Goal: Task Accomplishment & Management: Manage account settings

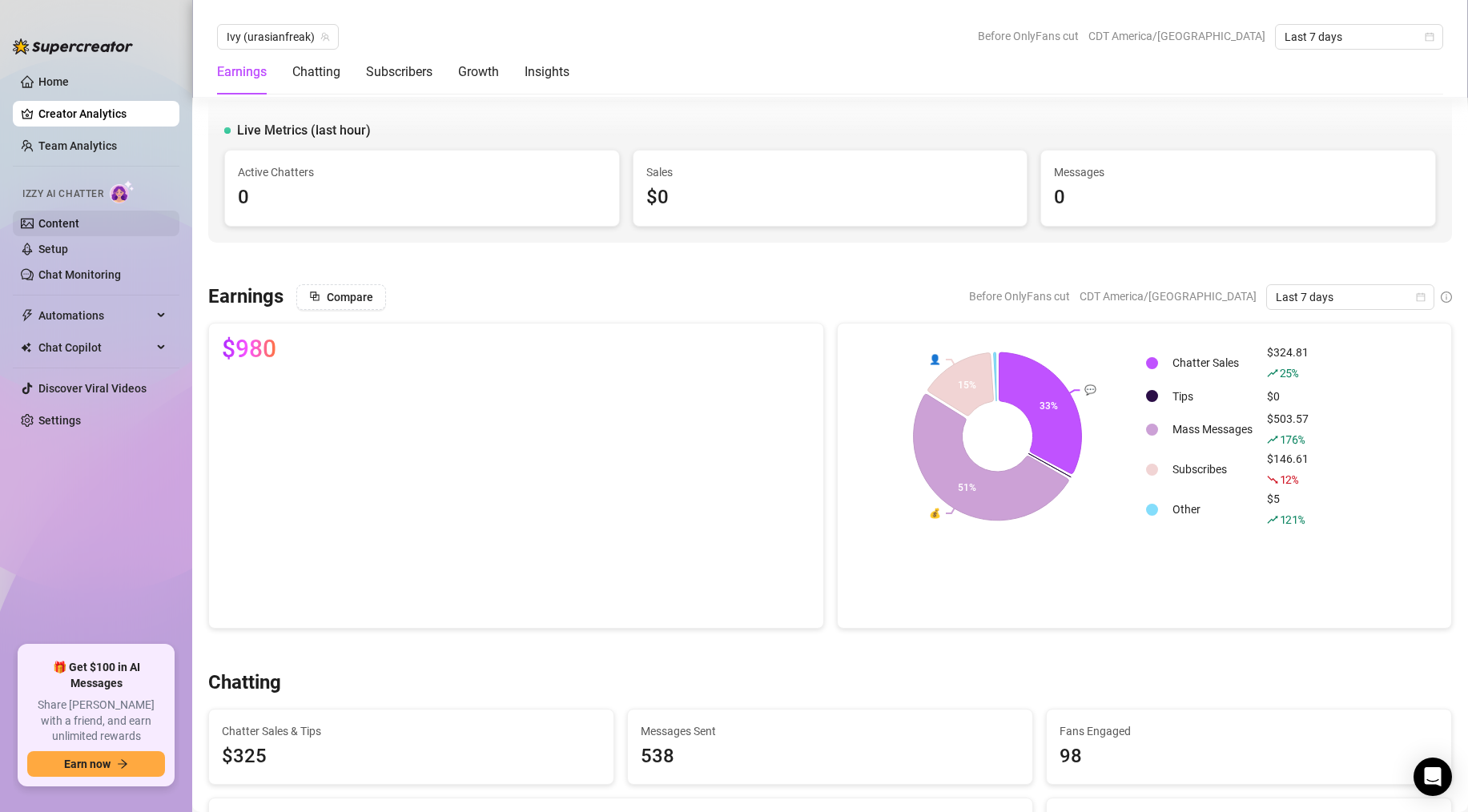
scroll to position [2785, 0]
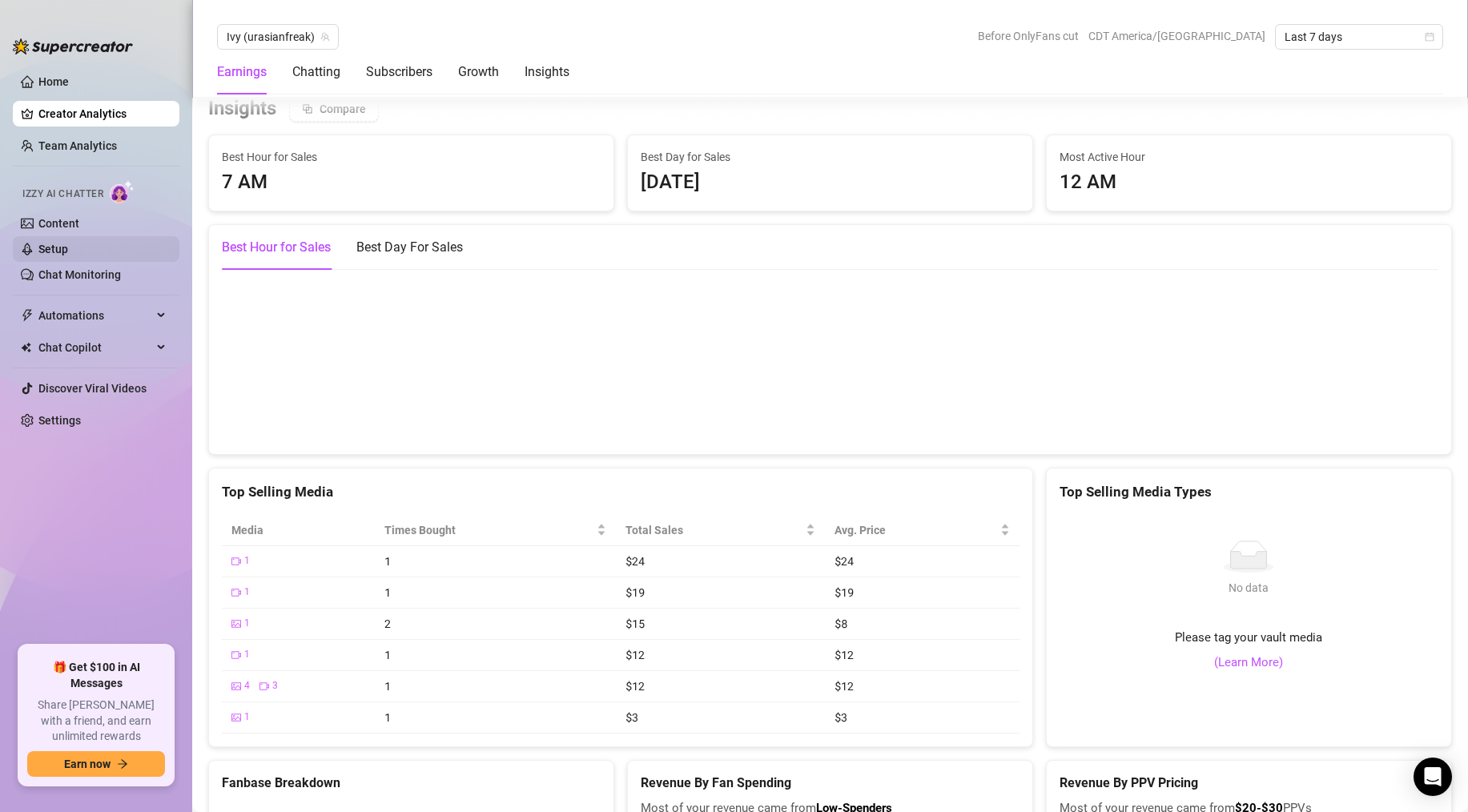
click at [68, 256] on link "Setup" at bounding box center [53, 249] width 30 height 13
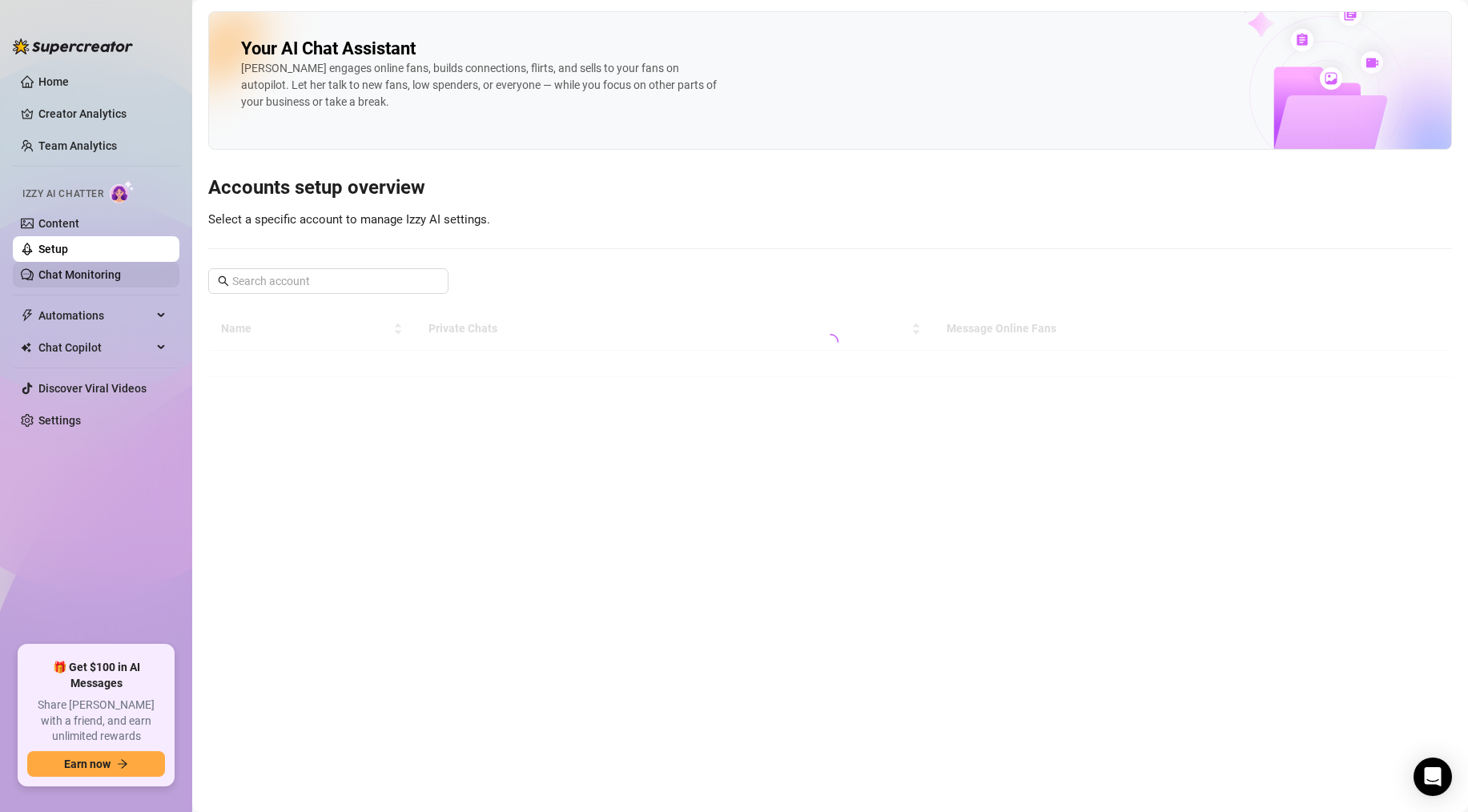
click at [85, 279] on link "Chat Monitoring" at bounding box center [80, 275] width 82 height 13
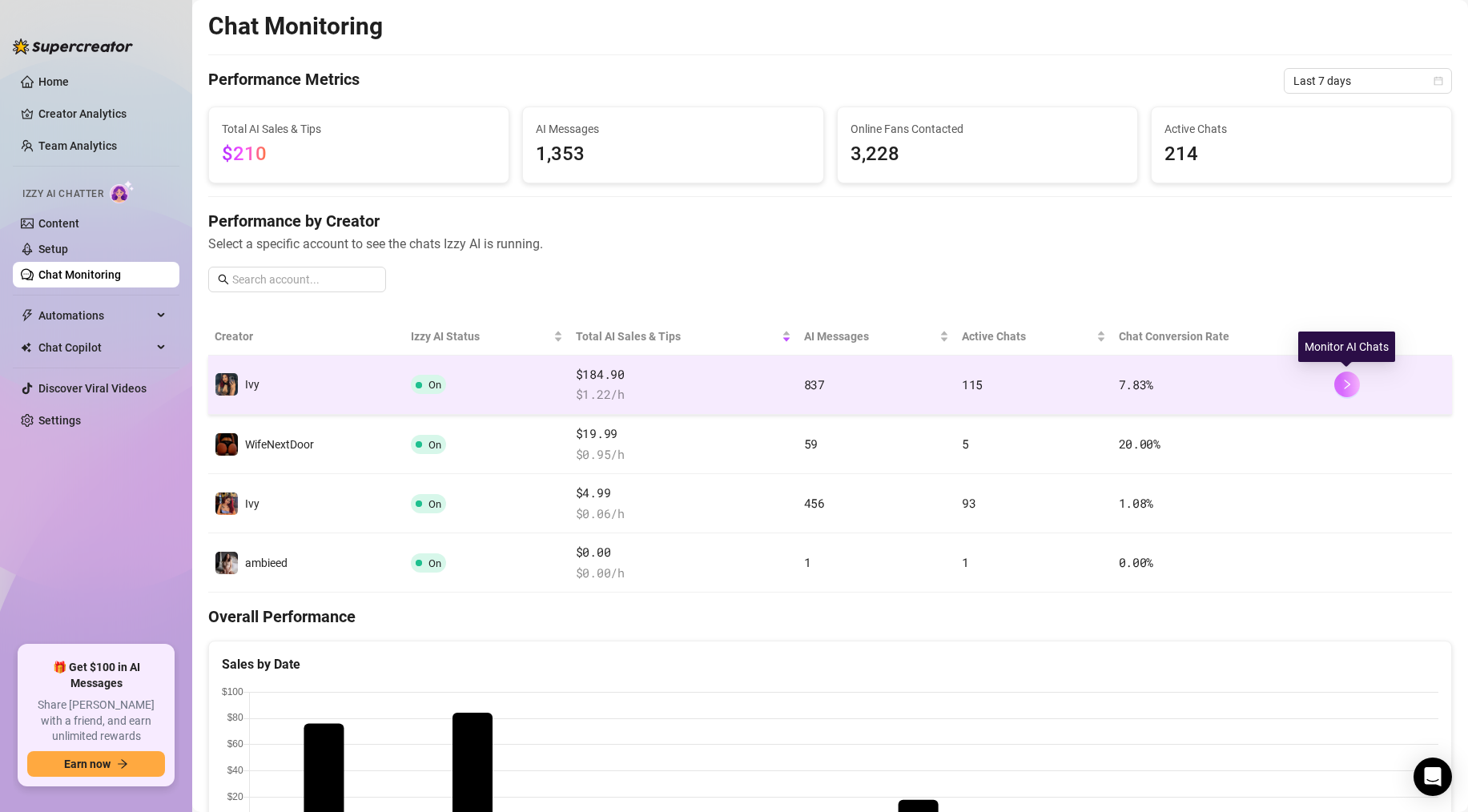
click at [1342, 380] on icon "right" at bounding box center [1347, 384] width 11 height 11
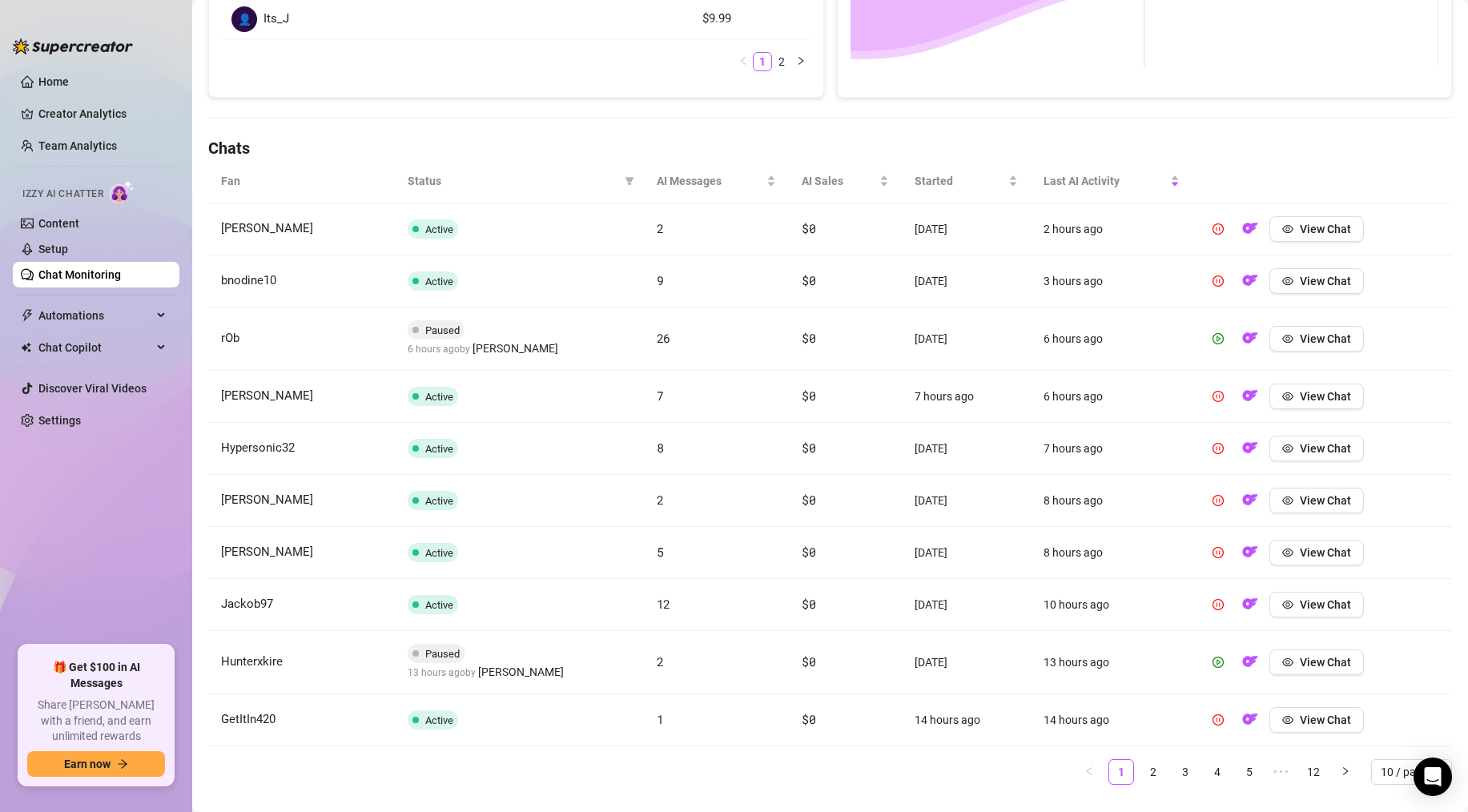
scroll to position [471, 0]
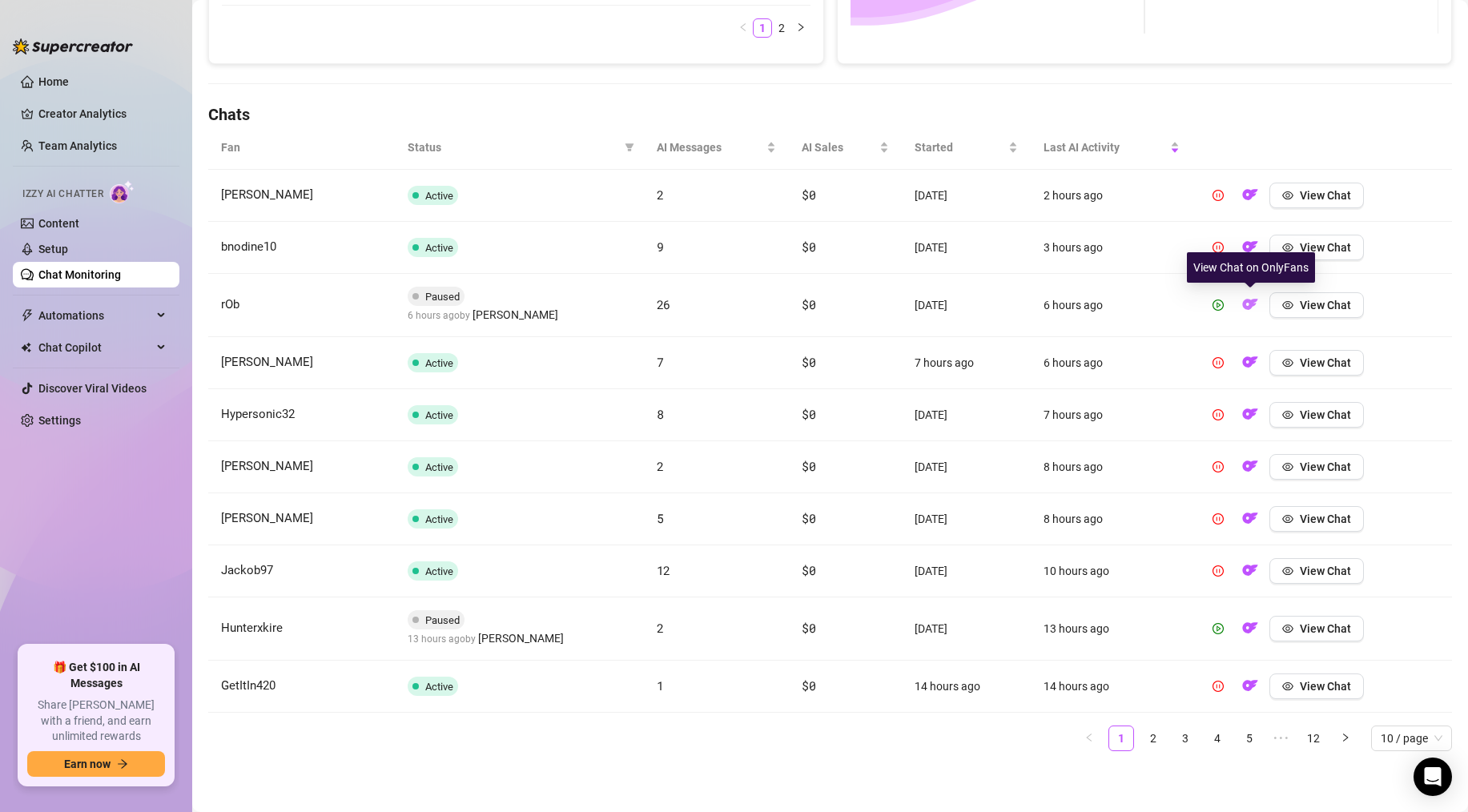
click at [1242, 304] on img "button" at bounding box center [1250, 304] width 16 height 16
click at [1247, 631] on img "button" at bounding box center [1250, 627] width 16 height 16
click at [1391, 734] on span "10 / page" at bounding box center [1411, 738] width 62 height 24
click at [1398, 710] on div "100 / page" at bounding box center [1411, 706] width 55 height 18
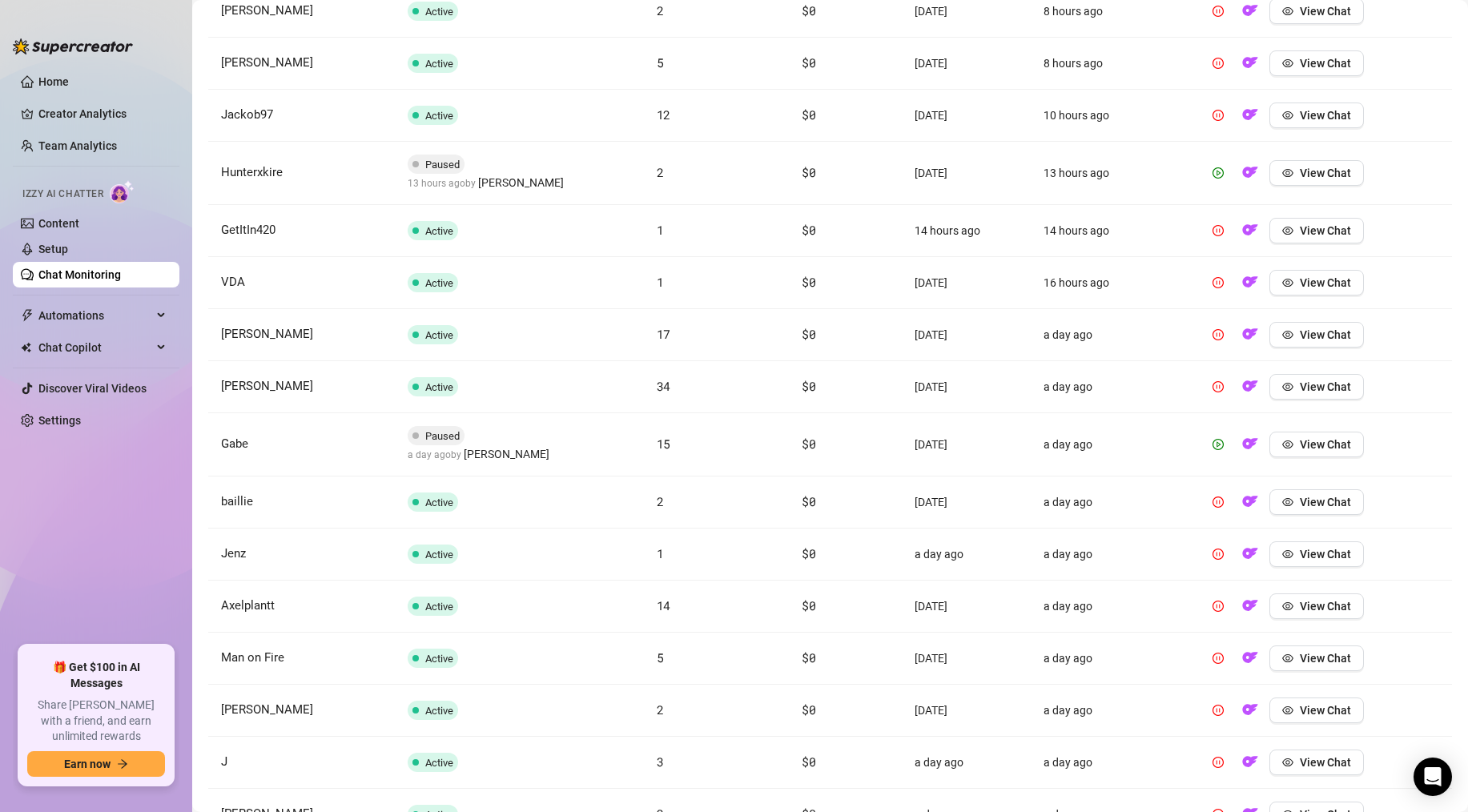
scroll to position [952, 0]
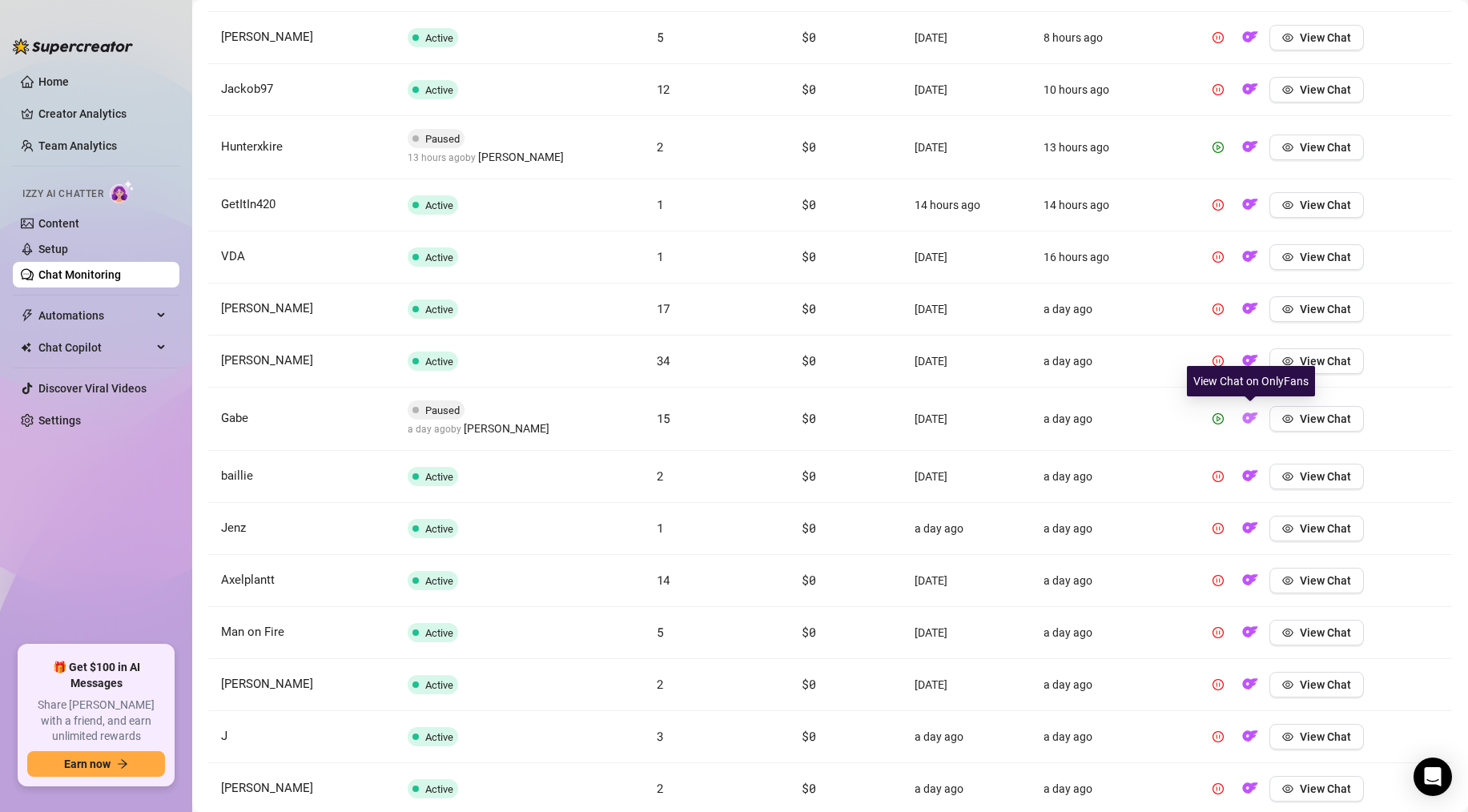
click at [1248, 424] on img "button" at bounding box center [1250, 418] width 16 height 16
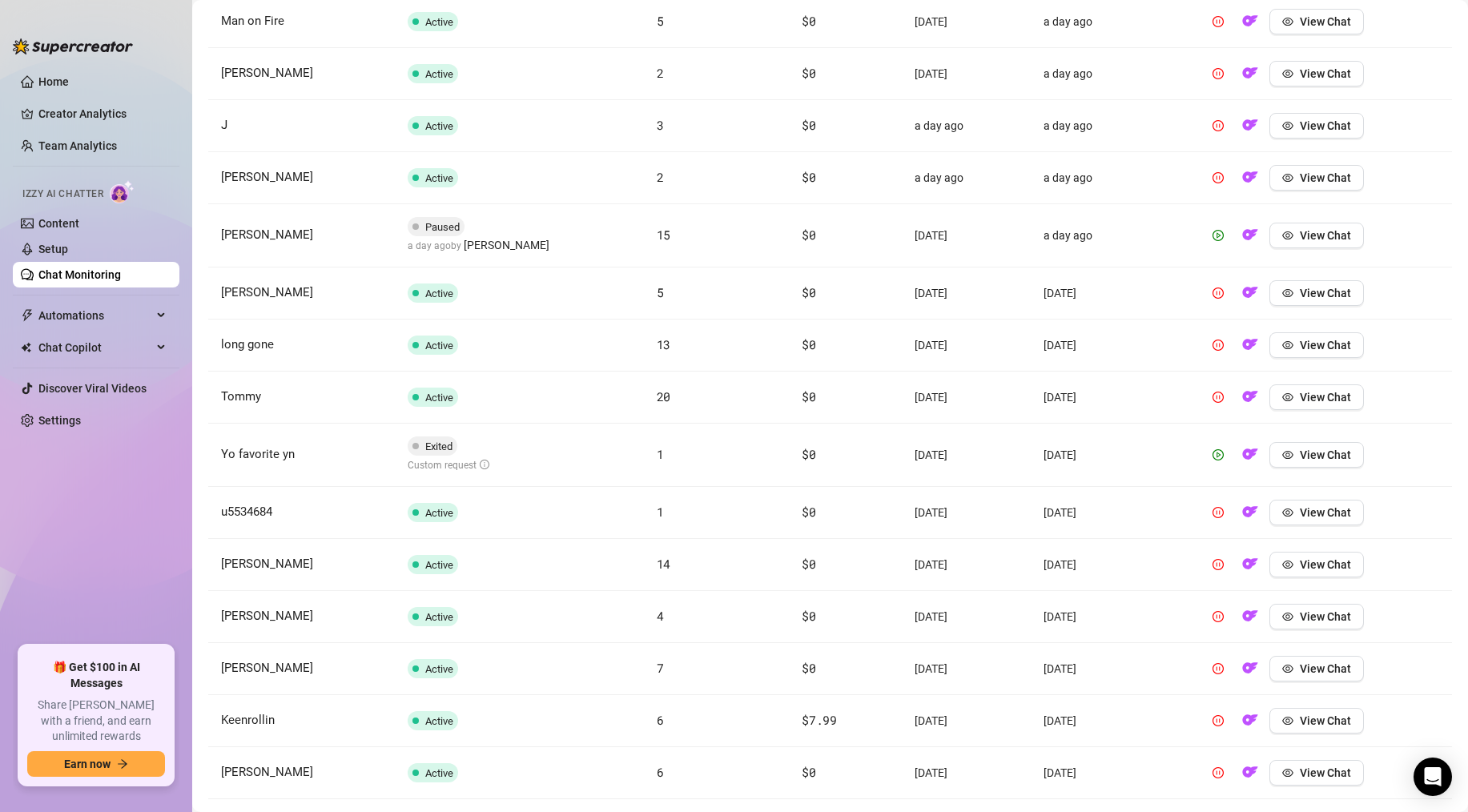
scroll to position [1588, 0]
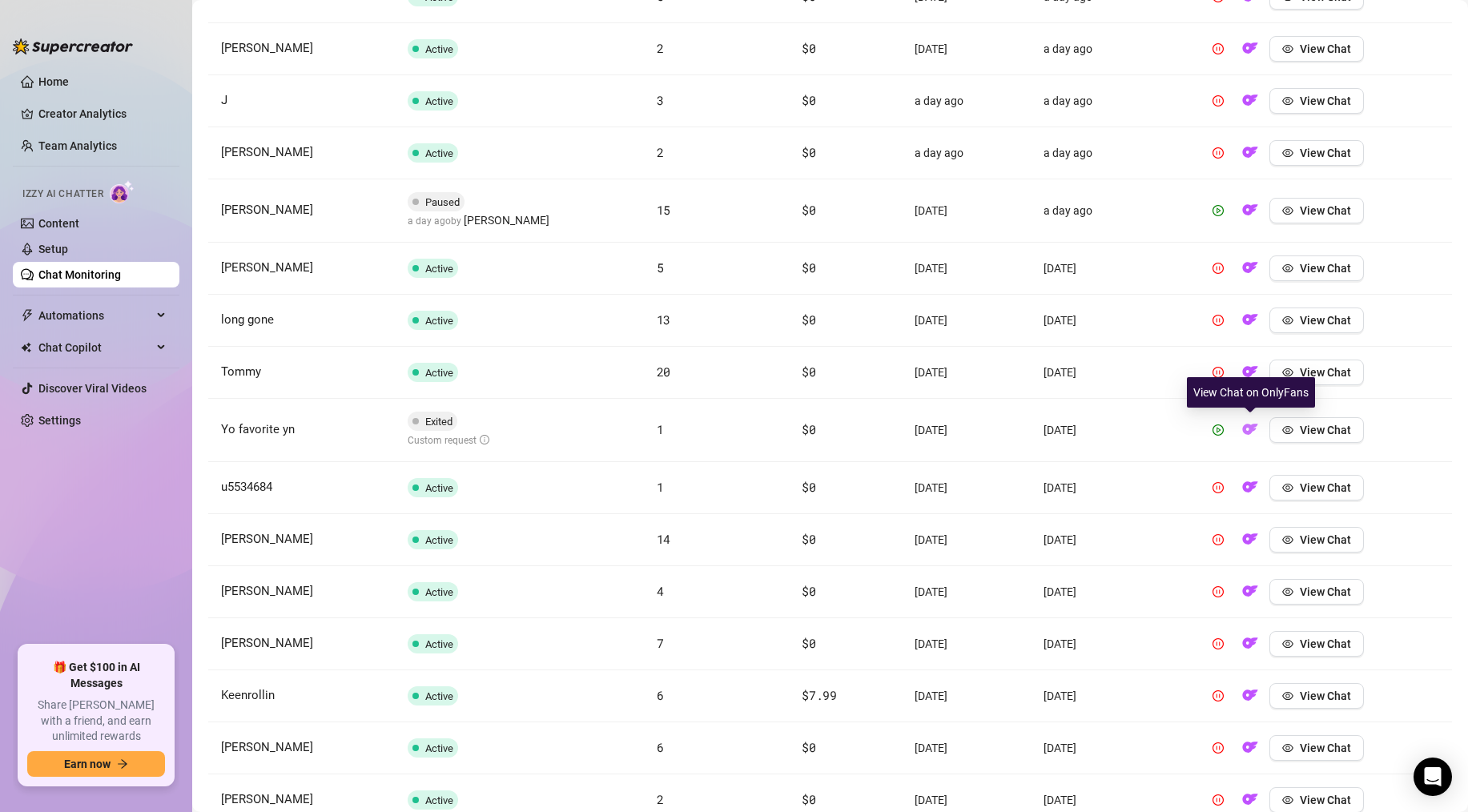
click at [1247, 427] on img "button" at bounding box center [1250, 429] width 16 height 16
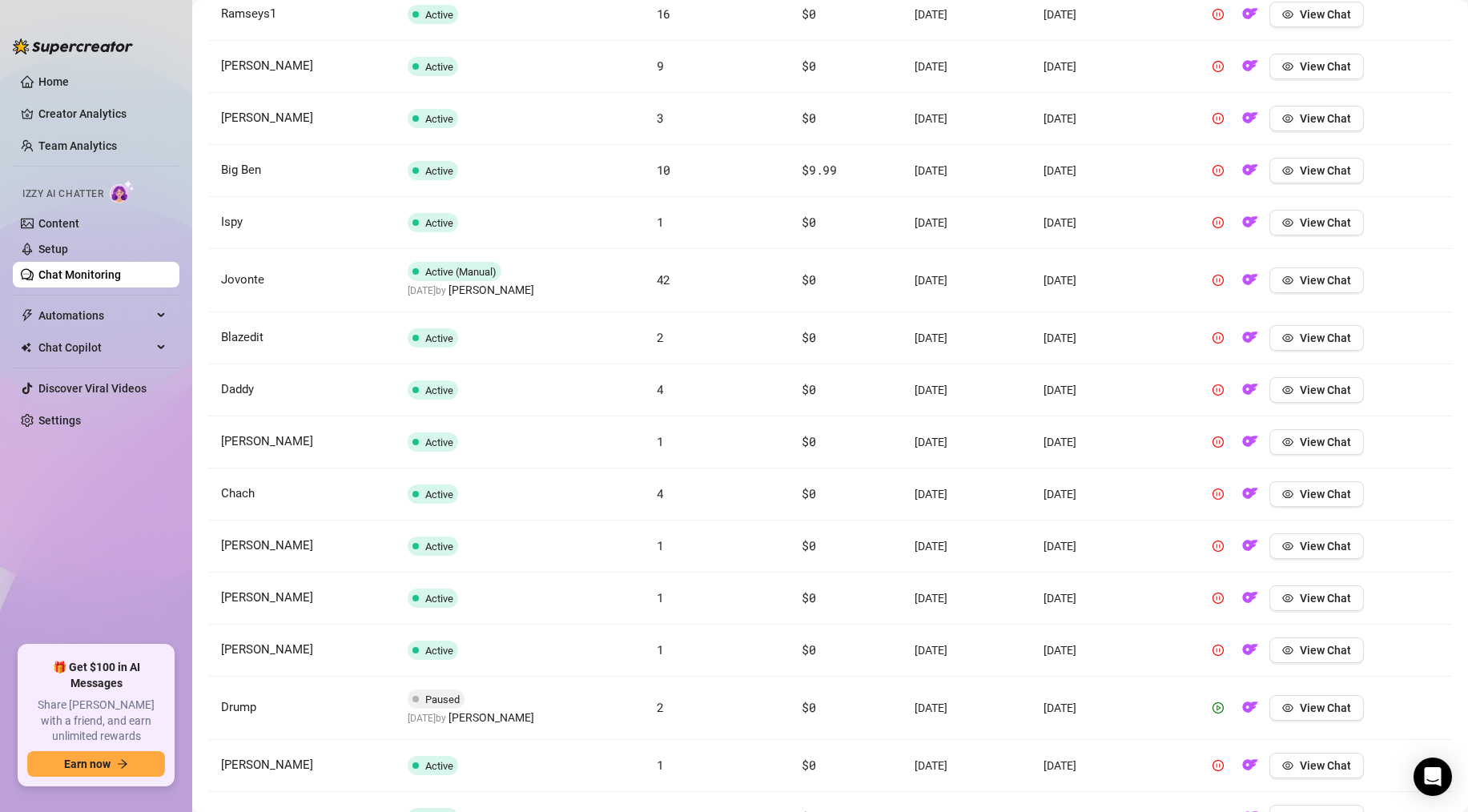
scroll to position [2589, 0]
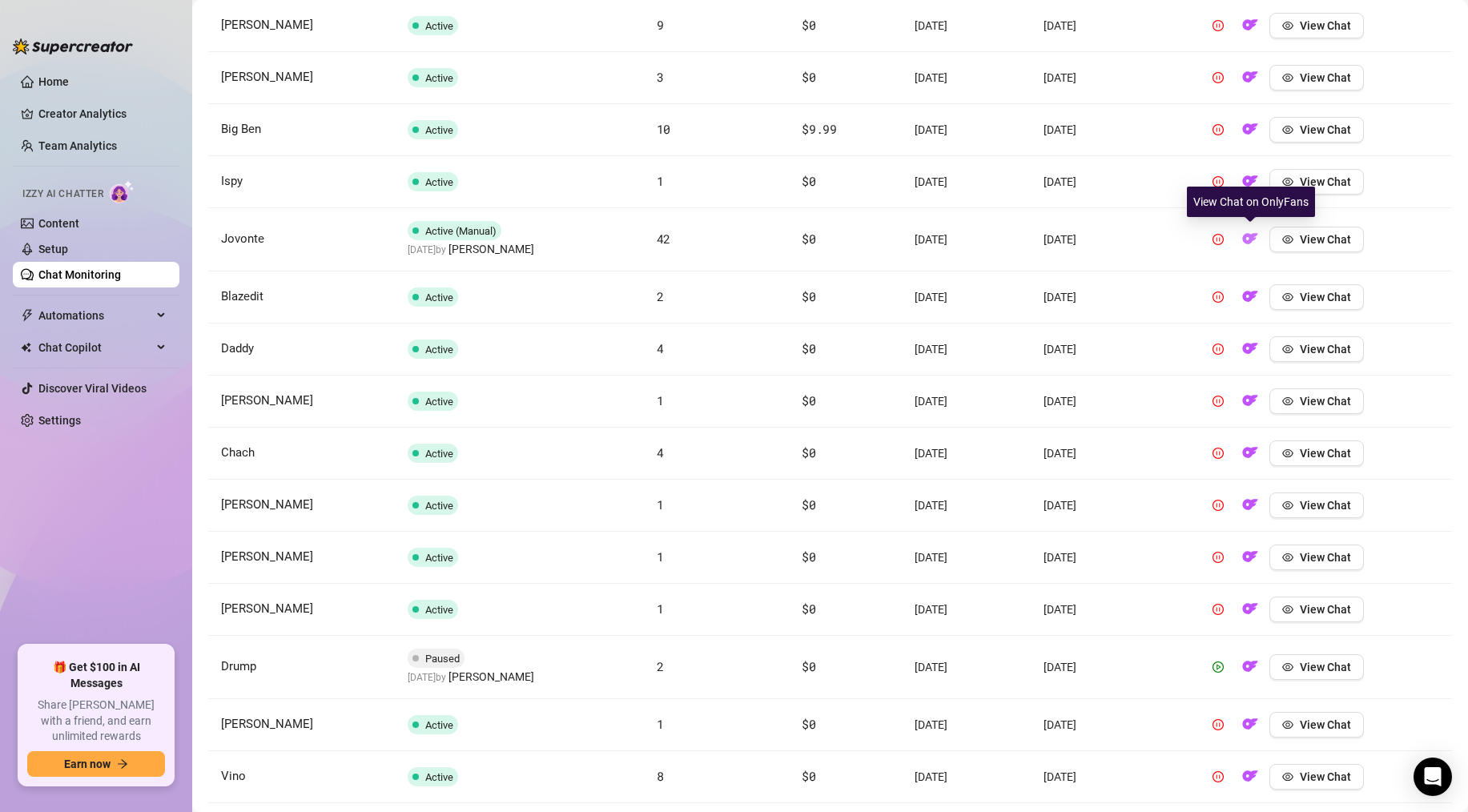
click at [1247, 238] on img "button" at bounding box center [1250, 239] width 16 height 16
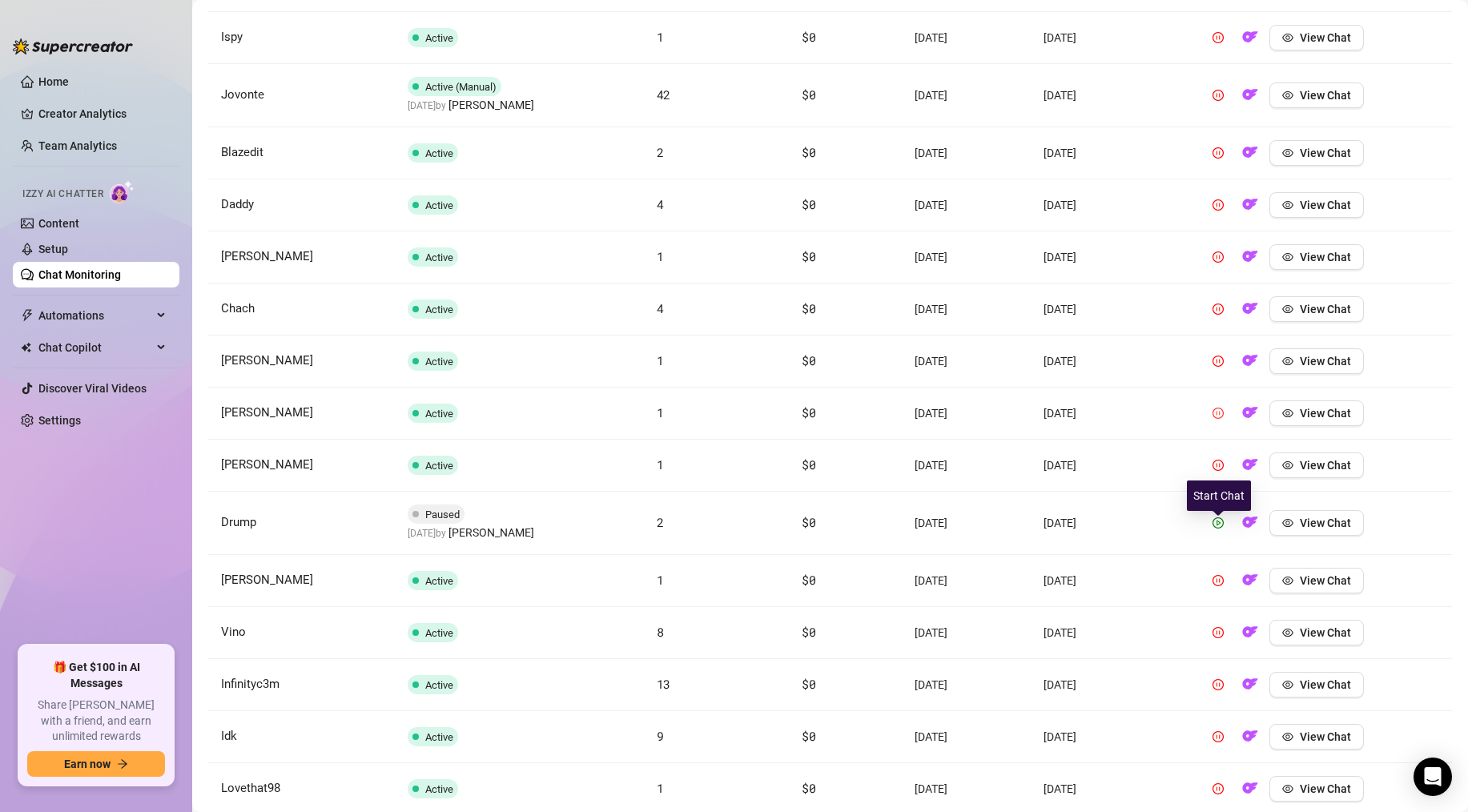
scroll to position [2738, 0]
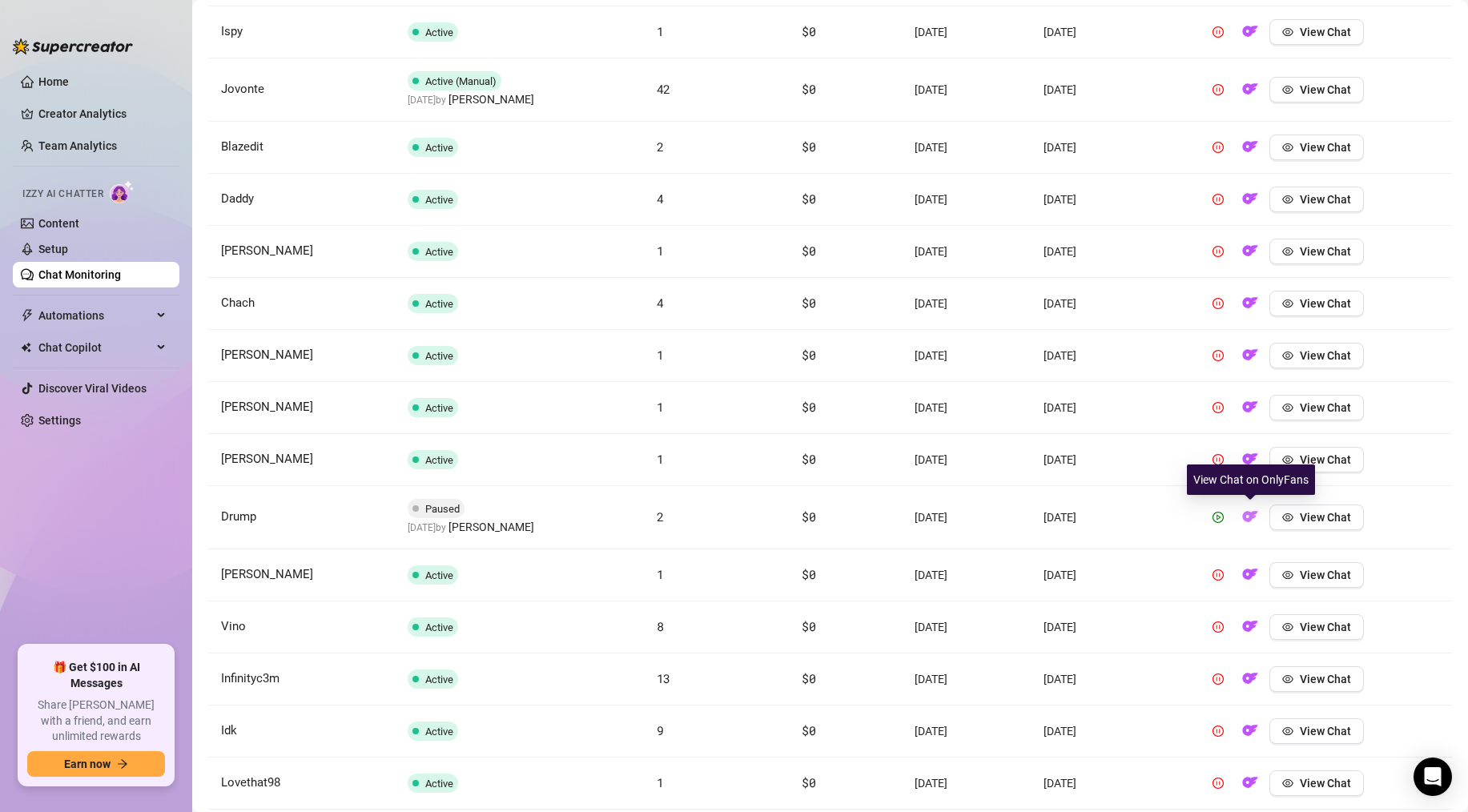
click at [1249, 509] on img "button" at bounding box center [1250, 516] width 16 height 16
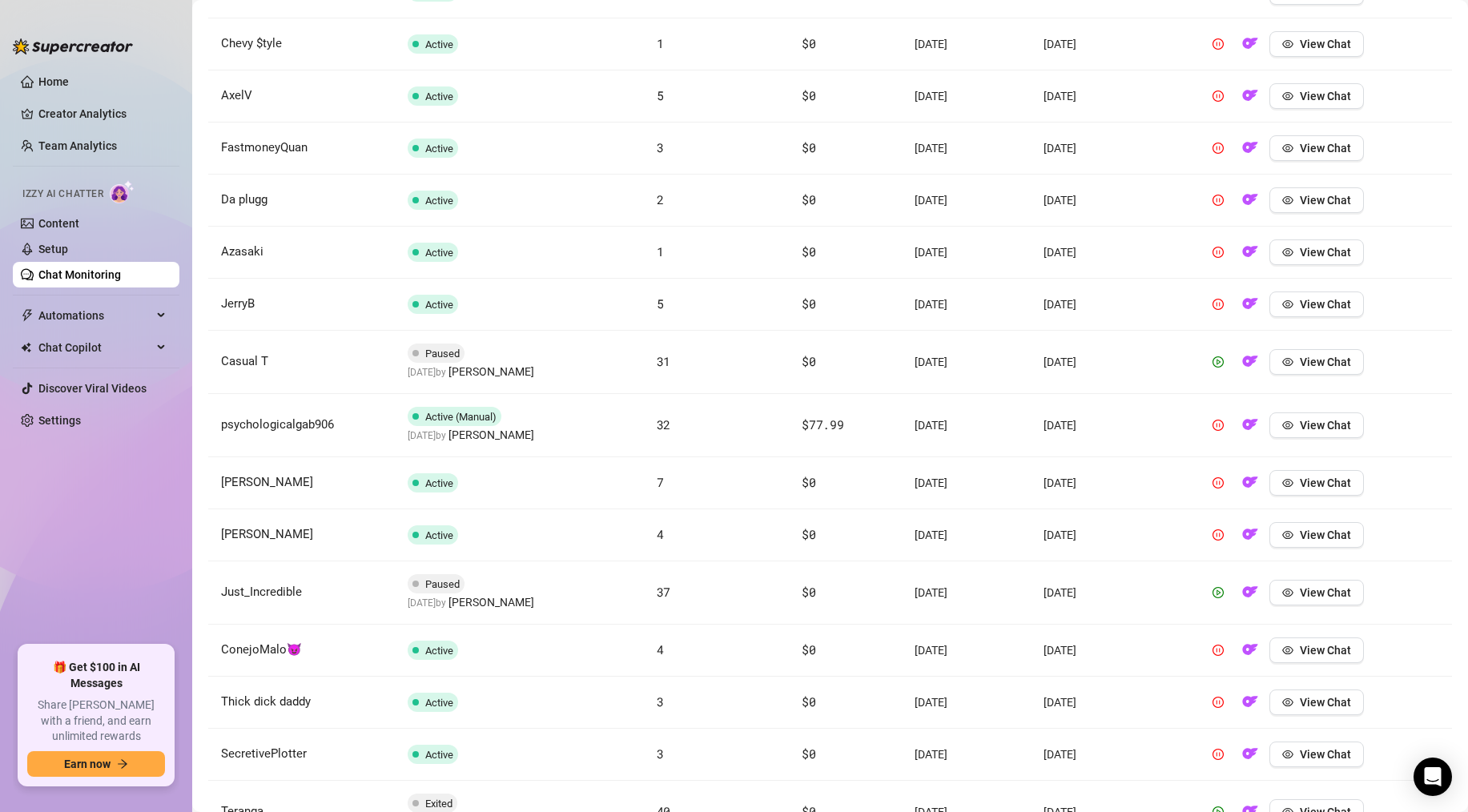
scroll to position [3758, 0]
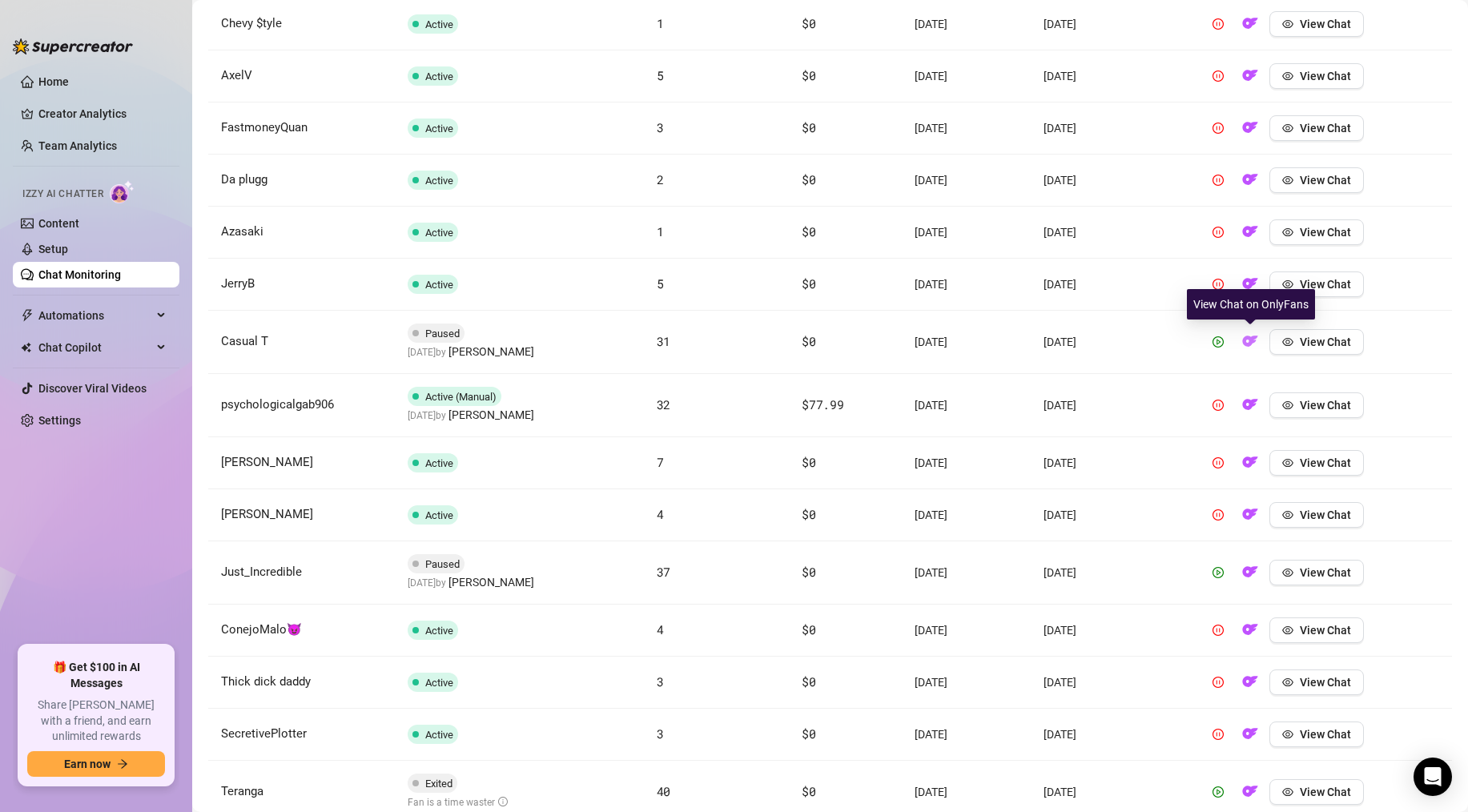
click at [1257, 336] on img "button" at bounding box center [1250, 341] width 16 height 16
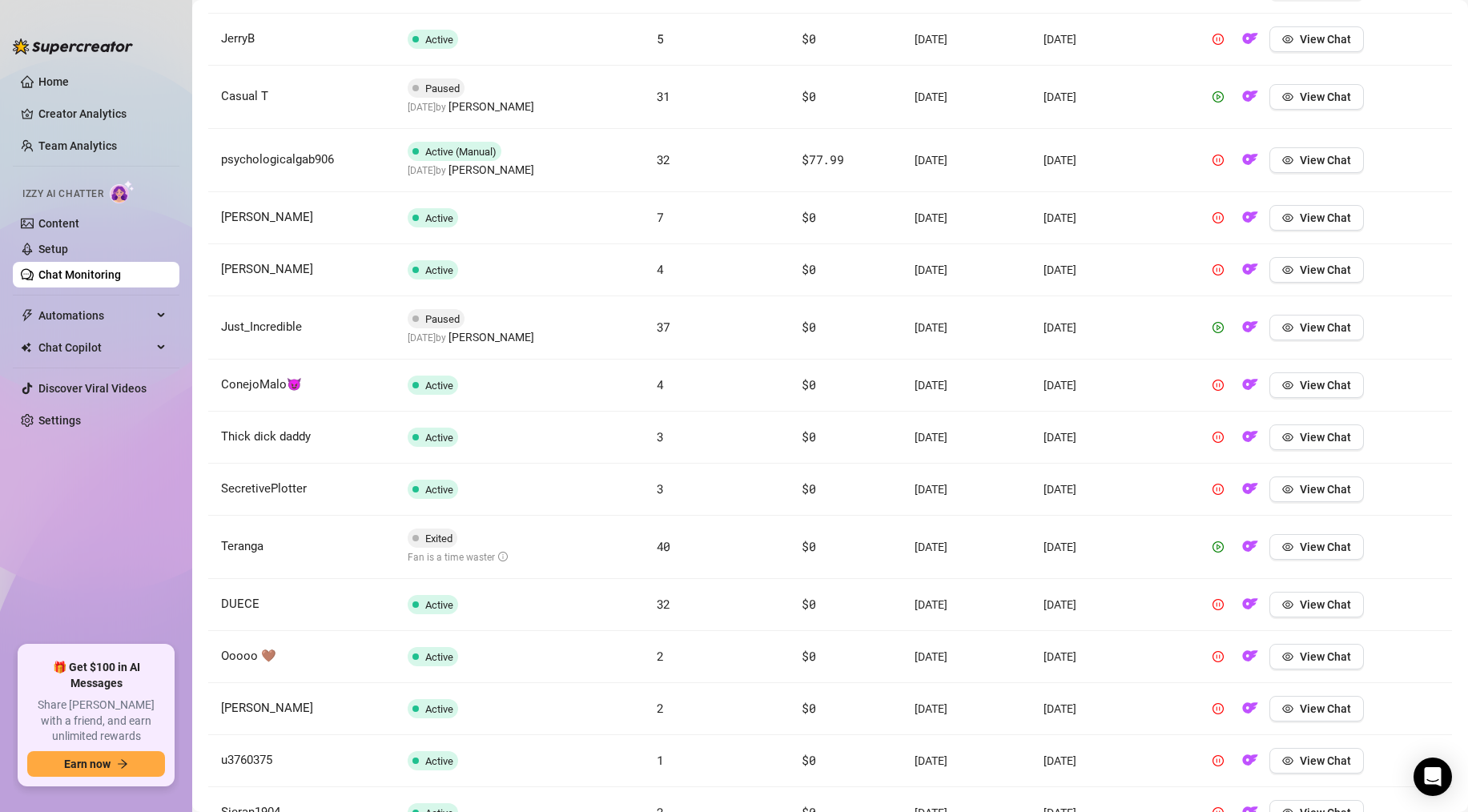
scroll to position [4075, 0]
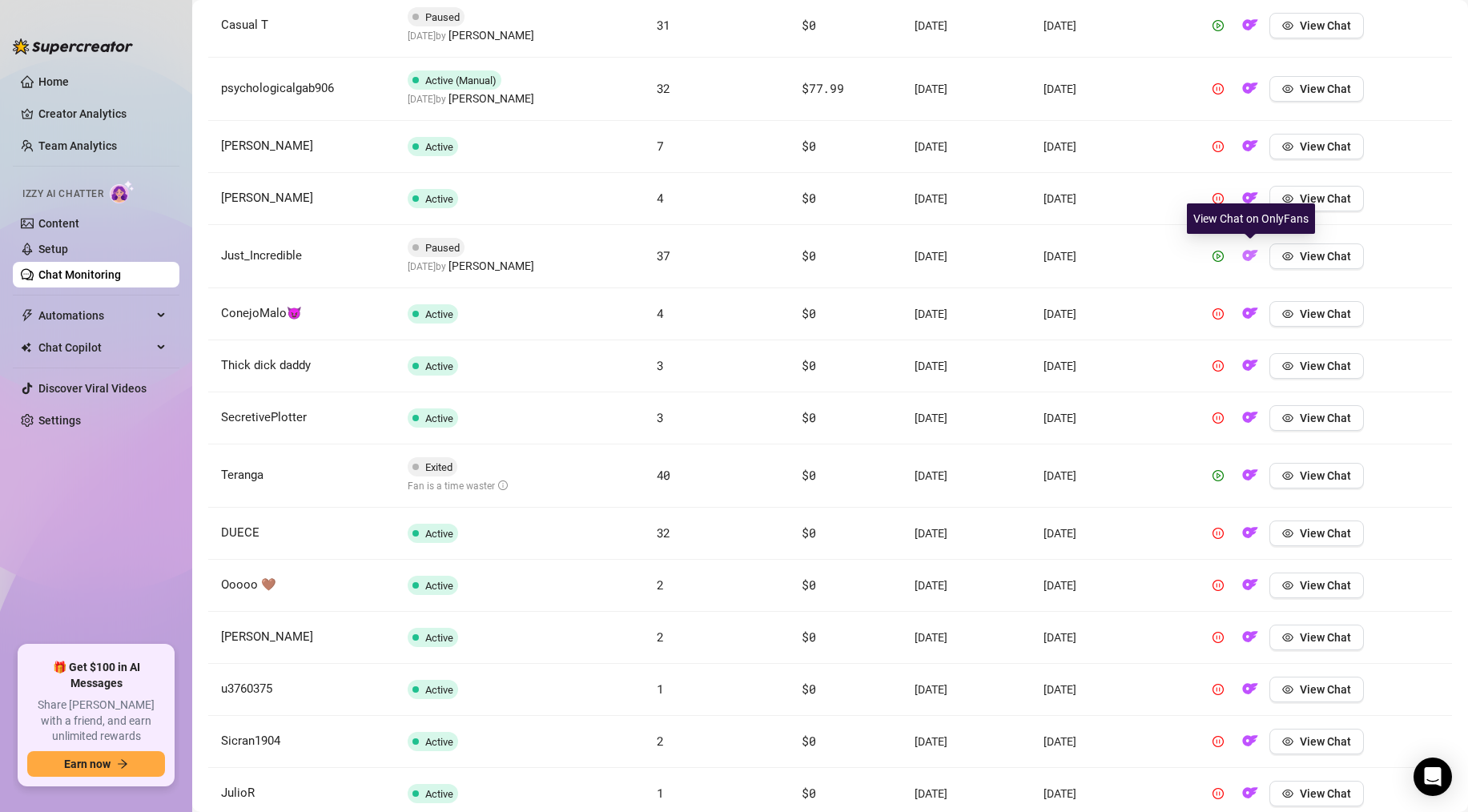
click at [1249, 257] on img "button" at bounding box center [1250, 255] width 16 height 16
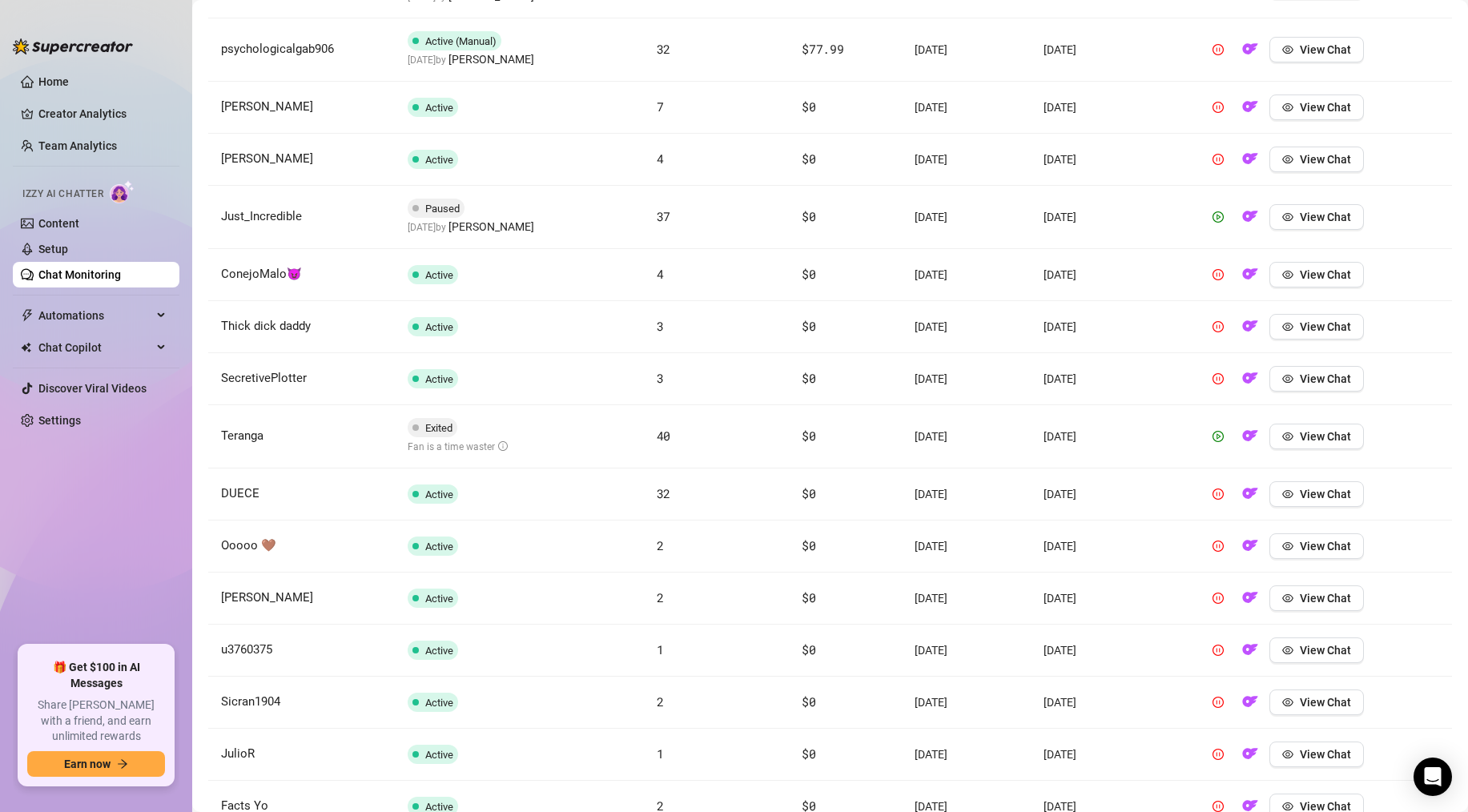
scroll to position [4116, 0]
click at [1253, 434] on img "button" at bounding box center [1250, 433] width 16 height 16
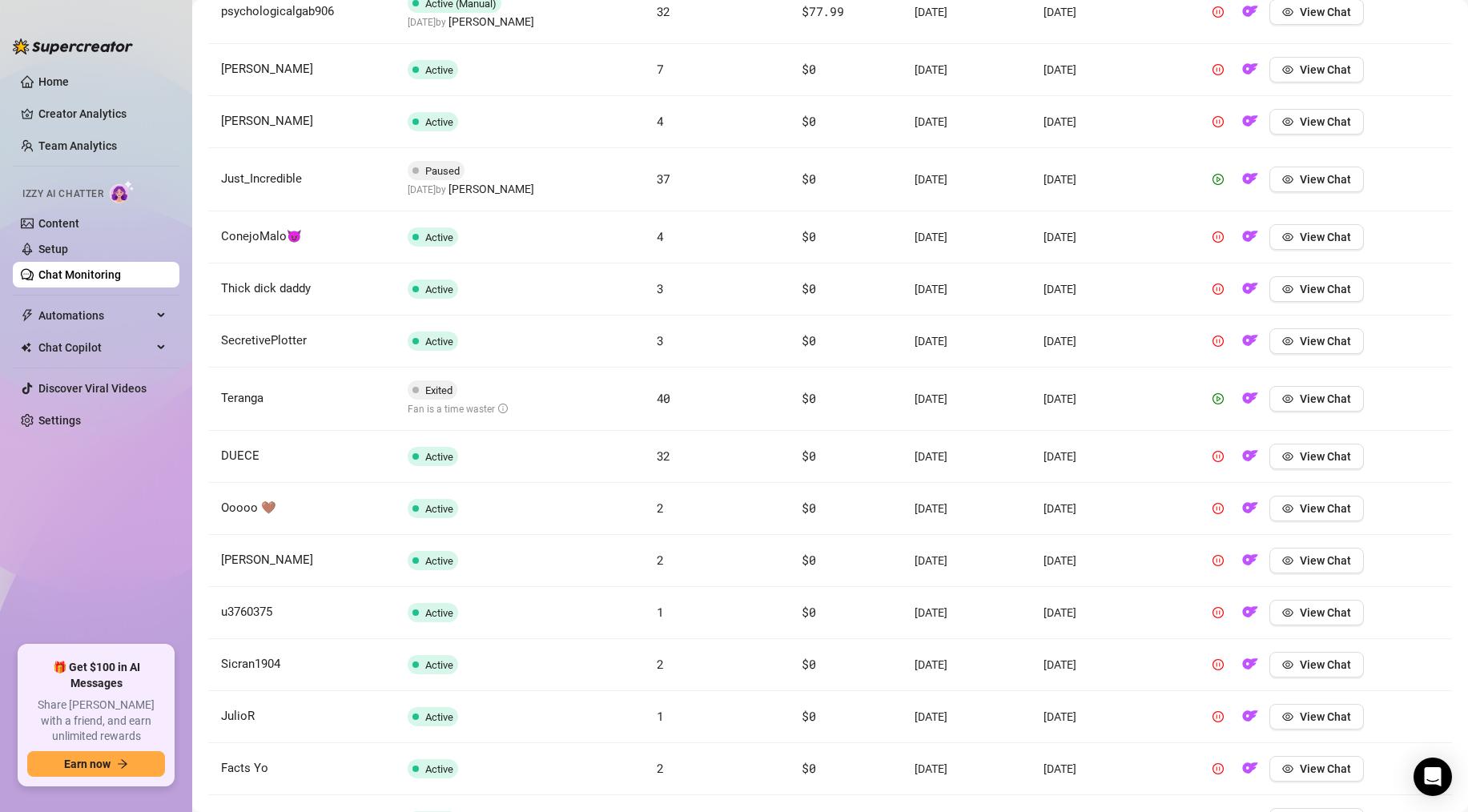
scroll to position [4159, 0]
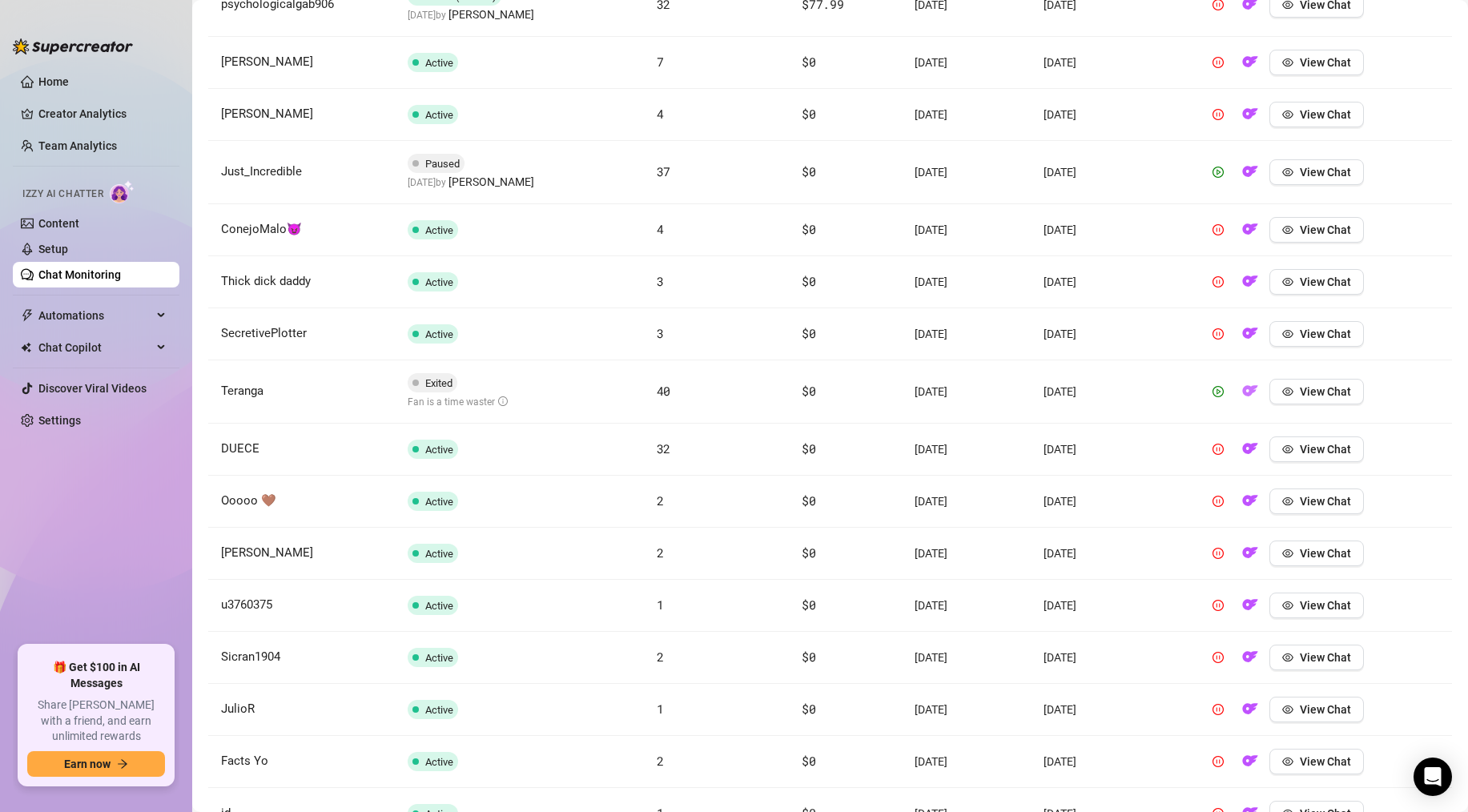
click at [1254, 393] on img "button" at bounding box center [1250, 391] width 16 height 16
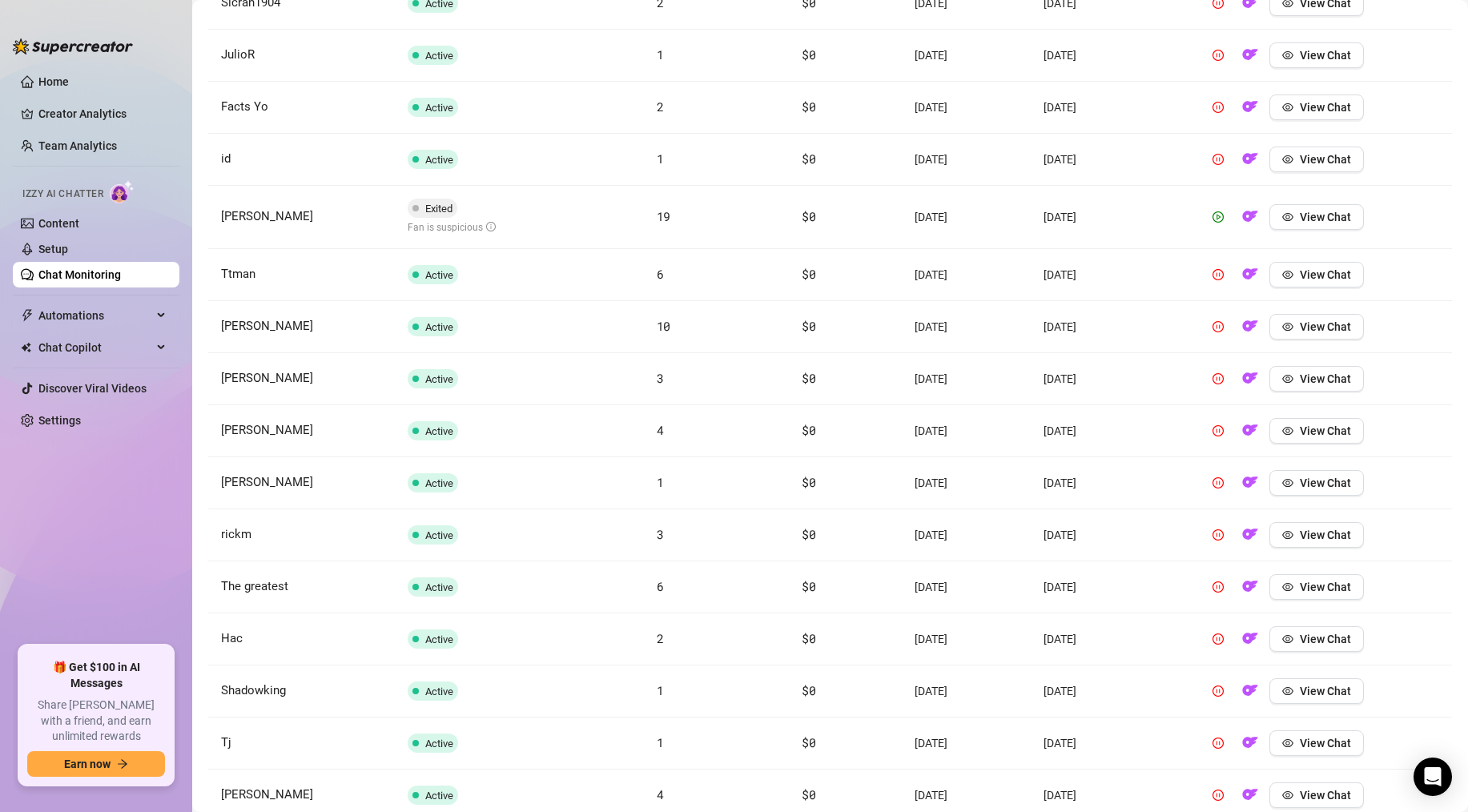
scroll to position [4834, 0]
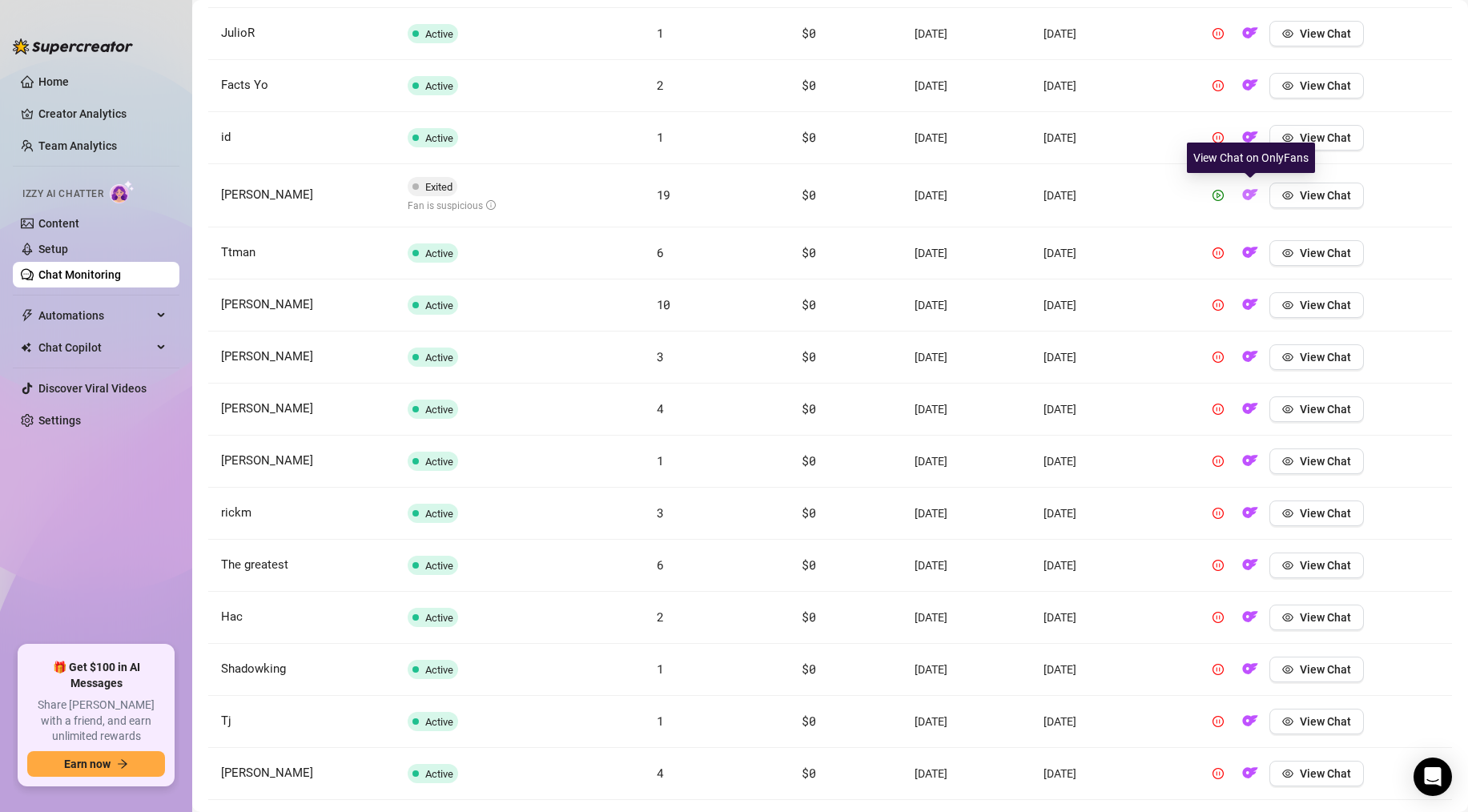
click at [1255, 193] on img "button" at bounding box center [1250, 194] width 16 height 16
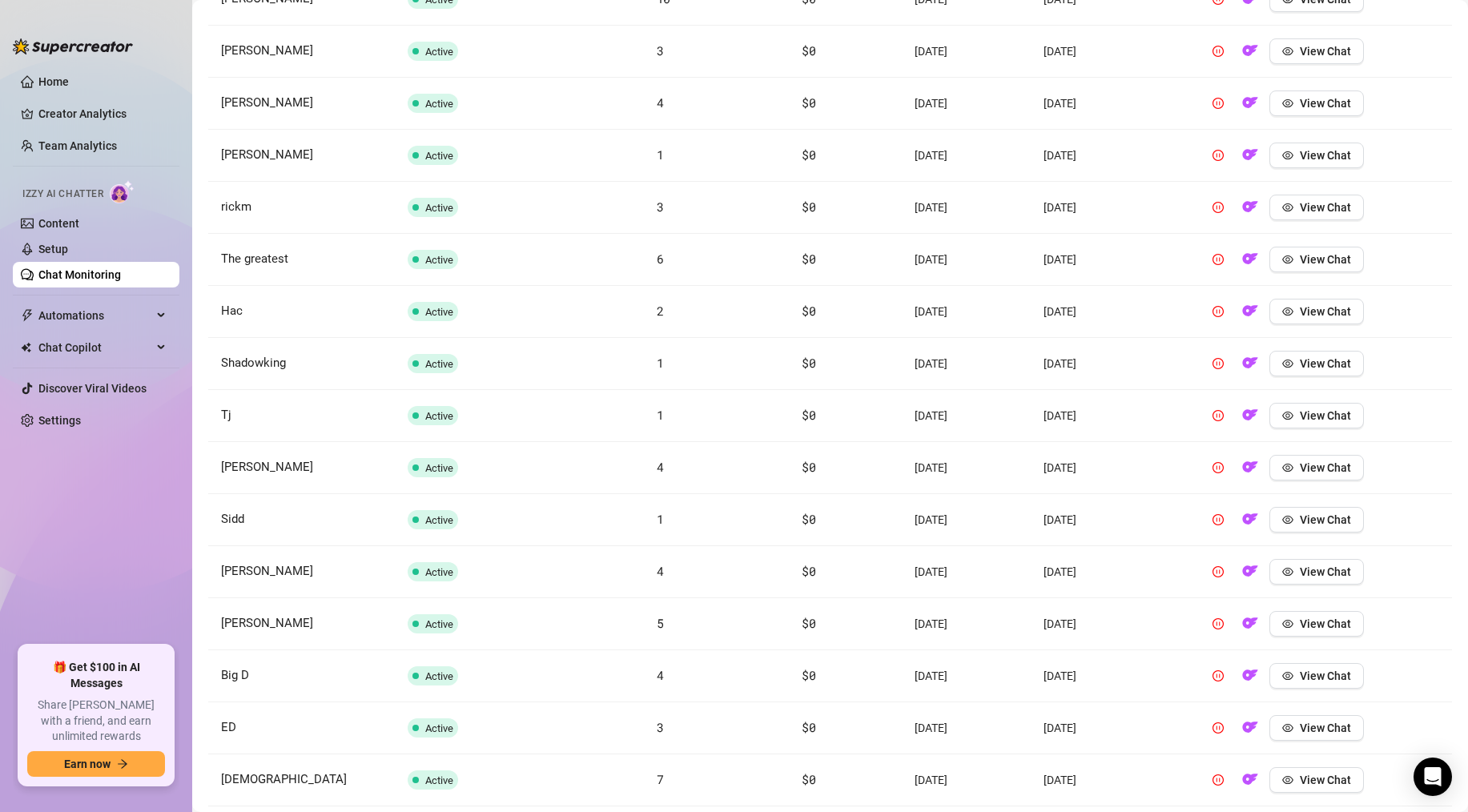
scroll to position [5233, 0]
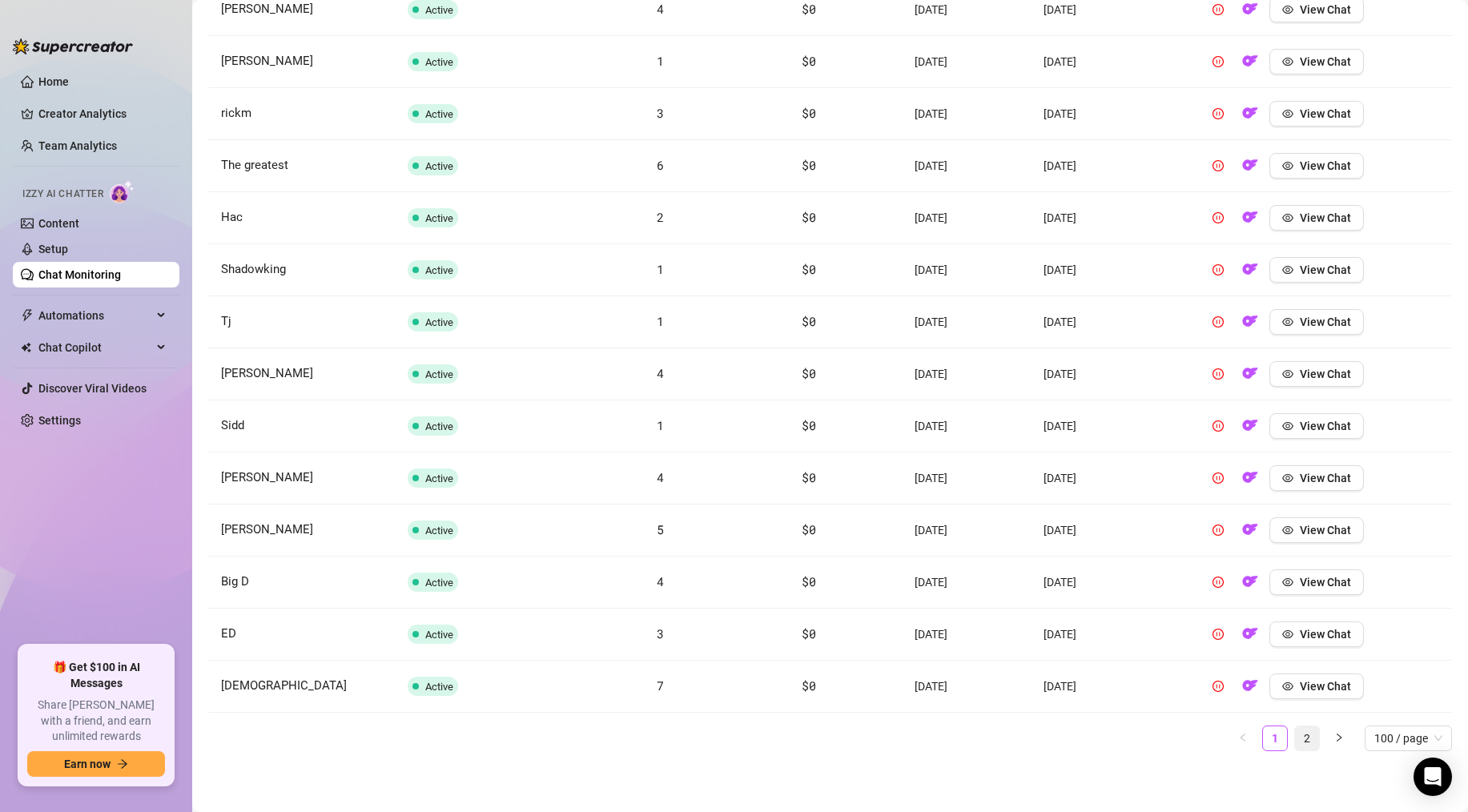
click at [1309, 737] on link "2" at bounding box center [1307, 738] width 24 height 24
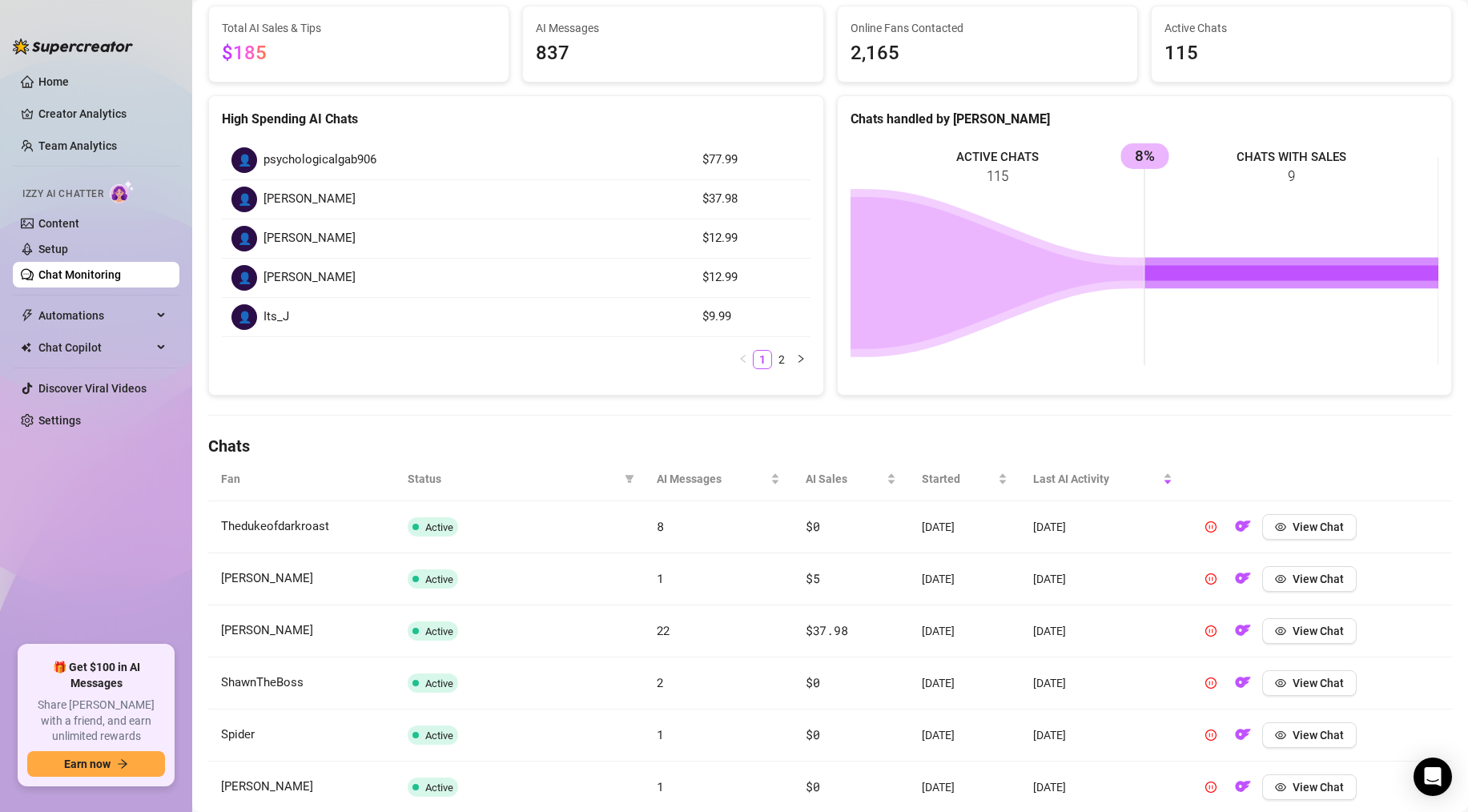
scroll to position [0, 0]
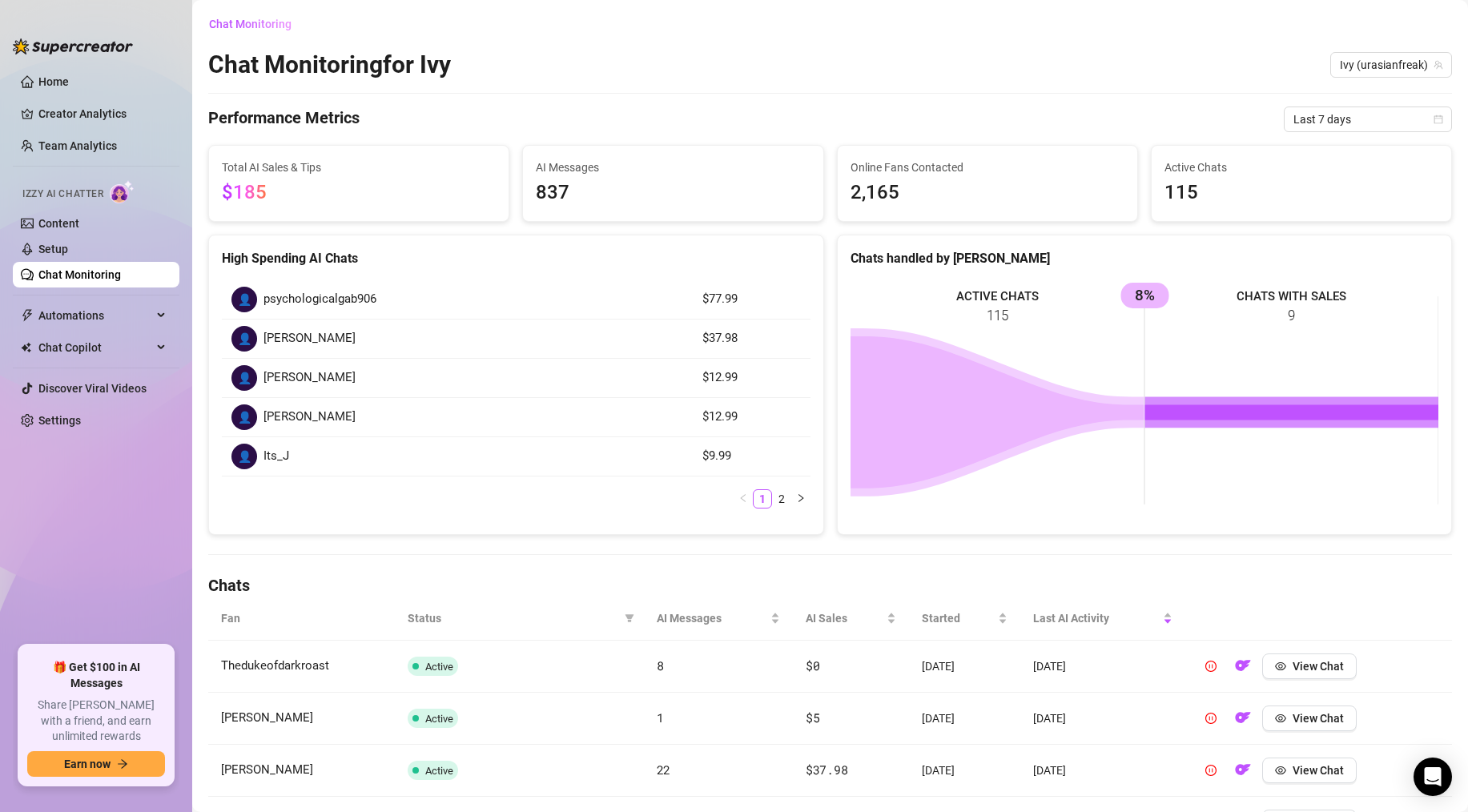
click at [77, 274] on link "Chat Monitoring" at bounding box center [80, 275] width 82 height 13
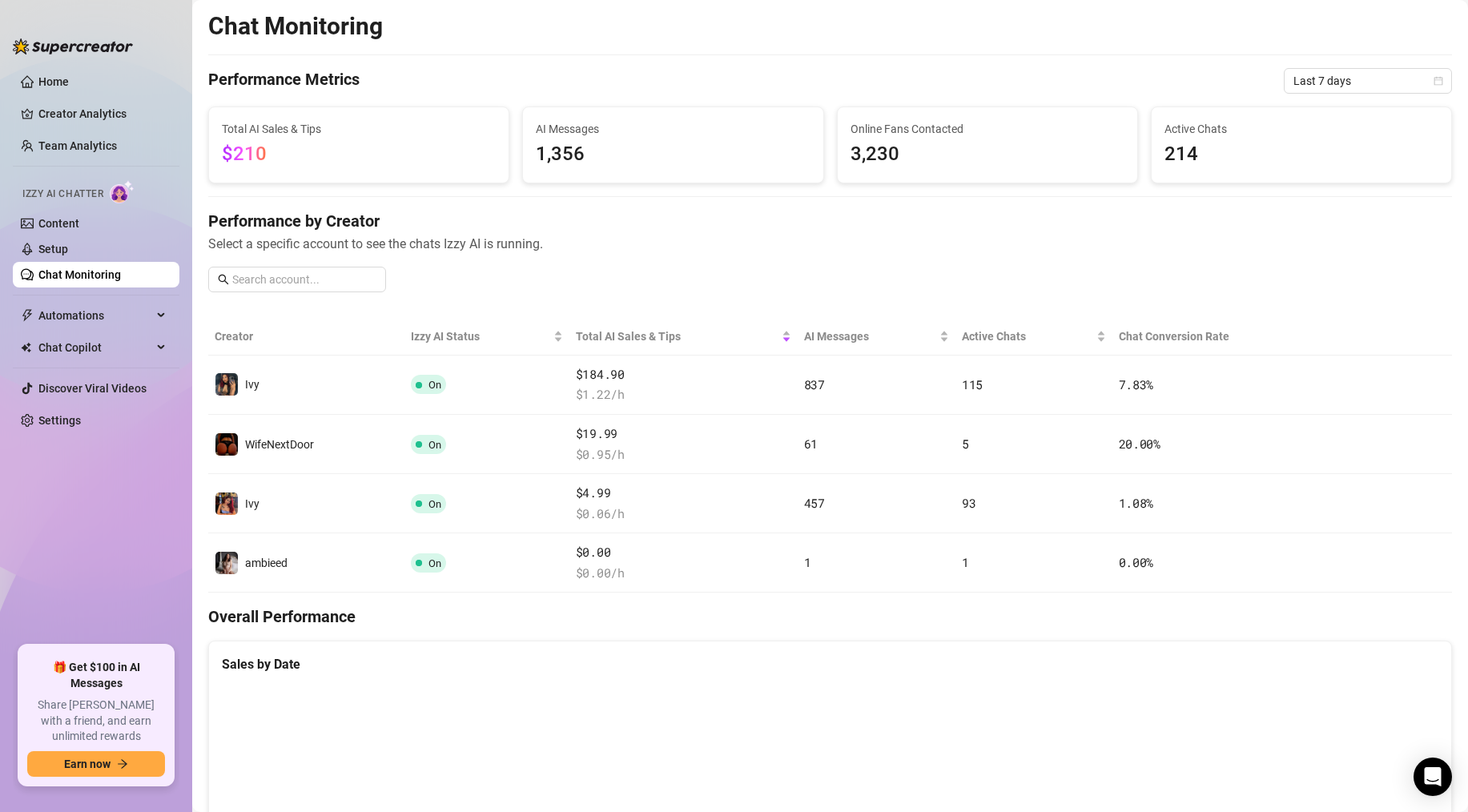
scroll to position [268, 0]
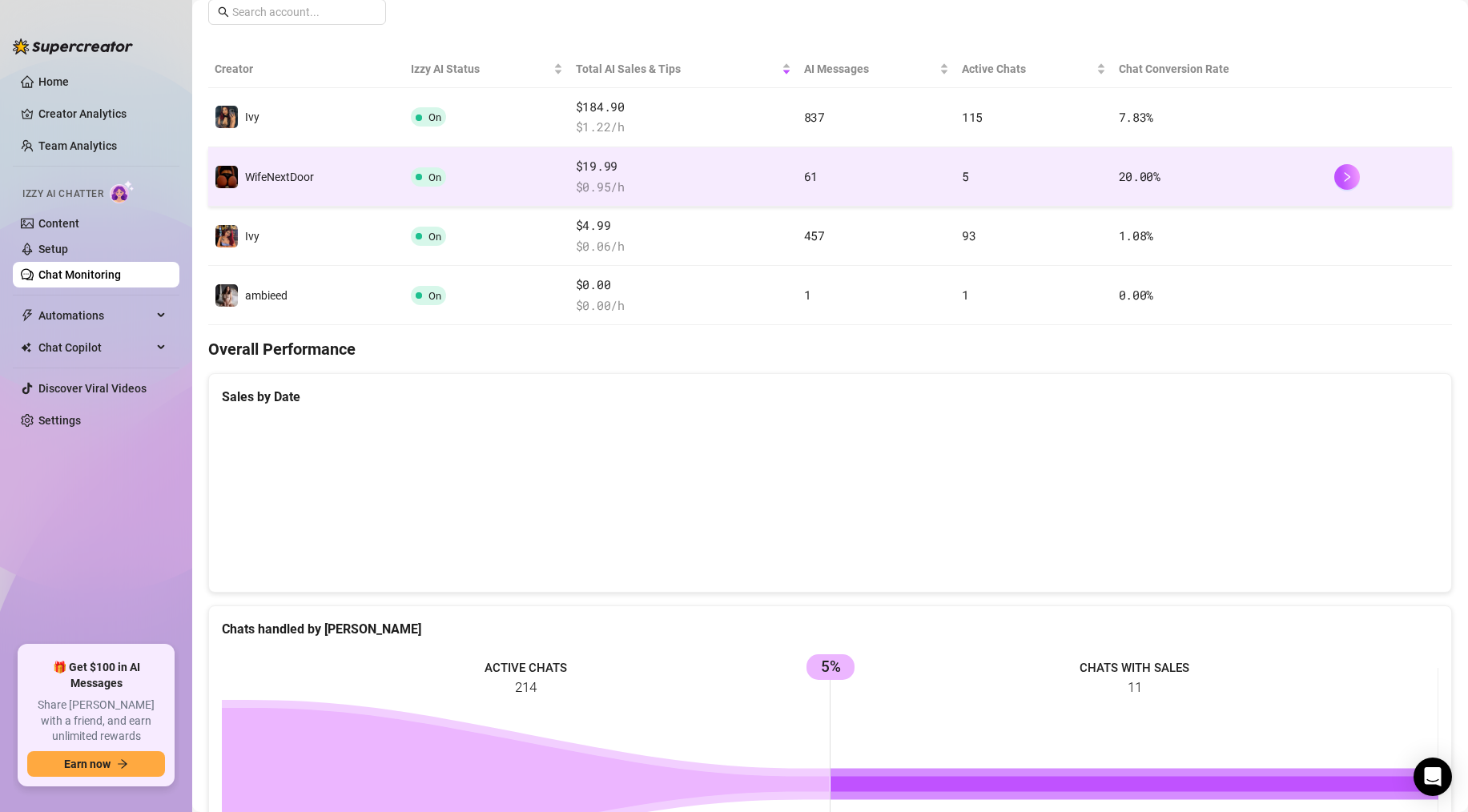
click at [326, 190] on td "WifeNextDoor" at bounding box center [306, 177] width 197 height 59
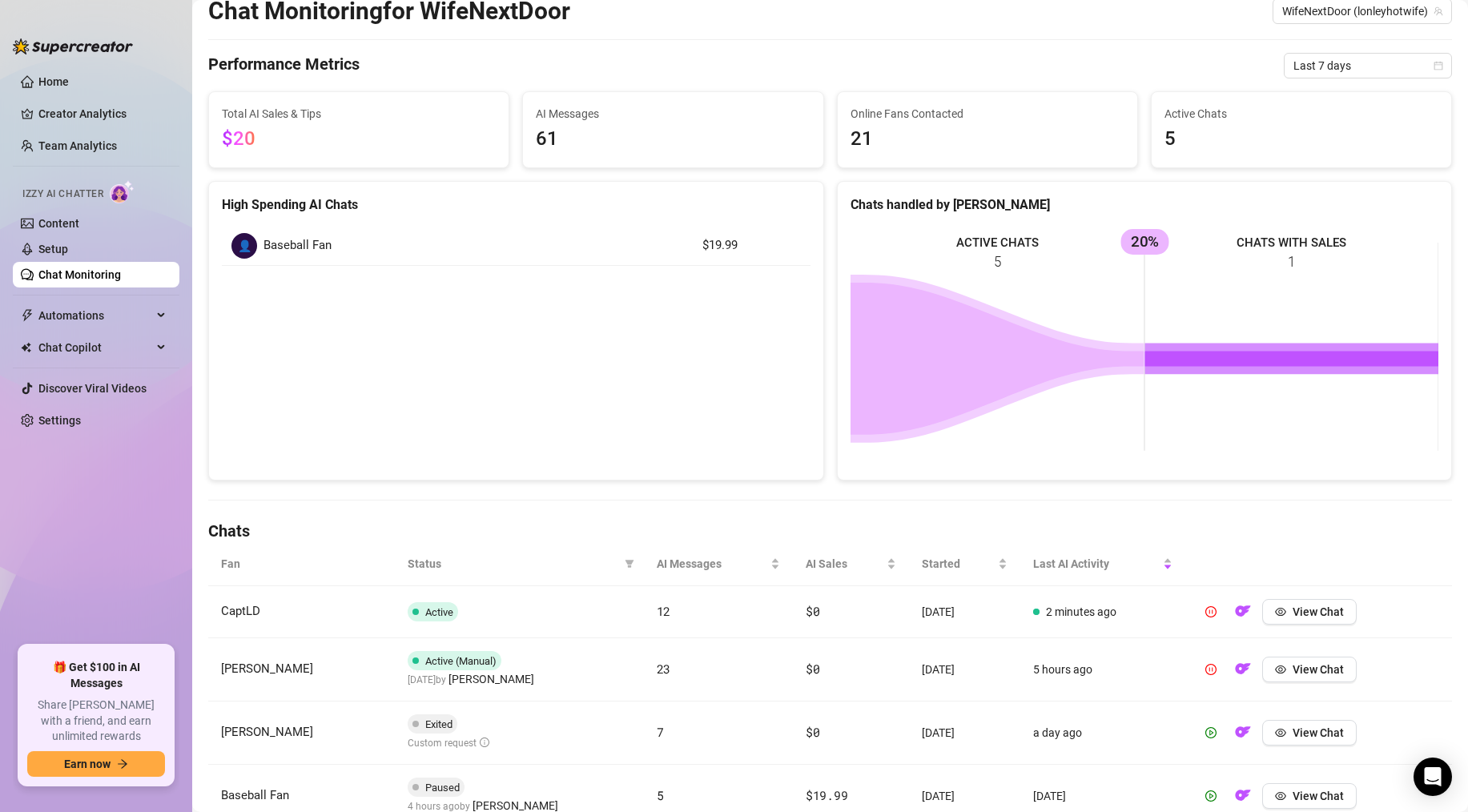
scroll to position [221, 0]
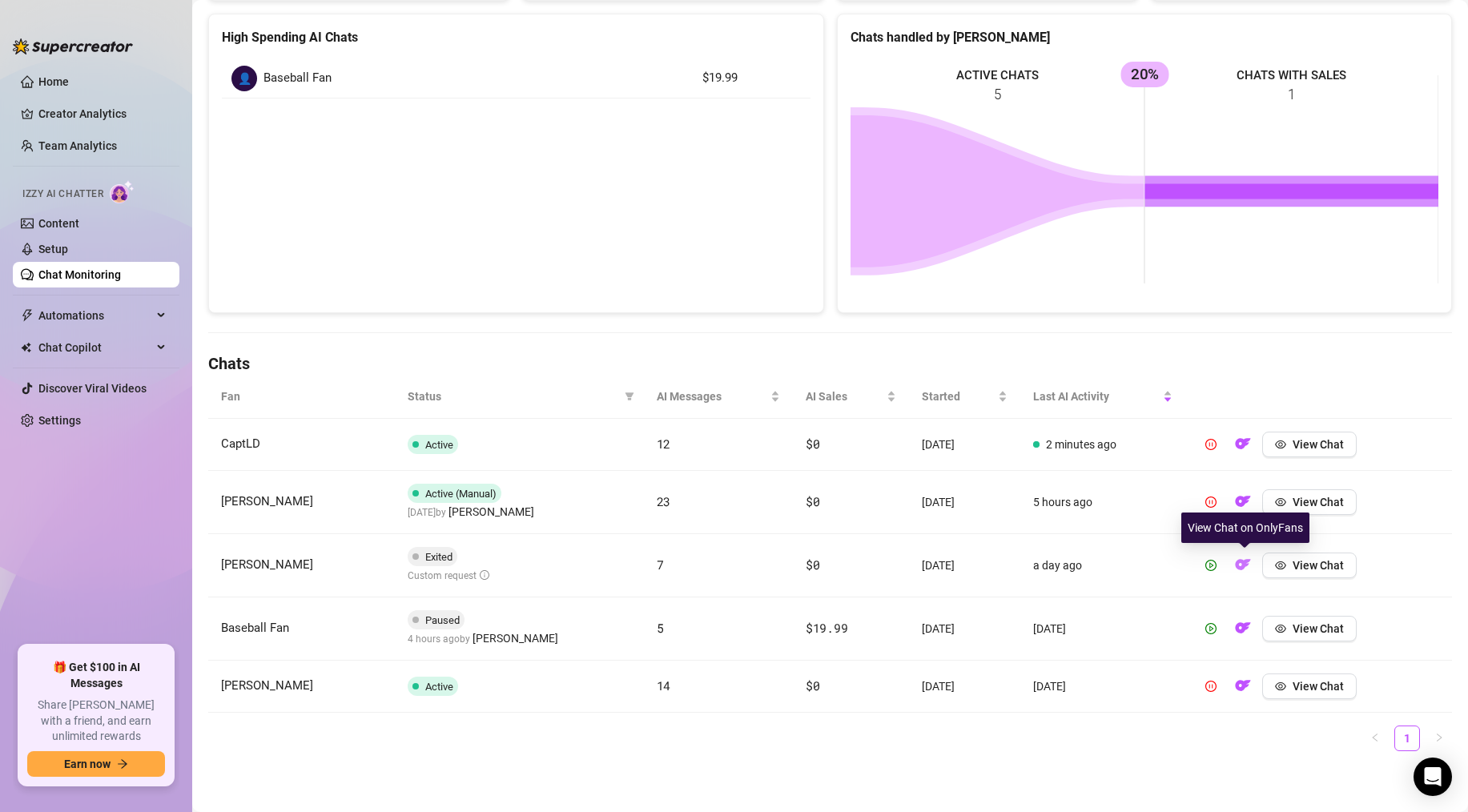
click at [1248, 561] on img "button" at bounding box center [1243, 564] width 16 height 16
click at [1241, 629] on img "button" at bounding box center [1243, 627] width 16 height 16
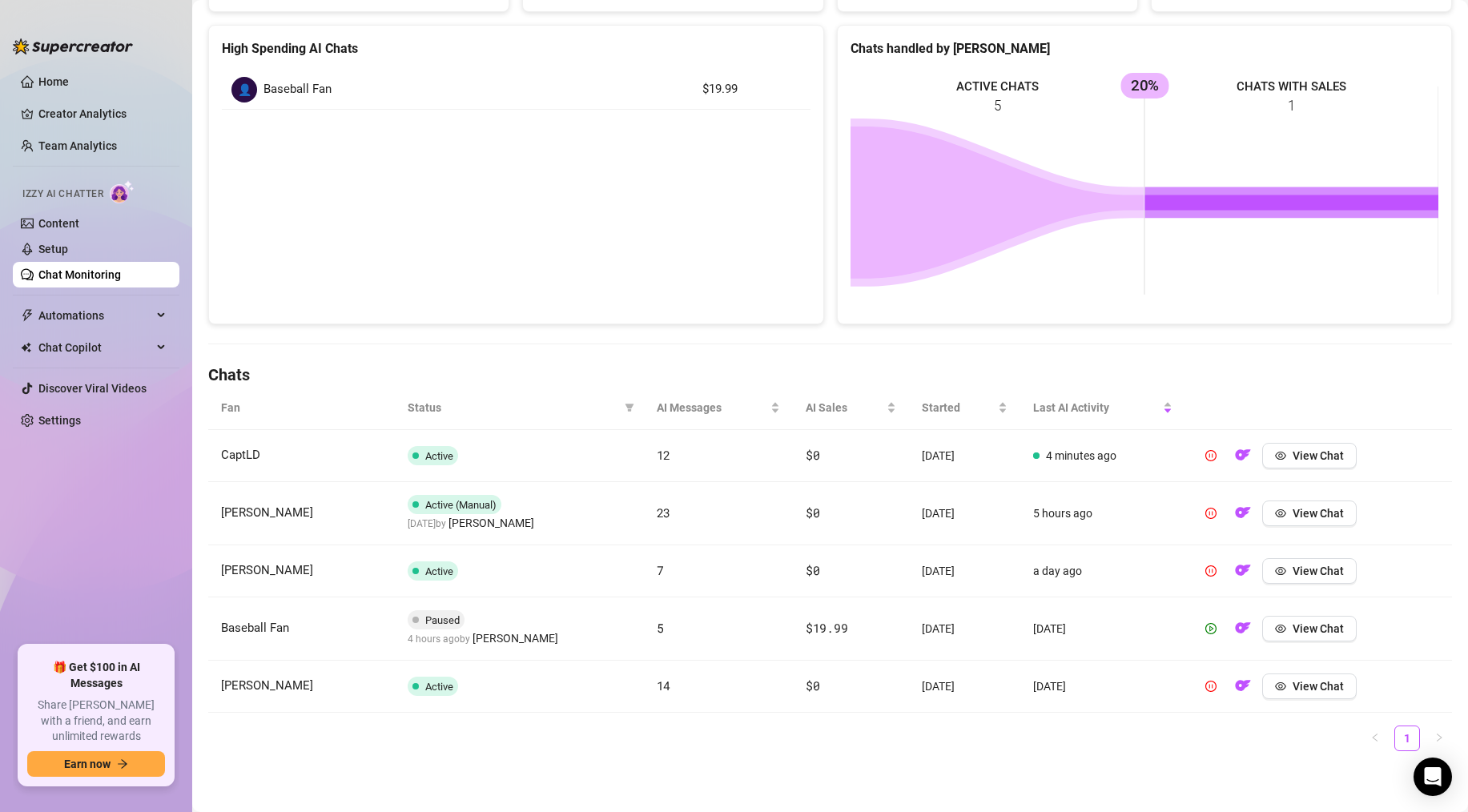
click at [96, 270] on link "Chat Monitoring" at bounding box center [80, 275] width 82 height 13
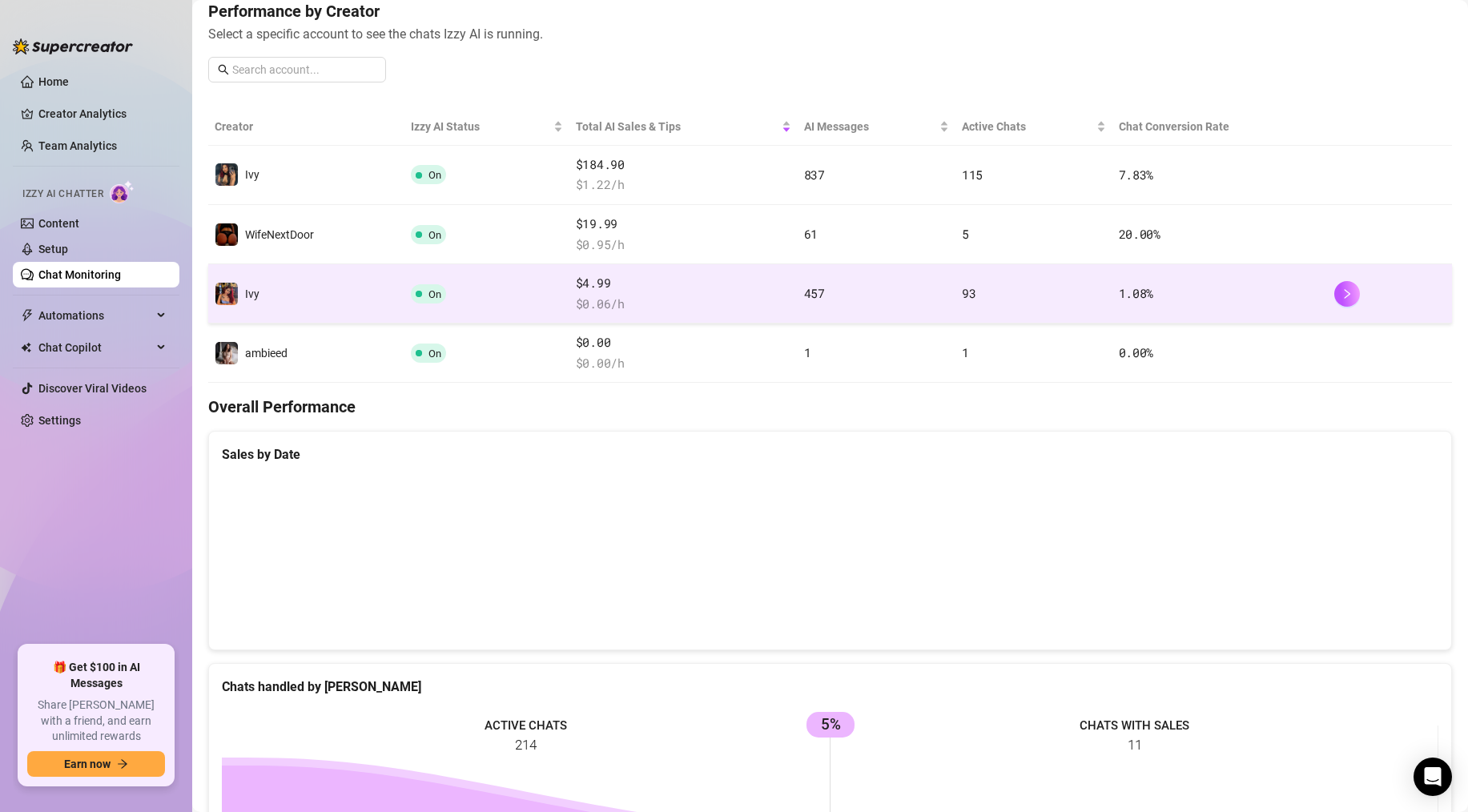
click at [376, 293] on td "Ivy" at bounding box center [306, 294] width 197 height 59
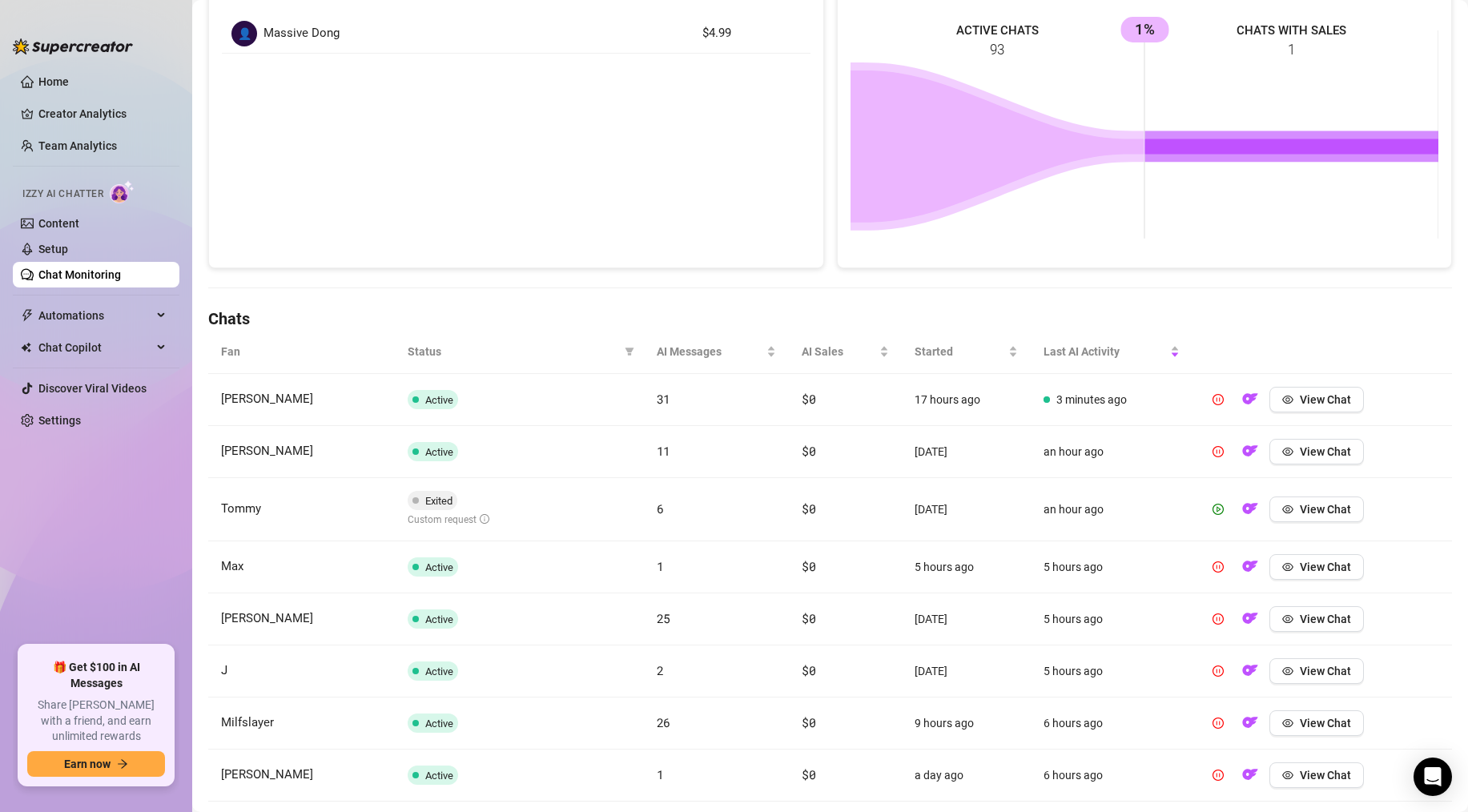
scroll to position [470, 0]
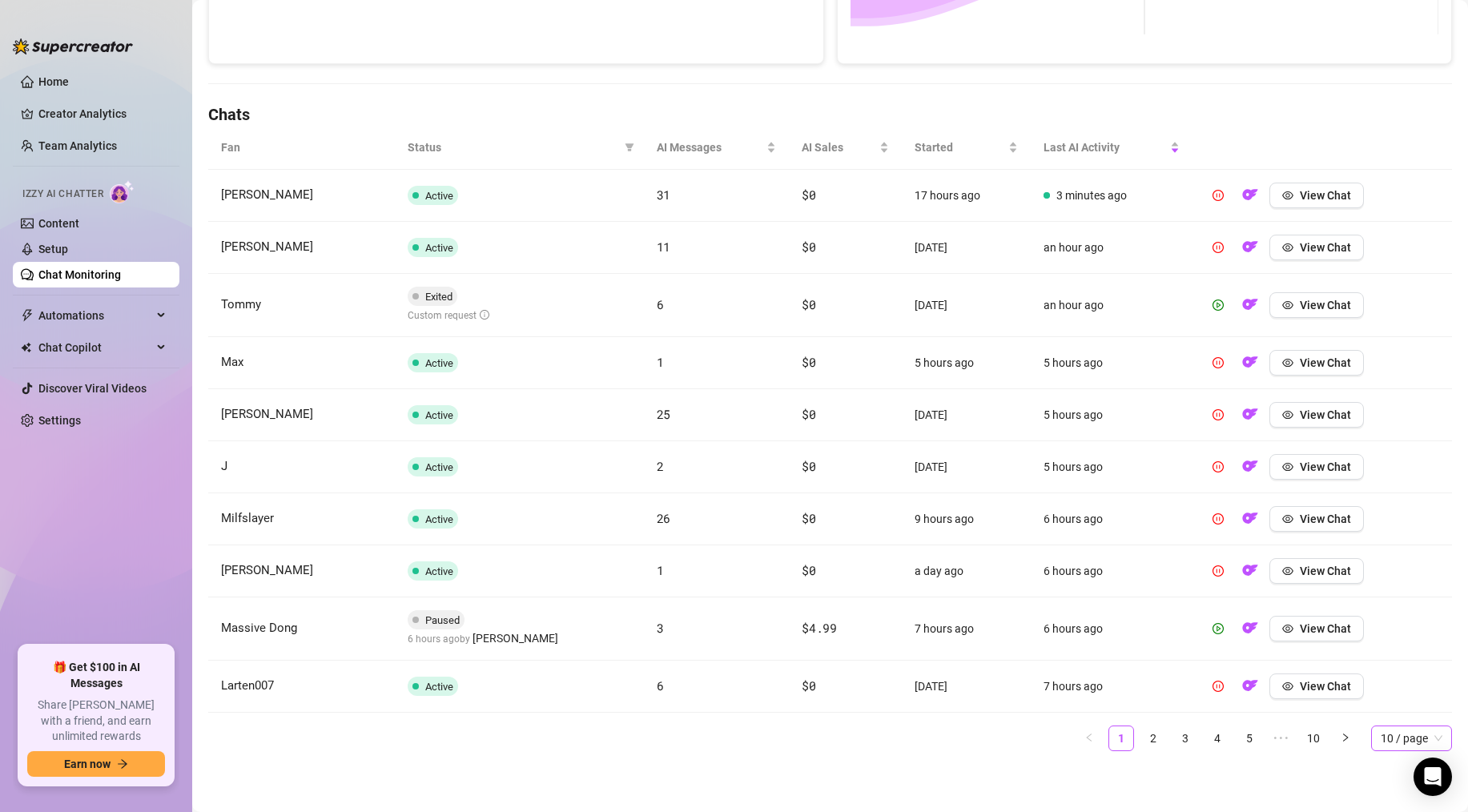
click at [1394, 742] on span "10 / page" at bounding box center [1411, 738] width 62 height 24
click at [1395, 709] on div "100 / page" at bounding box center [1411, 706] width 55 height 18
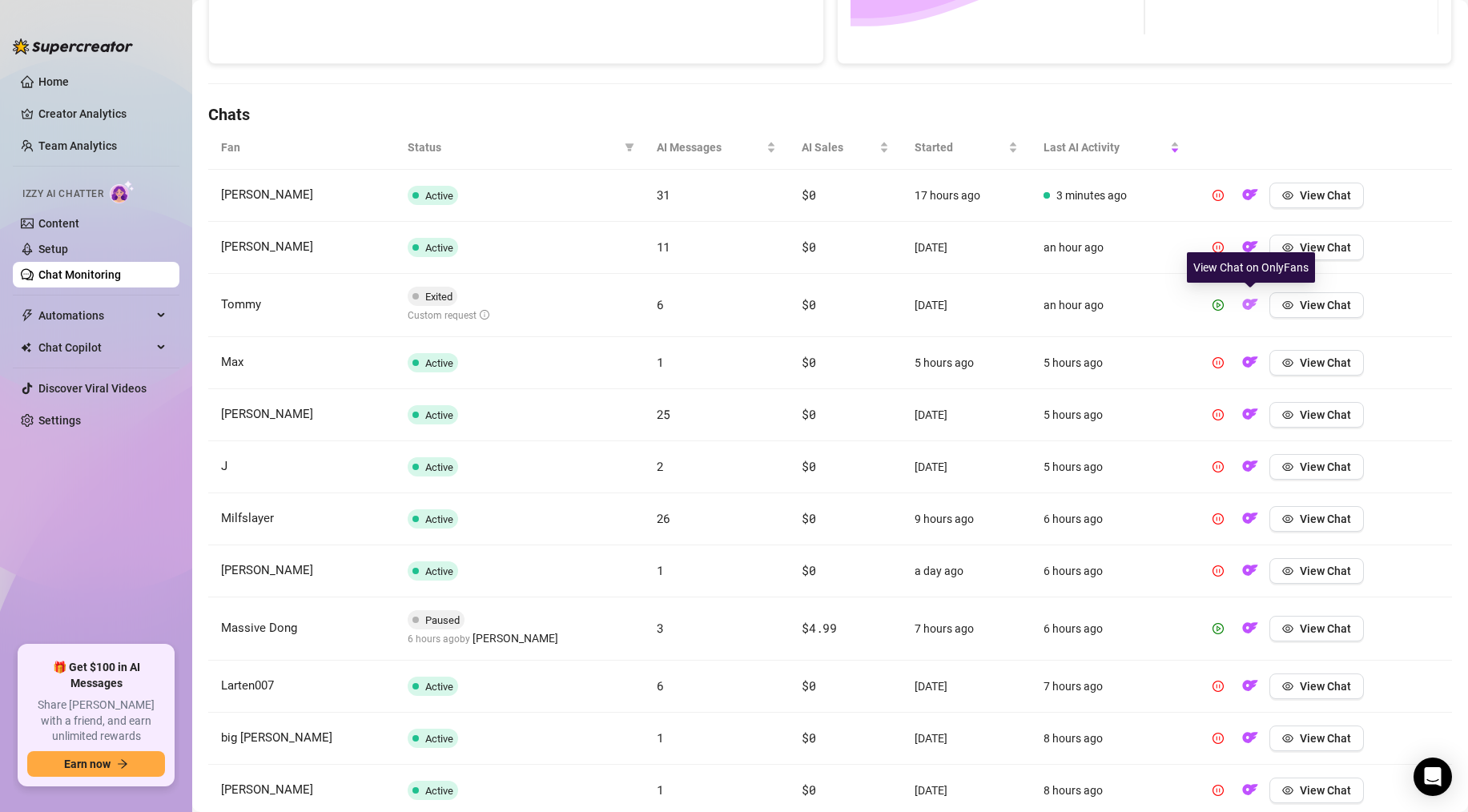
click at [1247, 302] on img "button" at bounding box center [1250, 304] width 16 height 16
click at [1241, 628] on button "button" at bounding box center [1250, 628] width 26 height 26
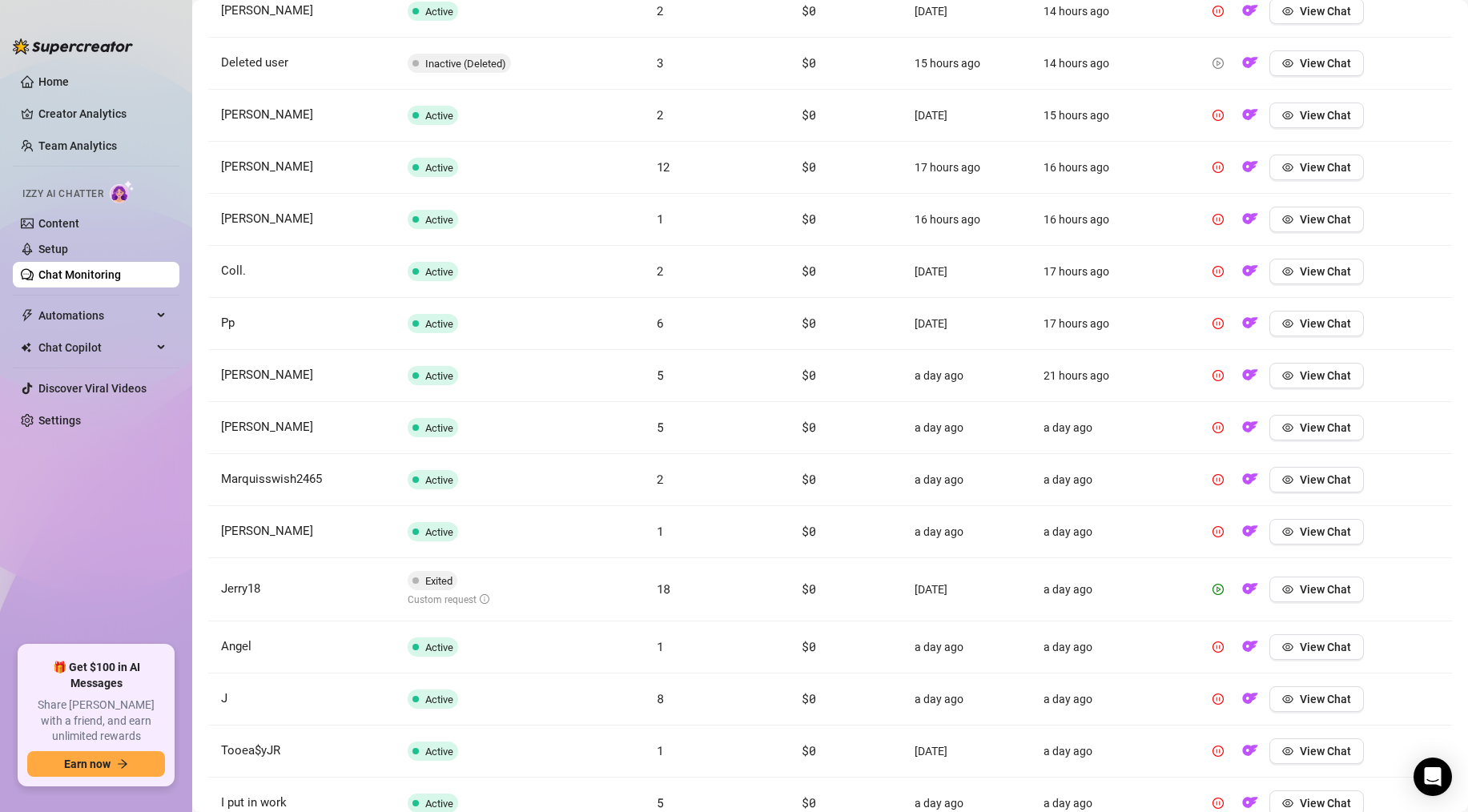
scroll to position [1748, 0]
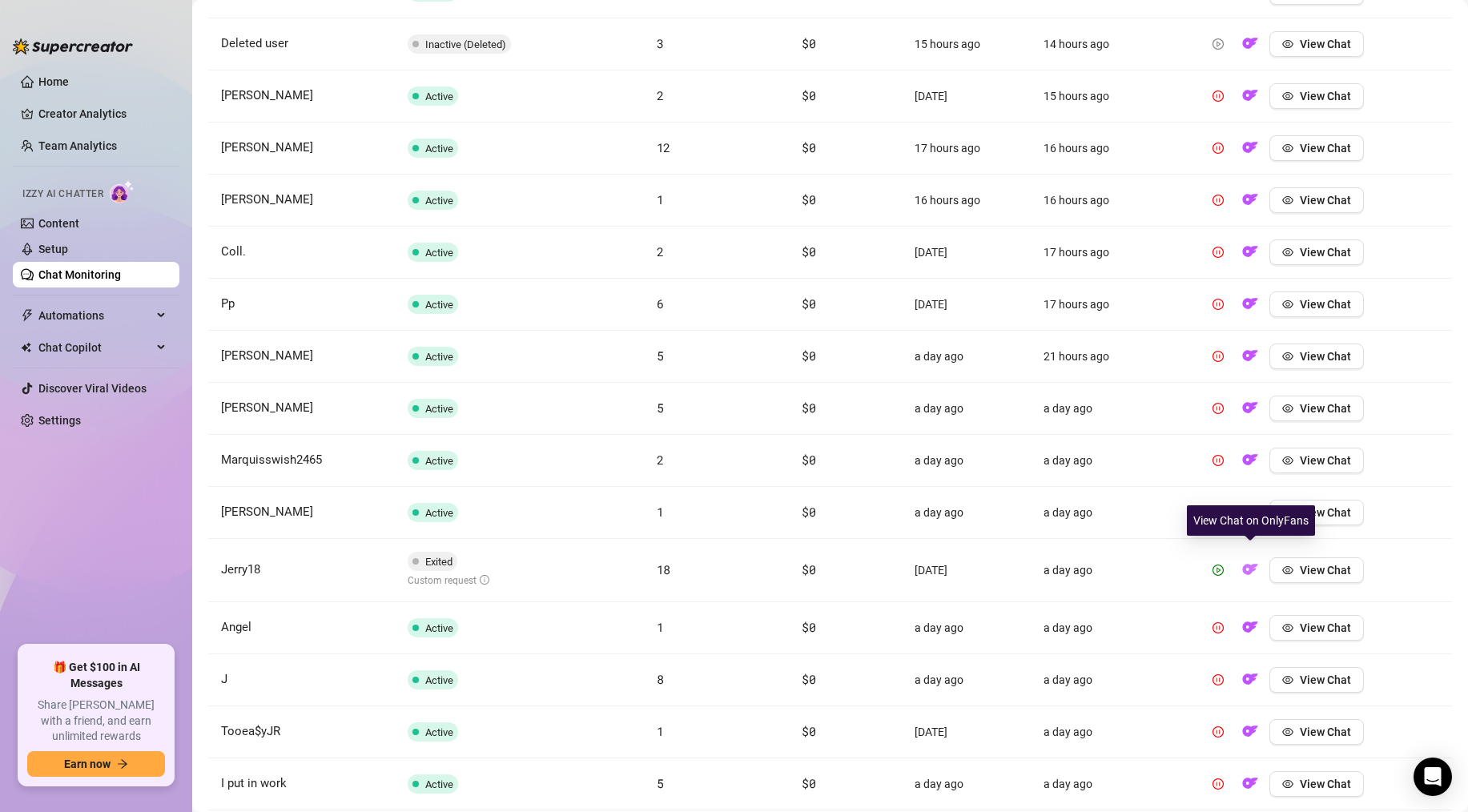
click at [1248, 561] on img "button" at bounding box center [1250, 569] width 16 height 16
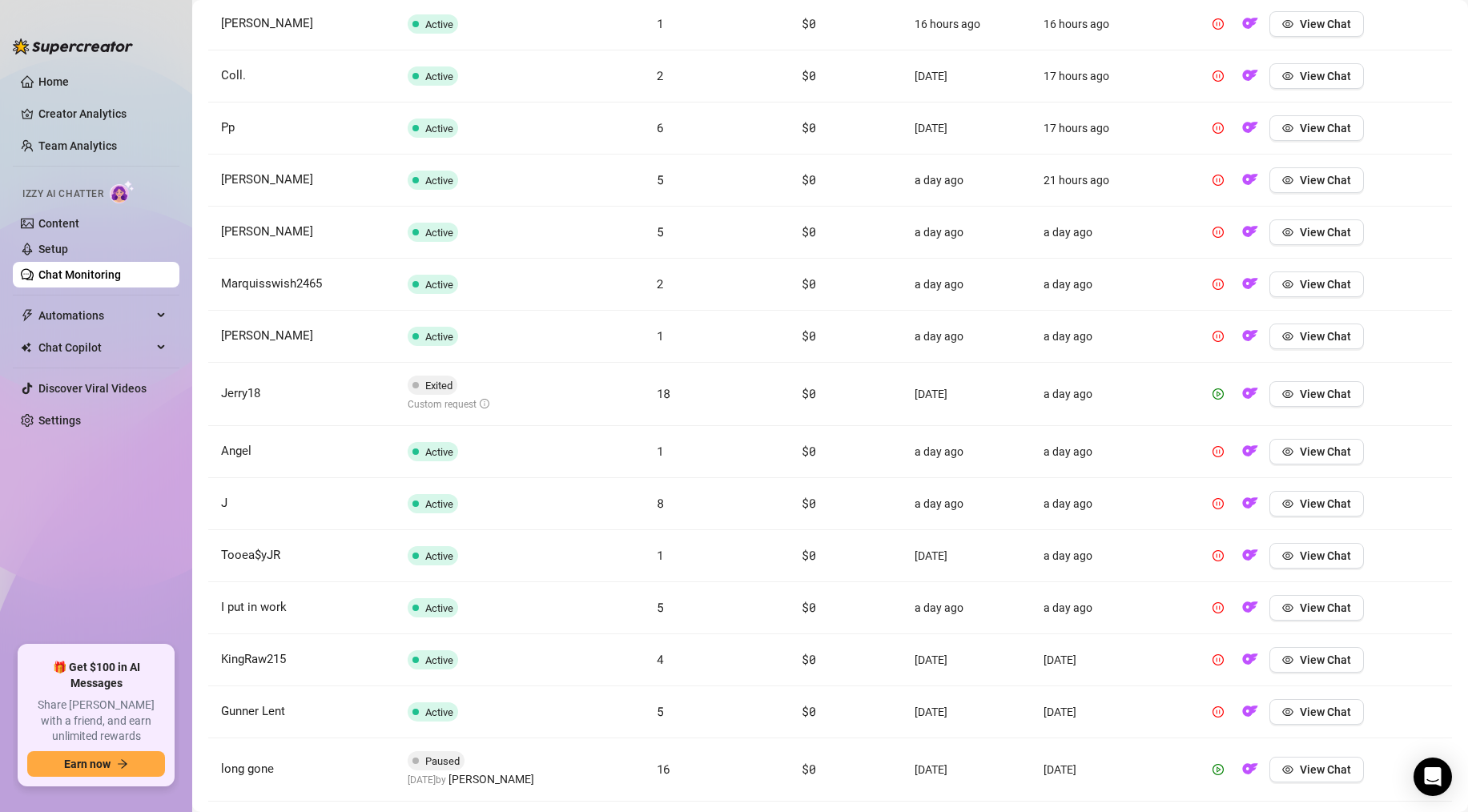
scroll to position [1945, 0]
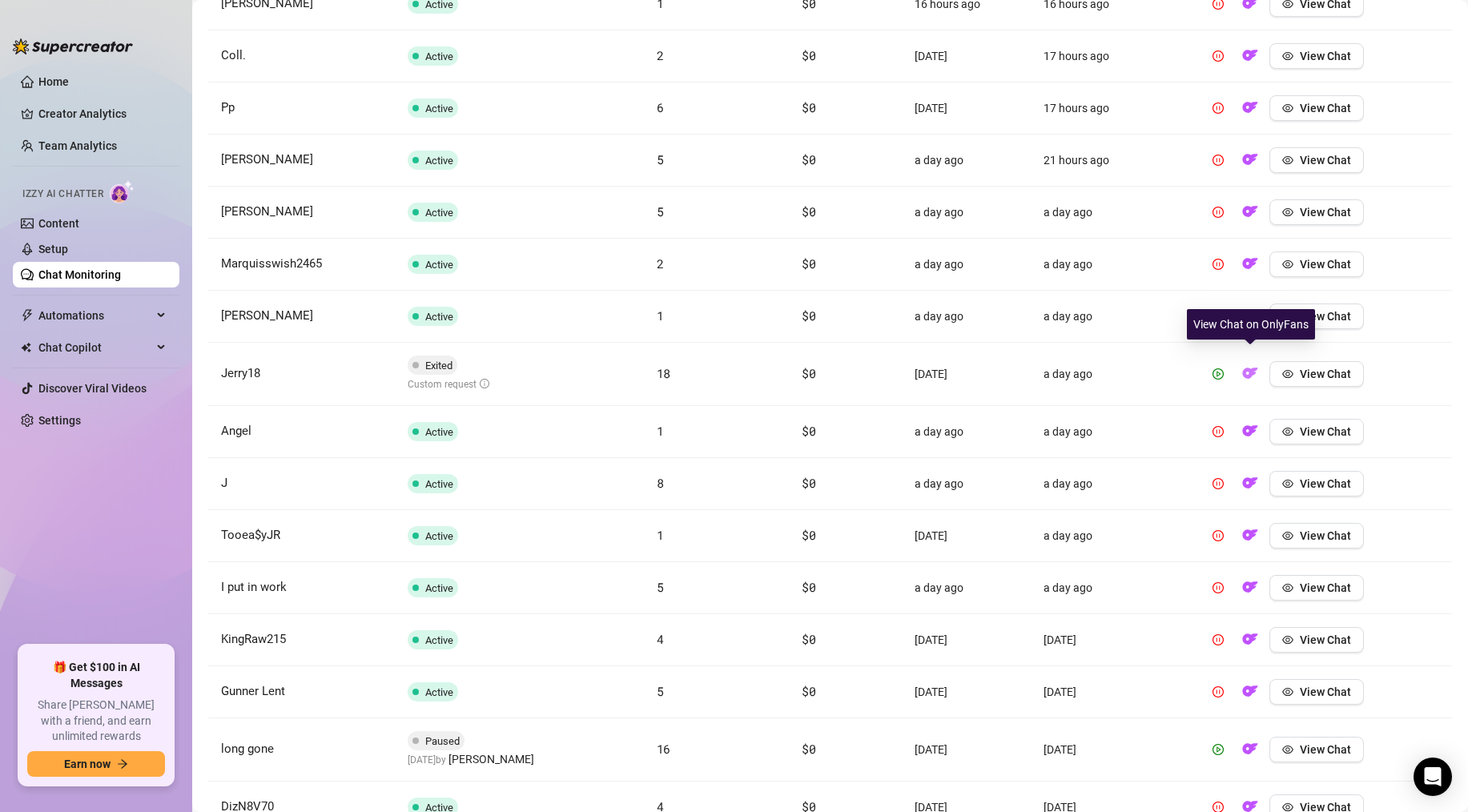
click at [1242, 365] on img "button" at bounding box center [1250, 373] width 16 height 16
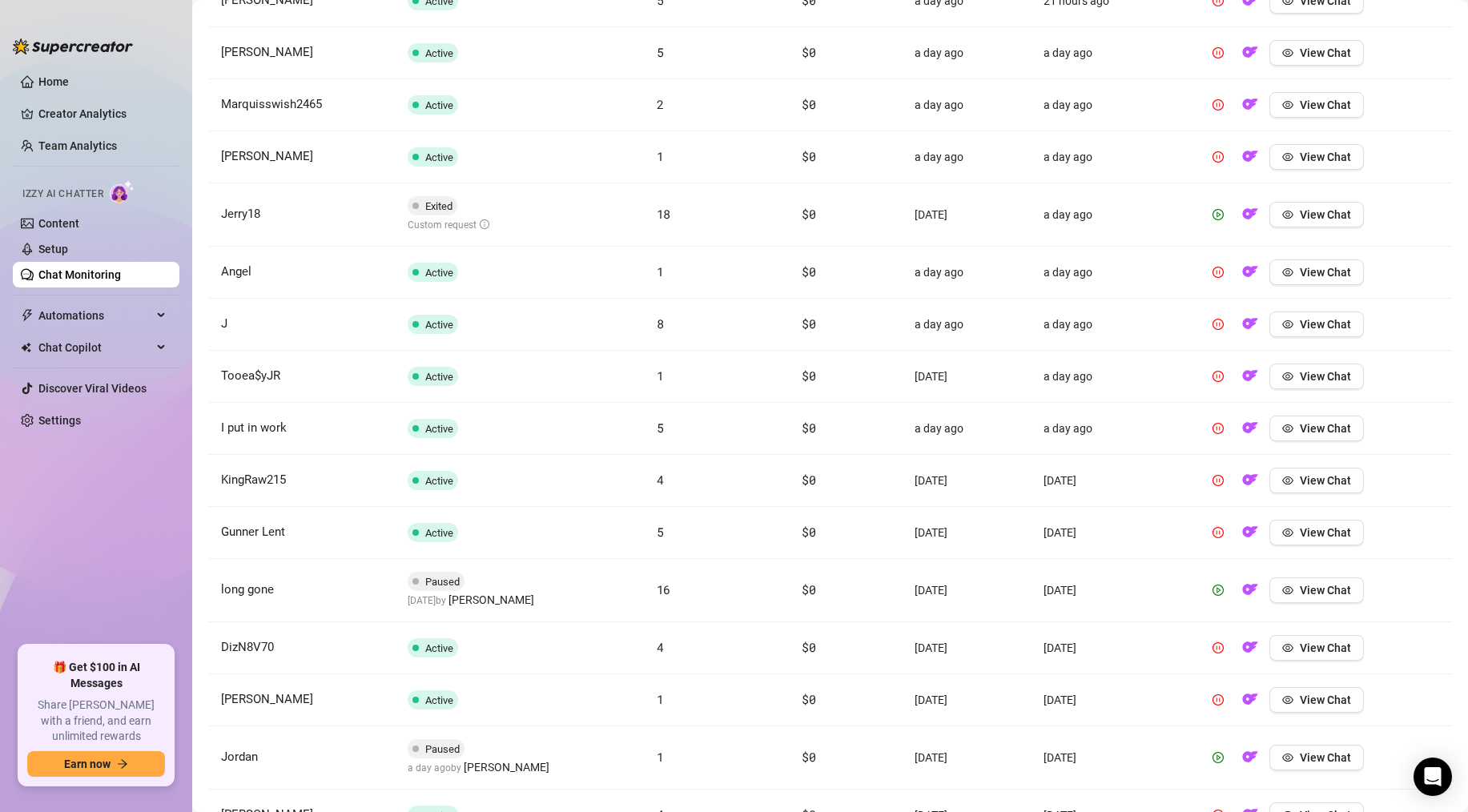
scroll to position [2192, 0]
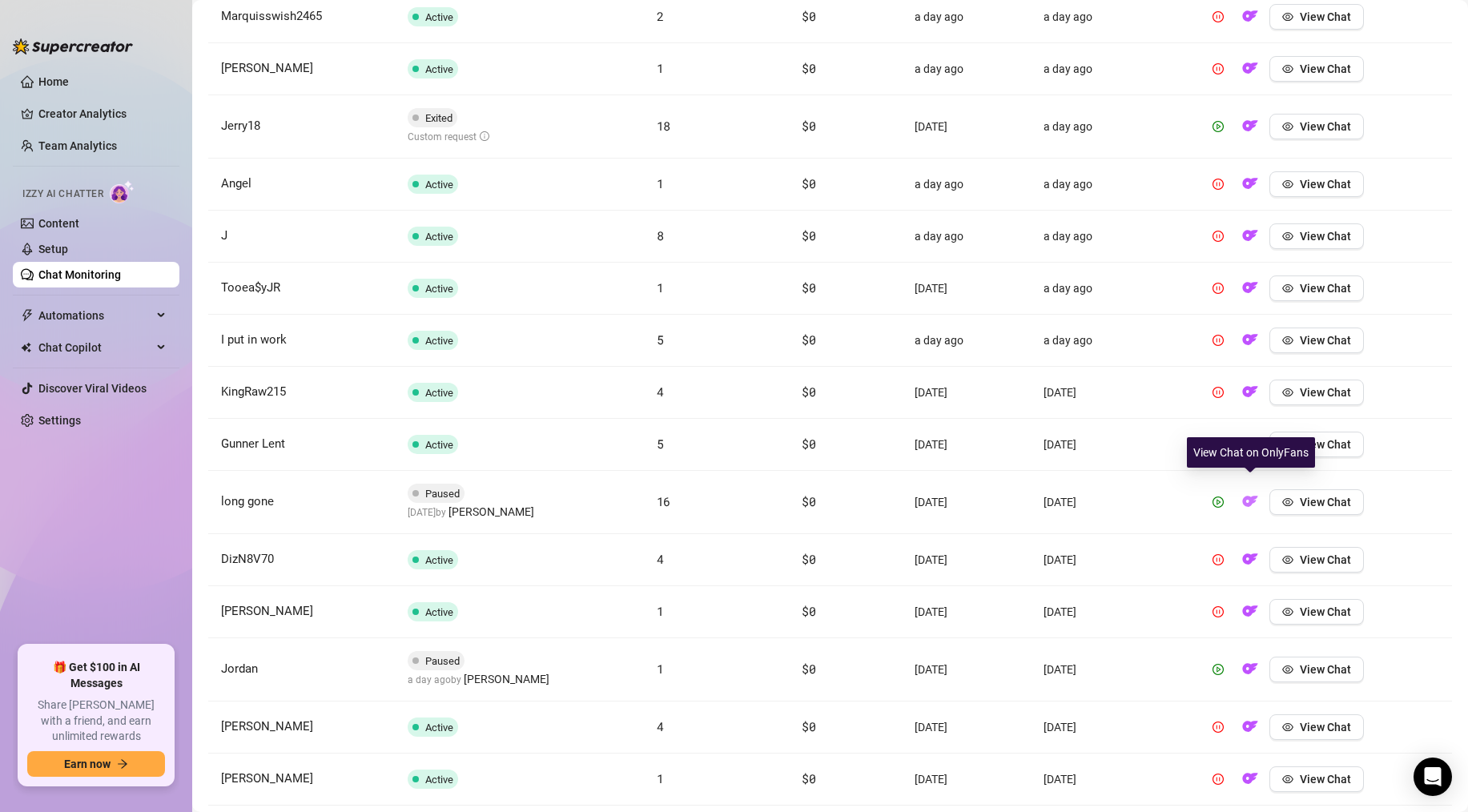
click at [1253, 494] on img "button" at bounding box center [1250, 501] width 16 height 16
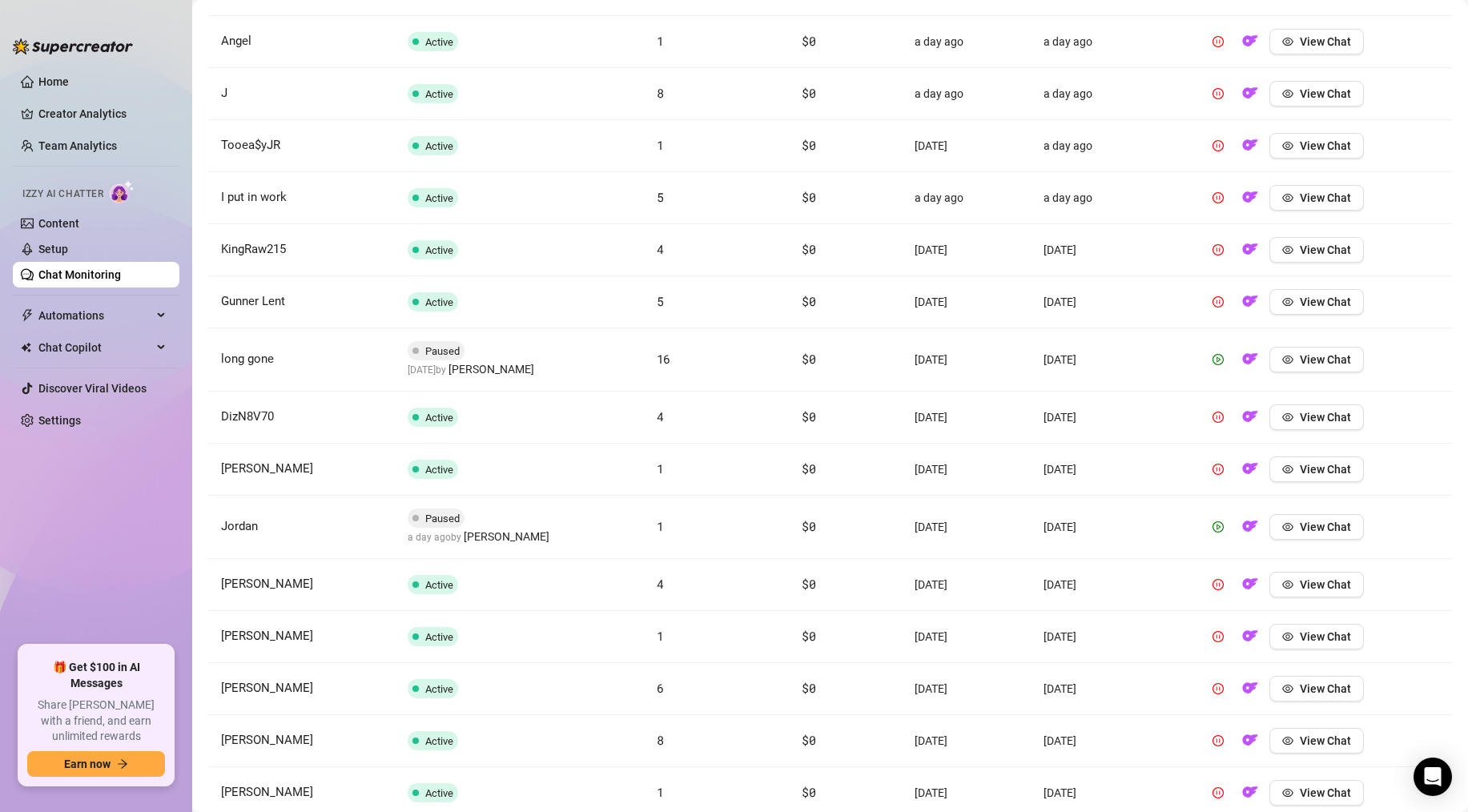
scroll to position [2336, 0]
click at [1247, 518] on img "button" at bounding box center [1250, 525] width 16 height 16
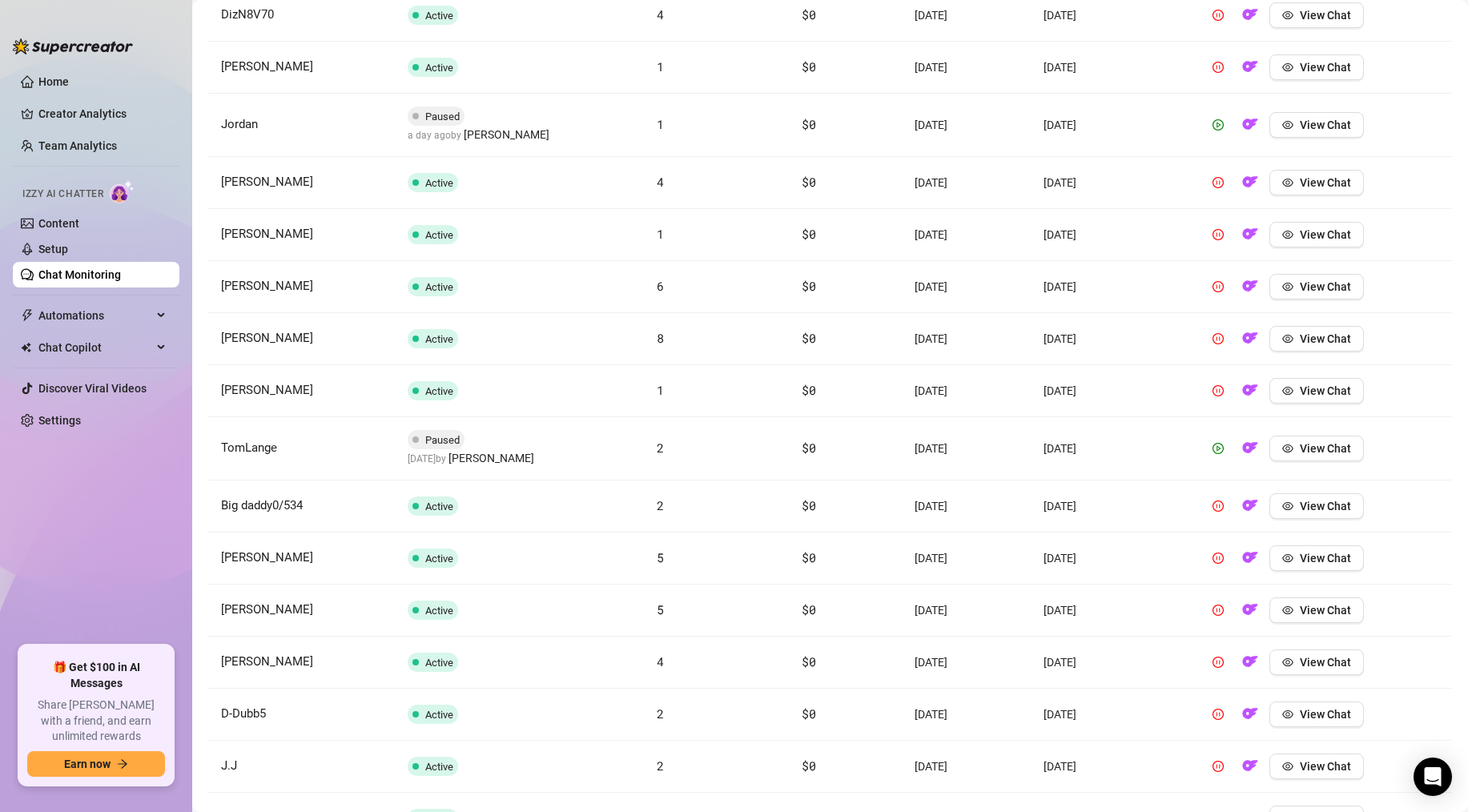
scroll to position [2739, 0]
click at [1250, 437] on img "button" at bounding box center [1250, 445] width 16 height 16
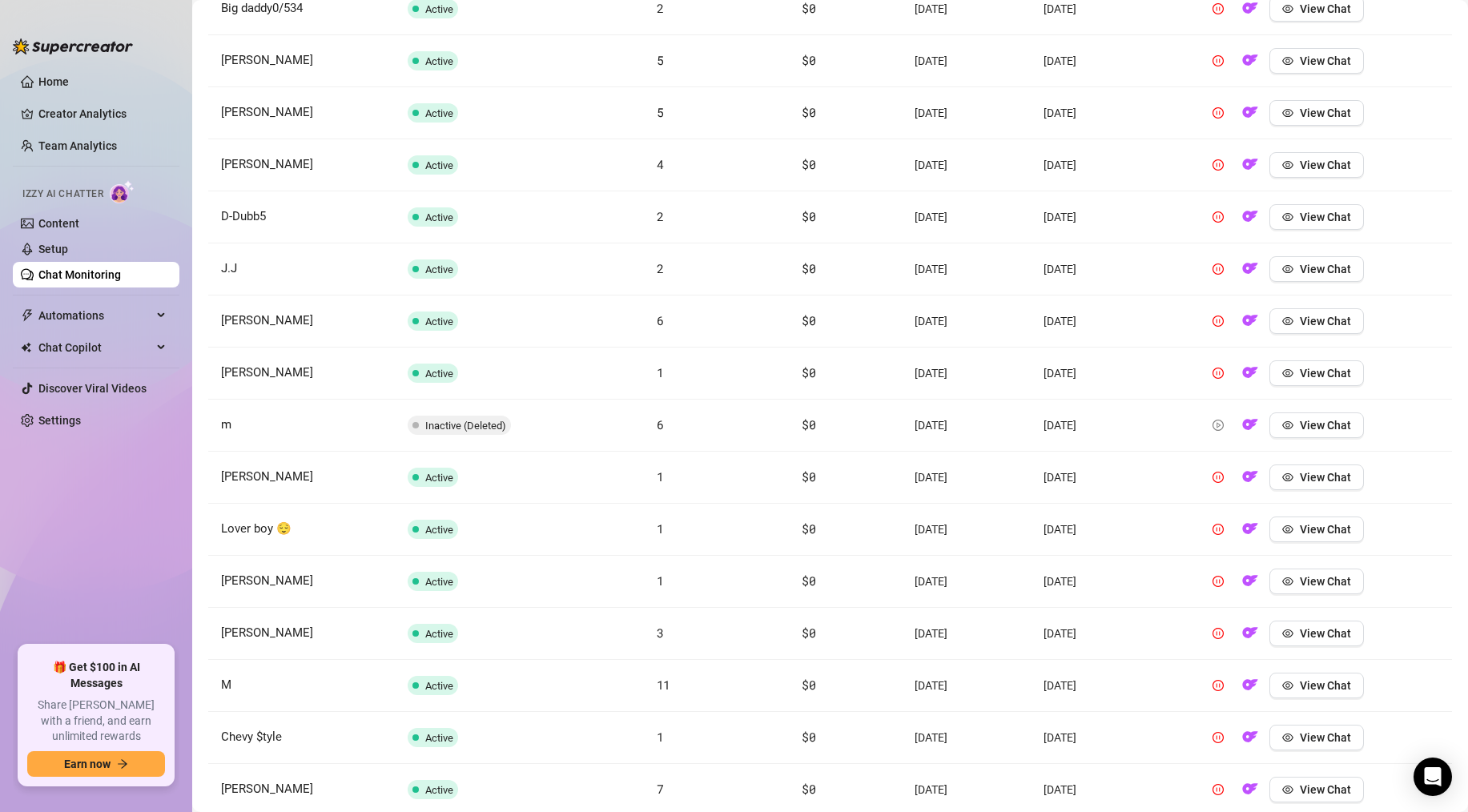
scroll to position [3239, 0]
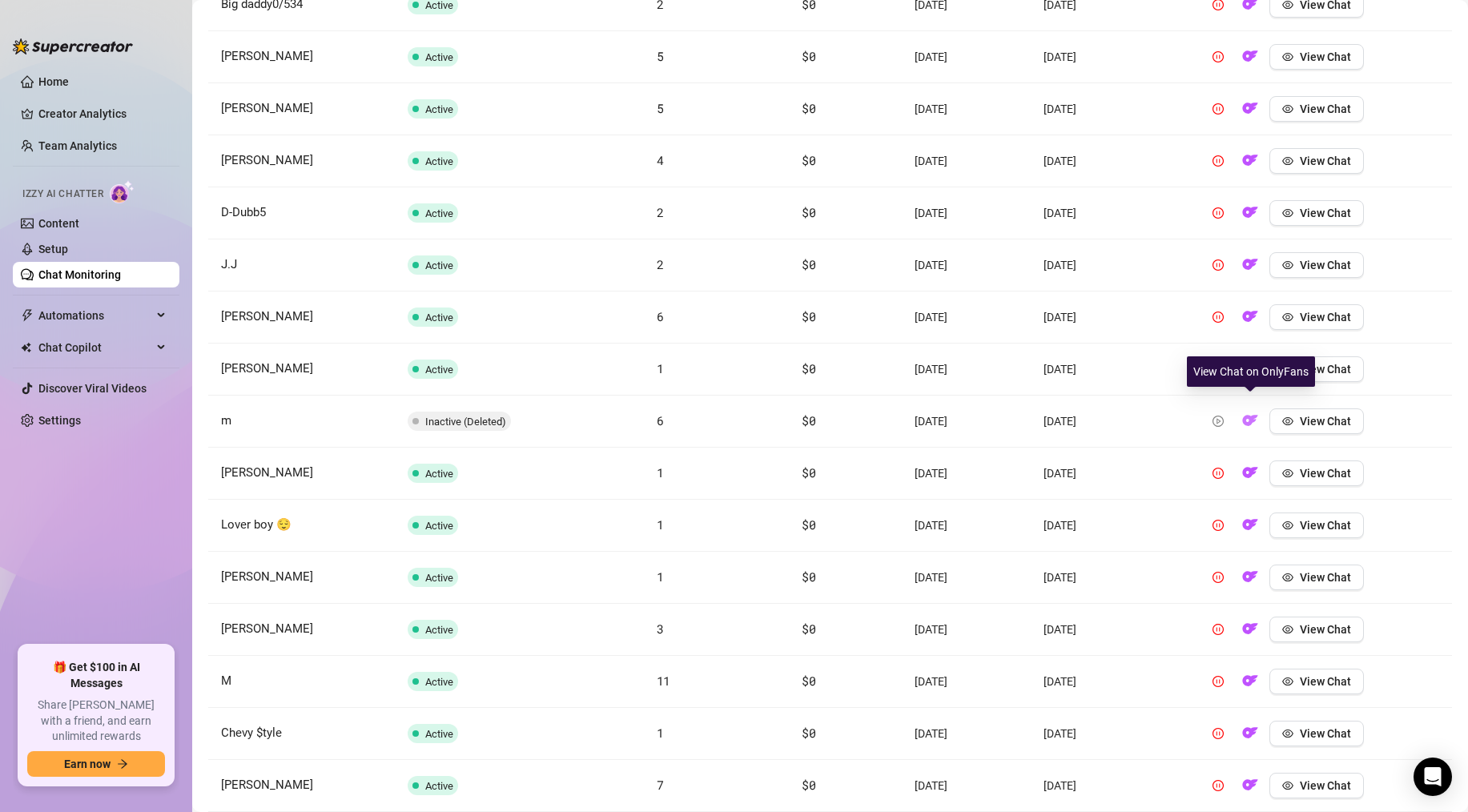
click at [1243, 412] on img "button" at bounding box center [1250, 420] width 16 height 16
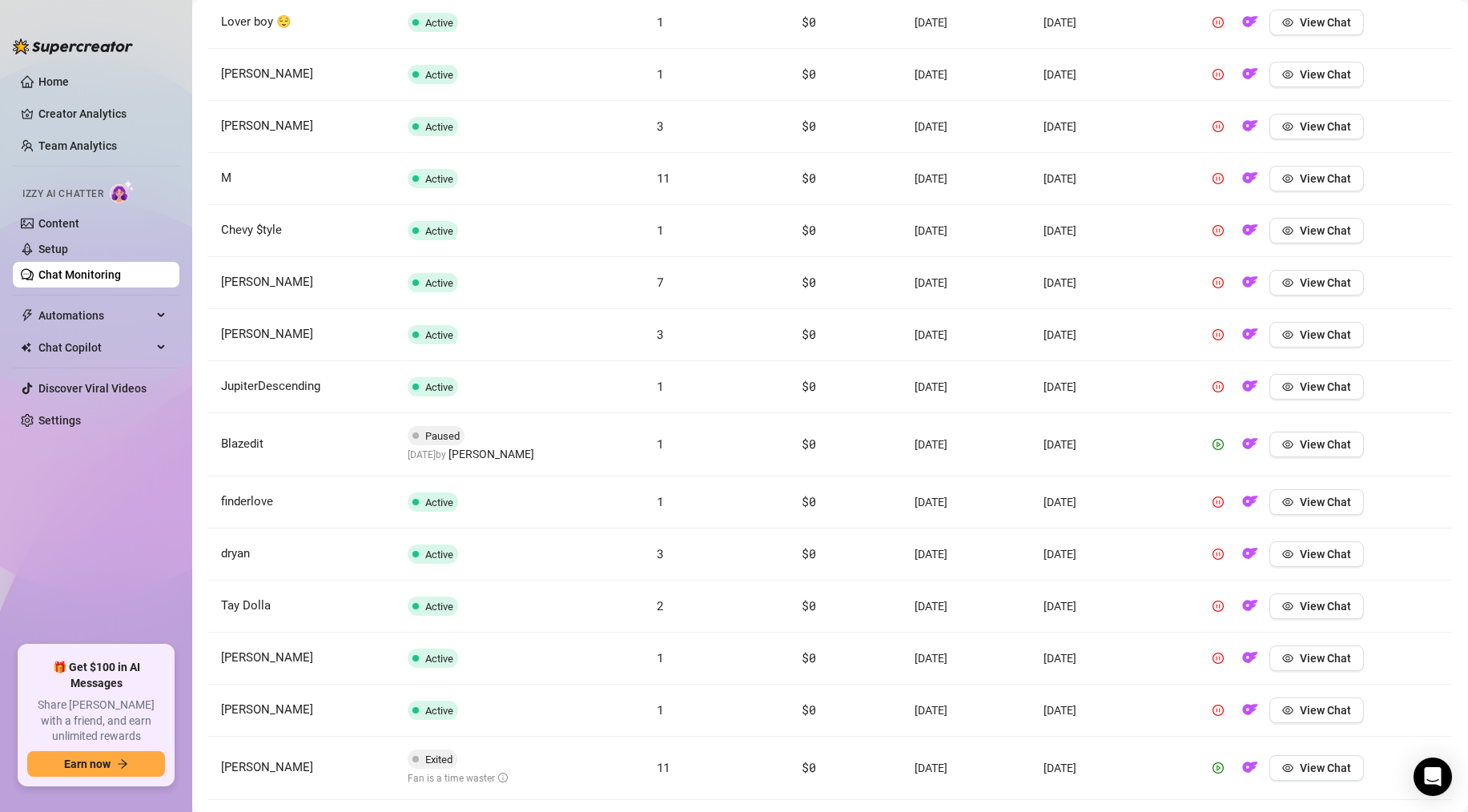
scroll to position [3765, 0]
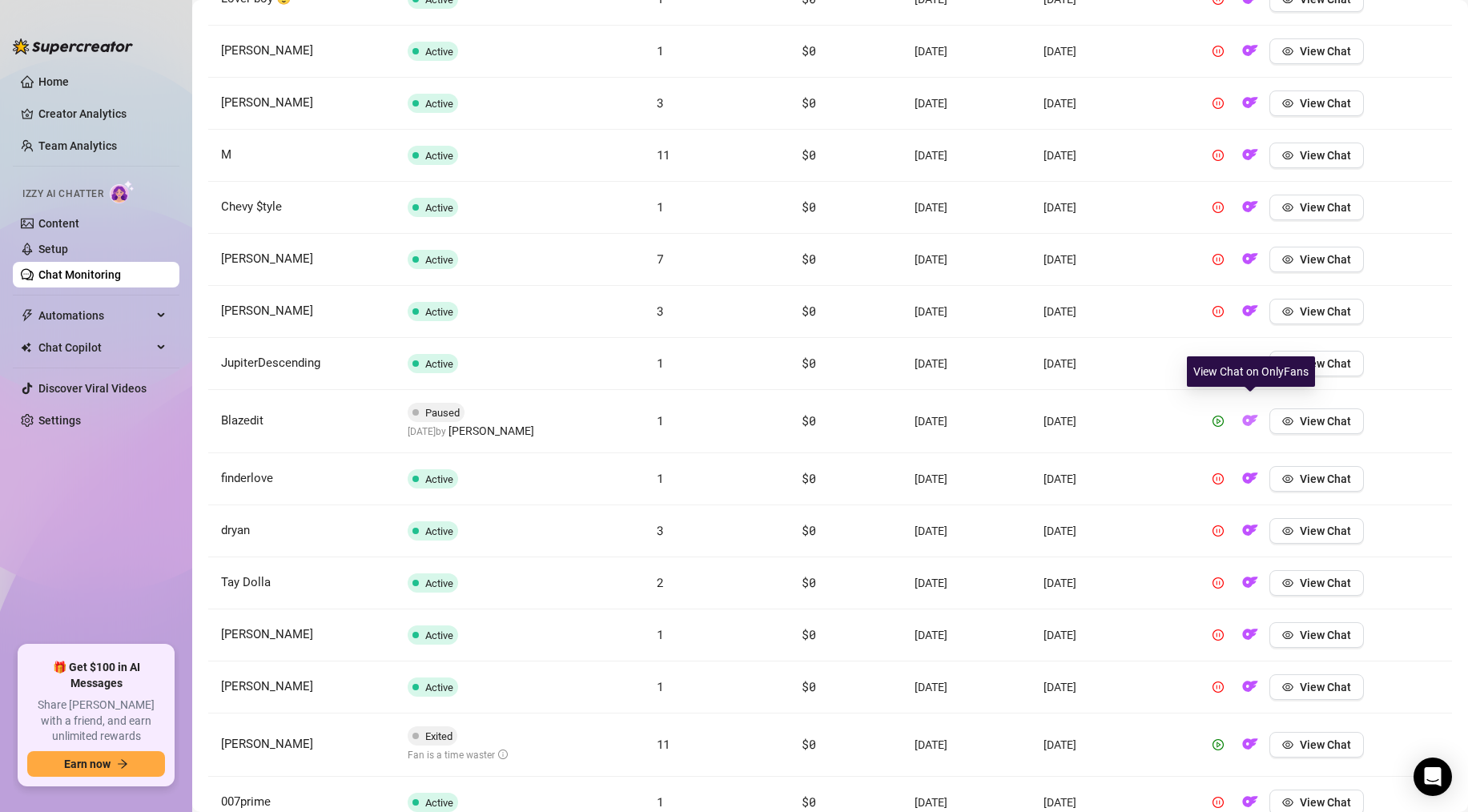
click at [1249, 412] on img "button" at bounding box center [1250, 420] width 16 height 16
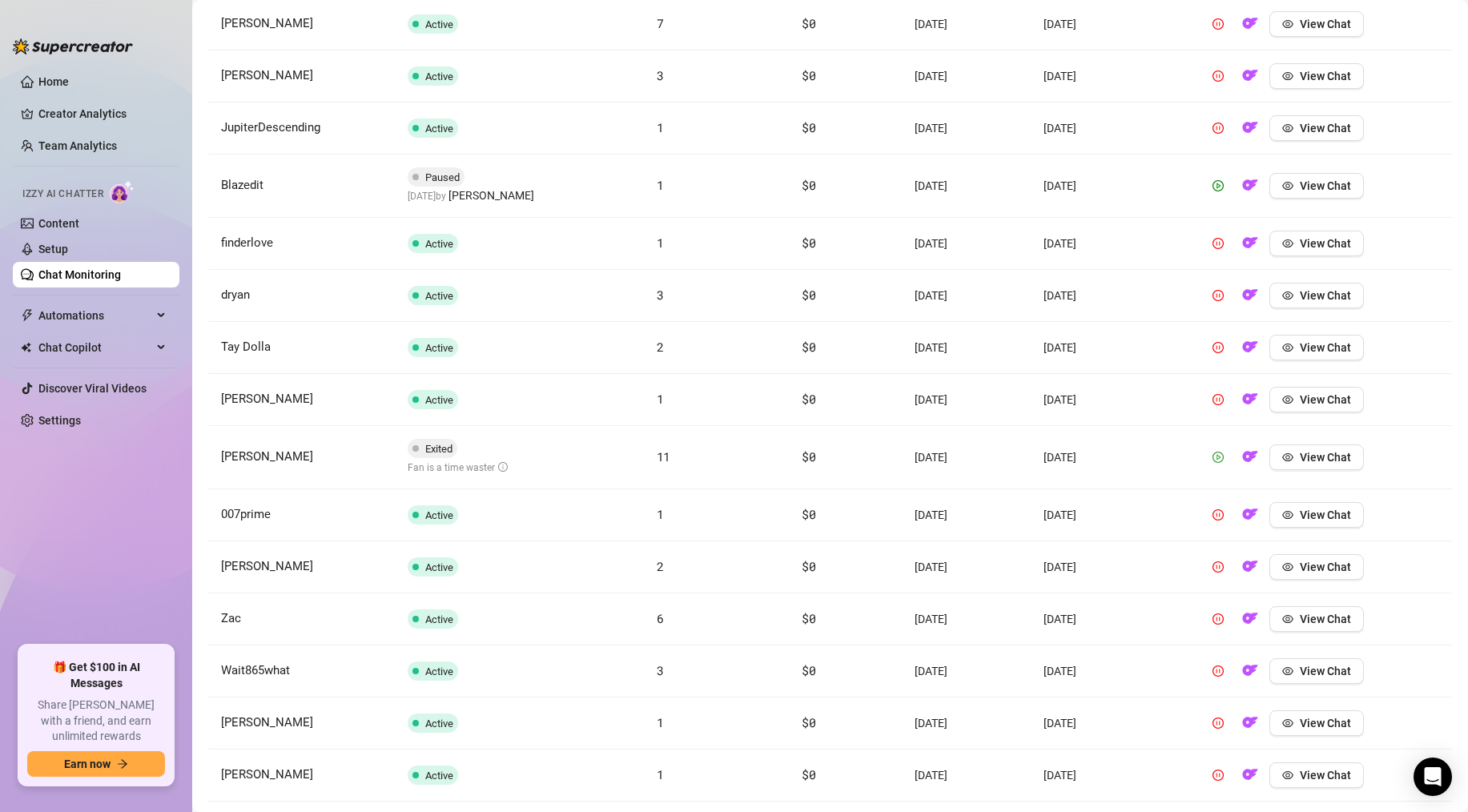
scroll to position [4090, 0]
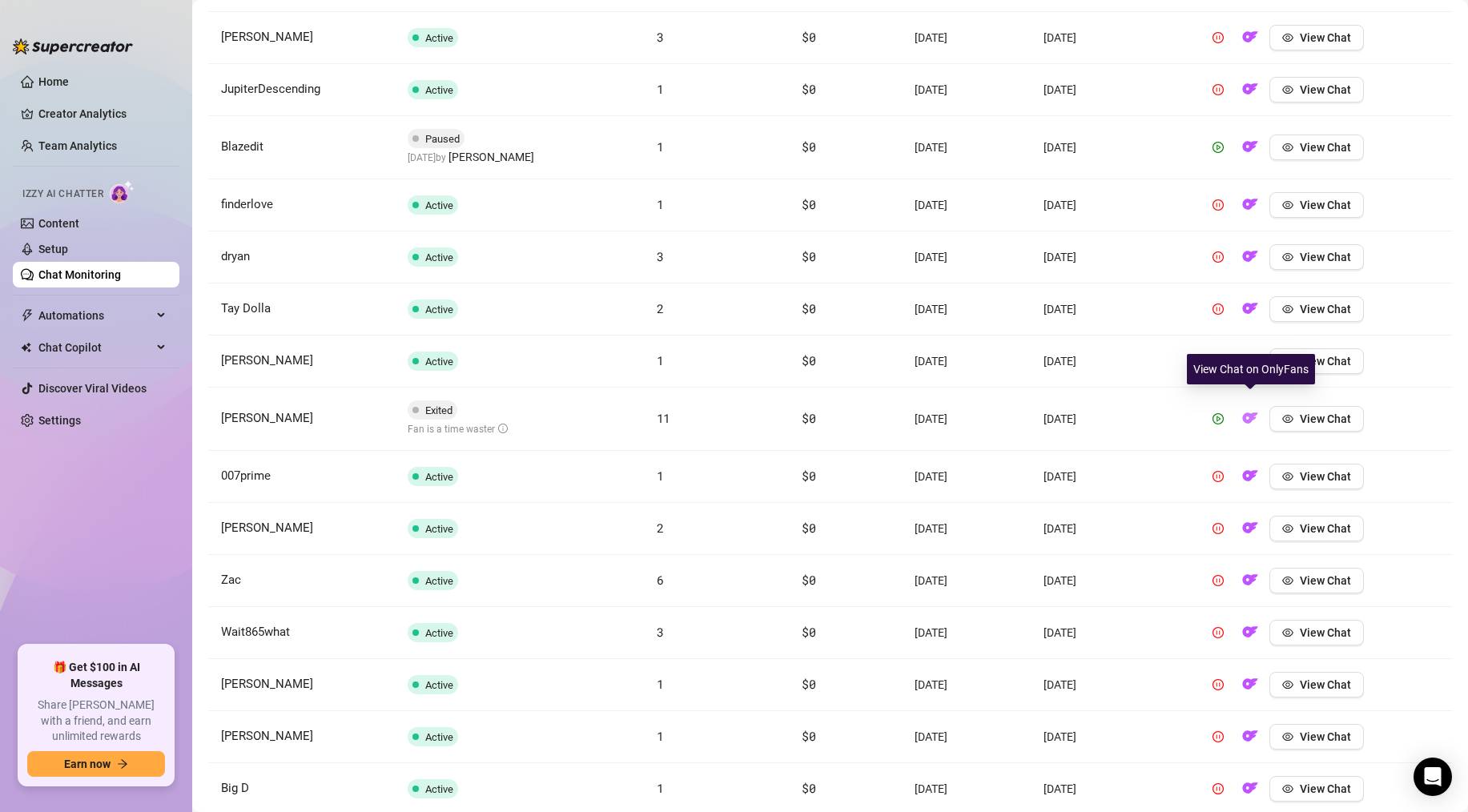
click at [1244, 410] on img "button" at bounding box center [1250, 418] width 16 height 16
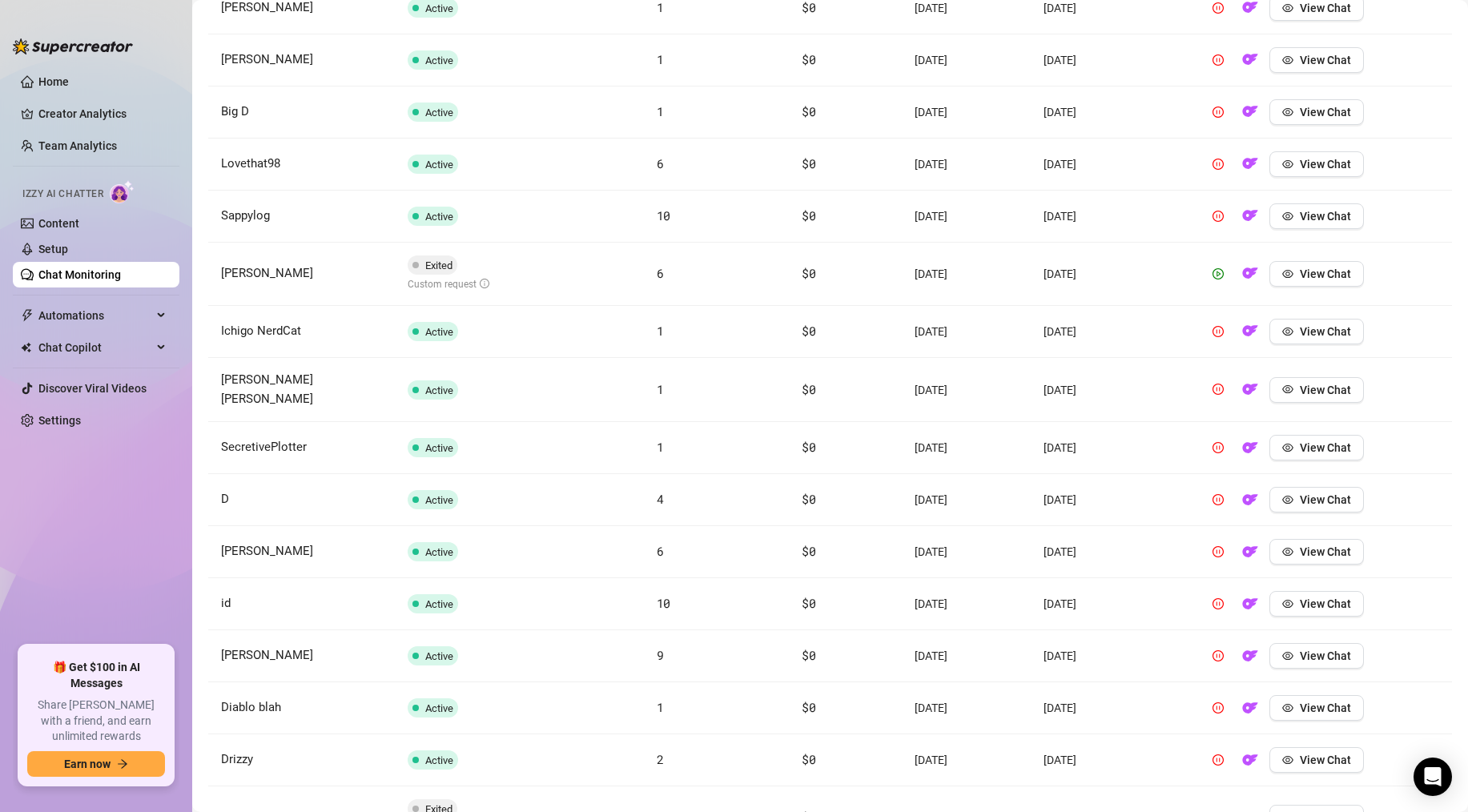
scroll to position [4774, 0]
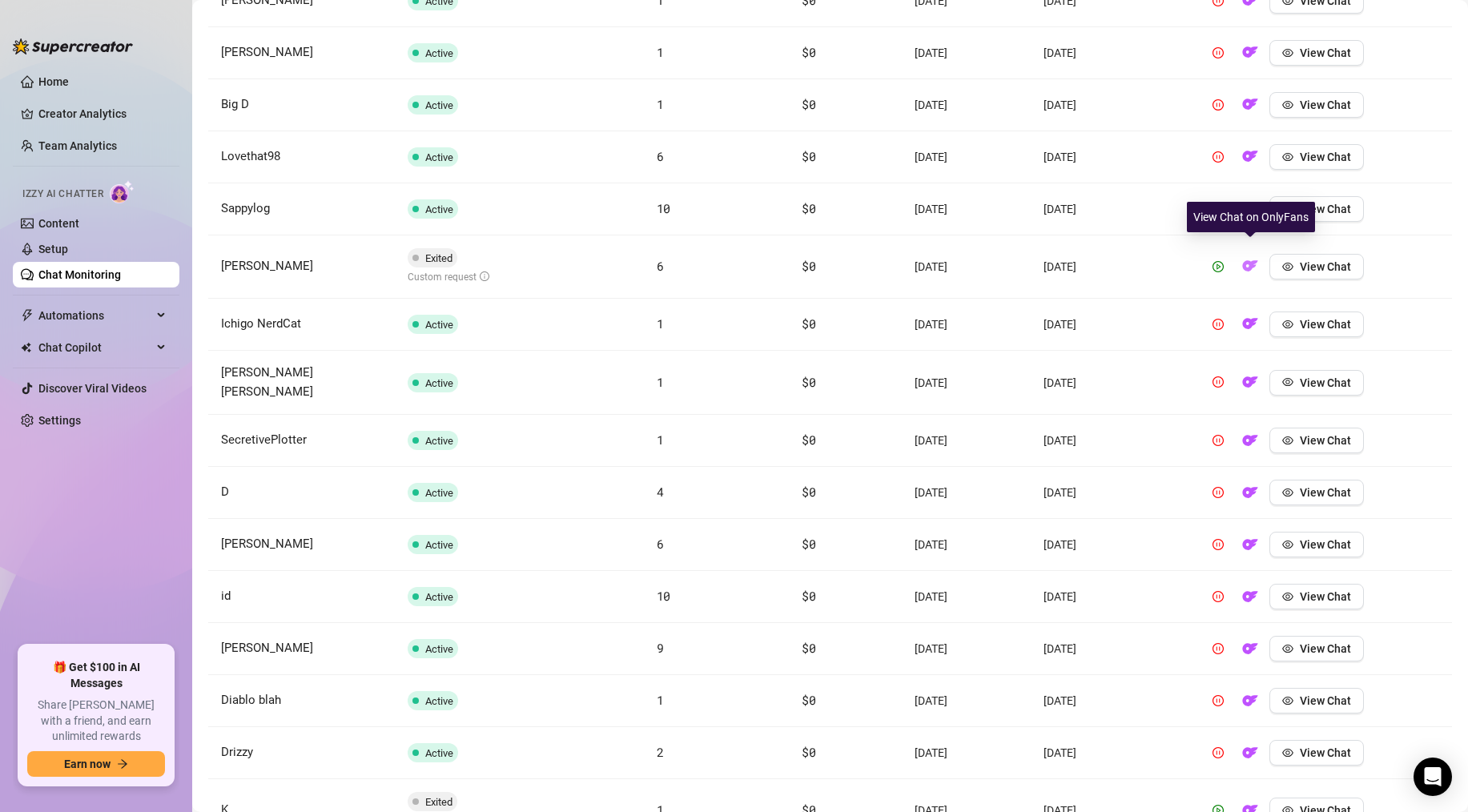
click at [1253, 258] on img "button" at bounding box center [1250, 265] width 16 height 16
click at [1248, 258] on img "button" at bounding box center [1250, 265] width 16 height 16
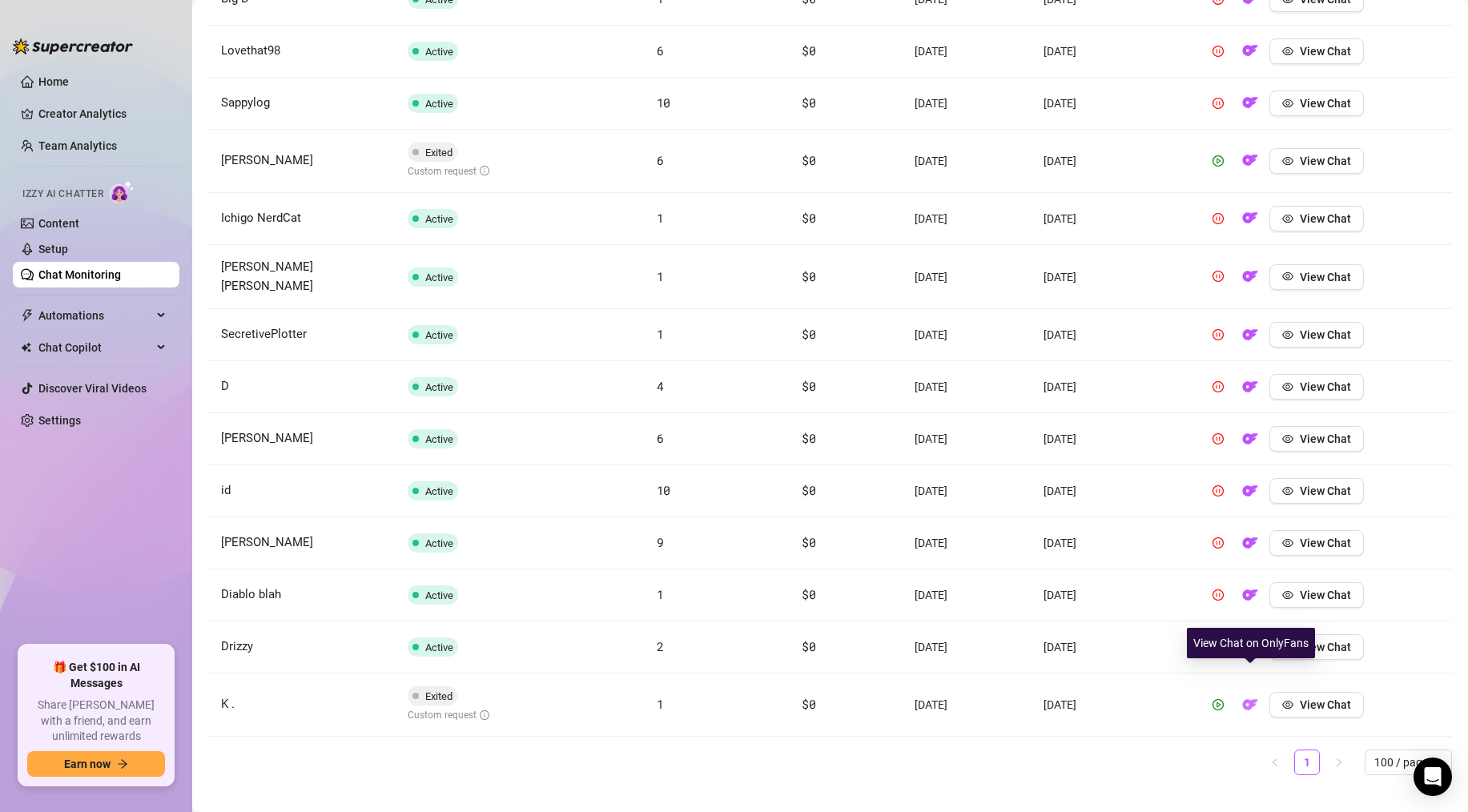
click at [1251, 697] on img "button" at bounding box center [1250, 705] width 16 height 16
click at [1338, 698] on span "View Chat" at bounding box center [1325, 704] width 52 height 13
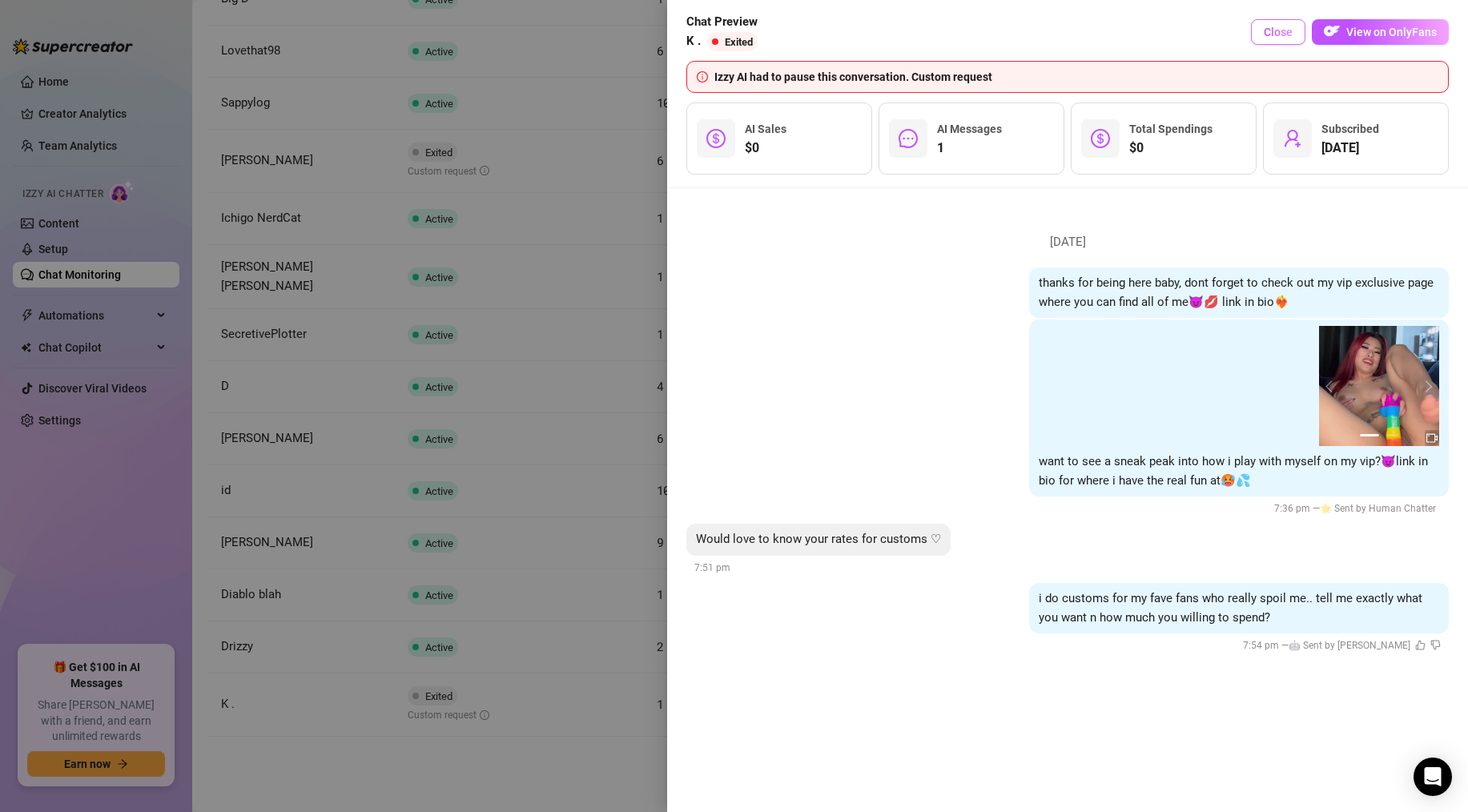
click at [1287, 28] on span "Close" at bounding box center [1278, 32] width 29 height 13
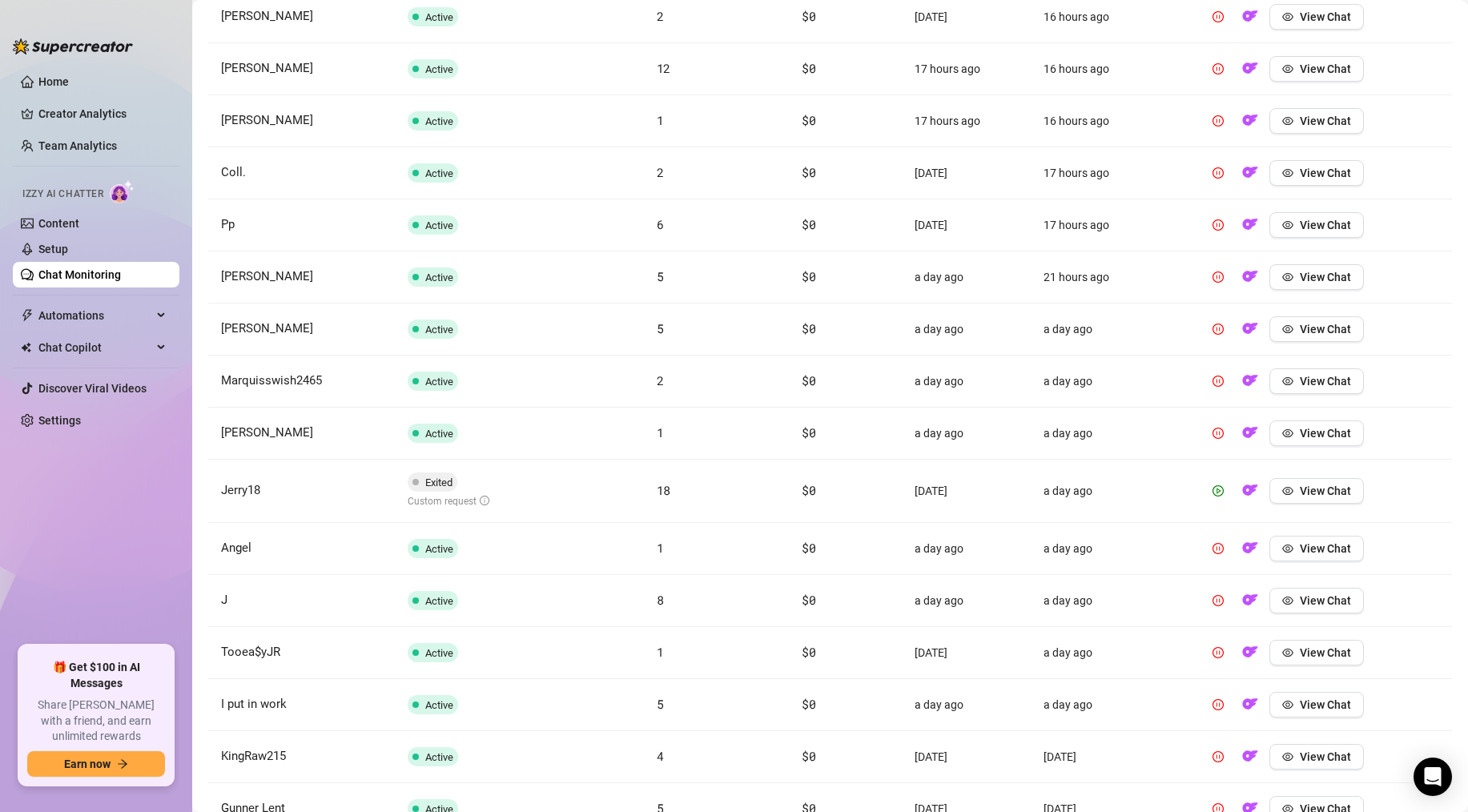
scroll to position [1869, 0]
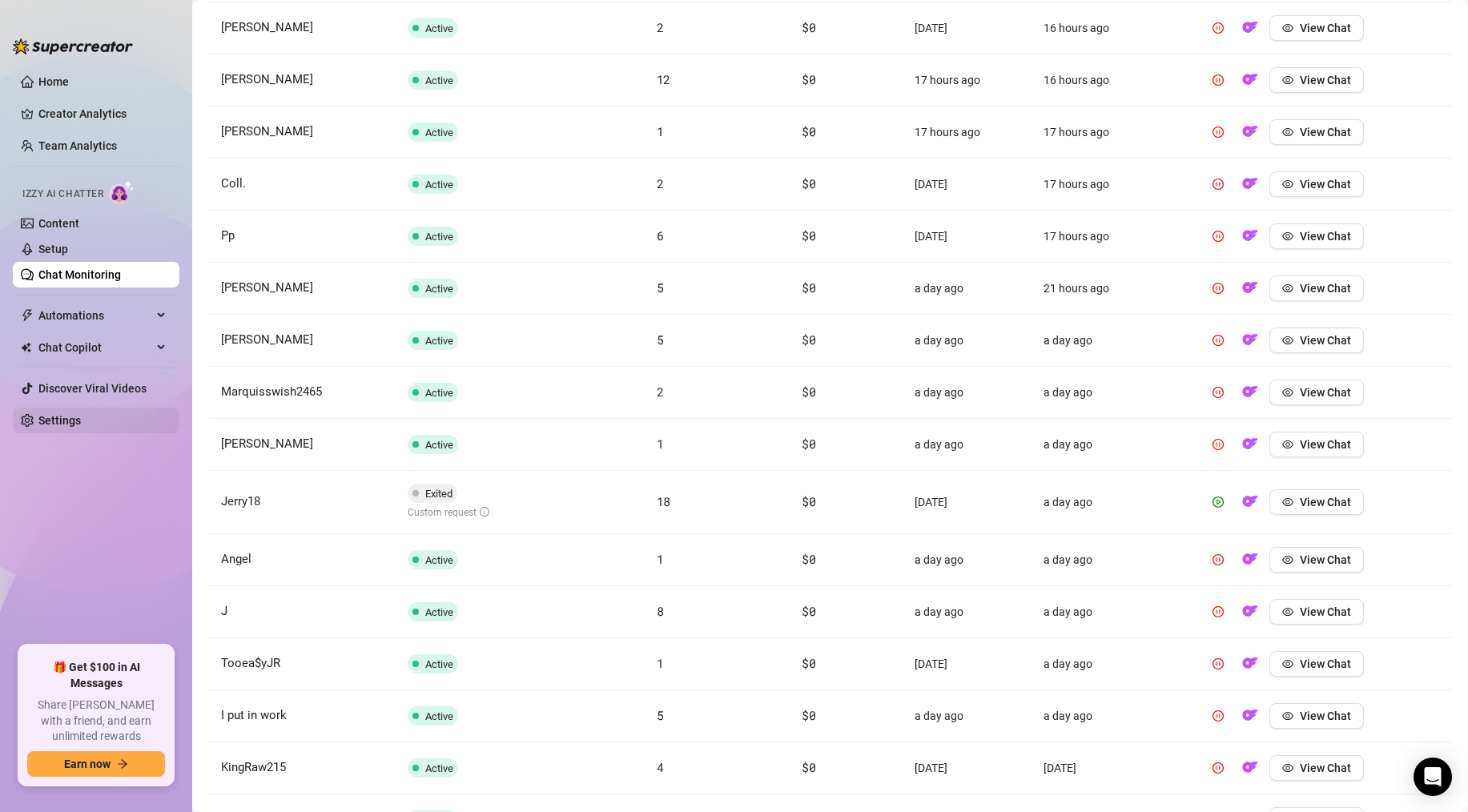
click at [81, 427] on link "Settings" at bounding box center [59, 420] width 42 height 13
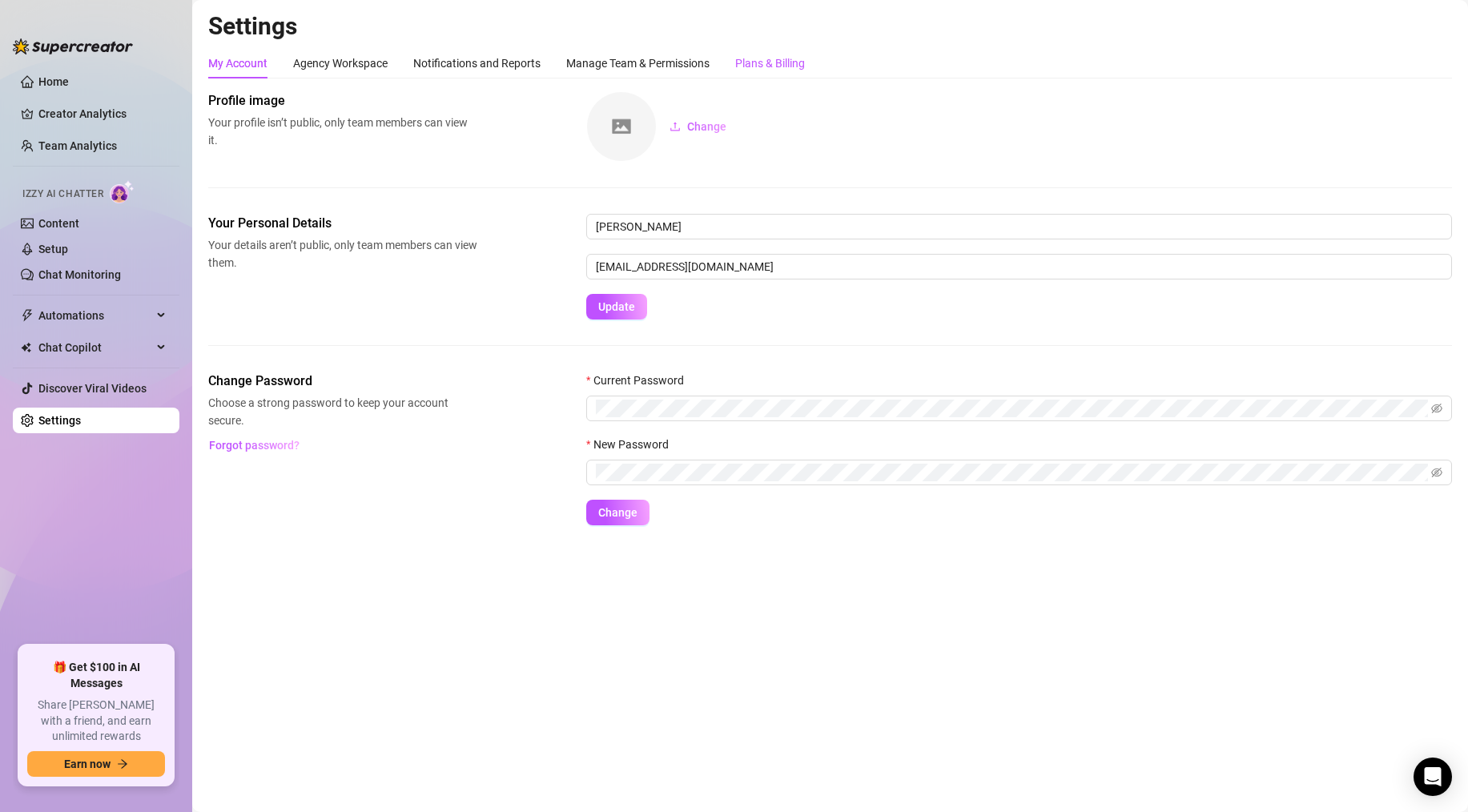
click at [750, 64] on div "Plans & Billing" at bounding box center [769, 63] width 70 height 18
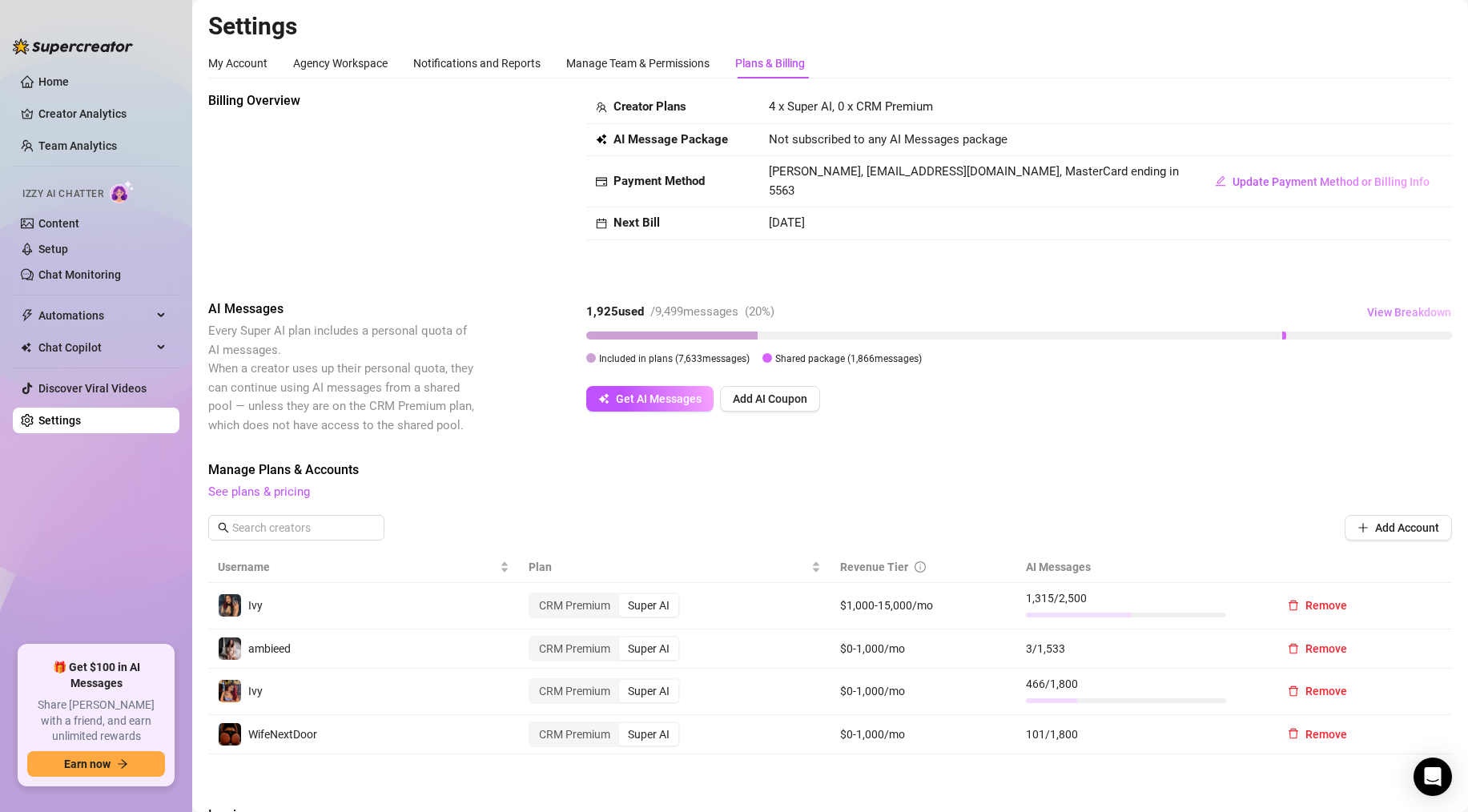
click at [1404, 315] on span "View Breakdown" at bounding box center [1409, 312] width 84 height 13
click at [1401, 312] on span "View Breakdown" at bounding box center [1409, 312] width 84 height 13
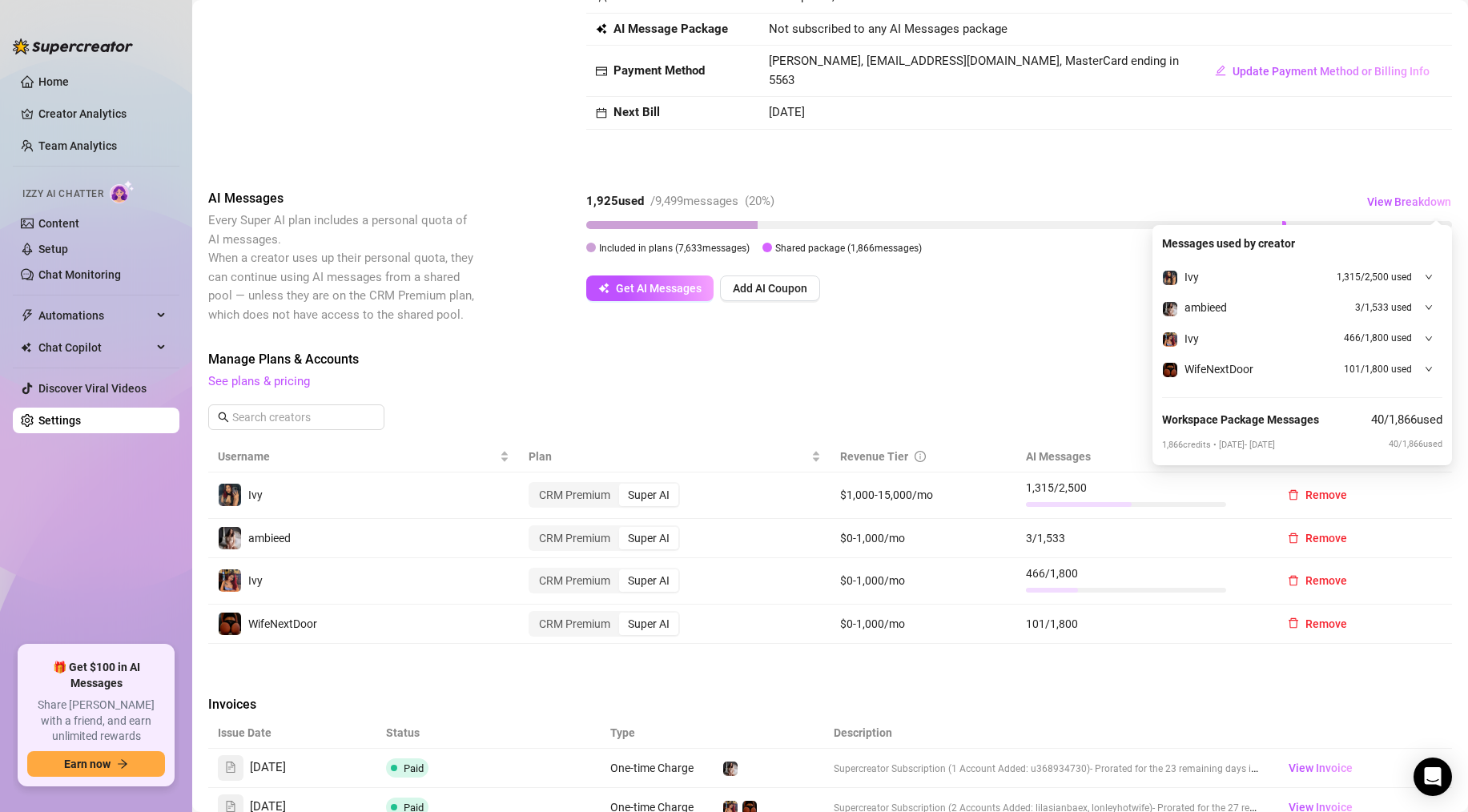
scroll to position [110, 0]
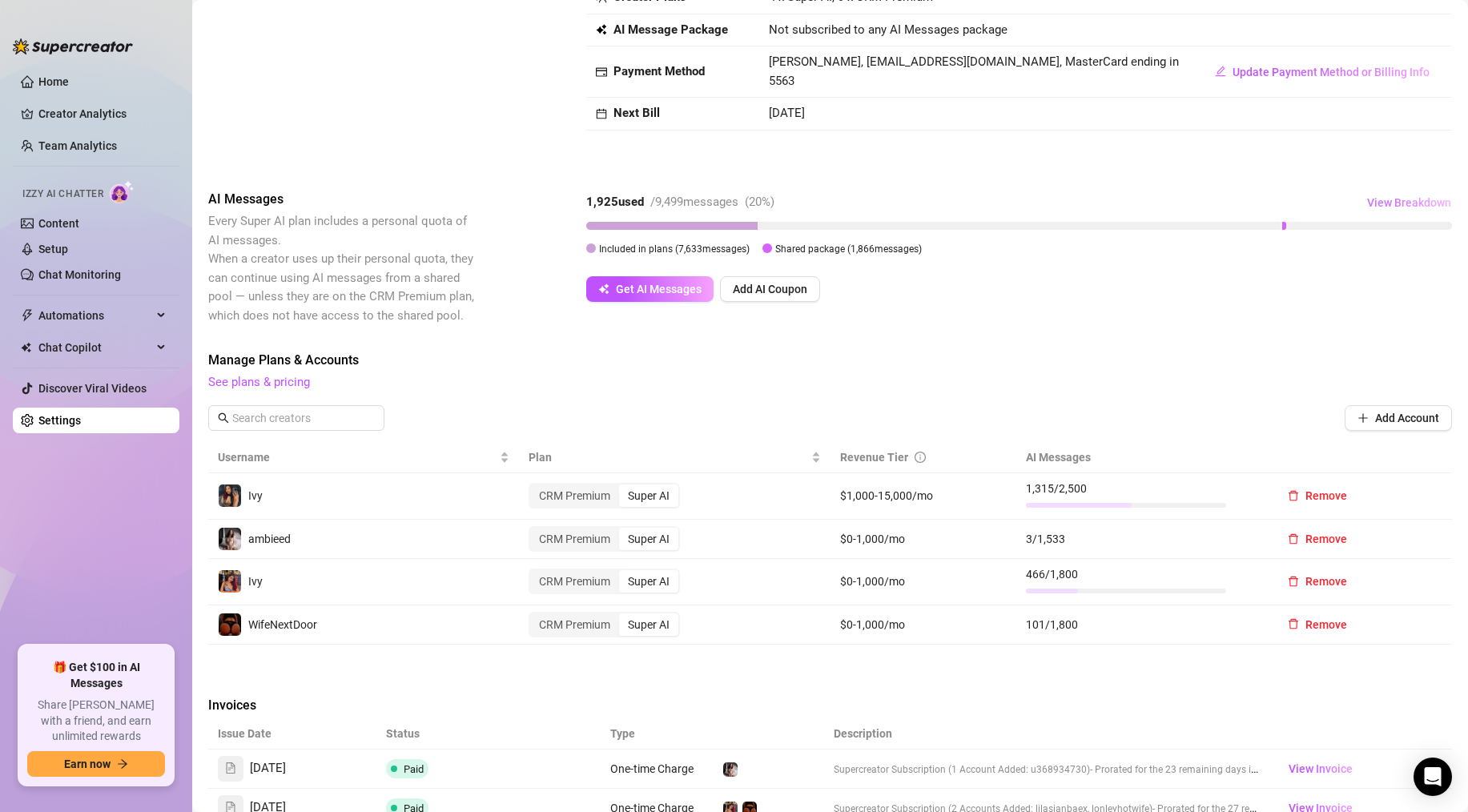
click at [1398, 200] on span "View Breakdown" at bounding box center [1409, 203] width 84 height 13
click at [655, 288] on span "Get AI Messages" at bounding box center [658, 288] width 86 height 13
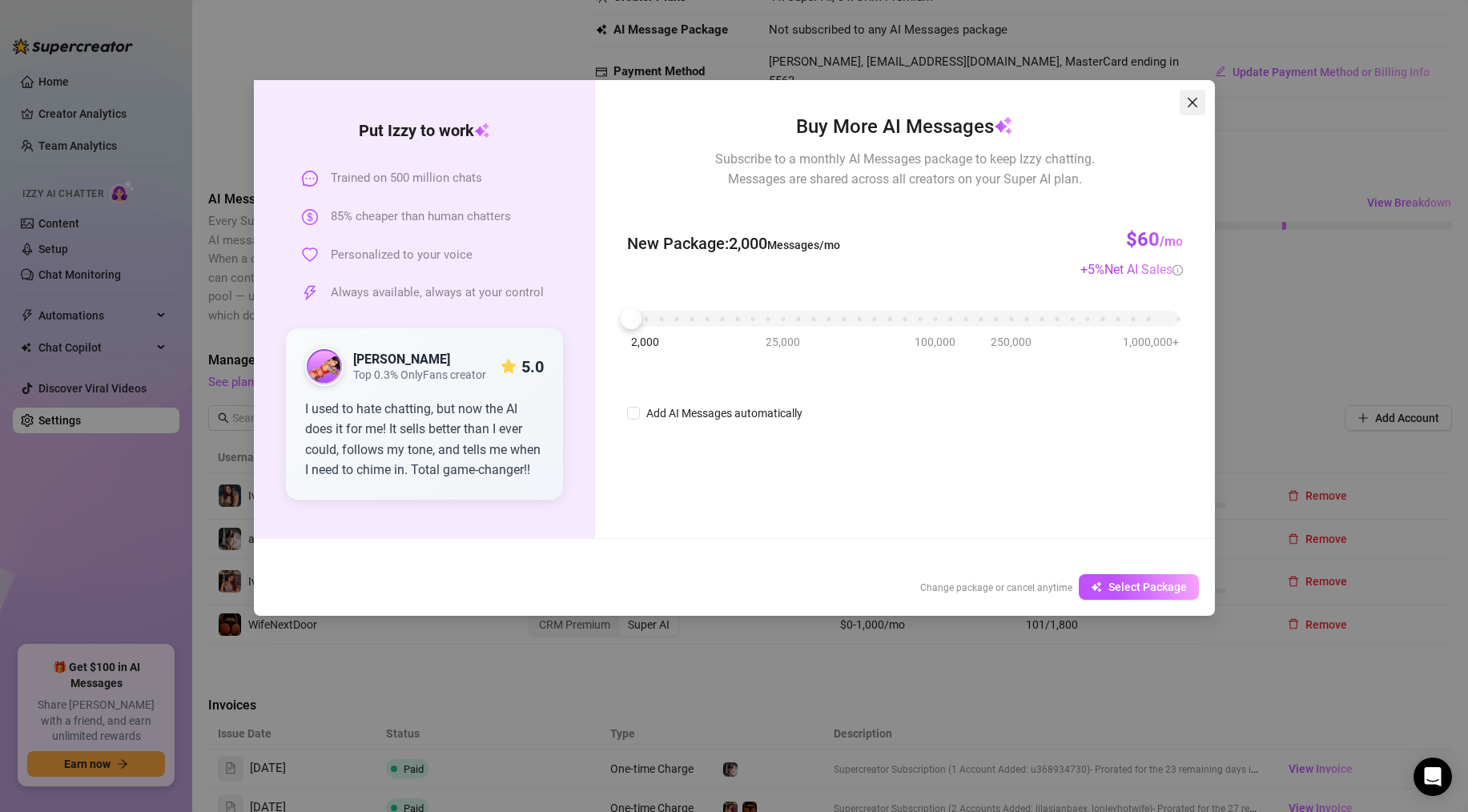
click at [1191, 106] on icon "close" at bounding box center [1192, 102] width 13 height 13
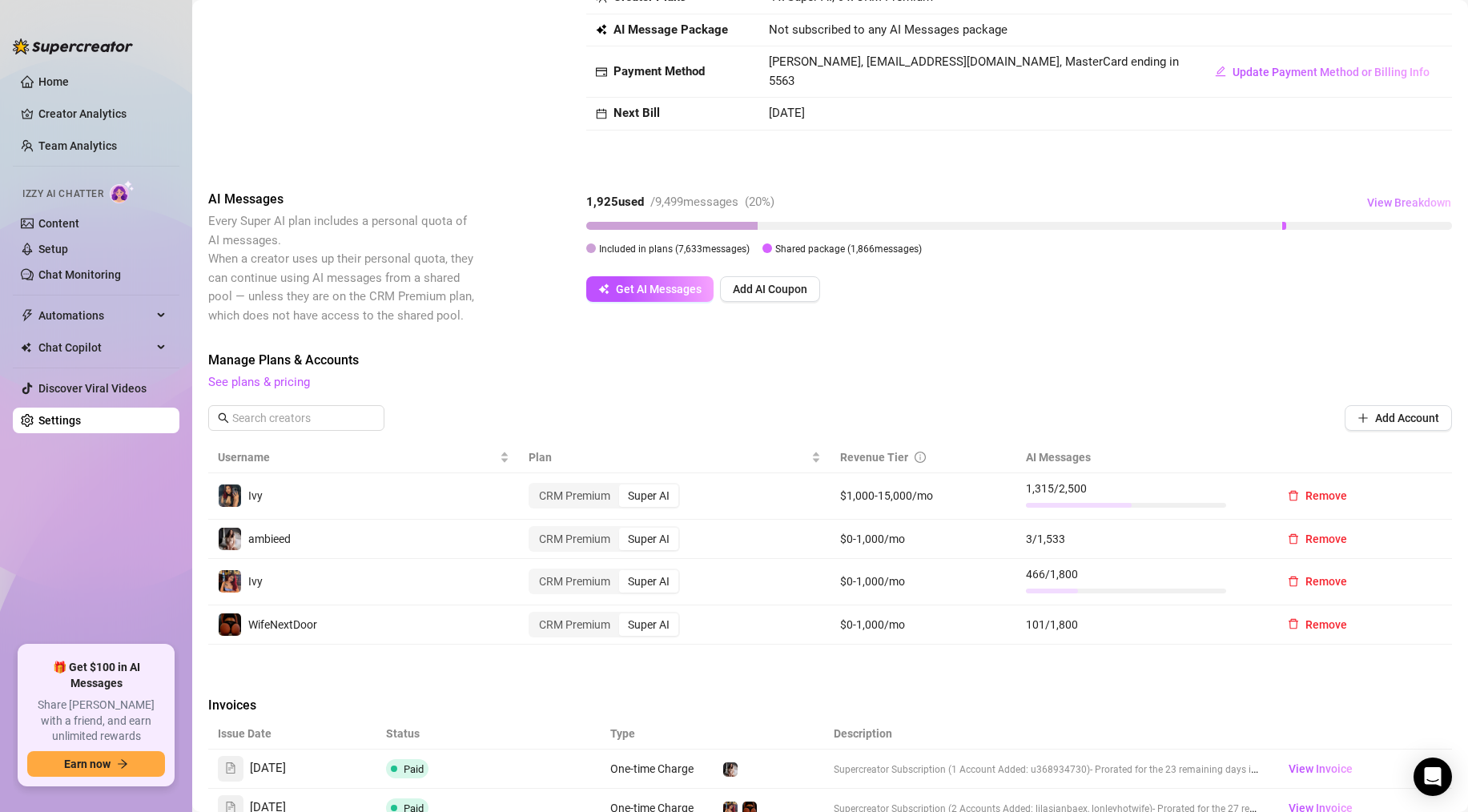
click at [1405, 204] on span "View Breakdown" at bounding box center [1409, 203] width 84 height 13
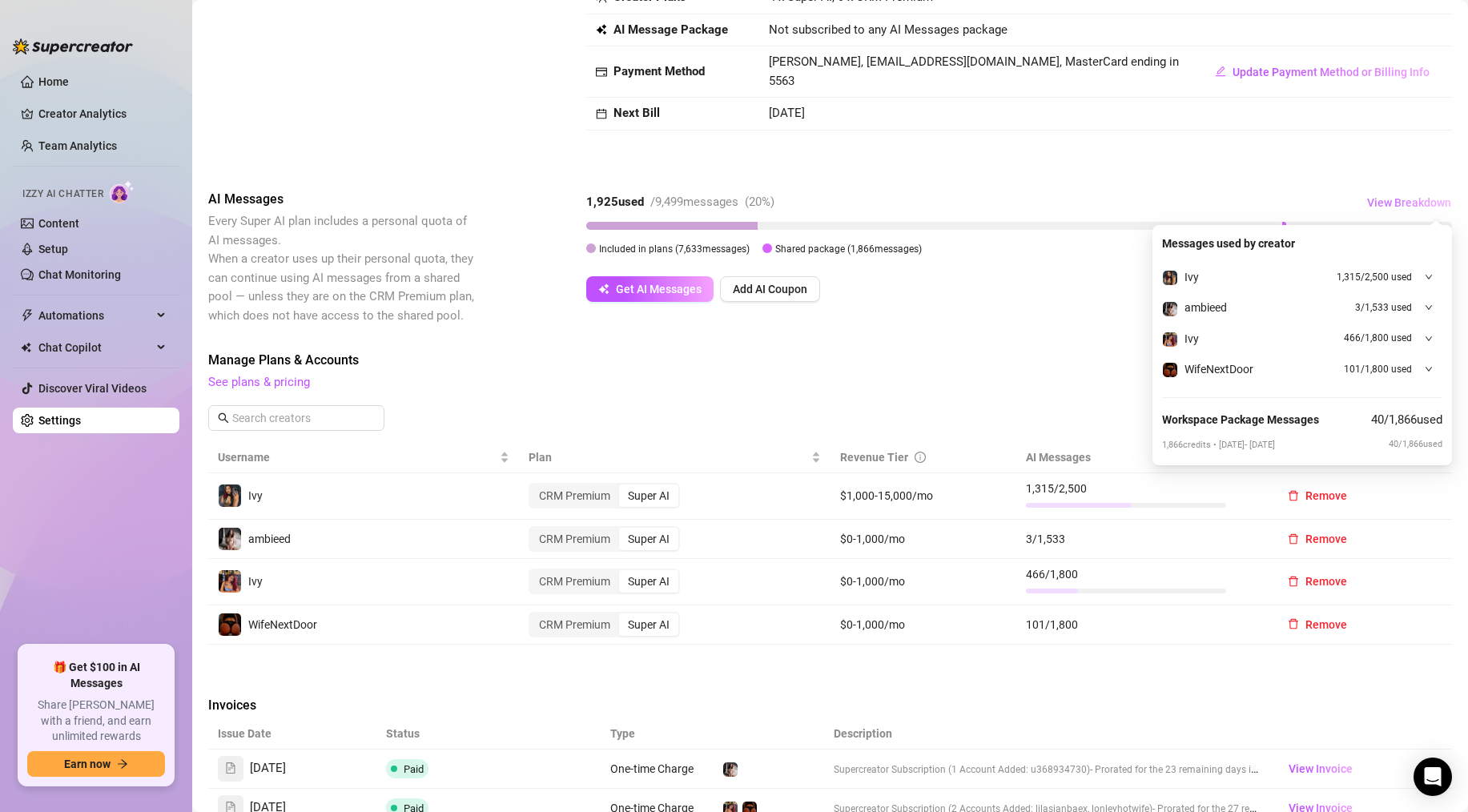
click at [1405, 204] on span "View Breakdown" at bounding box center [1409, 203] width 84 height 13
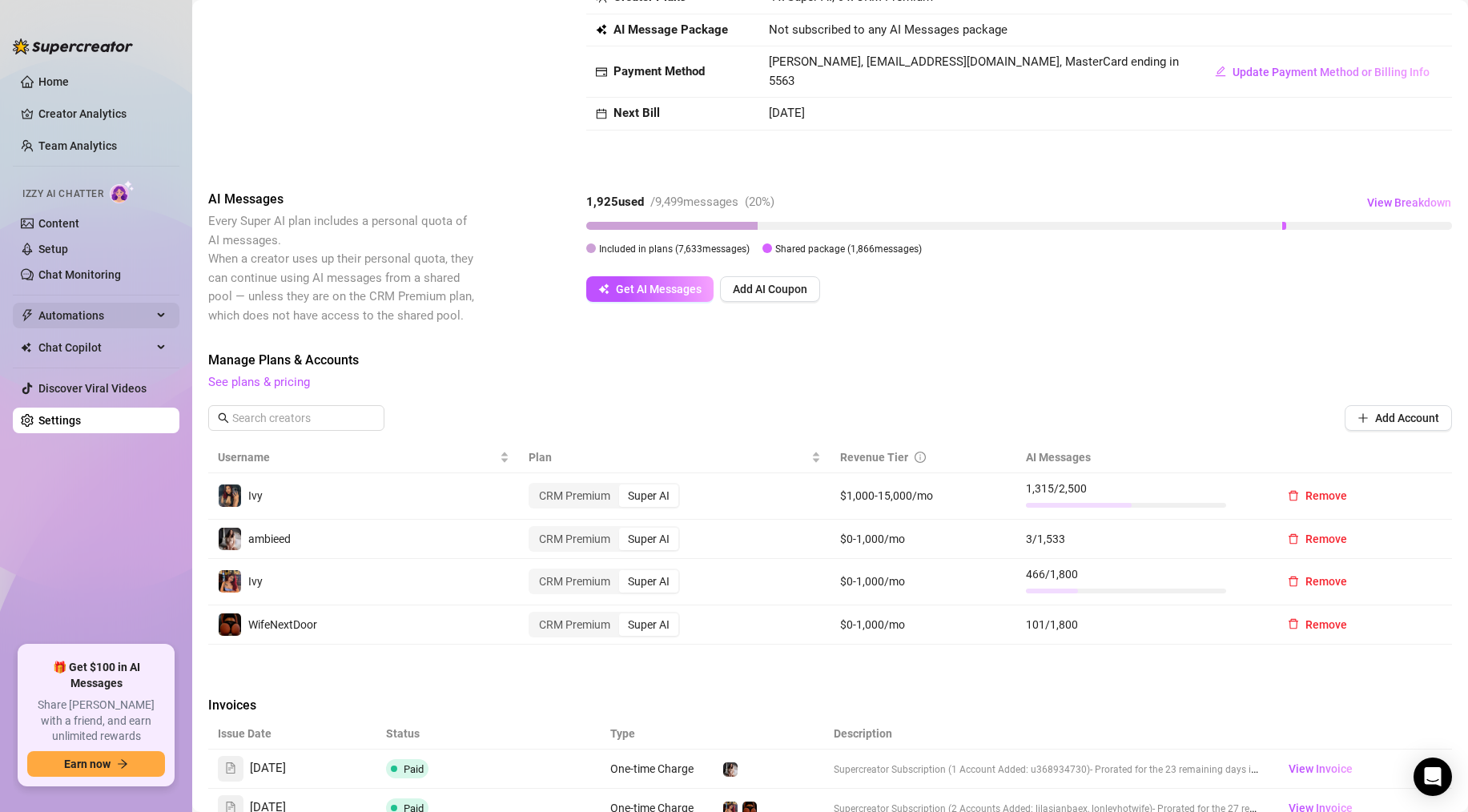
click at [119, 316] on span "Automations" at bounding box center [95, 316] width 113 height 26
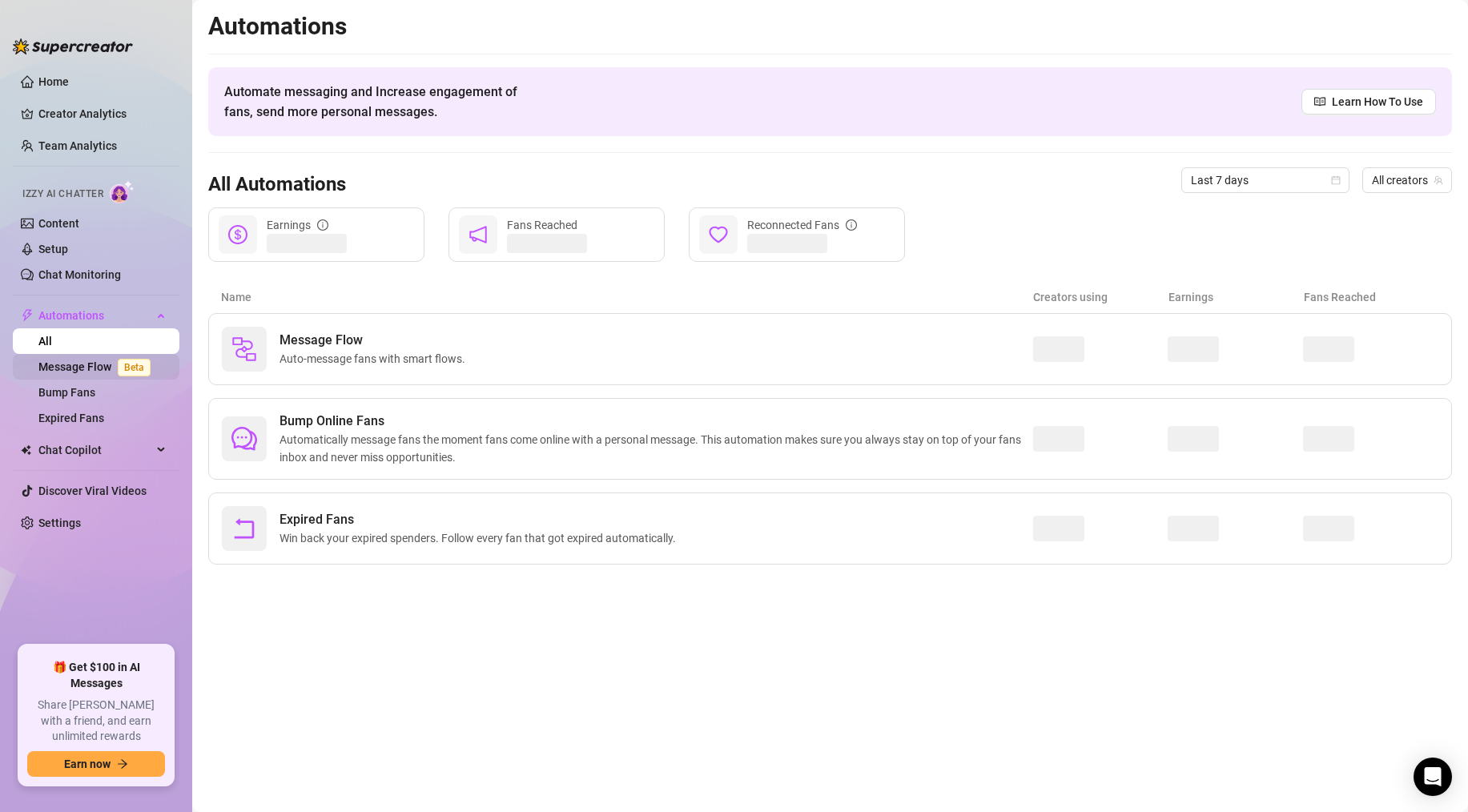
click at [119, 365] on span "Beta" at bounding box center [134, 367] width 33 height 18
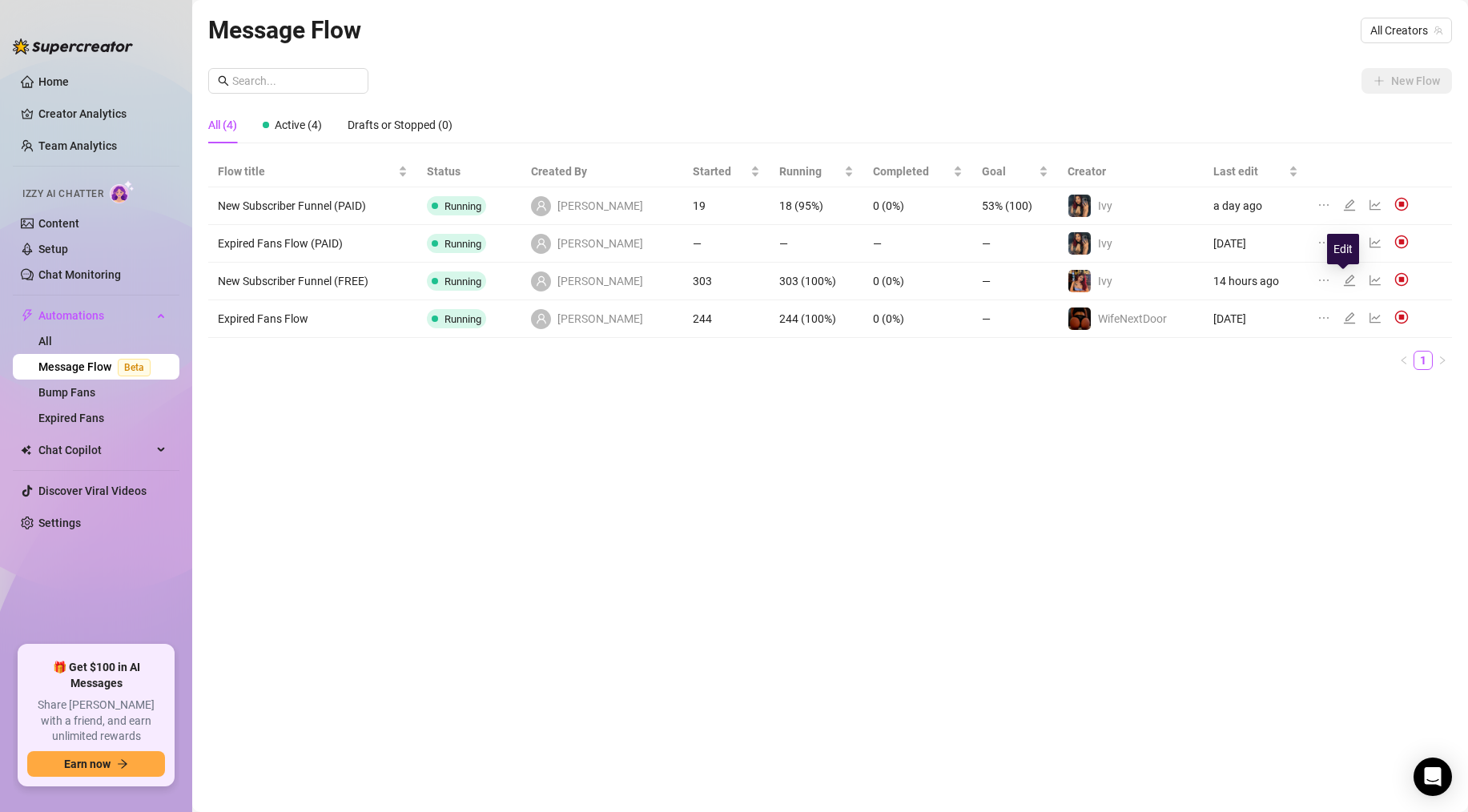
click at [1346, 278] on icon "edit" at bounding box center [1349, 280] width 11 height 11
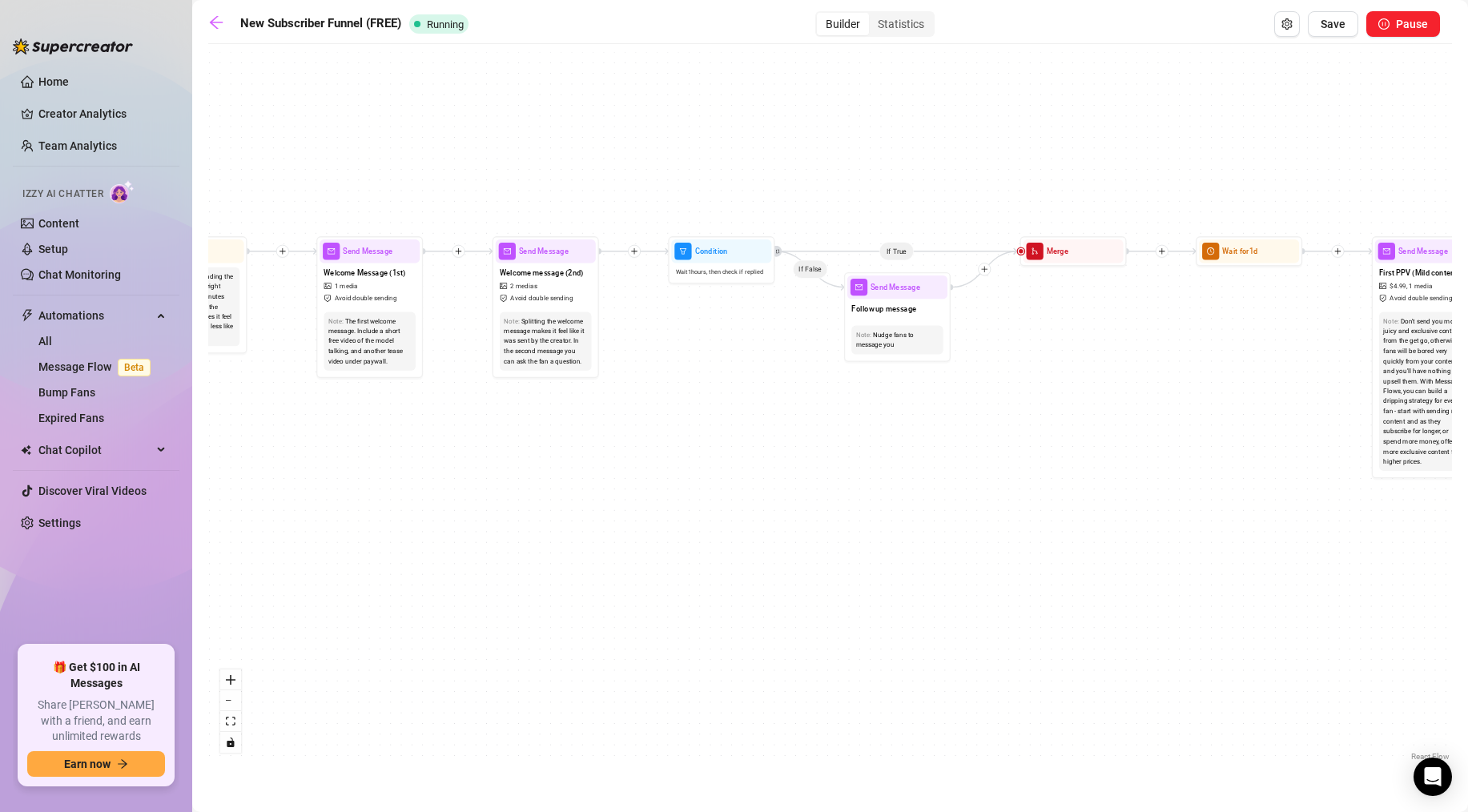
drag, startPoint x: 459, startPoint y: 343, endPoint x: 306, endPoint y: 403, distance: 164.3
click at [306, 403] on div "If True If True If True If False If False If False If True If False Merge Merge…" at bounding box center [830, 409] width 1244 height 712
click at [367, 255] on span "Send Message" at bounding box center [367, 251] width 50 height 12
type textarea "thanks for being here baby, dont forget to check out my vip exclusive page wher…"
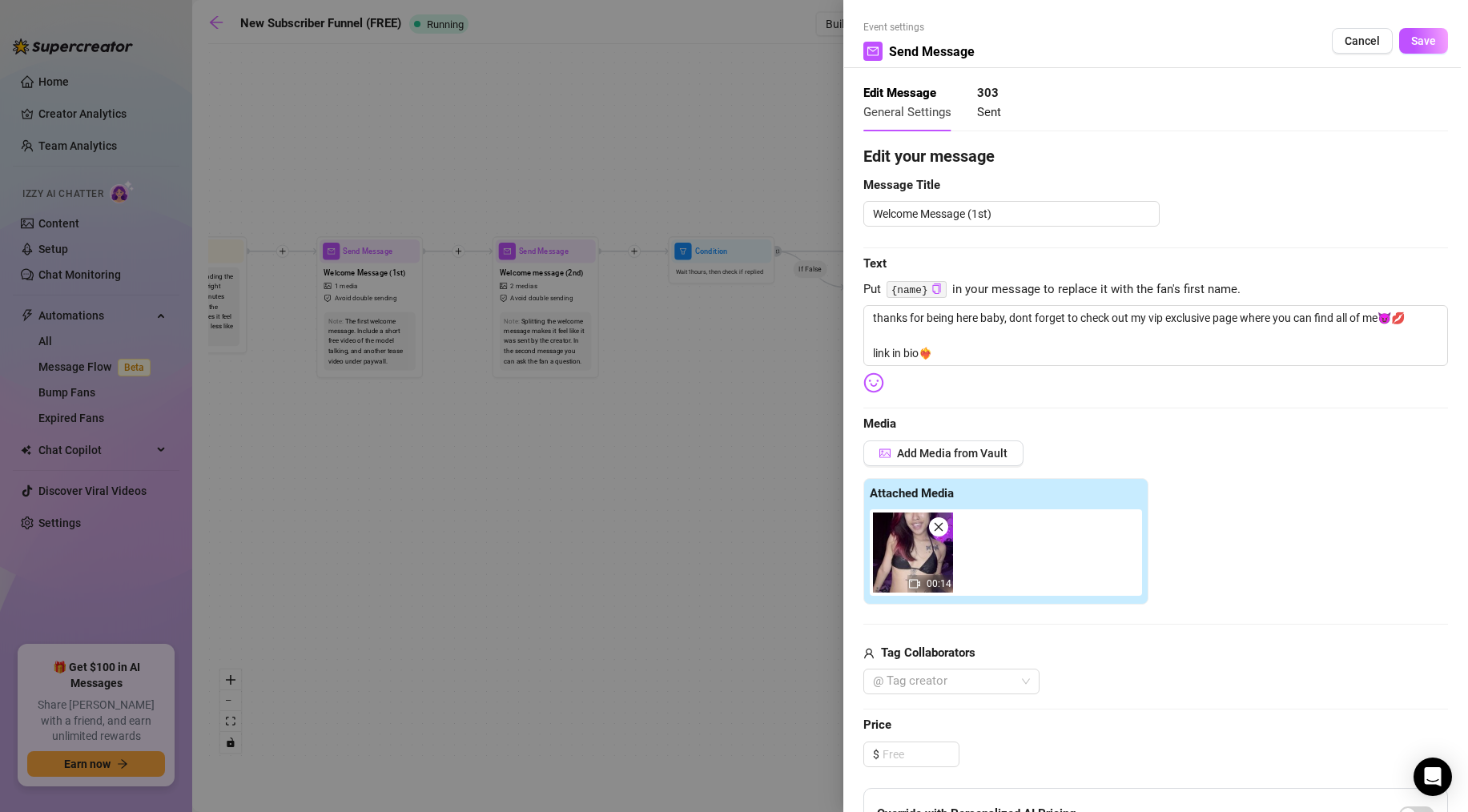
click at [797, 457] on div at bounding box center [734, 406] width 1468 height 812
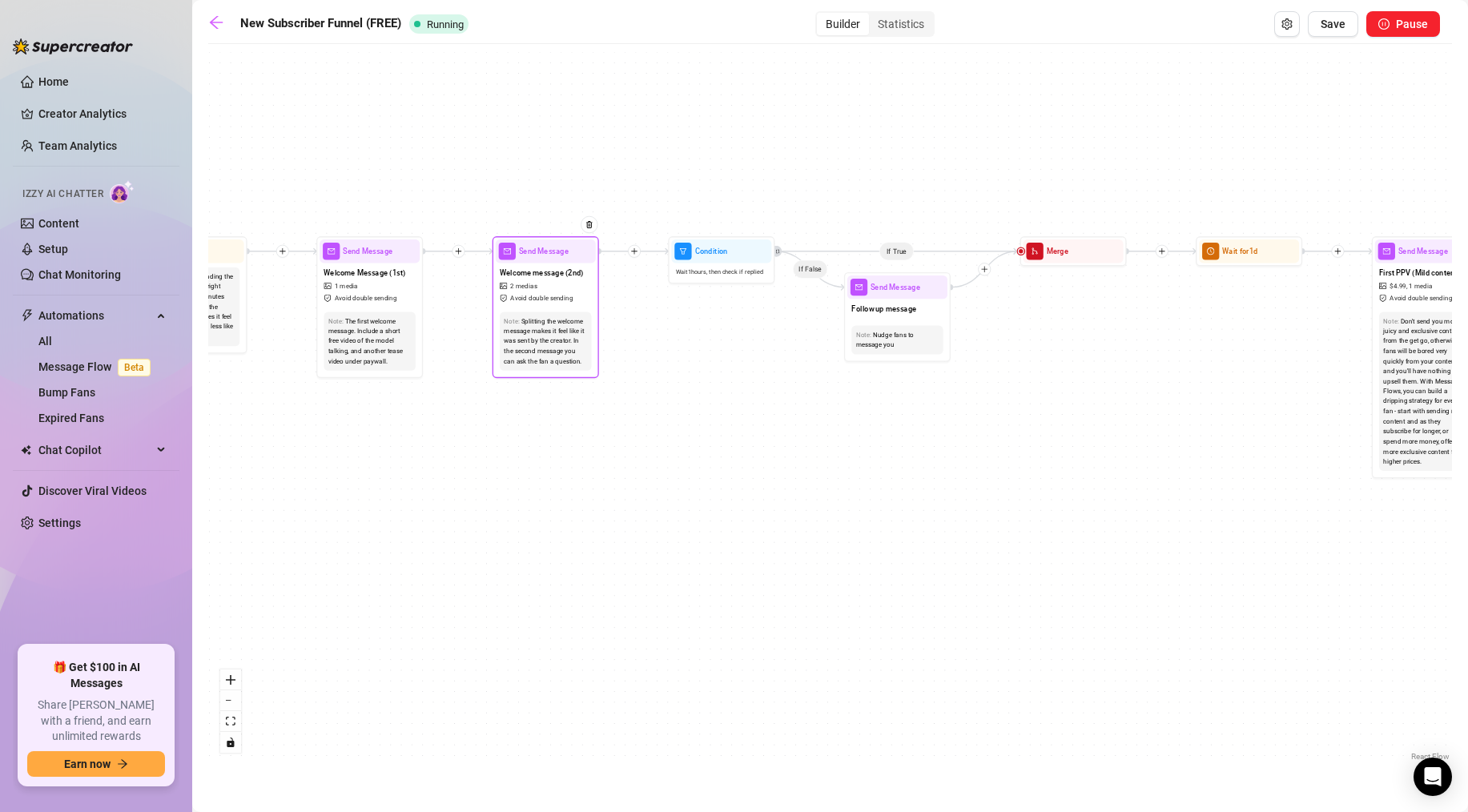
click at [556, 263] on div "Welcome message (2nd) 2 medias Avoid double sending" at bounding box center [545, 285] width 100 height 45
type textarea "want to see a sneak peak into how i play with myself on my vip?😈link in bio for…"
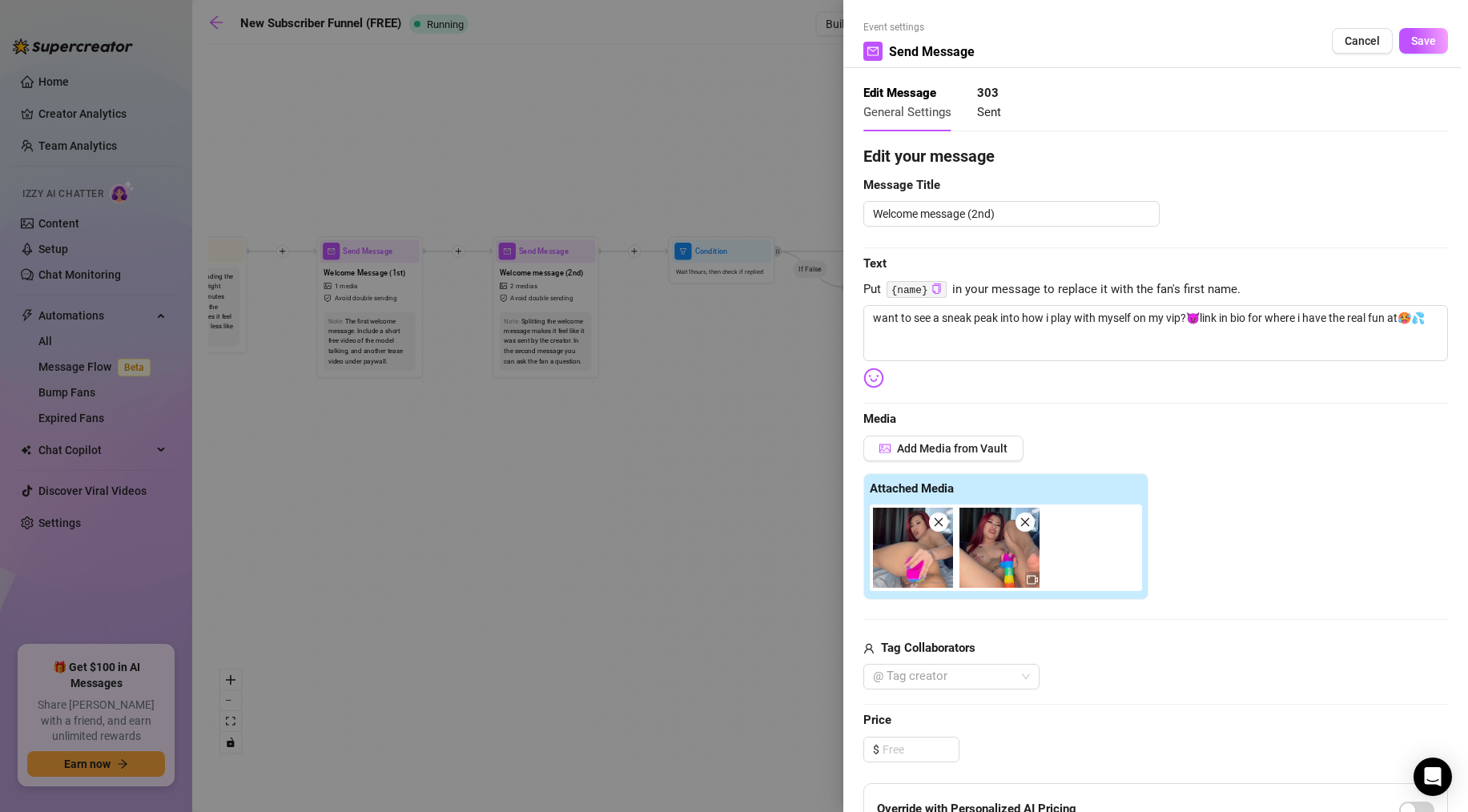
click at [1023, 521] on icon "close" at bounding box center [1025, 523] width 9 height 9
click at [941, 522] on icon "close" at bounding box center [938, 522] width 11 height 11
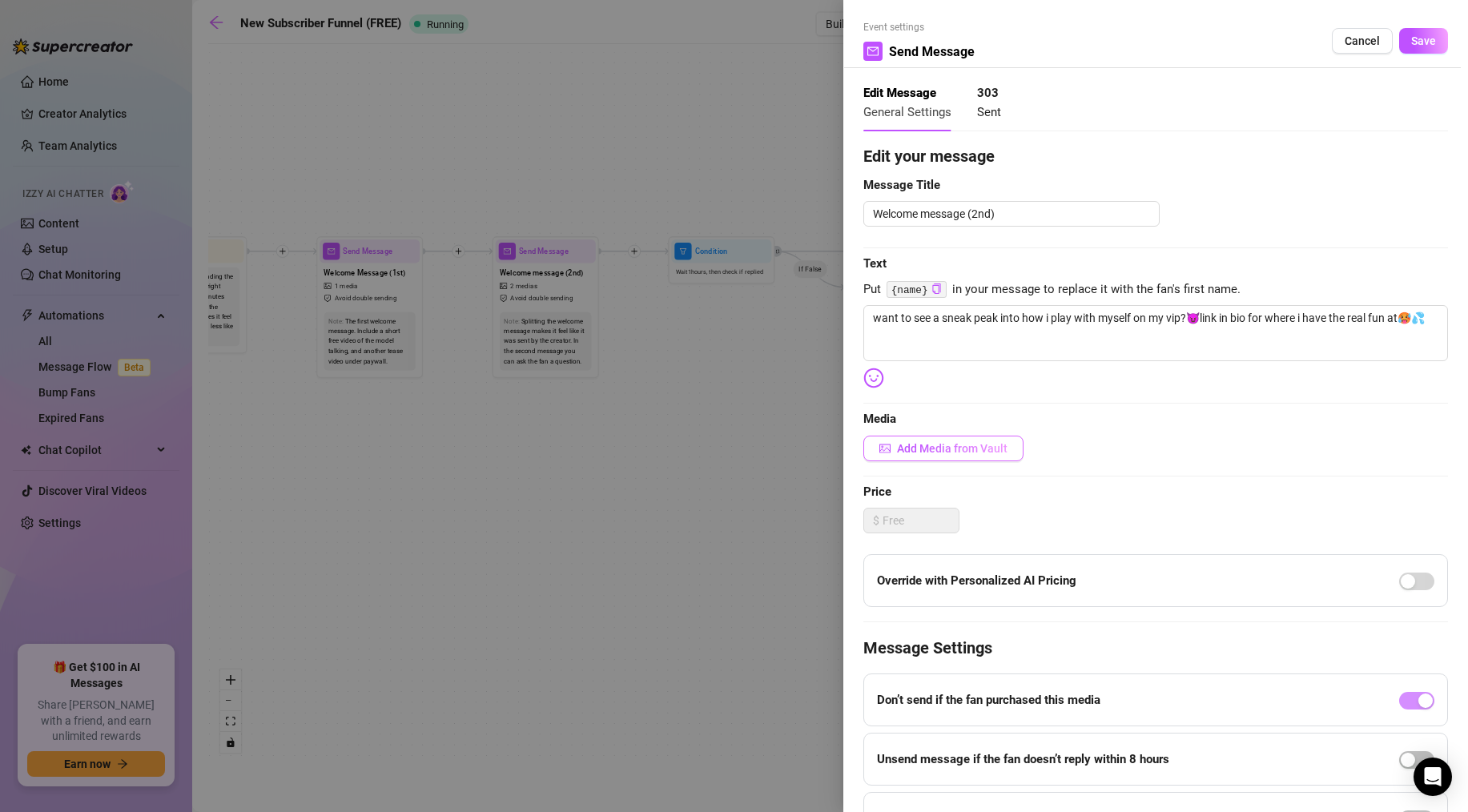
click at [918, 448] on span "Add Media from Vault" at bounding box center [952, 448] width 111 height 13
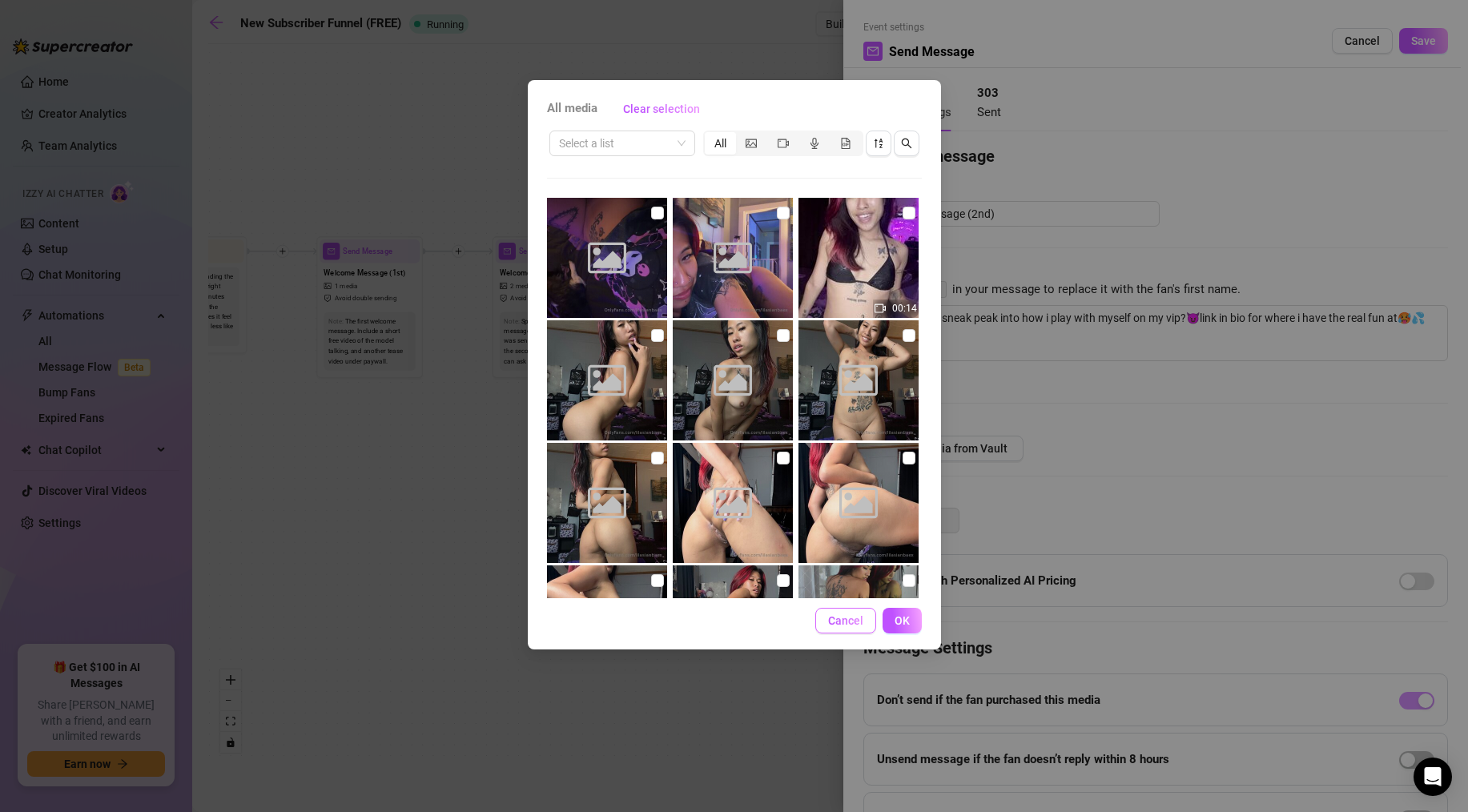
click at [855, 621] on span "Cancel" at bounding box center [846, 621] width 35 height 13
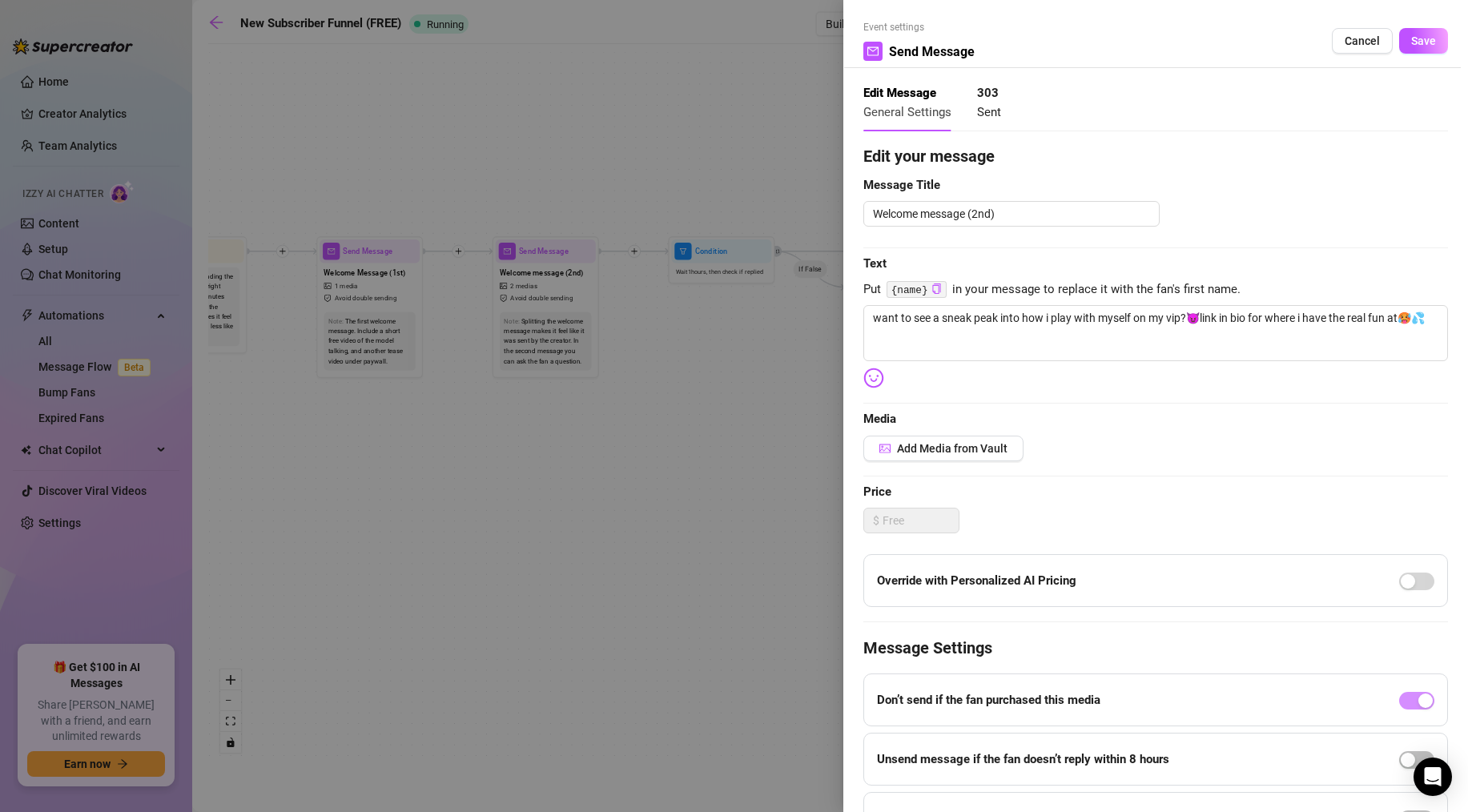
click at [738, 460] on div at bounding box center [734, 406] width 1468 height 812
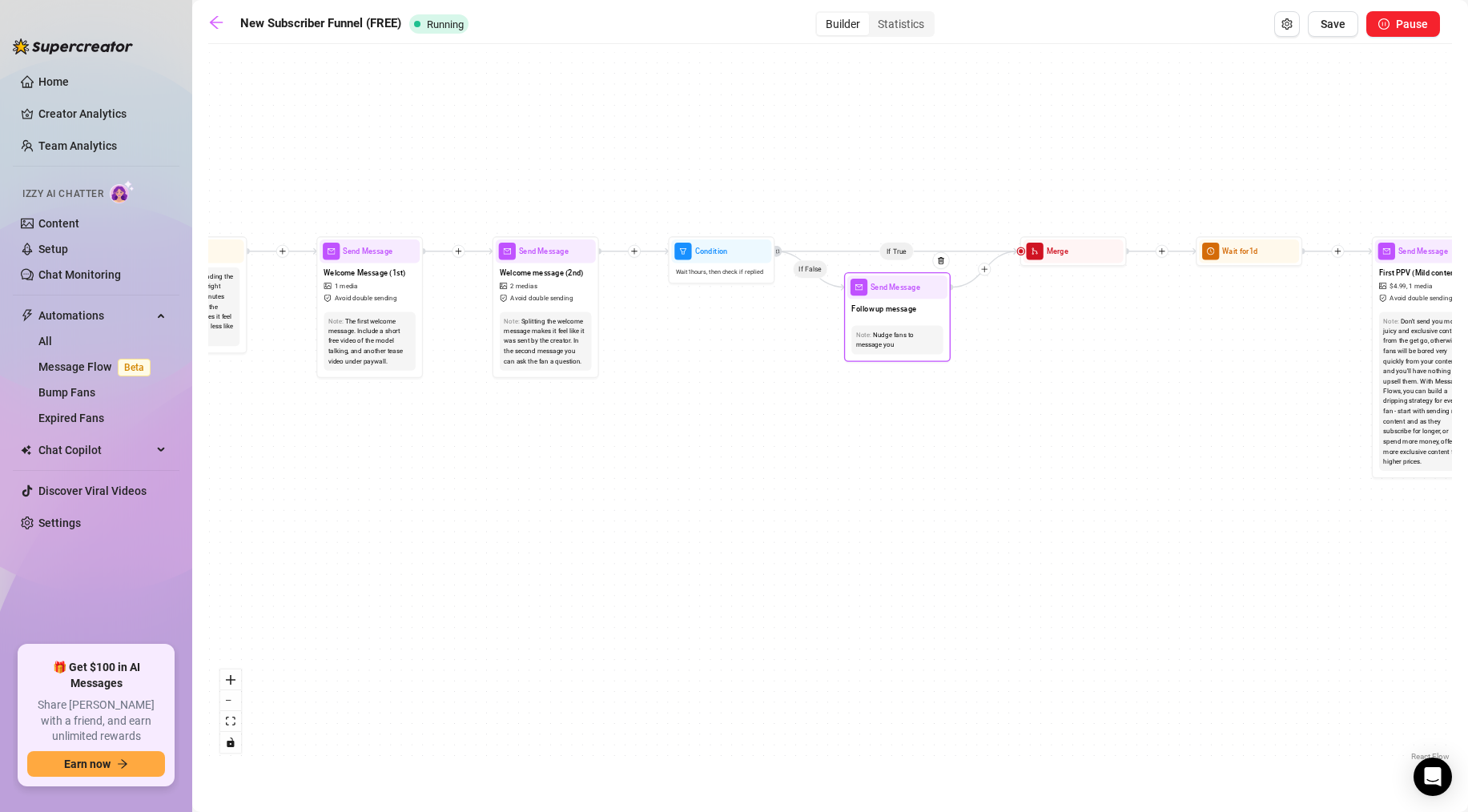
click at [900, 293] on span "Send Message" at bounding box center [895, 287] width 50 height 12
type textarea "just going to leave me hanging after i sent that.., how can i please you daddy?…"
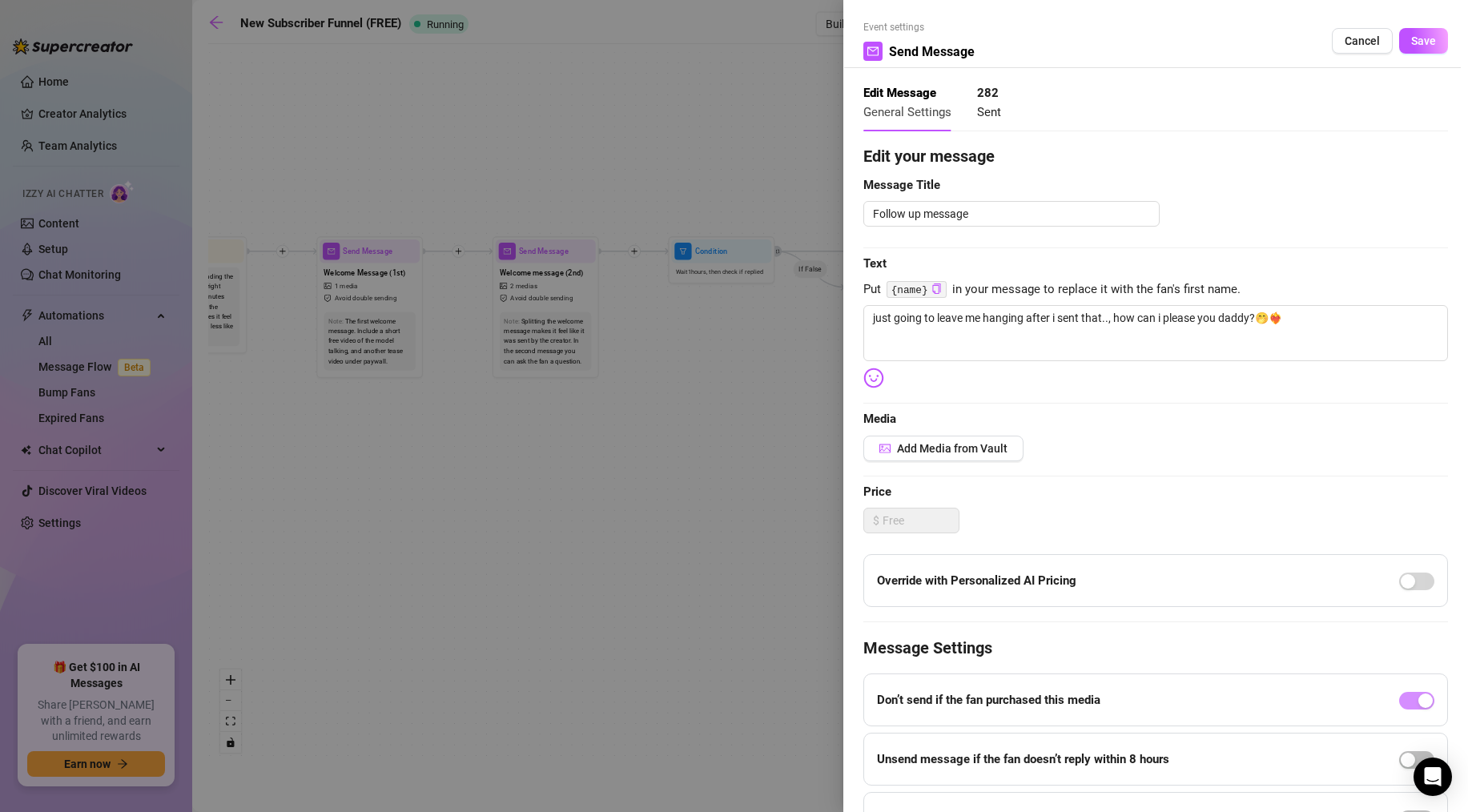
click at [806, 397] on div at bounding box center [734, 406] width 1468 height 812
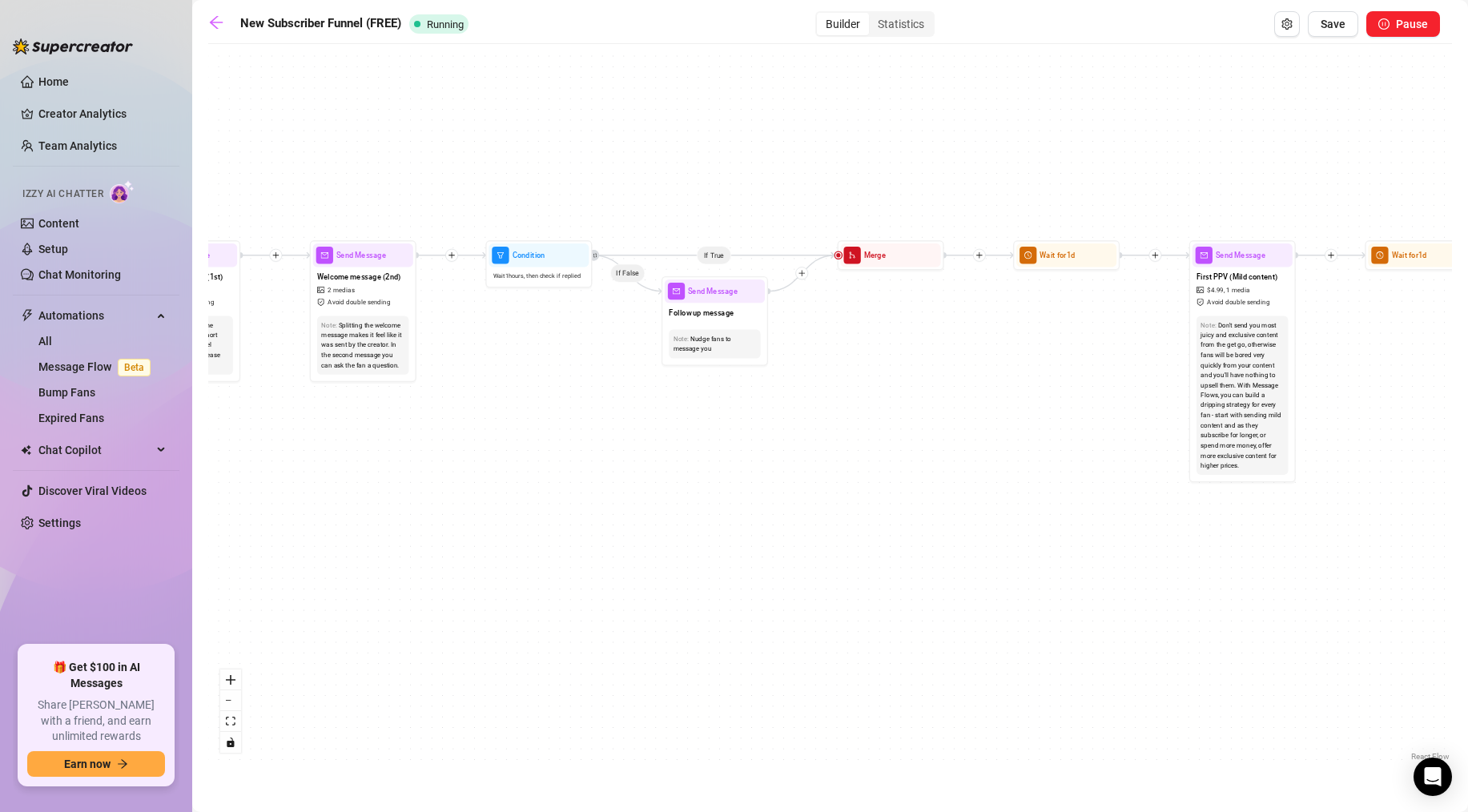
drag, startPoint x: 1028, startPoint y: 385, endPoint x: 843, endPoint y: 388, distance: 185.0
click at [843, 388] on div "If True If True If True If False If False If False If True If False Merge Merge…" at bounding box center [830, 409] width 1244 height 712
click at [1238, 257] on span "Send Message" at bounding box center [1239, 253] width 50 height 12
type textarea "just got out of the shower and thought i looked good, what do you think?💦❤️‍🔥 l…"
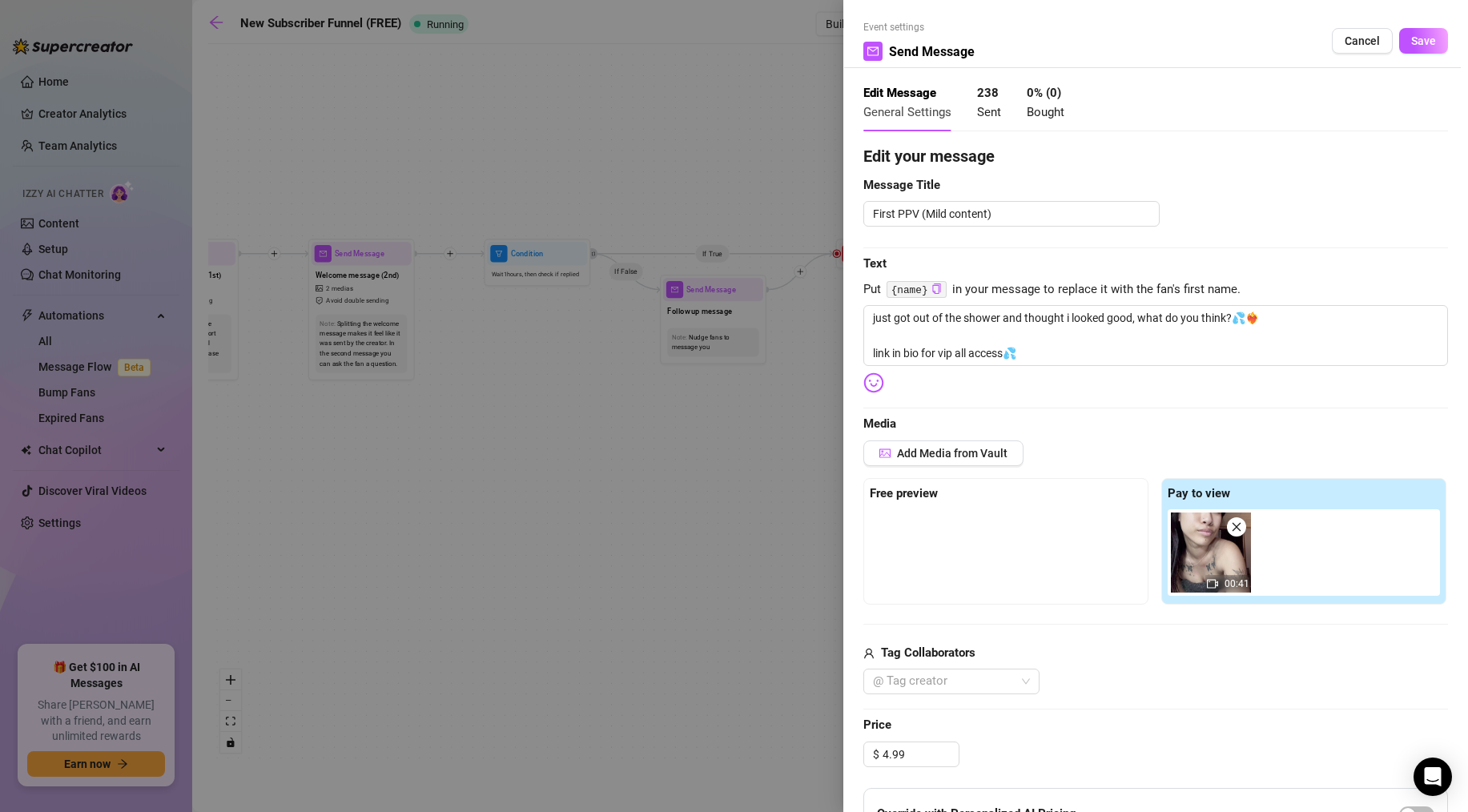
click at [660, 449] on div at bounding box center [734, 406] width 1468 height 812
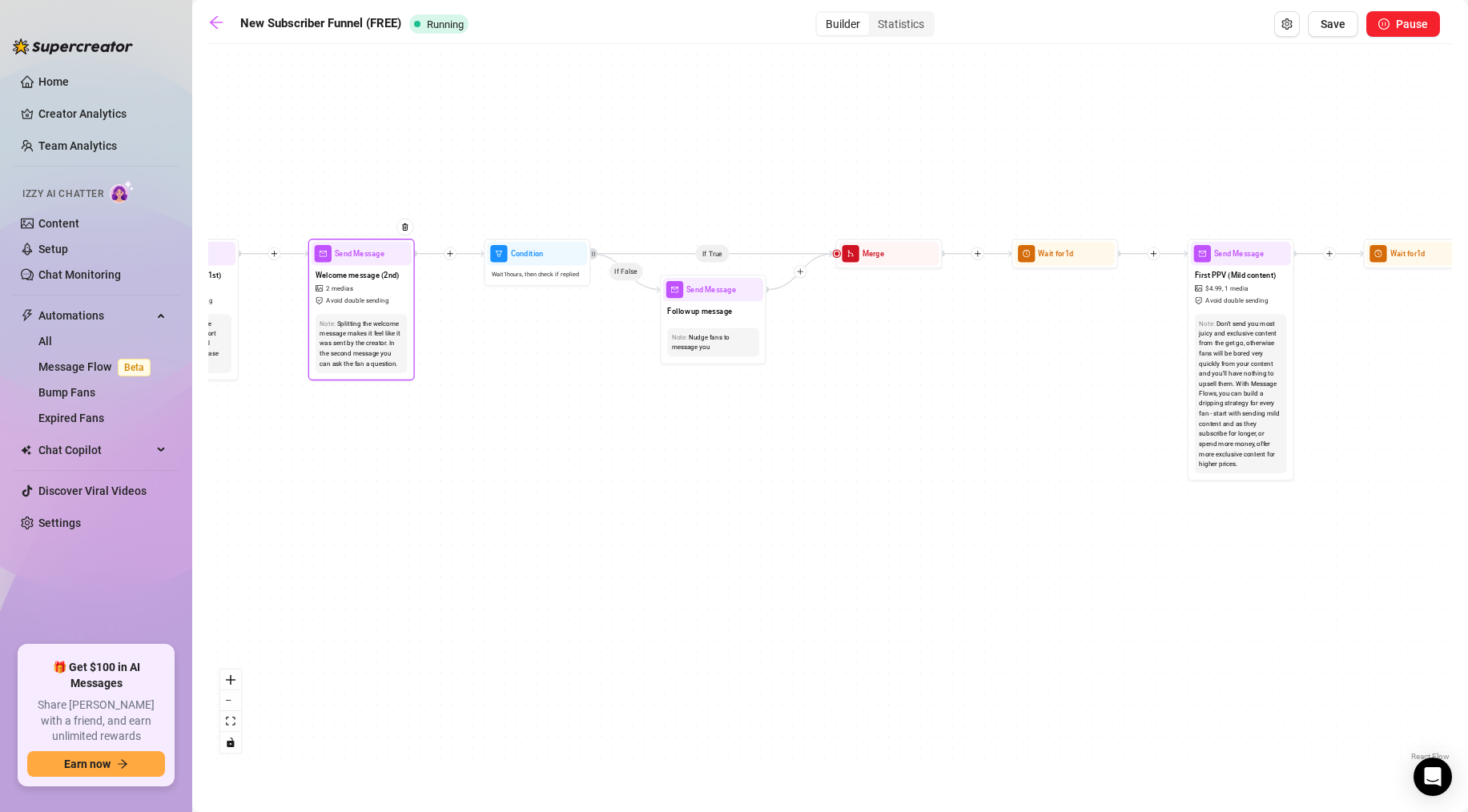
click at [355, 263] on div "Send Message" at bounding box center [361, 253] width 100 height 23
type textarea "want to see a sneak peak into how i play with myself on my vip?😈link in bio for…"
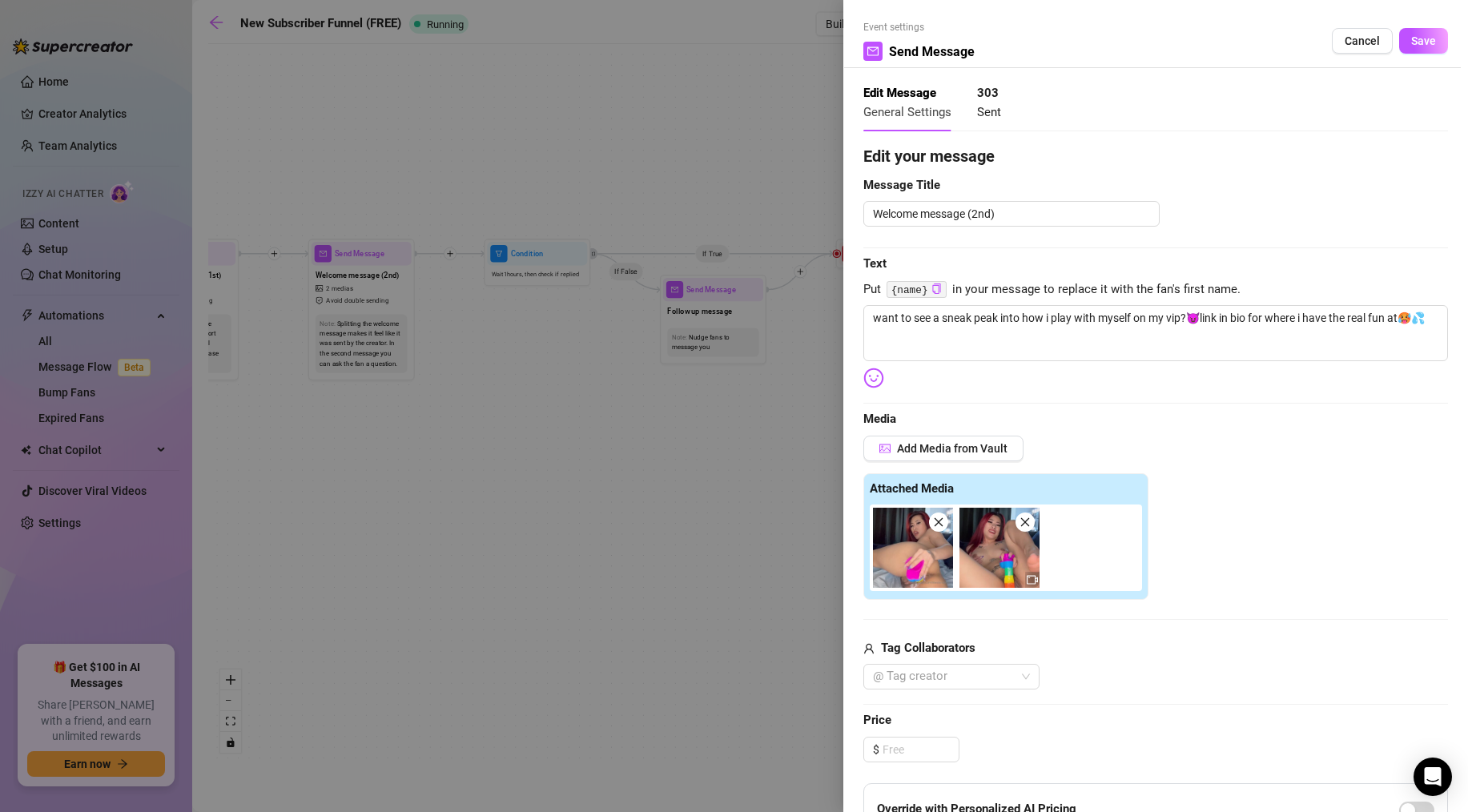
click at [1017, 519] on span at bounding box center [1025, 522] width 19 height 19
click at [943, 519] on icon "close" at bounding box center [938, 522] width 11 height 11
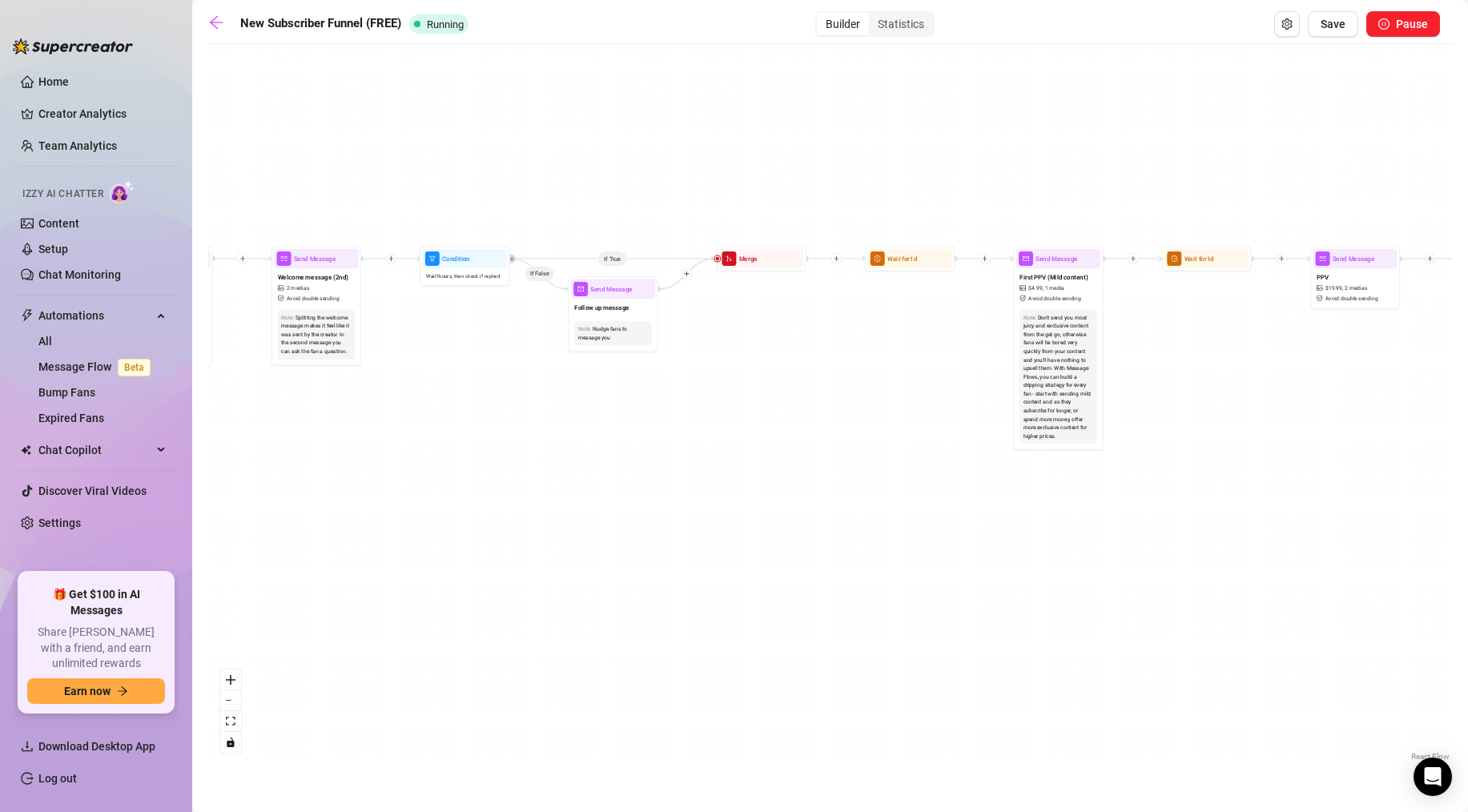
drag, startPoint x: 323, startPoint y: 378, endPoint x: 967, endPoint y: 667, distance: 705.9
click at [967, 667] on div "If True If False If True If False If True If False If True If False Merge Merge…" at bounding box center [830, 409] width 1244 height 712
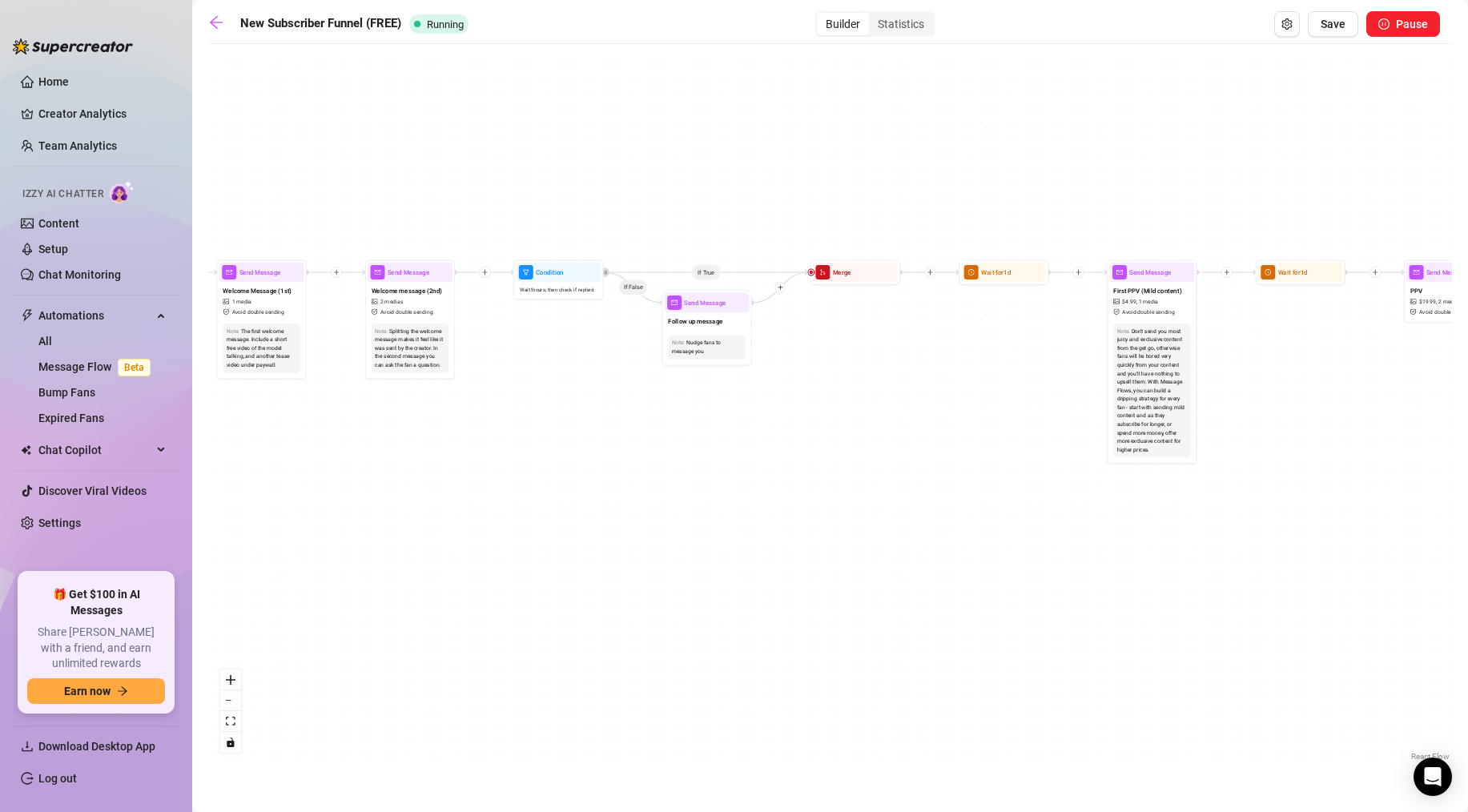
drag, startPoint x: 434, startPoint y: 412, endPoint x: 621, endPoint y: 434, distance: 188.3
click at [634, 445] on div "If True If False If True If False If True If False If True If False Merge Merge…" at bounding box center [830, 409] width 1244 height 712
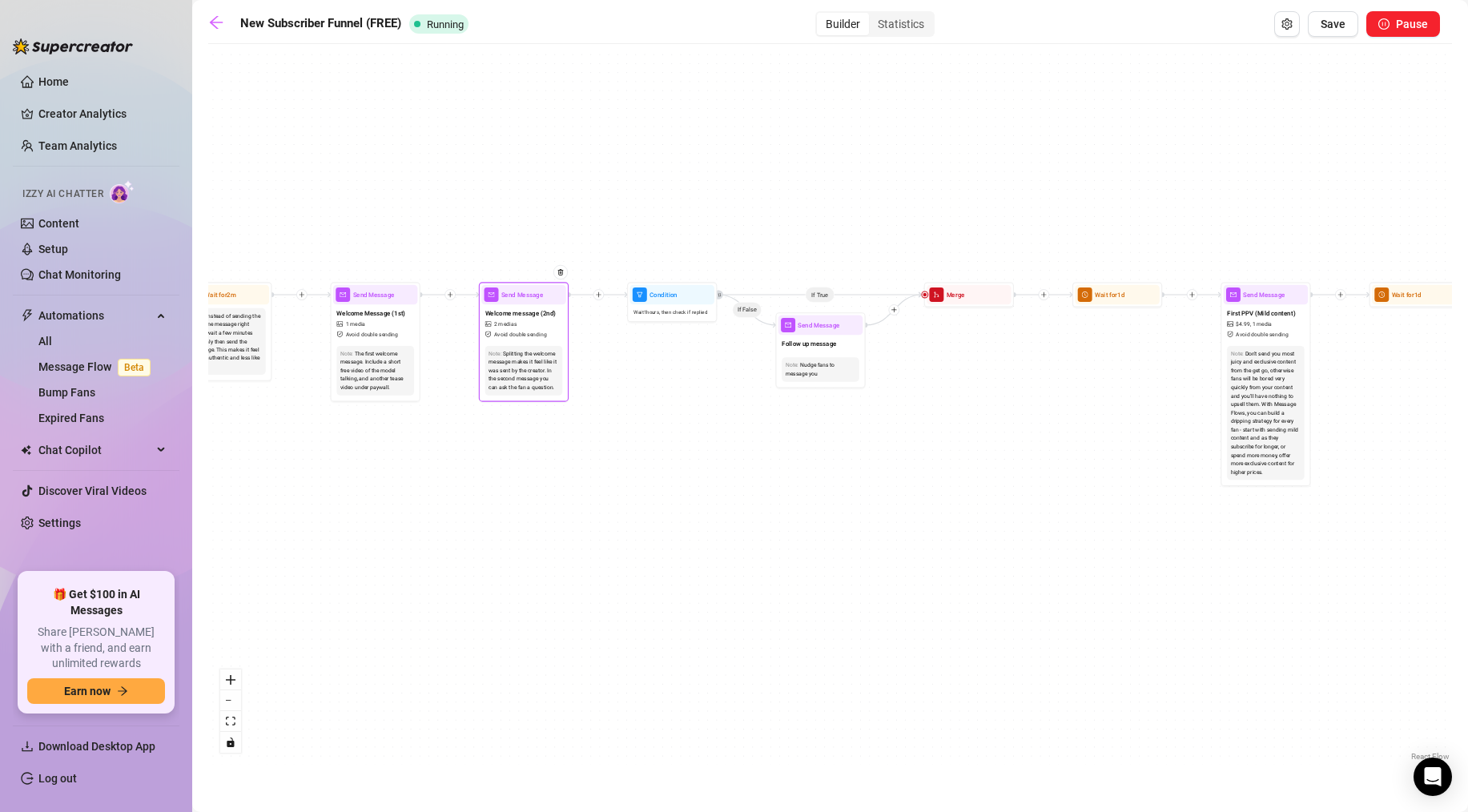
click at [521, 299] on span "Send Message" at bounding box center [522, 294] width 42 height 9
type textarea "want to see a sneak peak into how i play with myself on my vip?😈link in bio for…"
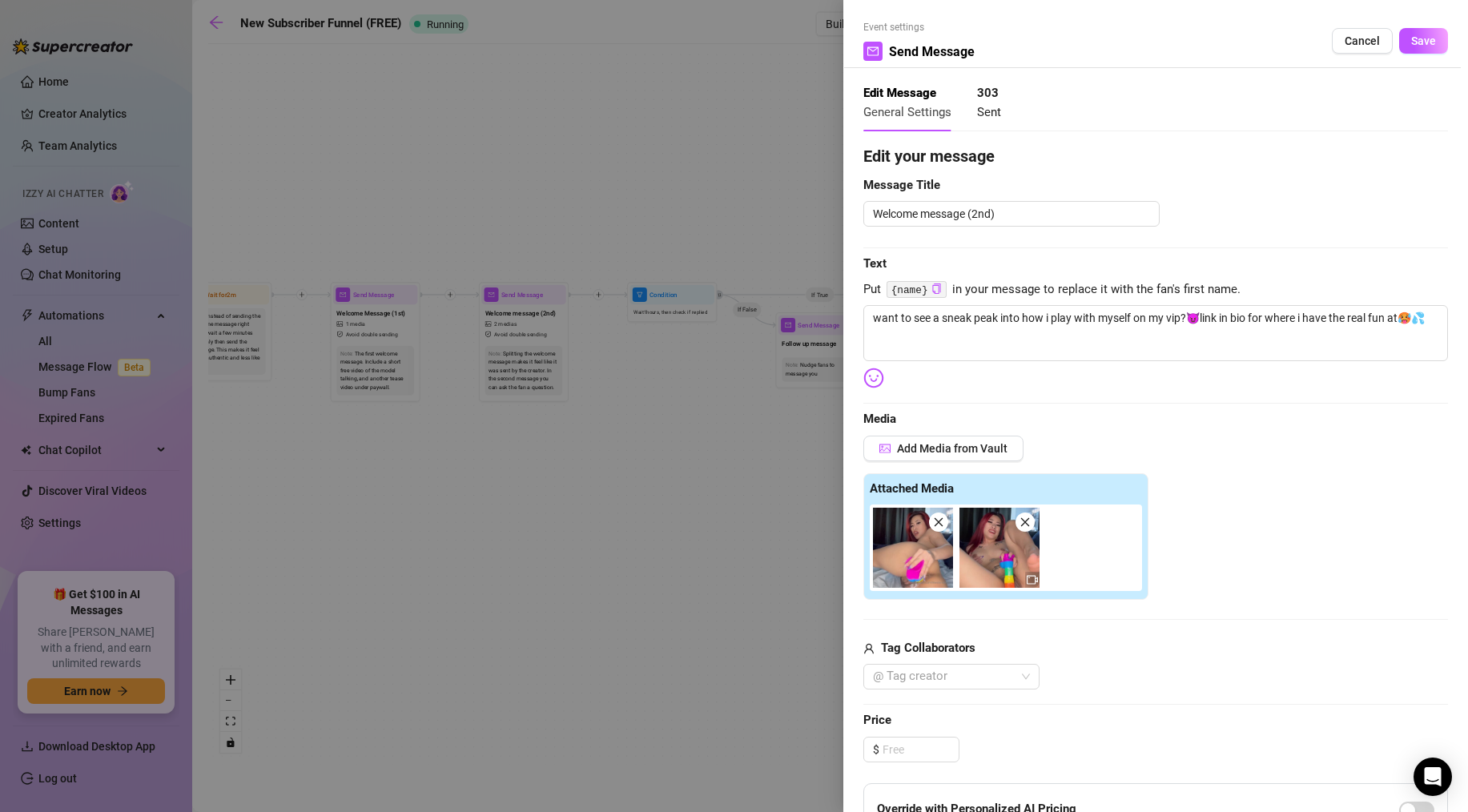
click at [944, 523] on span at bounding box center [938, 522] width 19 height 19
click at [943, 523] on icon "close" at bounding box center [938, 522] width 11 height 11
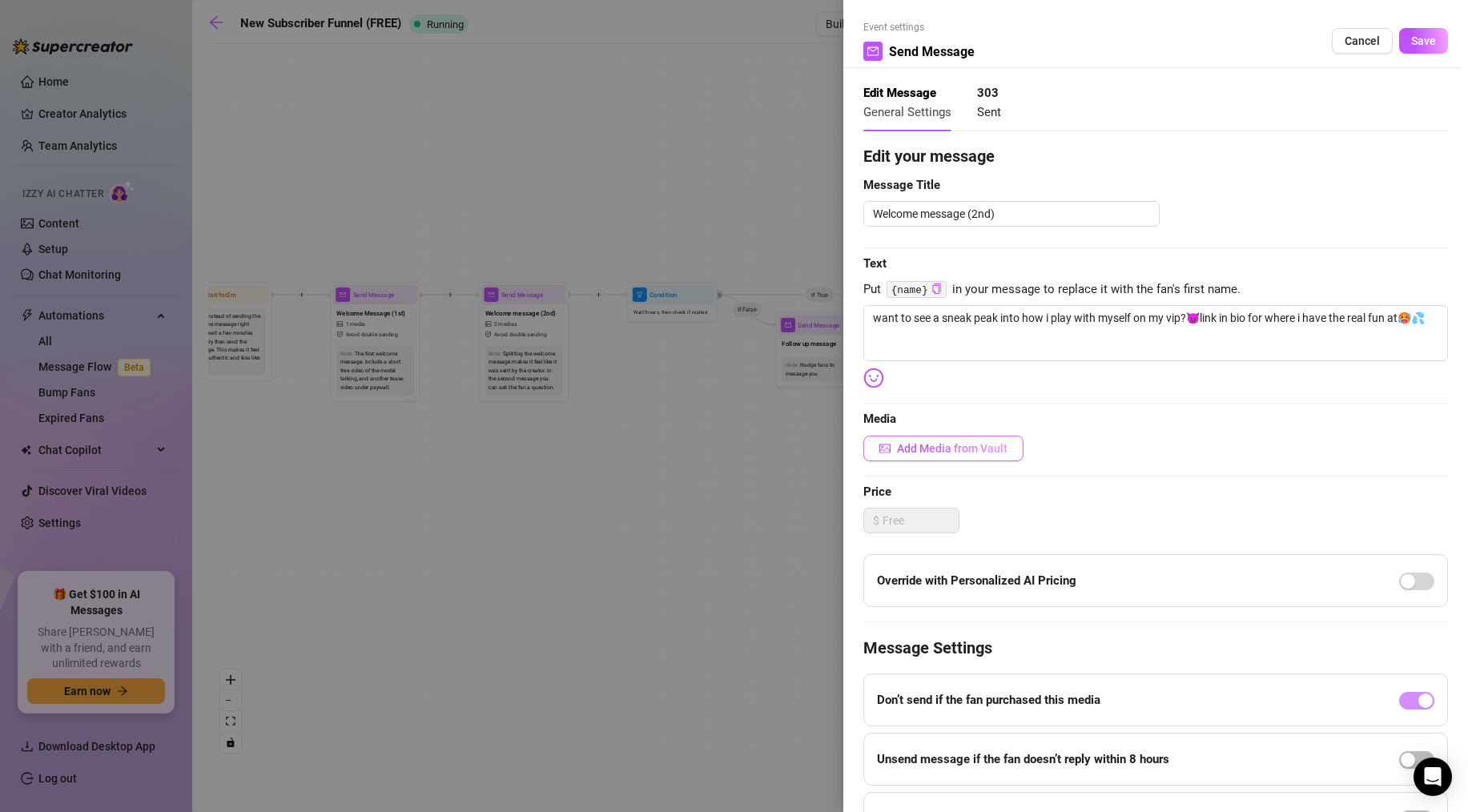
click at [925, 452] on span "Add Media from Vault" at bounding box center [952, 448] width 111 height 13
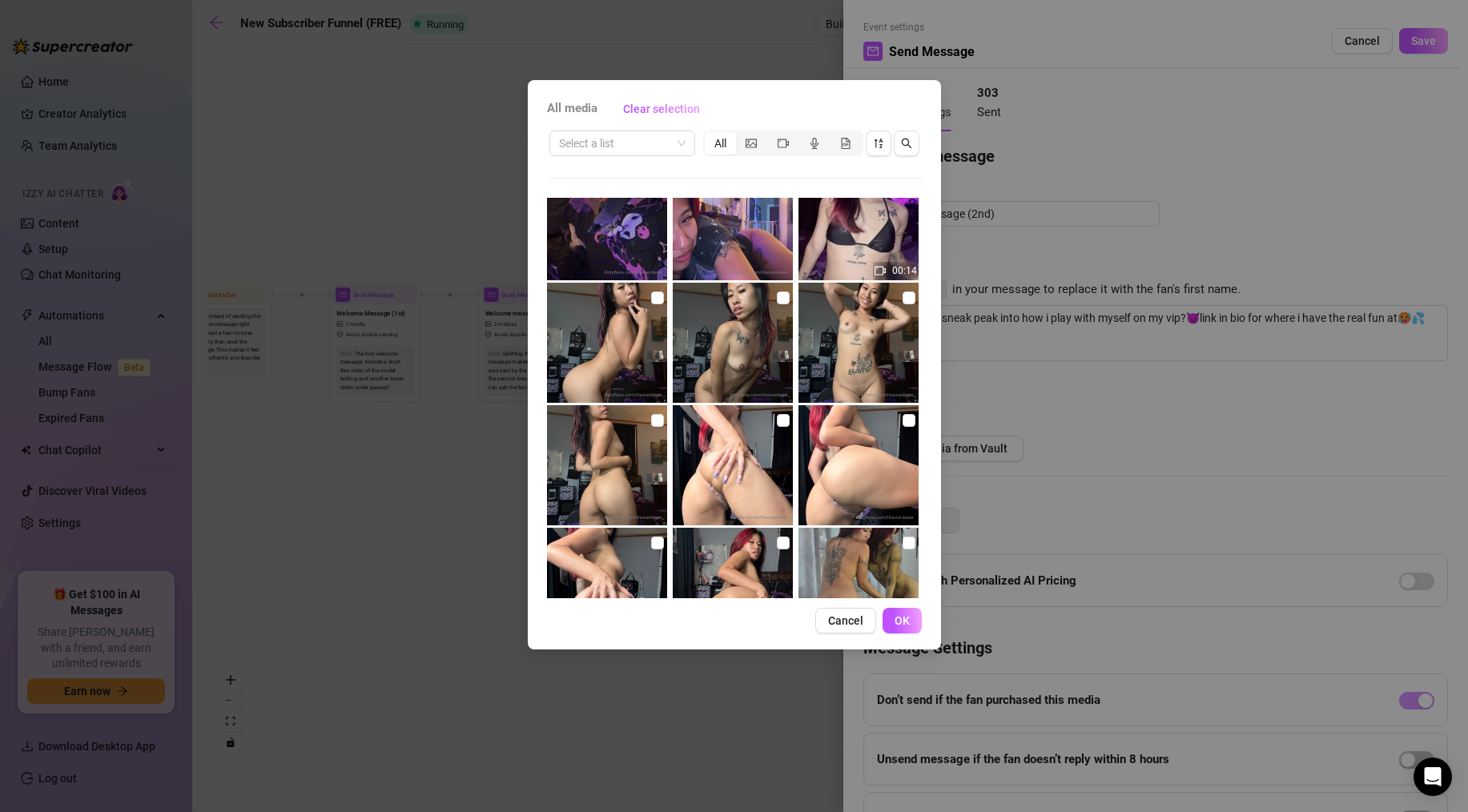
scroll to position [72, 0]
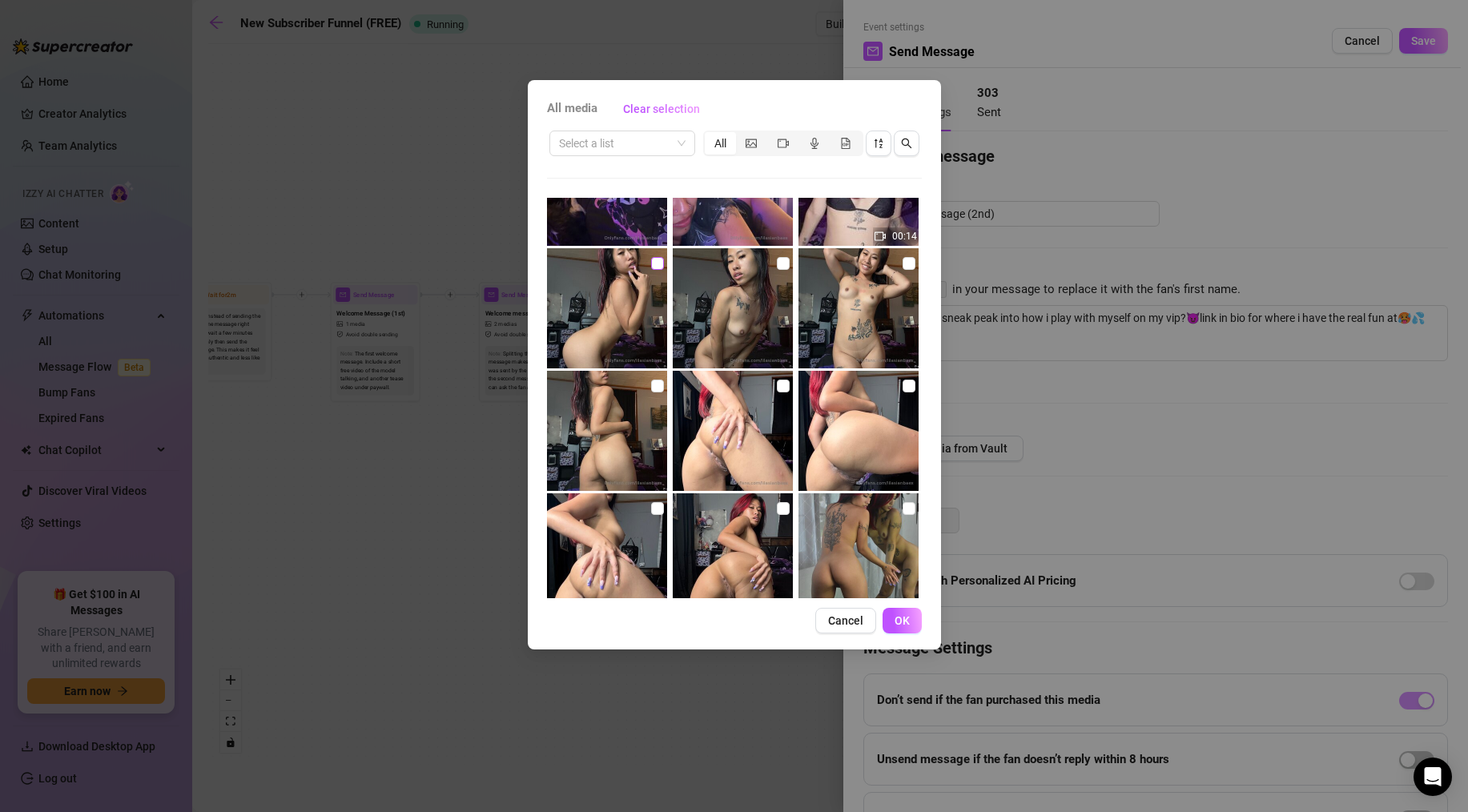
click at [660, 265] on input "checkbox" at bounding box center [657, 263] width 13 height 13
checkbox input "true"
click at [904, 263] on input "checkbox" at bounding box center [908, 263] width 13 height 13
checkbox input "true"
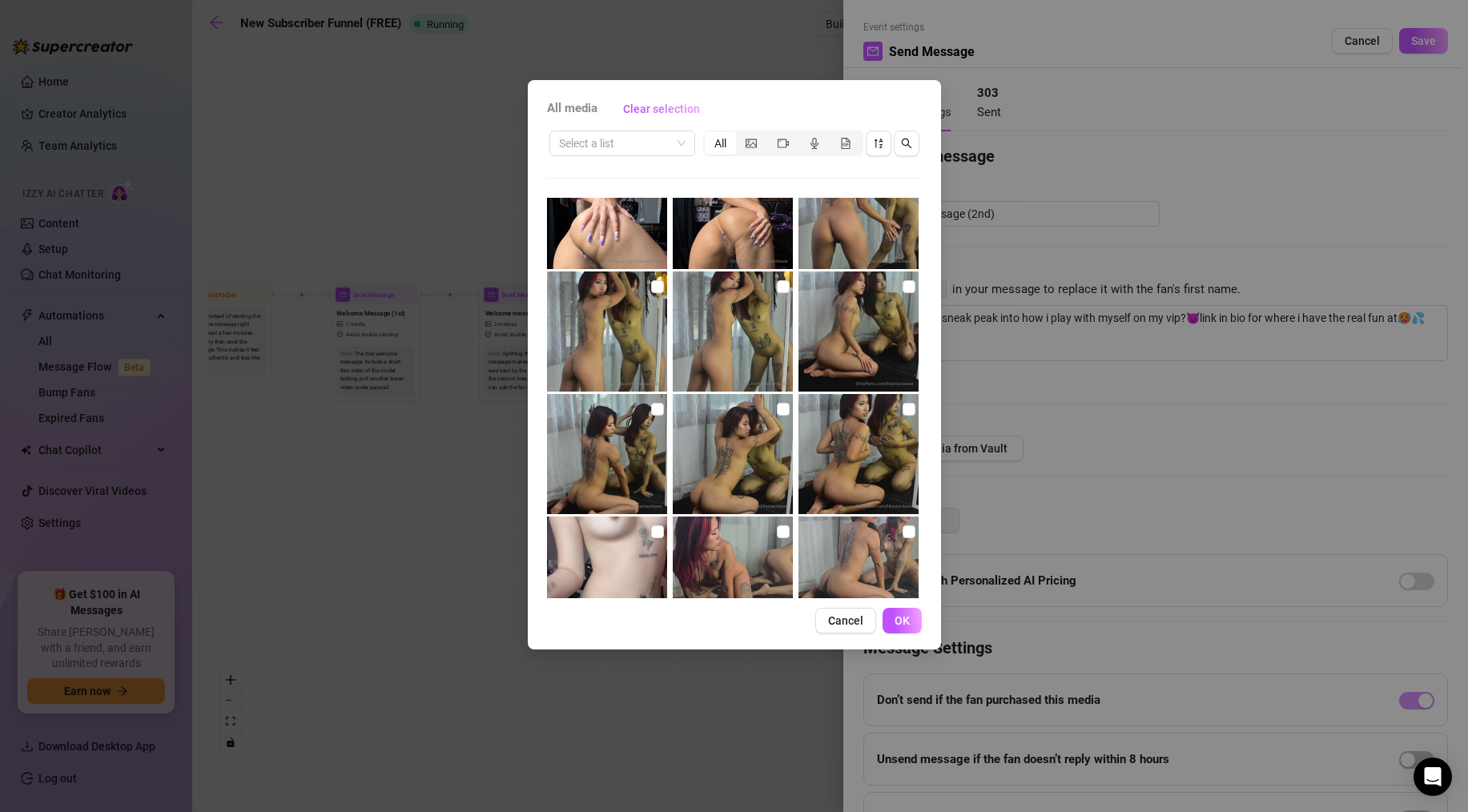
scroll to position [420, 0]
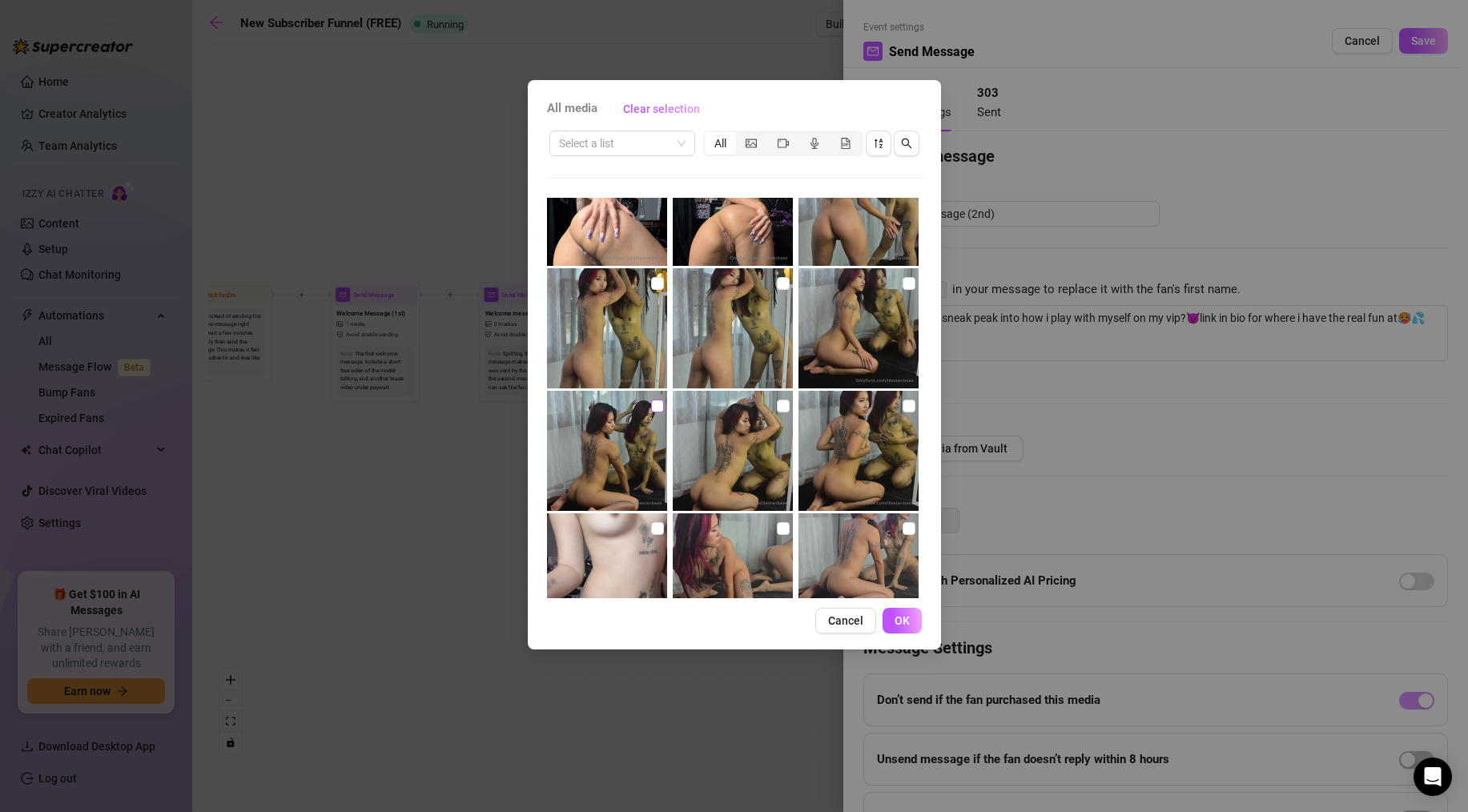
click at [658, 406] on input "checkbox" at bounding box center [657, 406] width 13 height 13
checkbox input "true"
click at [904, 626] on span "OK" at bounding box center [902, 621] width 15 height 13
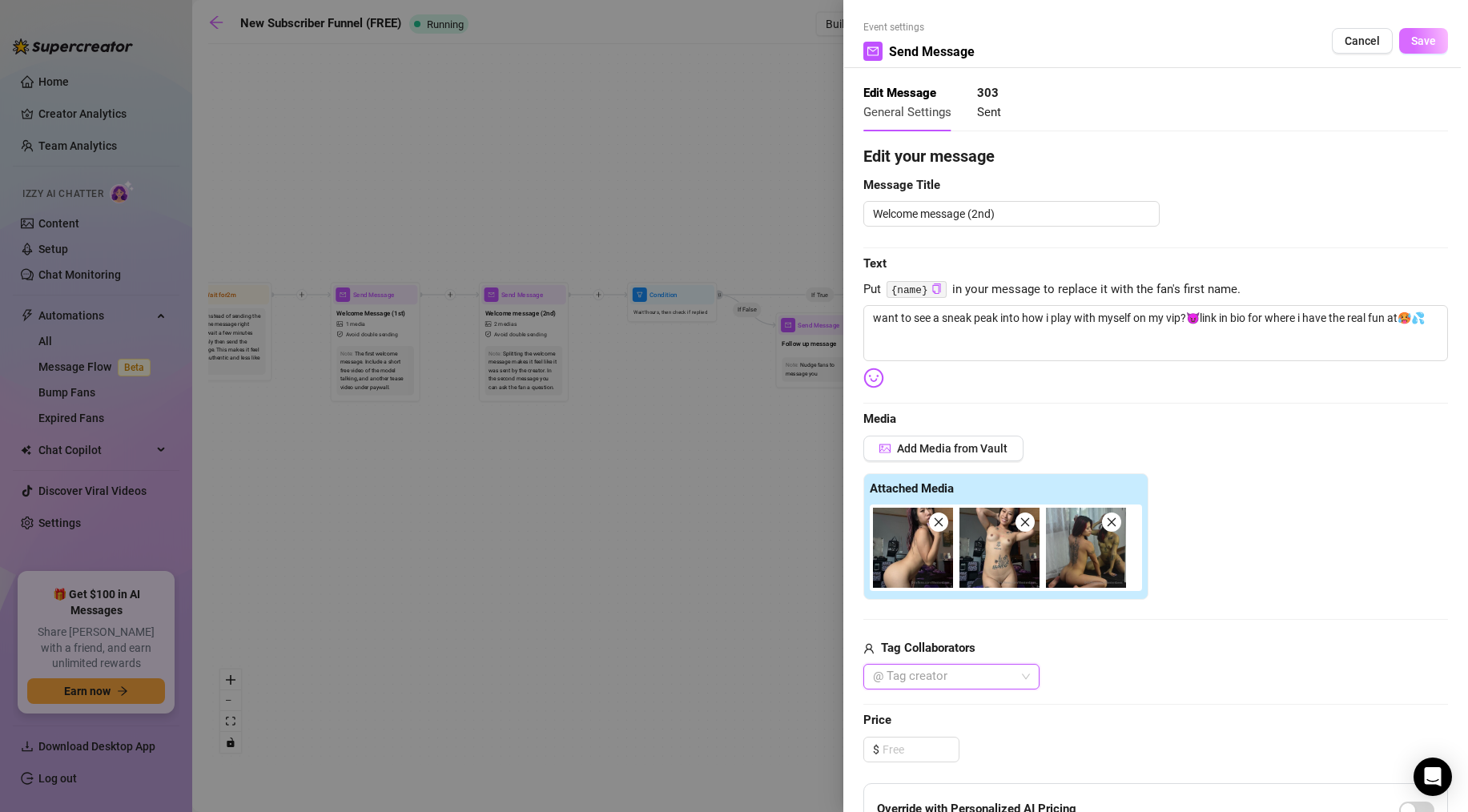
click at [1419, 49] on button "Save" at bounding box center [1423, 41] width 49 height 26
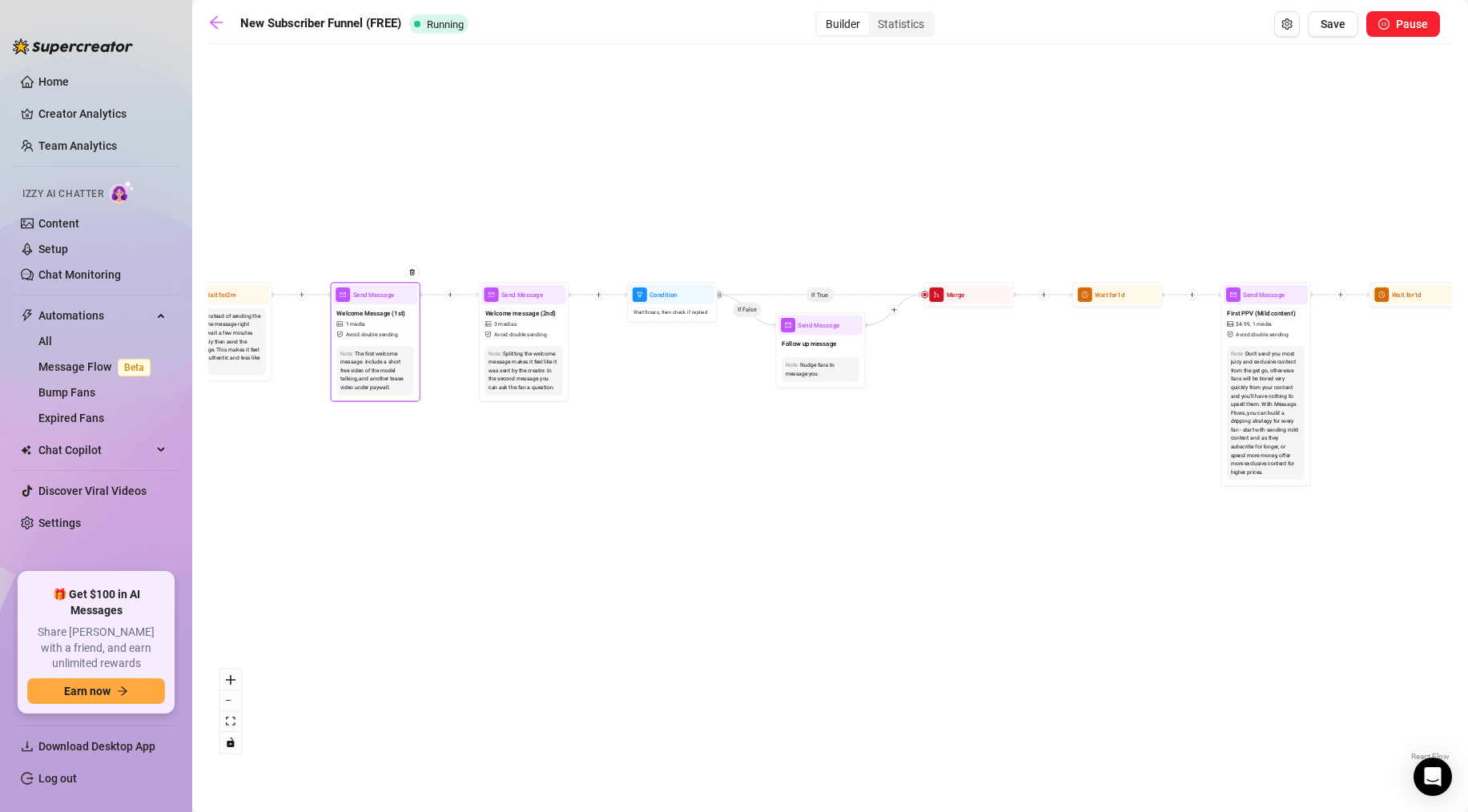
click at [385, 306] on div "Welcome Message (1st) 1 media Avoid double sending" at bounding box center [375, 323] width 85 height 38
type textarea "thanks for being here baby, dont forget to check out my vip exclusive page wher…"
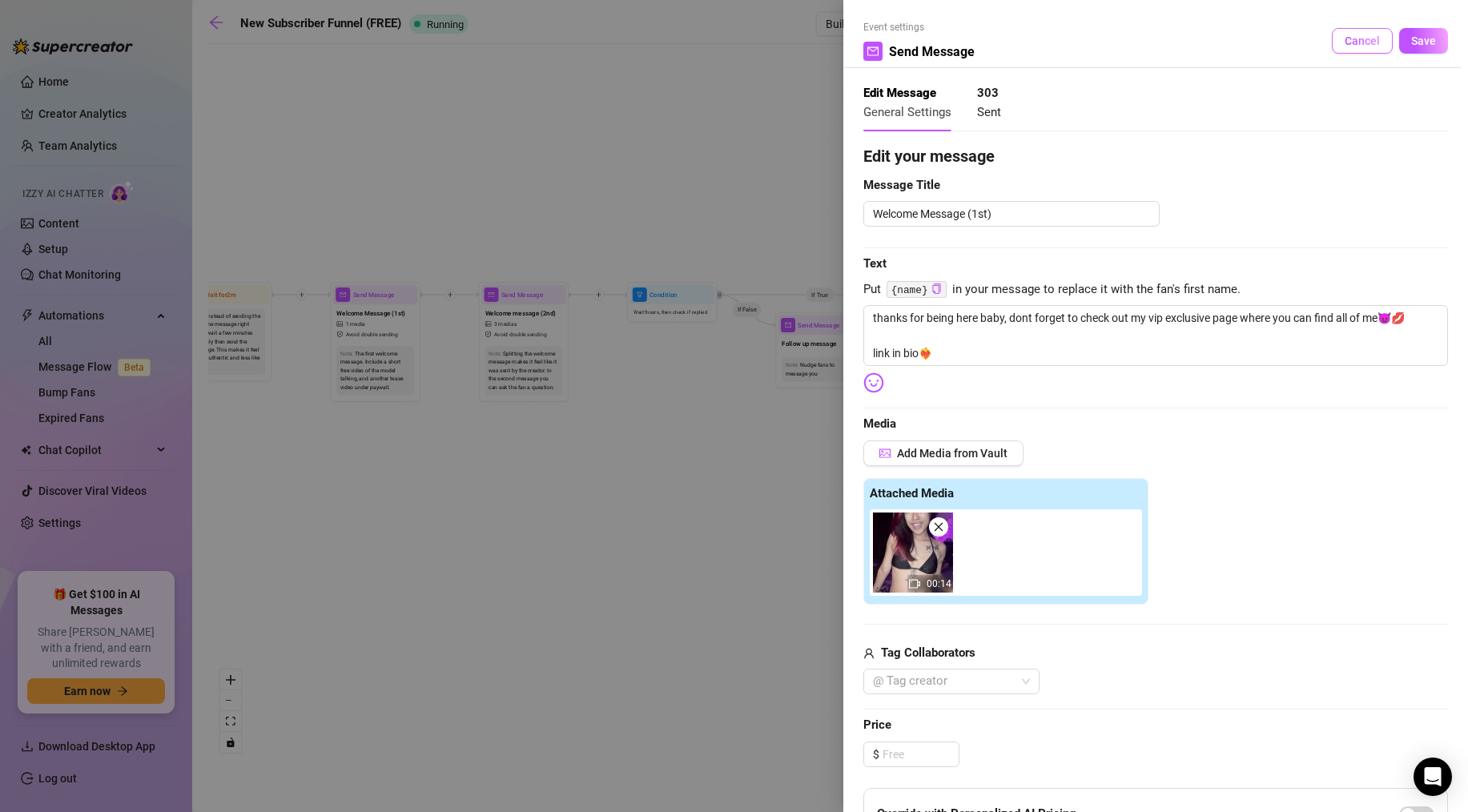
click at [1377, 49] on button "Cancel" at bounding box center [1362, 41] width 61 height 26
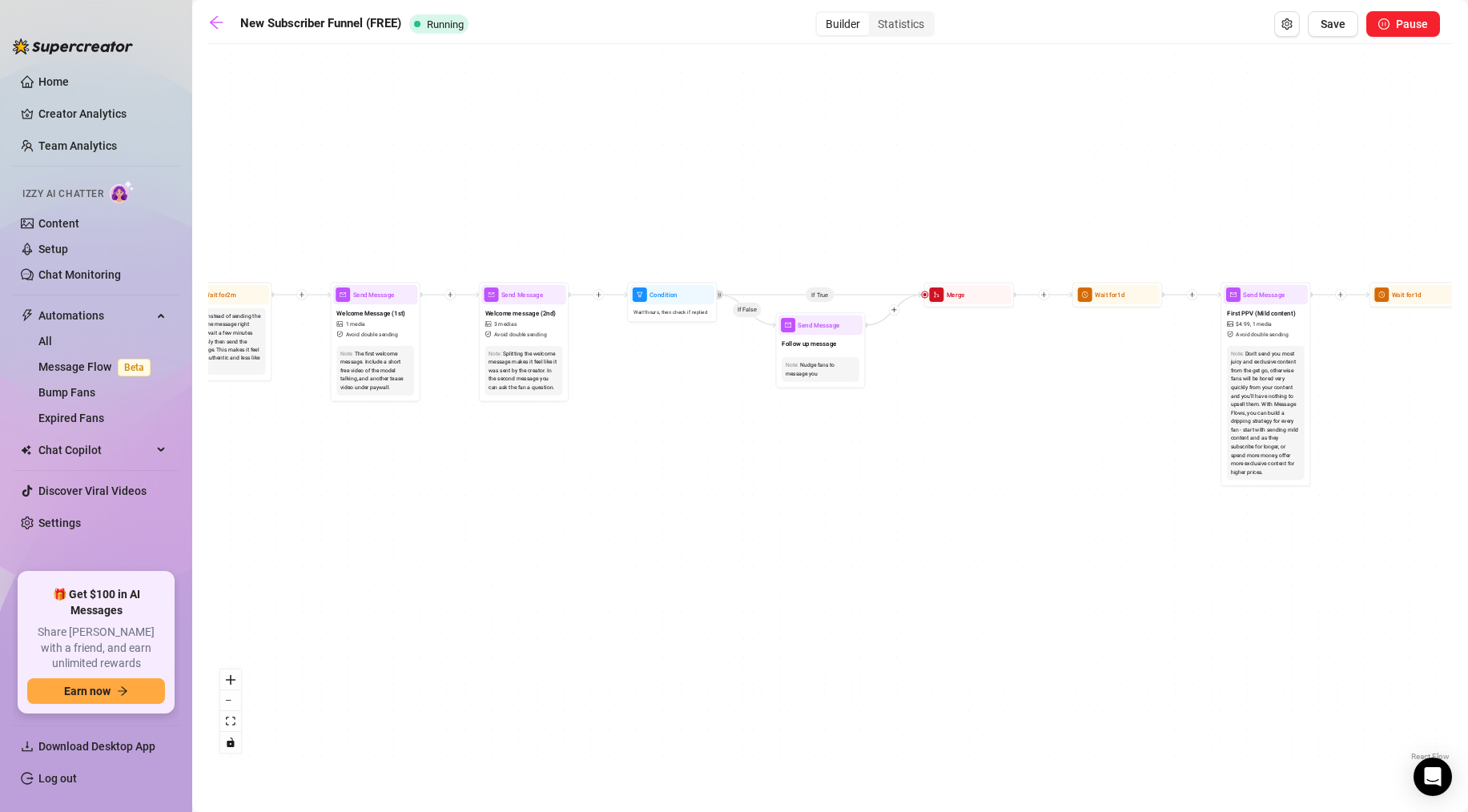
drag, startPoint x: 1377, startPoint y: 49, endPoint x: 889, endPoint y: 168, distance: 502.3
click at [889, 168] on div "New Subscriber Funnel (FREE) Running Builder Statistics Save Pause If True If F…" at bounding box center [830, 387] width 1244 height 753
click at [534, 312] on span "Welcome message (2nd)" at bounding box center [520, 312] width 70 height 9
type textarea "want to see a sneak peak into how i play with myself on my vip?😈link in bio for…"
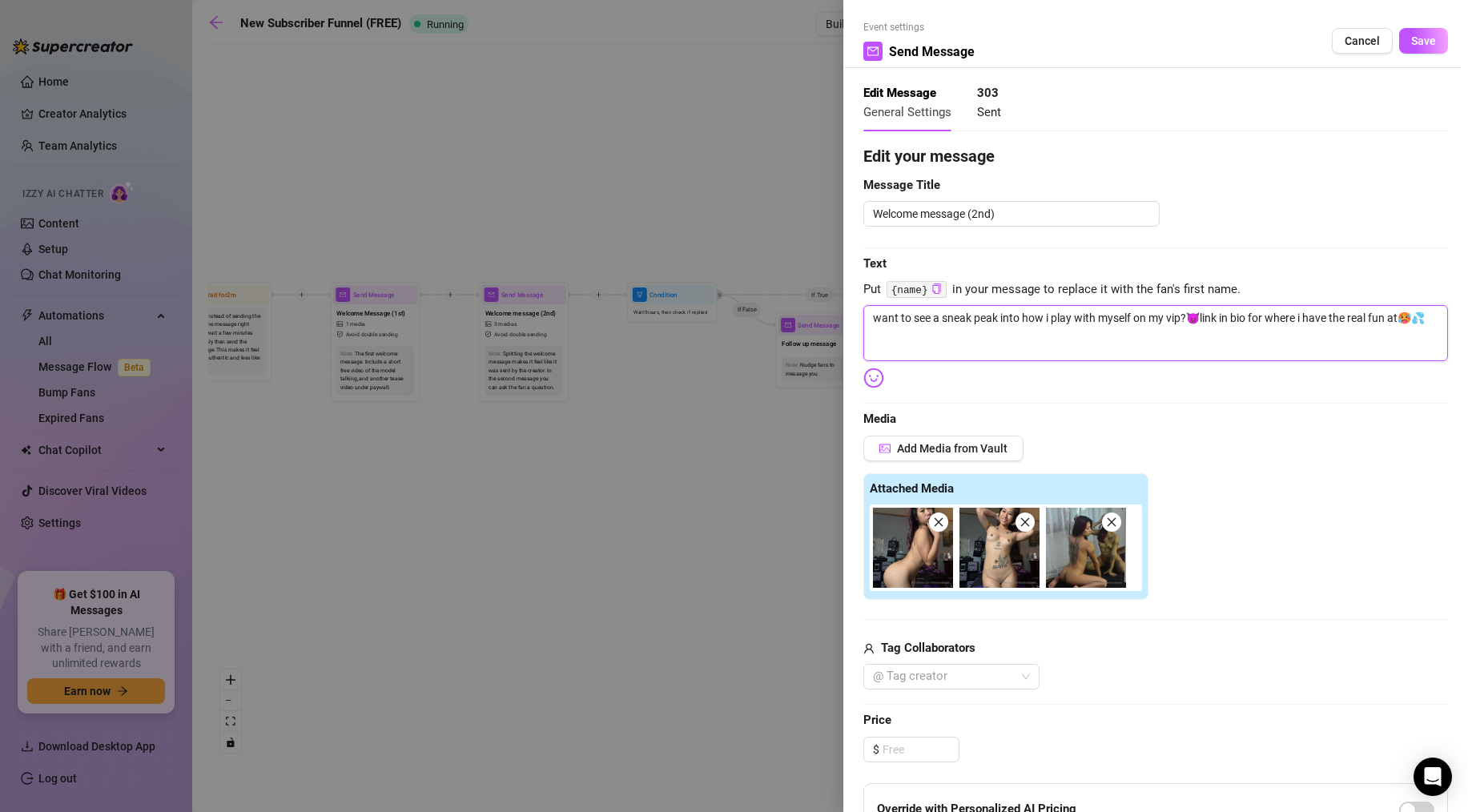
drag, startPoint x: 867, startPoint y: 318, endPoint x: 1174, endPoint y: 306, distance: 307.2
click at [1174, 306] on textarea "want to see a sneak peak into how i play with myself on my vip?😈link in bio for…" at bounding box center [1156, 332] width 585 height 56
drag, startPoint x: 874, startPoint y: 318, endPoint x: 1440, endPoint y: 320, distance: 566.0
click at [1440, 320] on textarea "want to see a sneak peak into how i play with myself on my vip?😈link in bio for…" at bounding box center [1156, 332] width 585 height 56
type textarea "r"
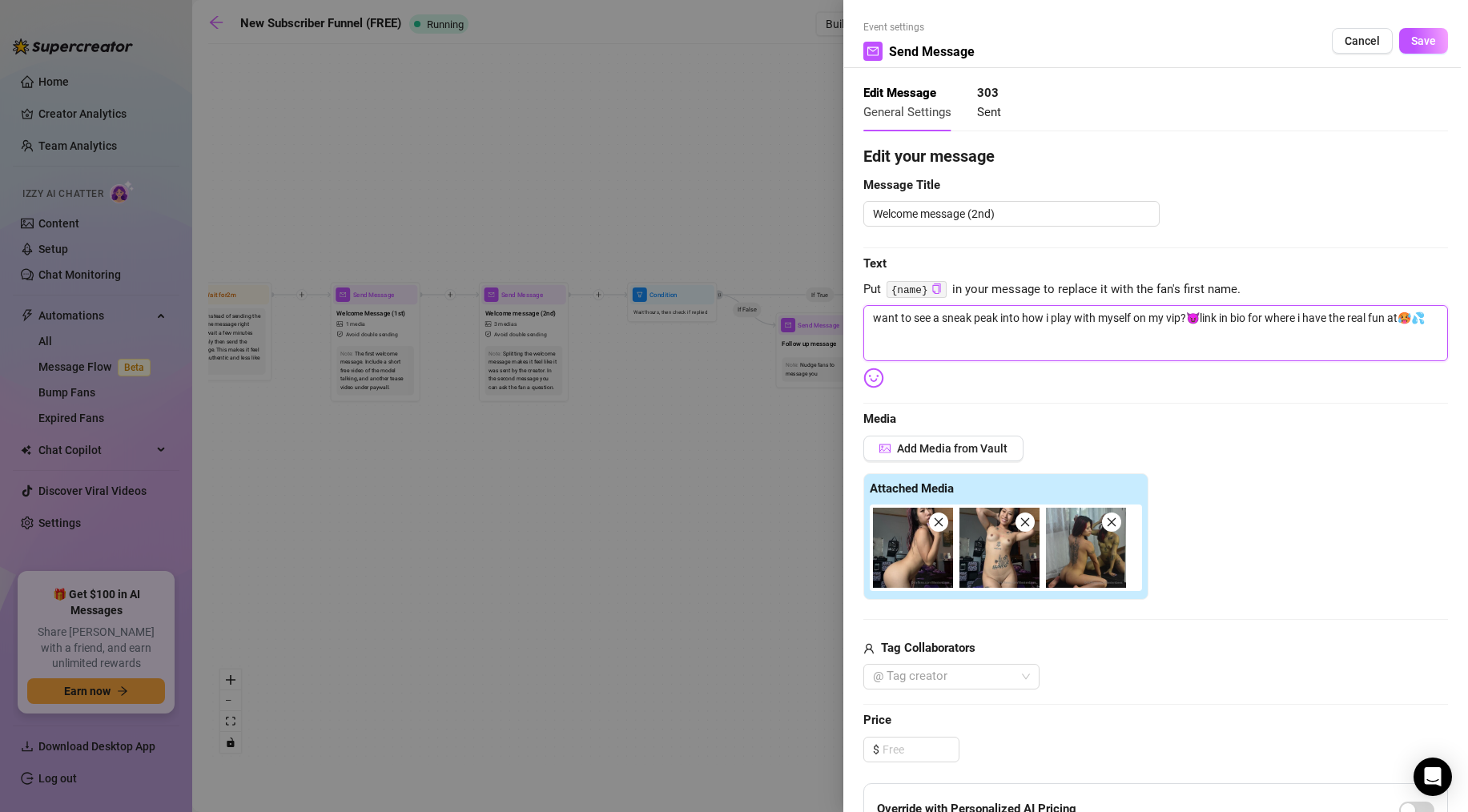
type textarea "r"
type textarea "re"
type textarea "rea"
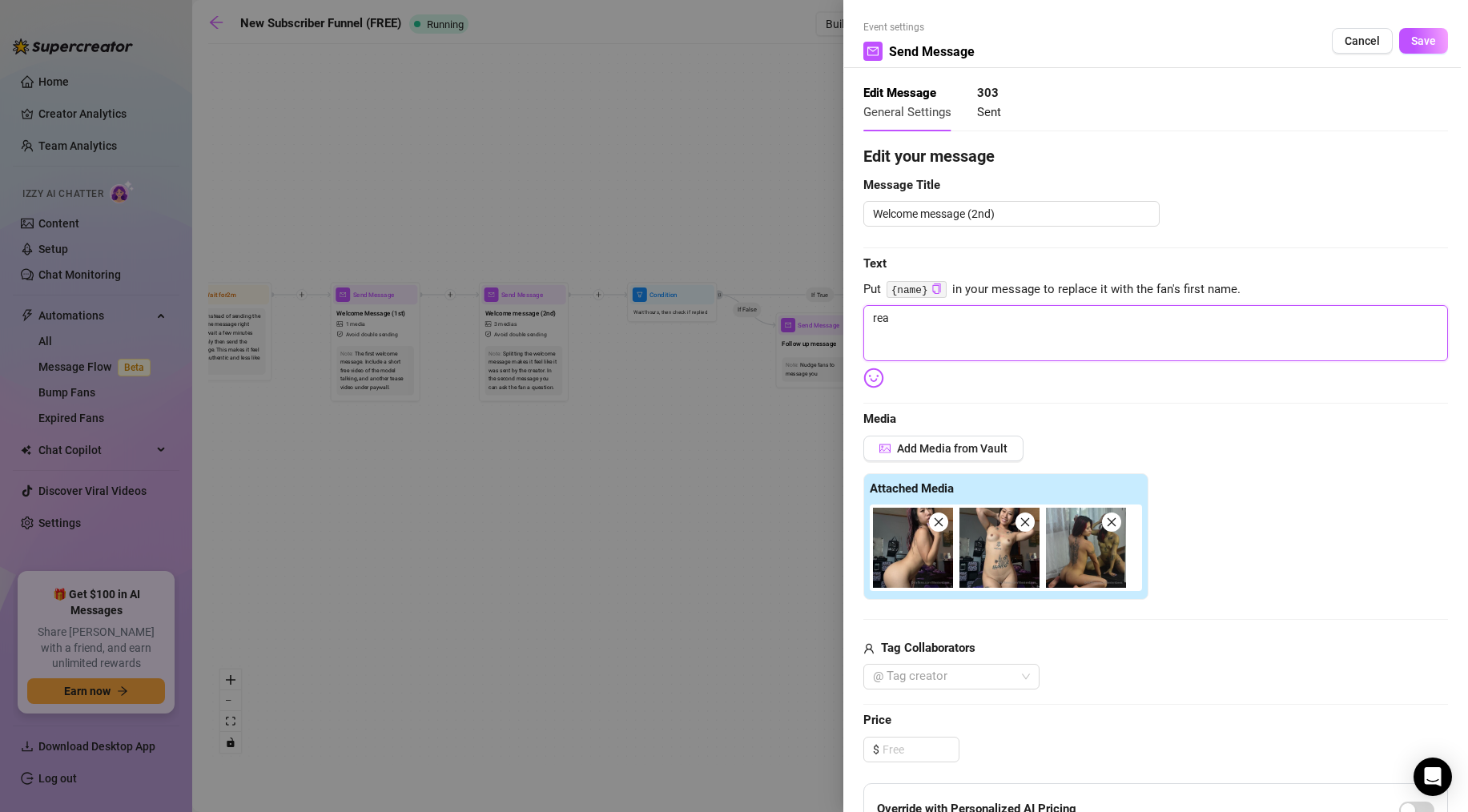
type textarea "real"
type textarea "reall"
type textarea "really"
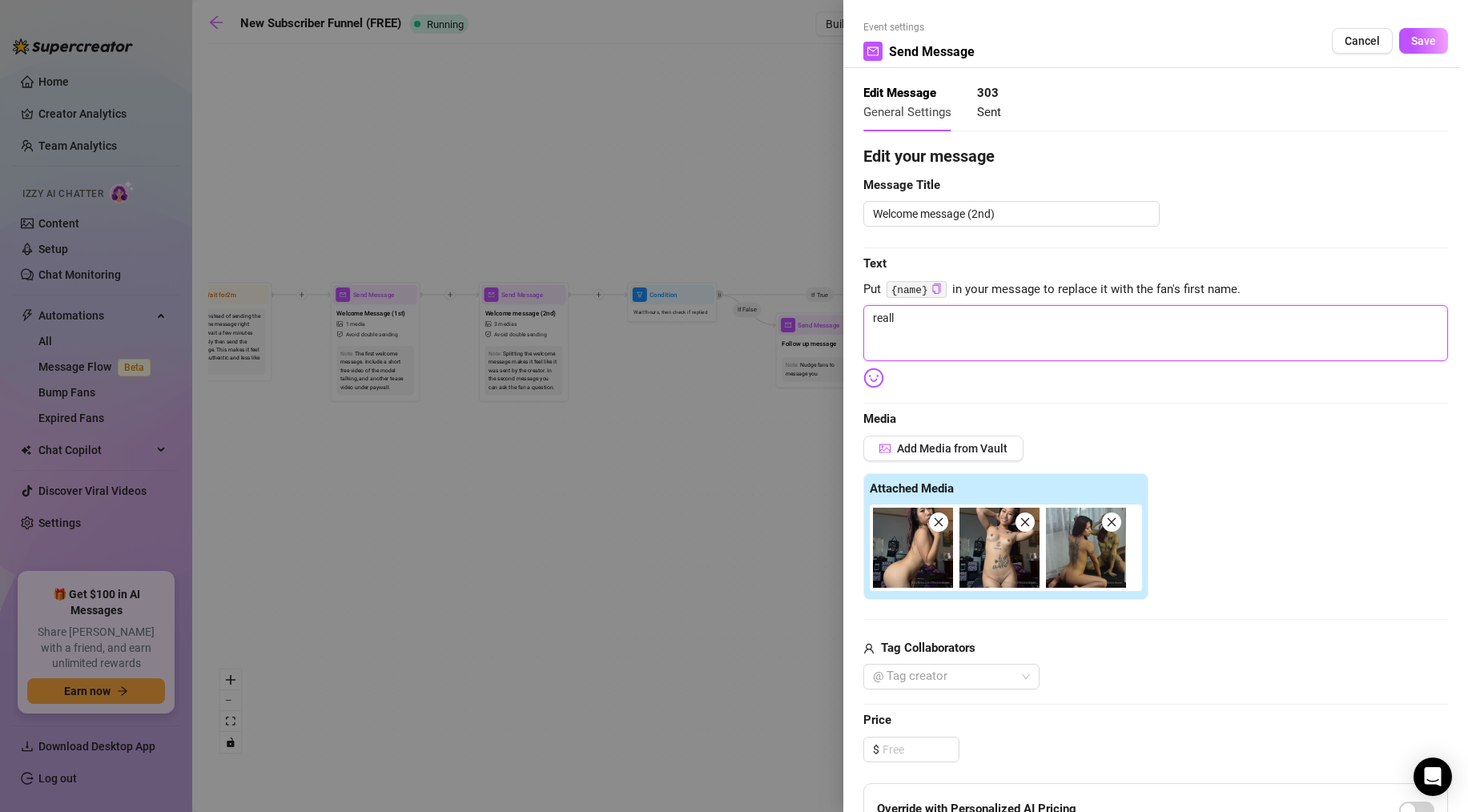
type textarea "really"
type textarea "really l"
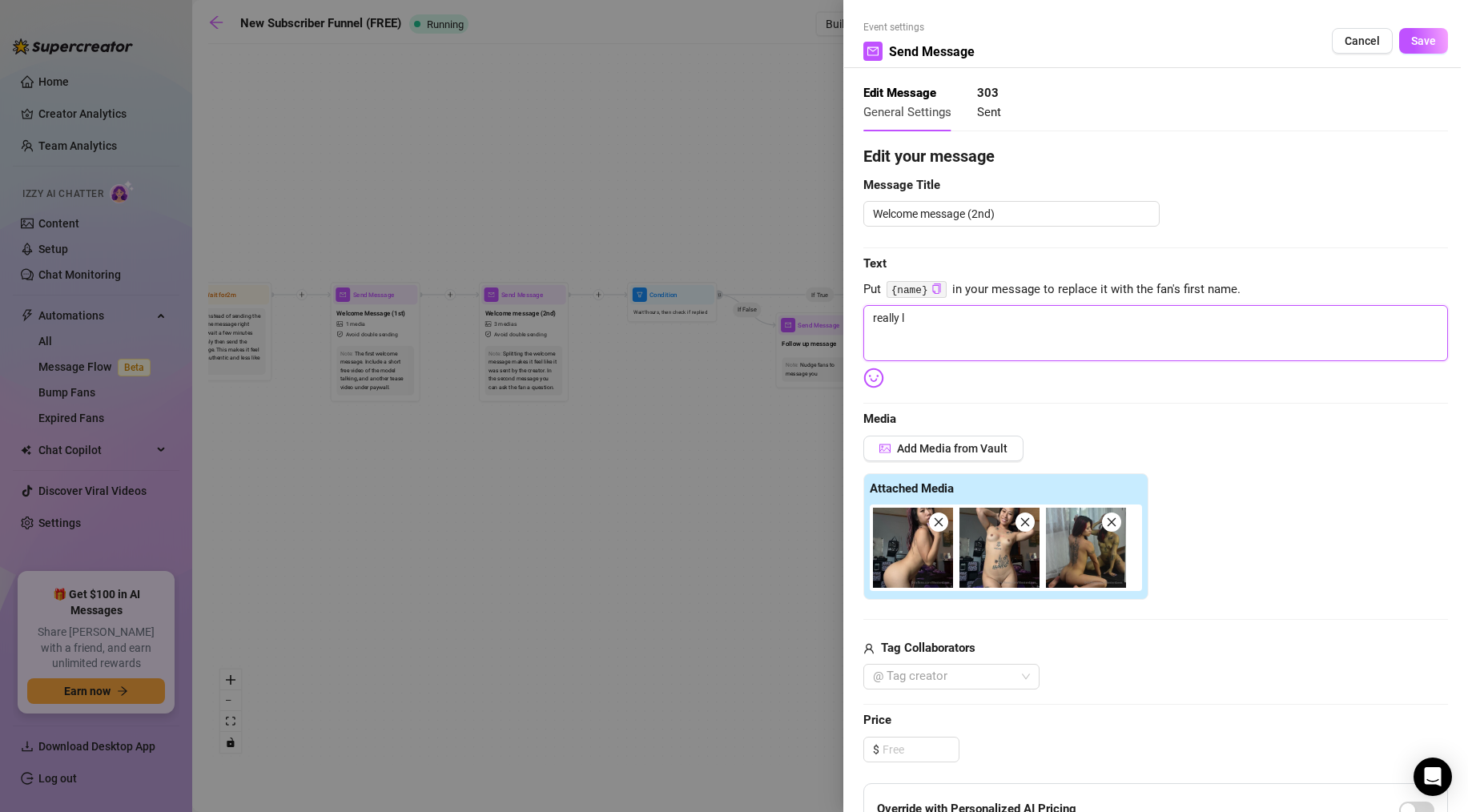
type textarea "really lo"
type textarea "really lov"
type textarea "really love"
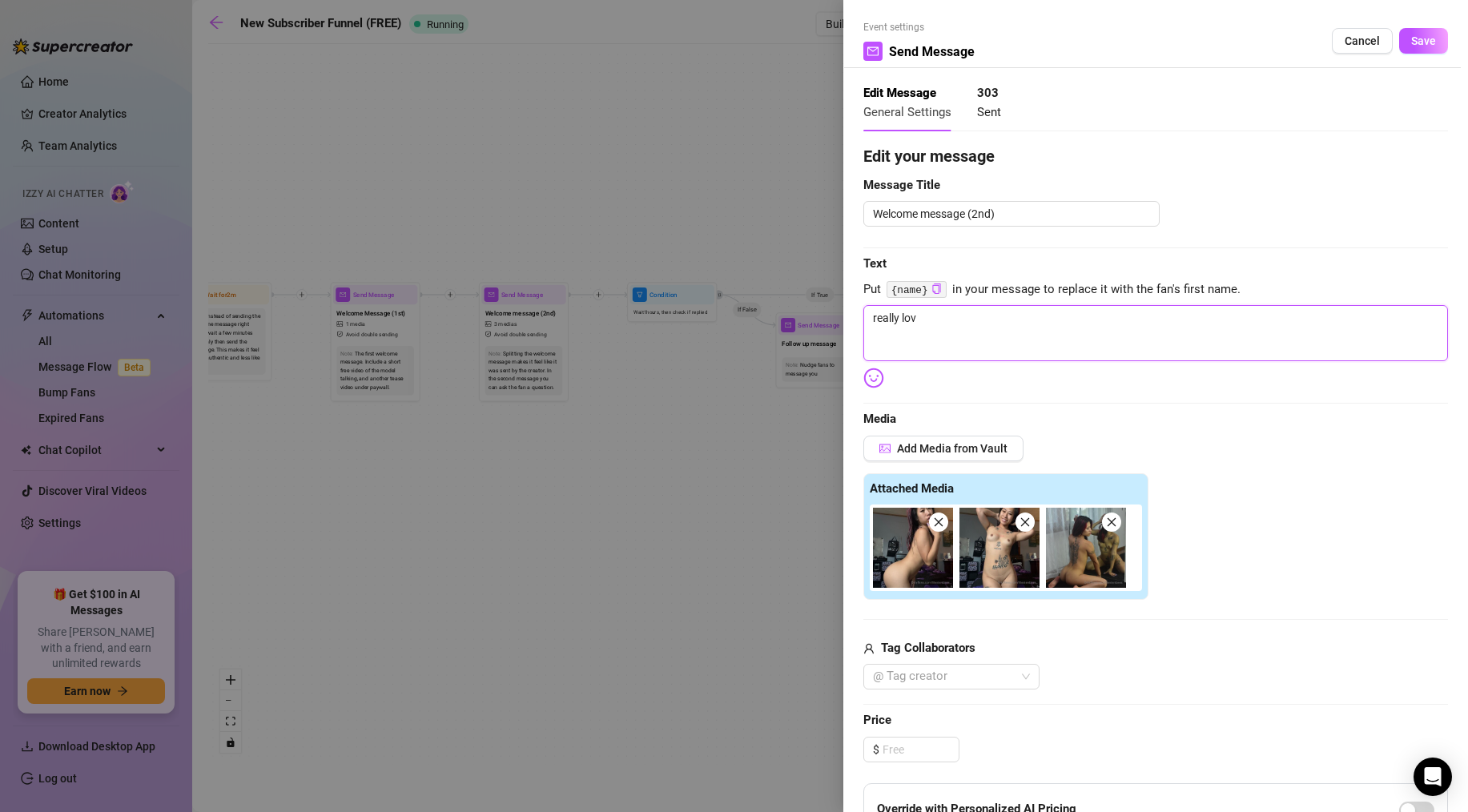
type textarea "really love"
type textarea "really love="
type textarea "really love=i"
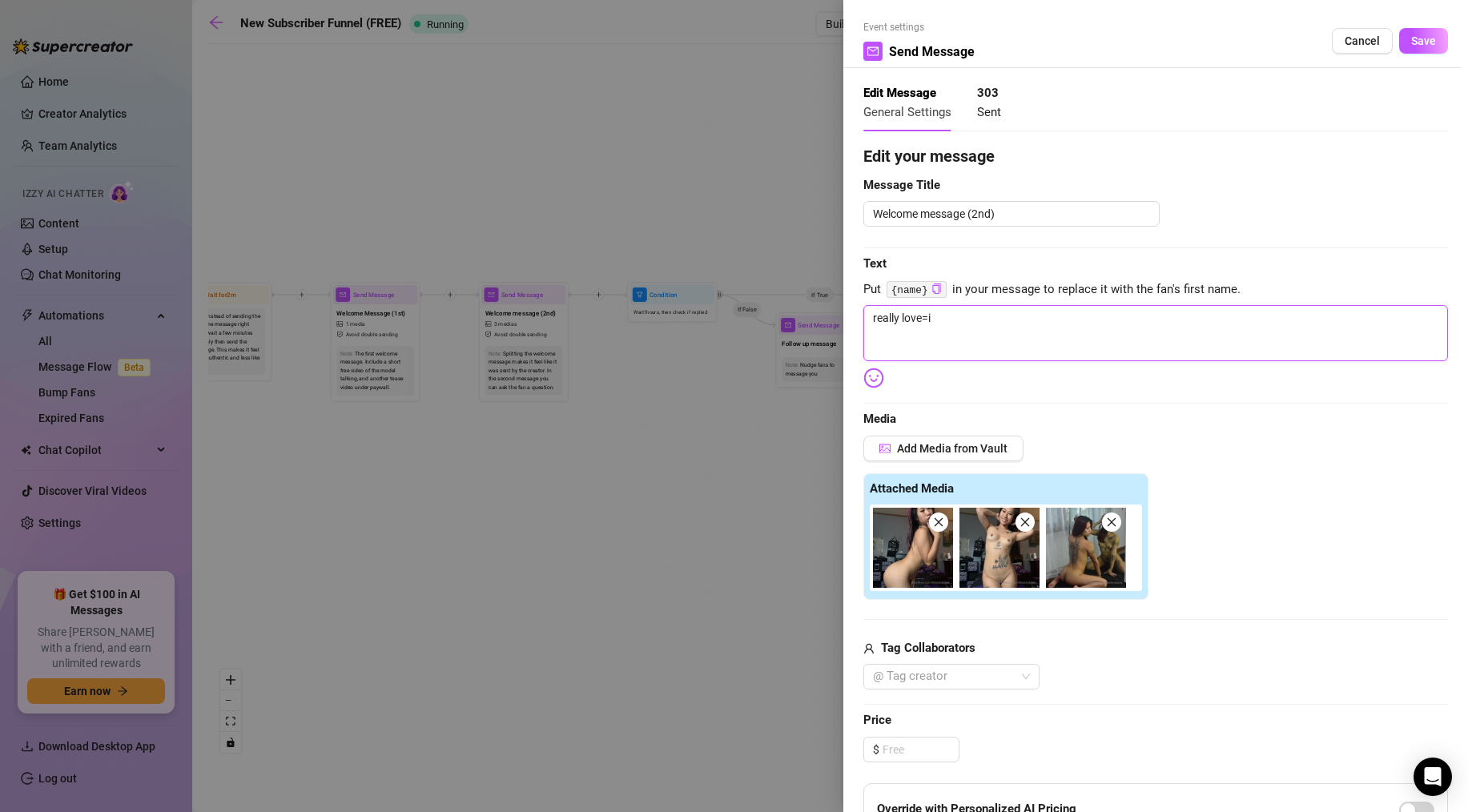
type textarea "really love=in"
type textarea "really love=ing"
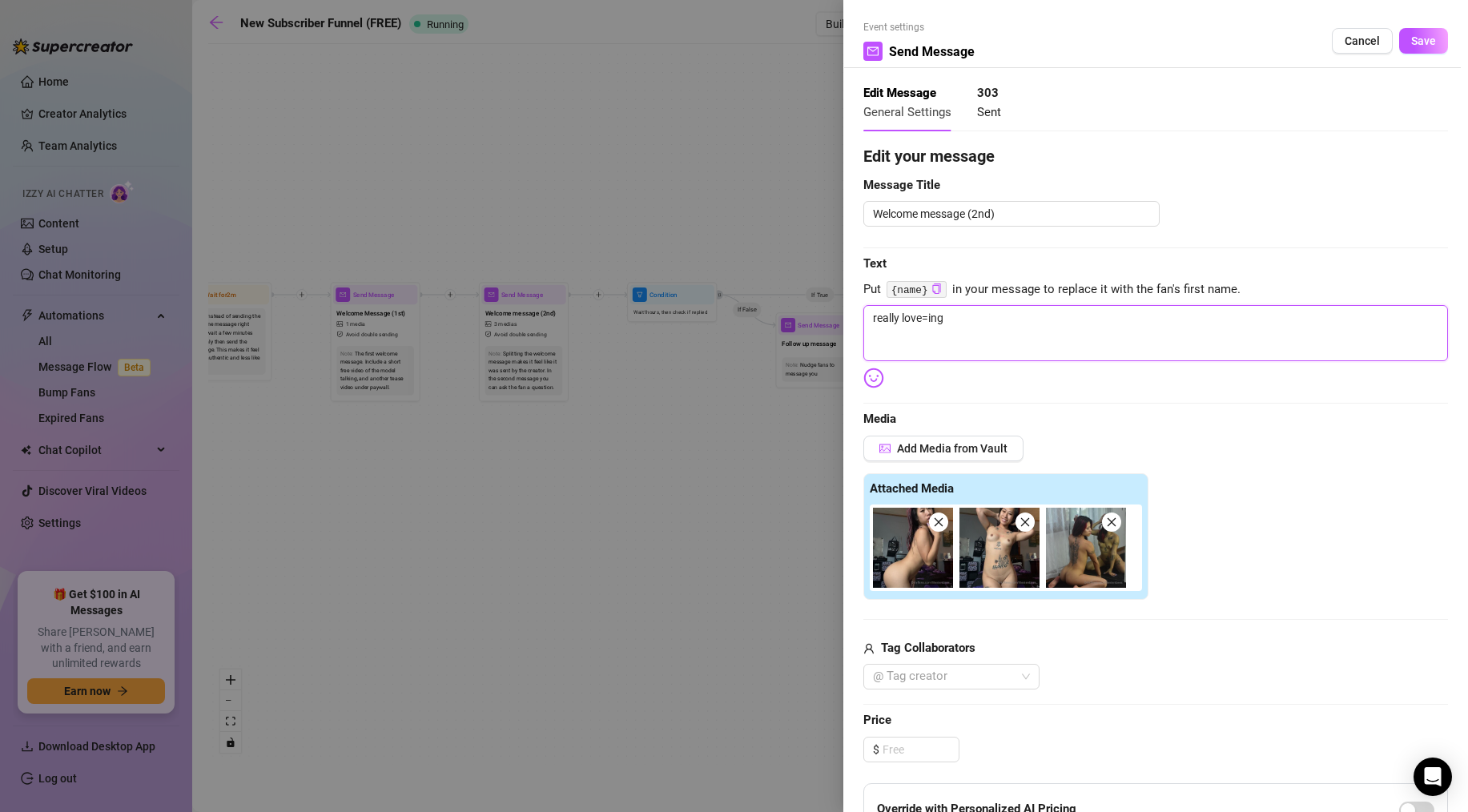
type textarea "really love=ing"
type textarea "really love=ing t"
type textarea "really love=ing th"
type textarea "really love=ing the"
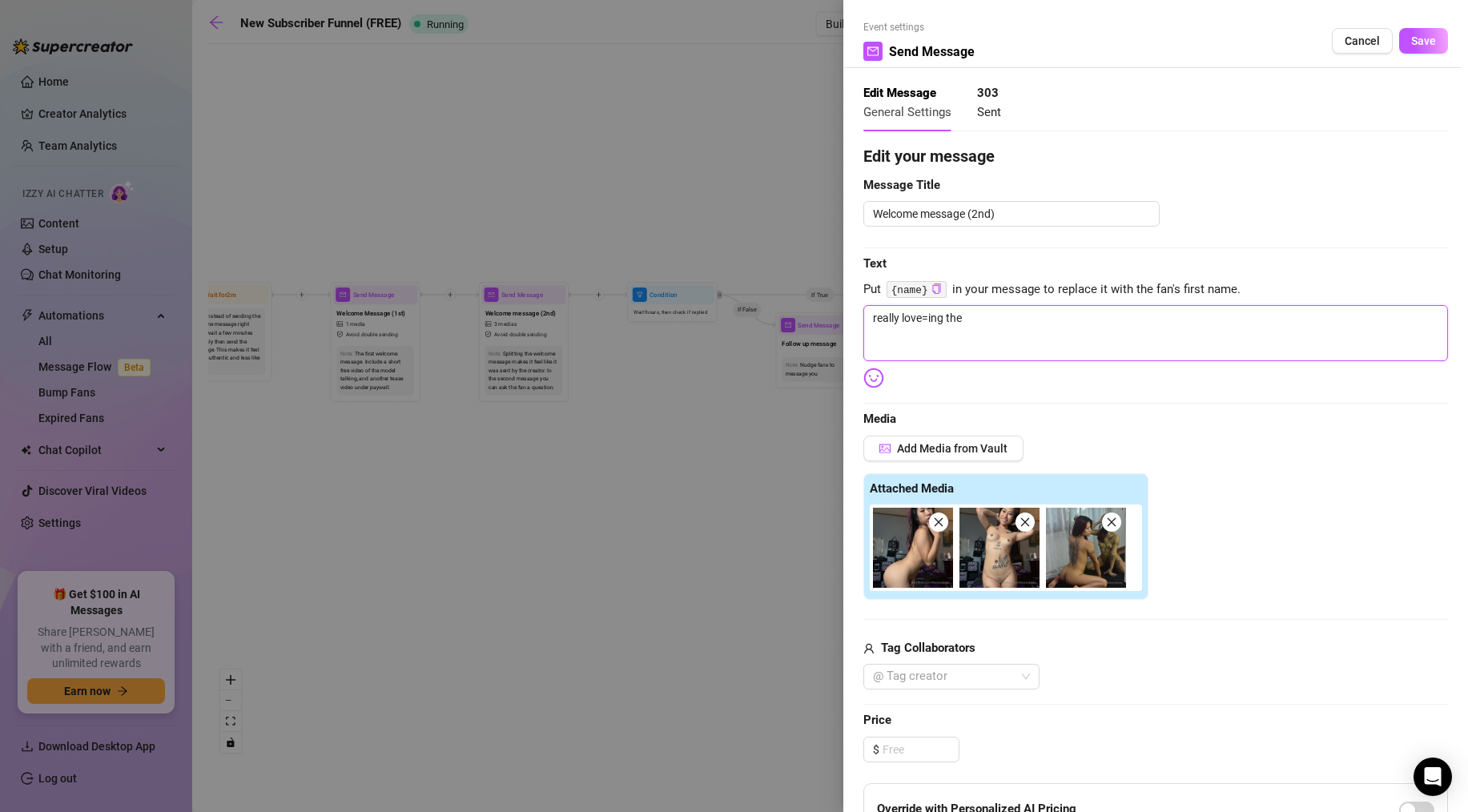
type textarea "really love=ing the"
type textarea "really love=ing the w"
type textarea "really love=ing the"
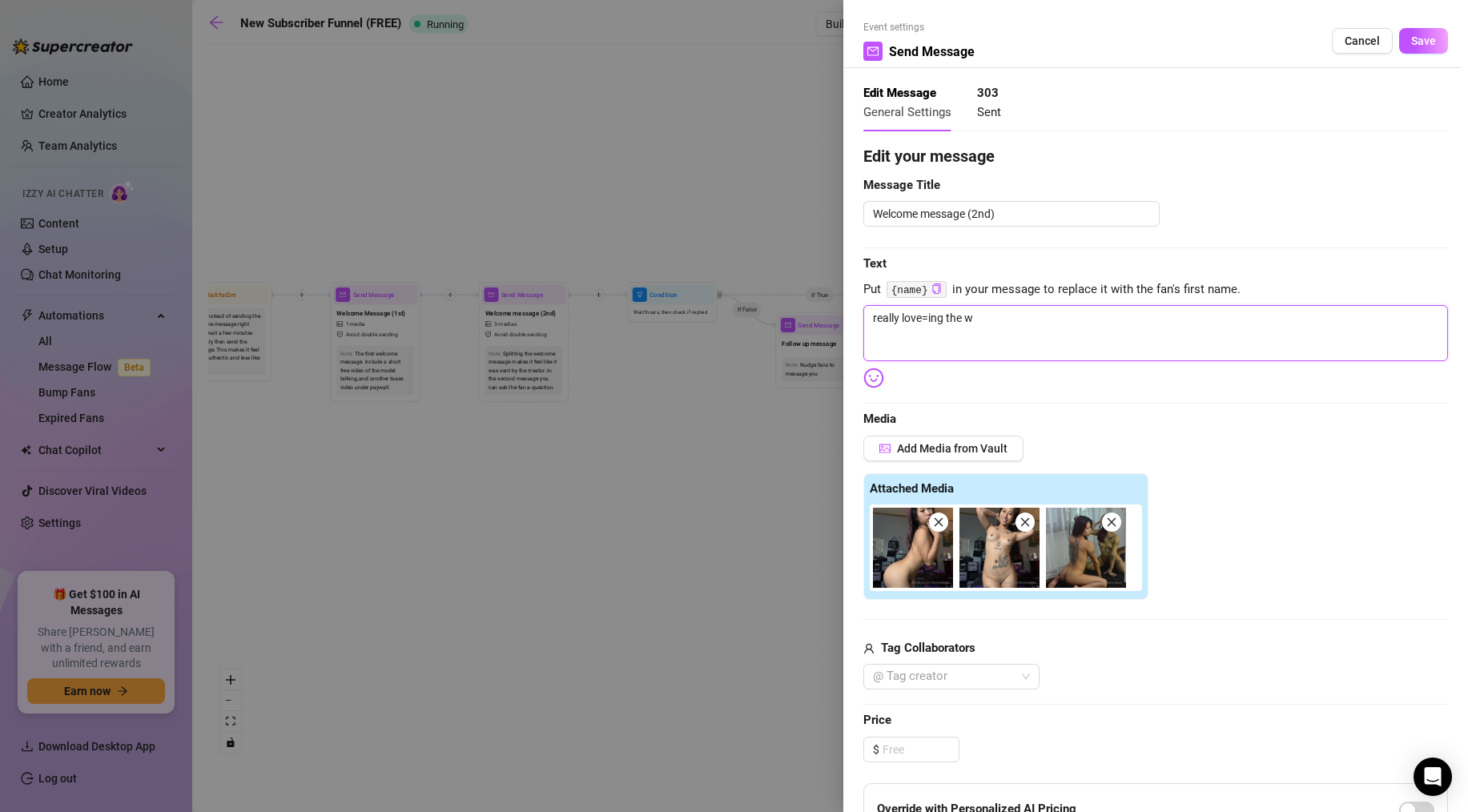
type textarea "really love=ing the"
type textarea "really love=ing th"
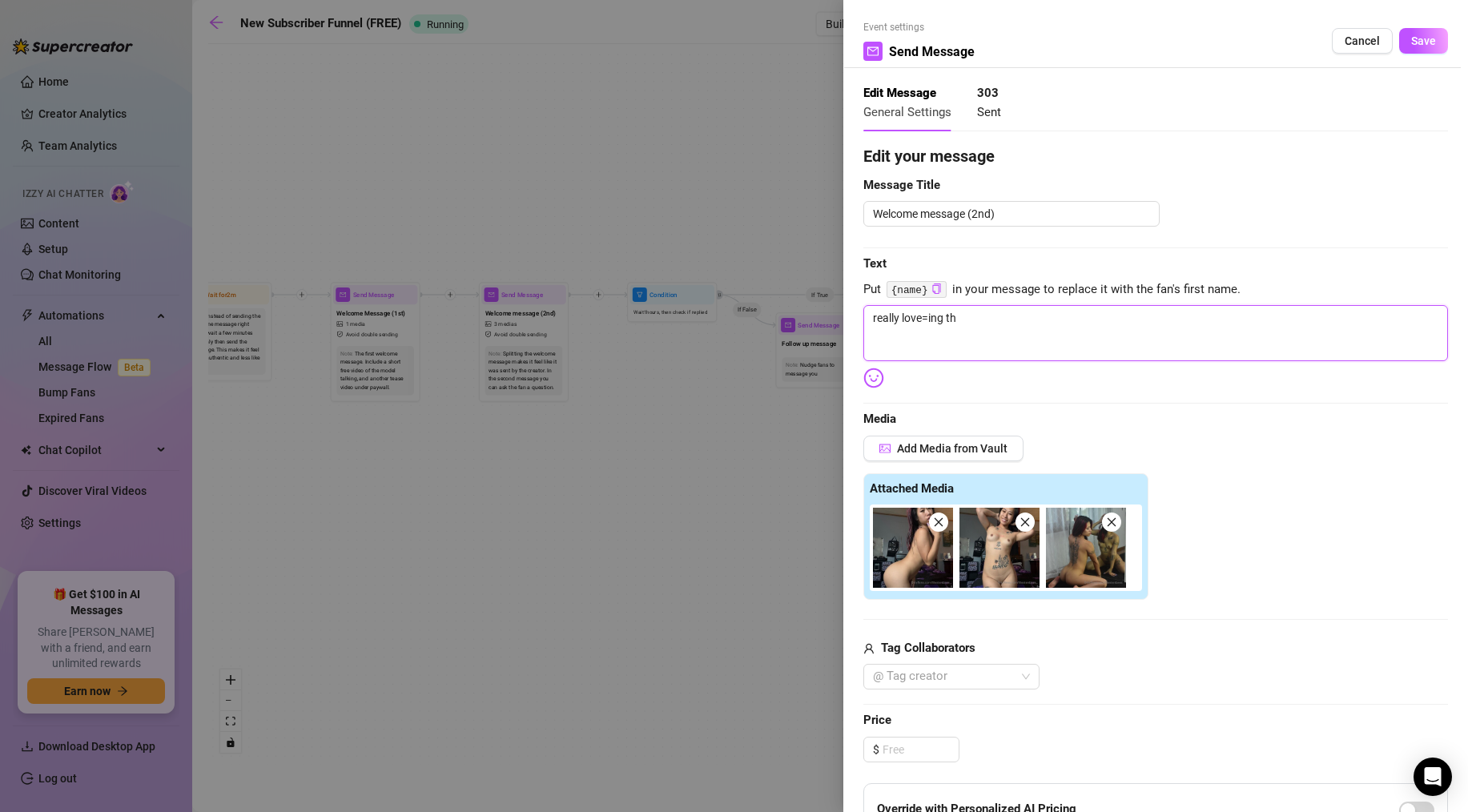
type textarea "really love=ing t"
type textarea "really love=ing"
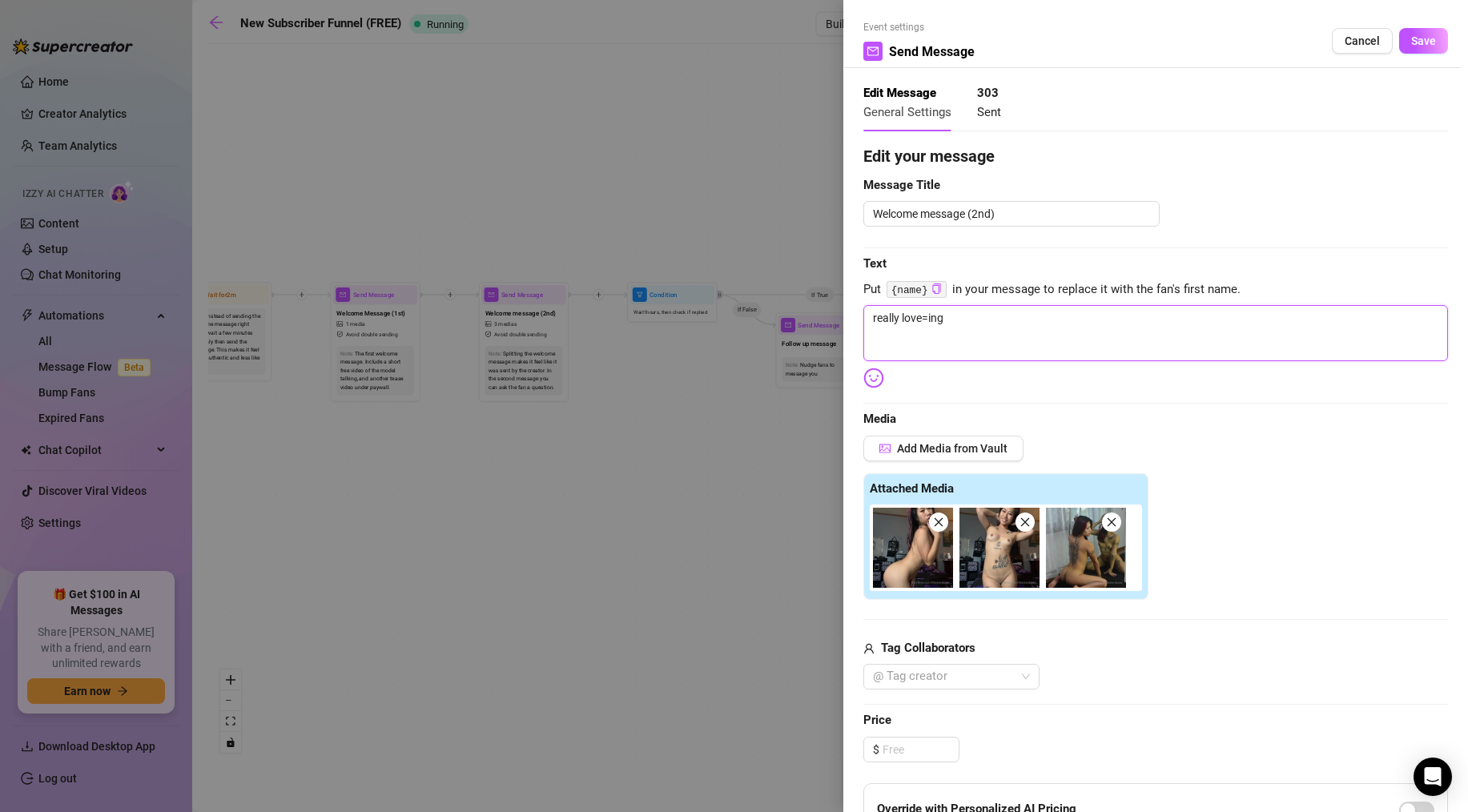
type textarea "really love=ing"
type textarea "really love=in"
type textarea "really love=i"
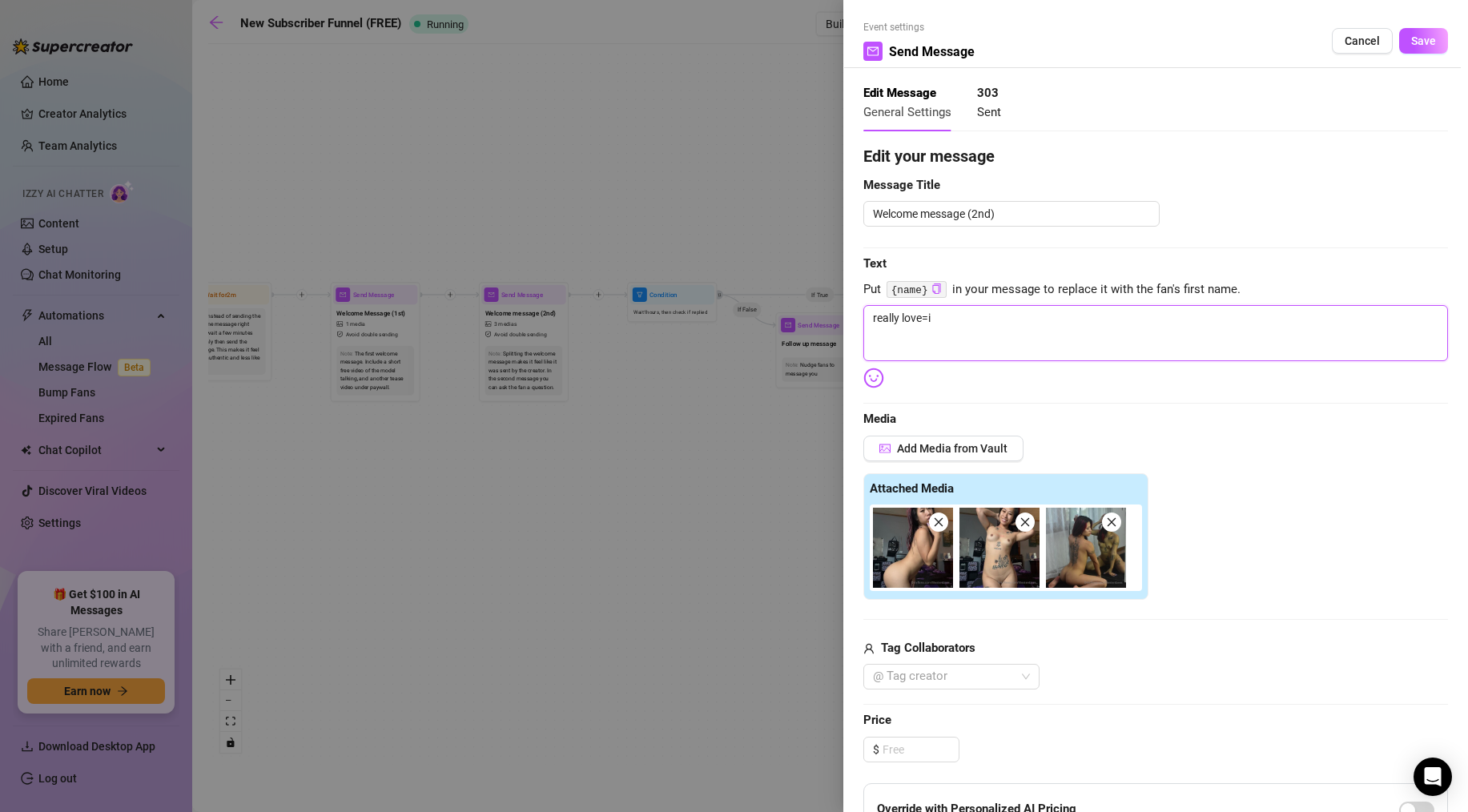
type textarea "really love="
type textarea "really love"
type textarea "really lov"
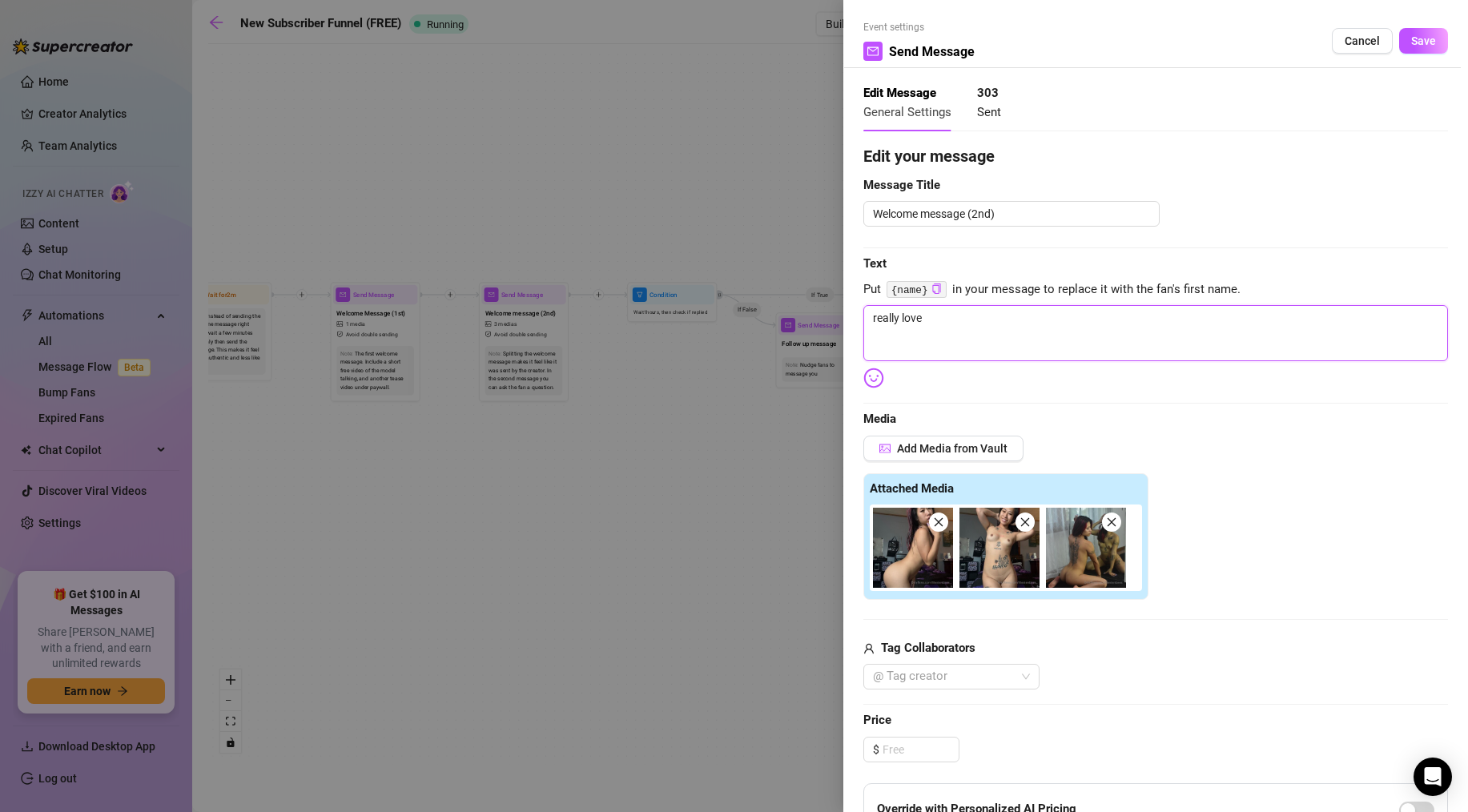
type textarea "really lov"
type textarea "really lovi"
type textarea "really lovin"
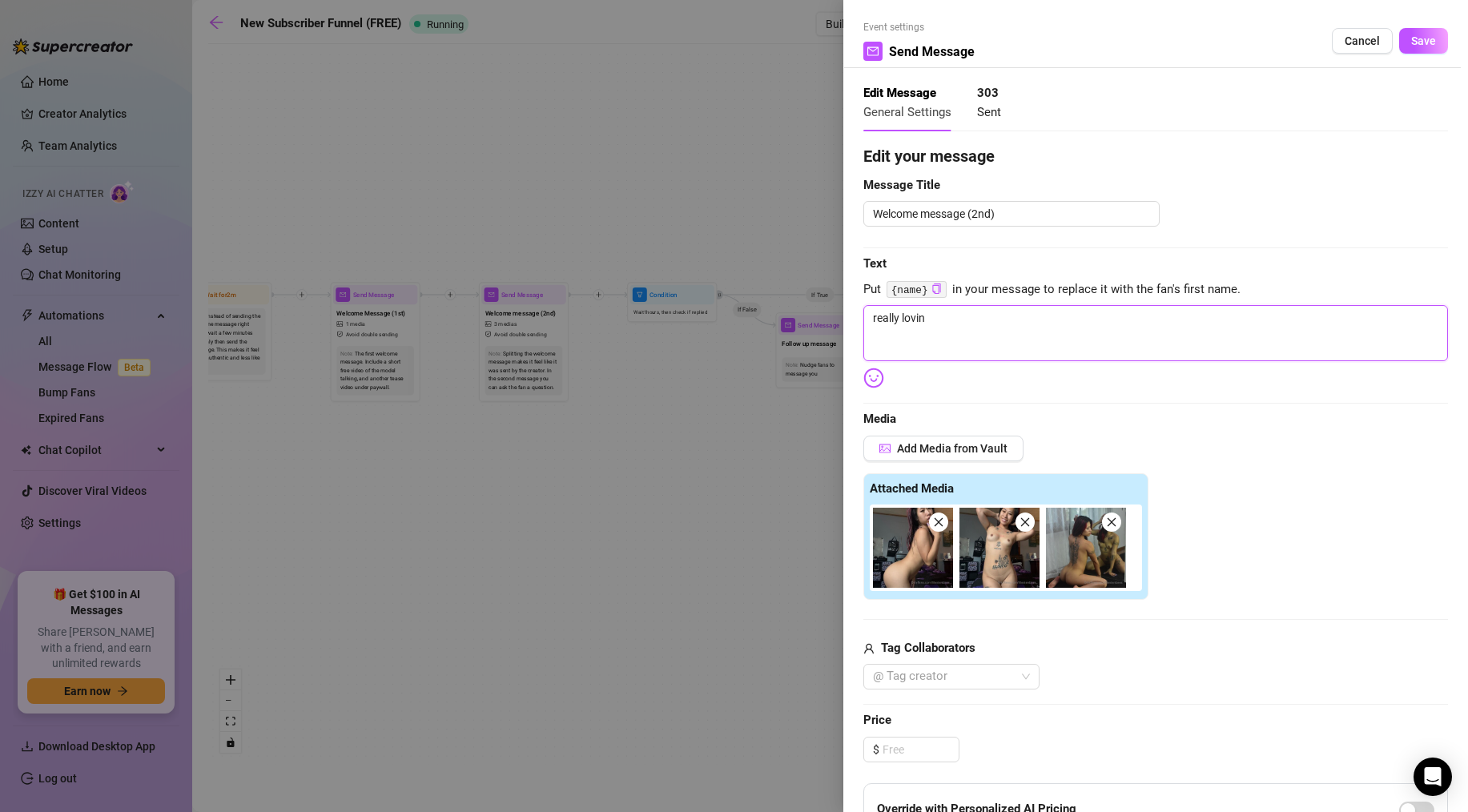
type textarea "really loving"
type textarea "really loving t"
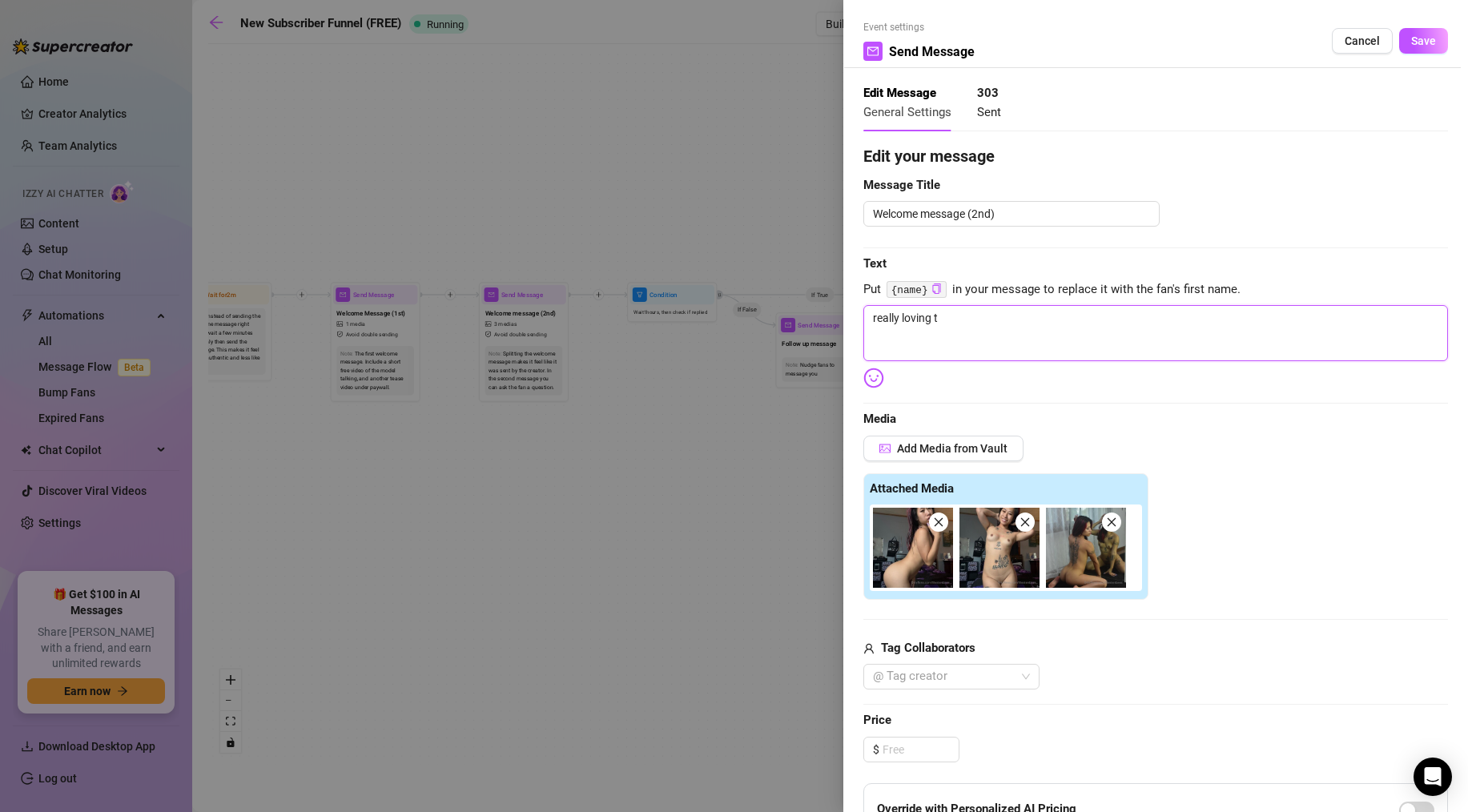
type textarea "really loving th"
type textarea "really loving the"
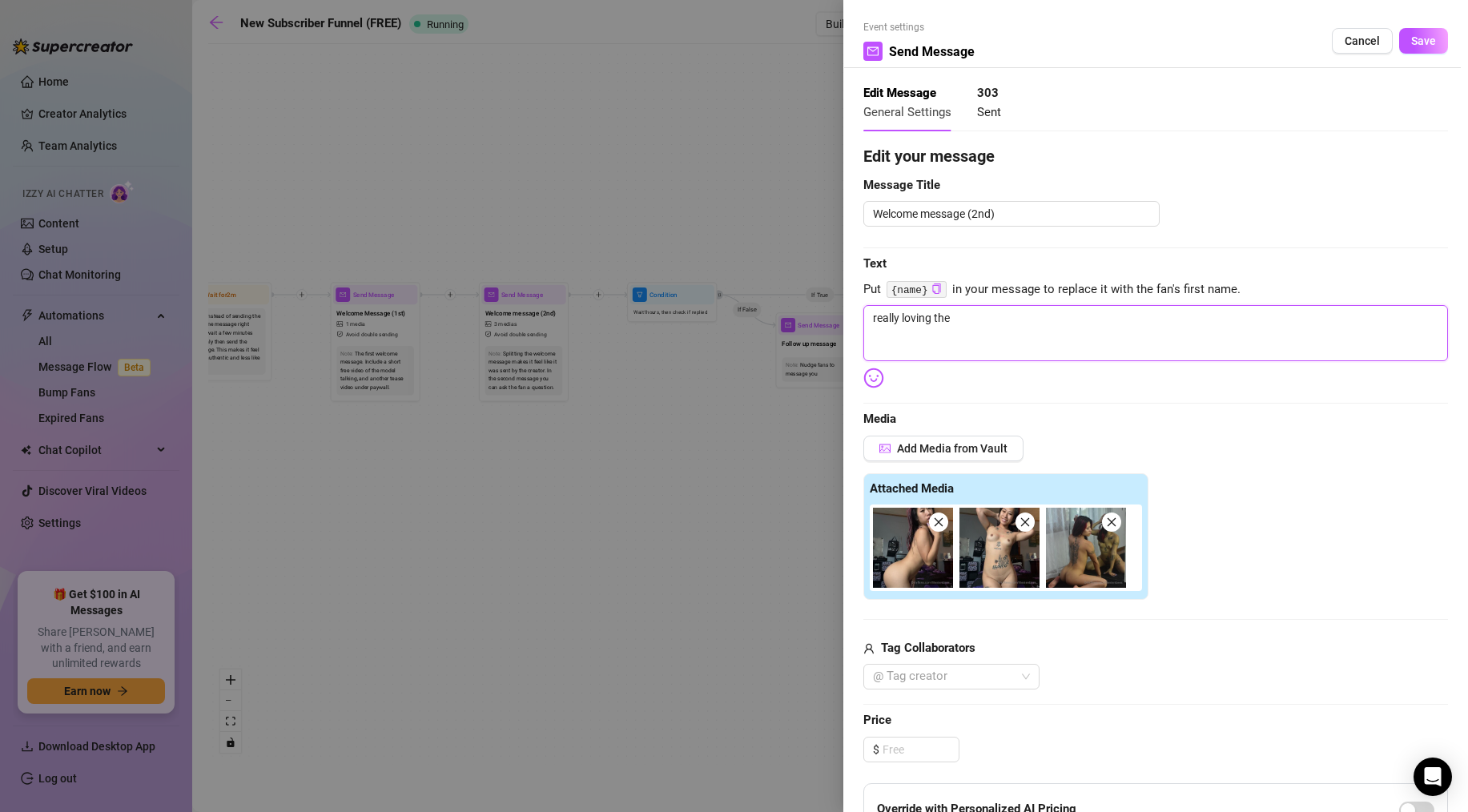
type textarea "really loving the w"
type textarea "really loving the wa"
type textarea "really loving the way"
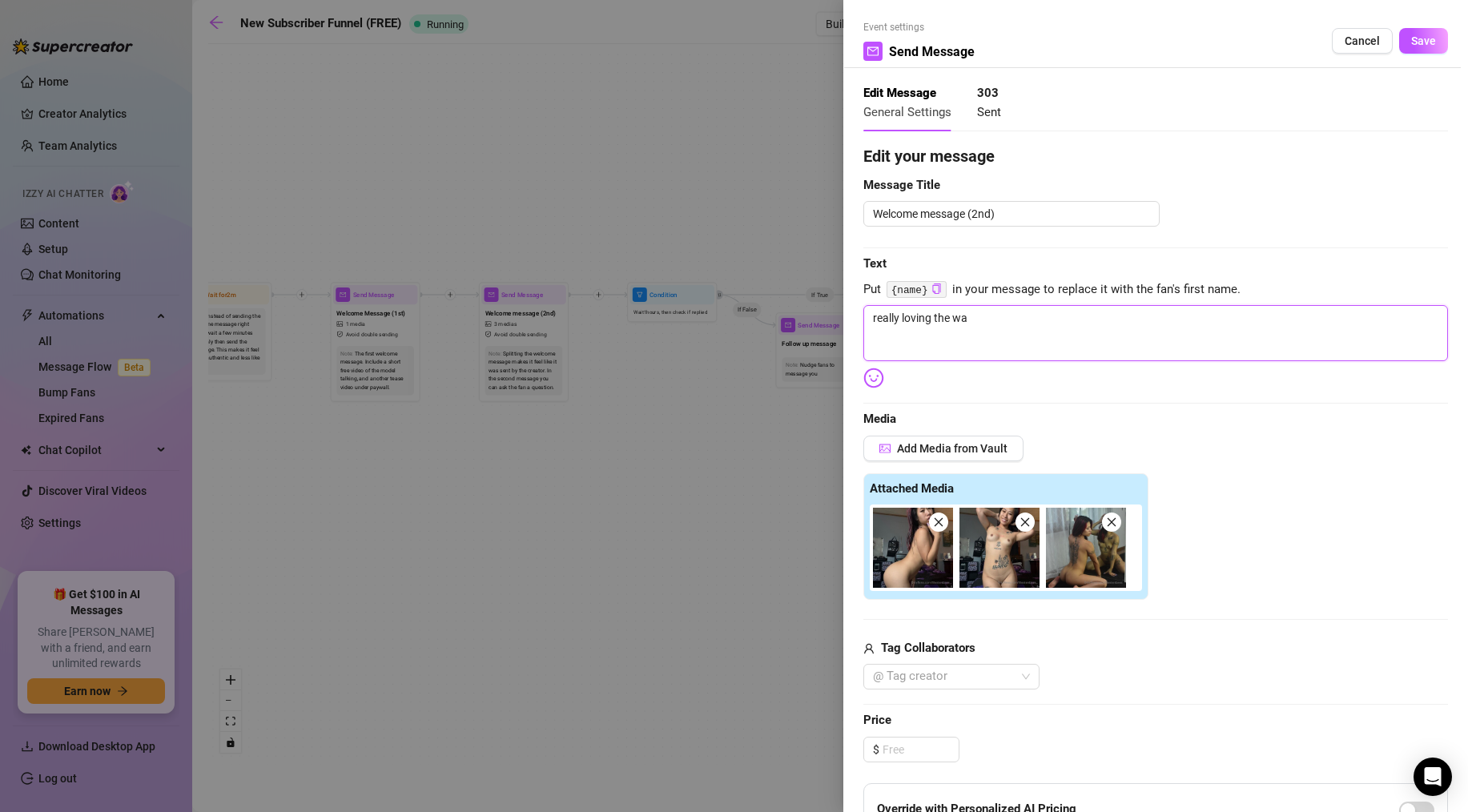
type textarea "really loving the way"
type textarea "really loving the way m"
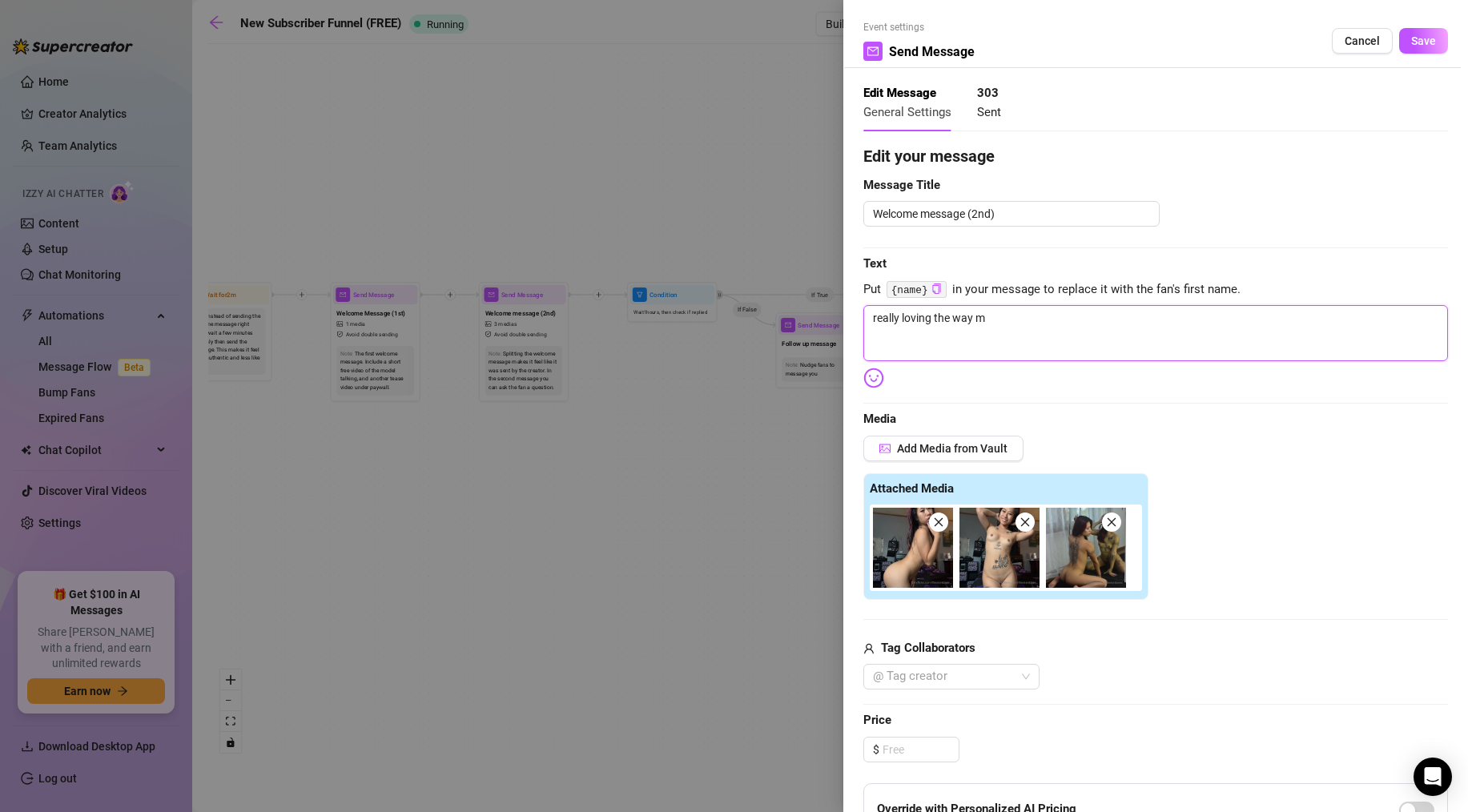
type textarea "really loving the way my"
type textarea "really loving the way my b"
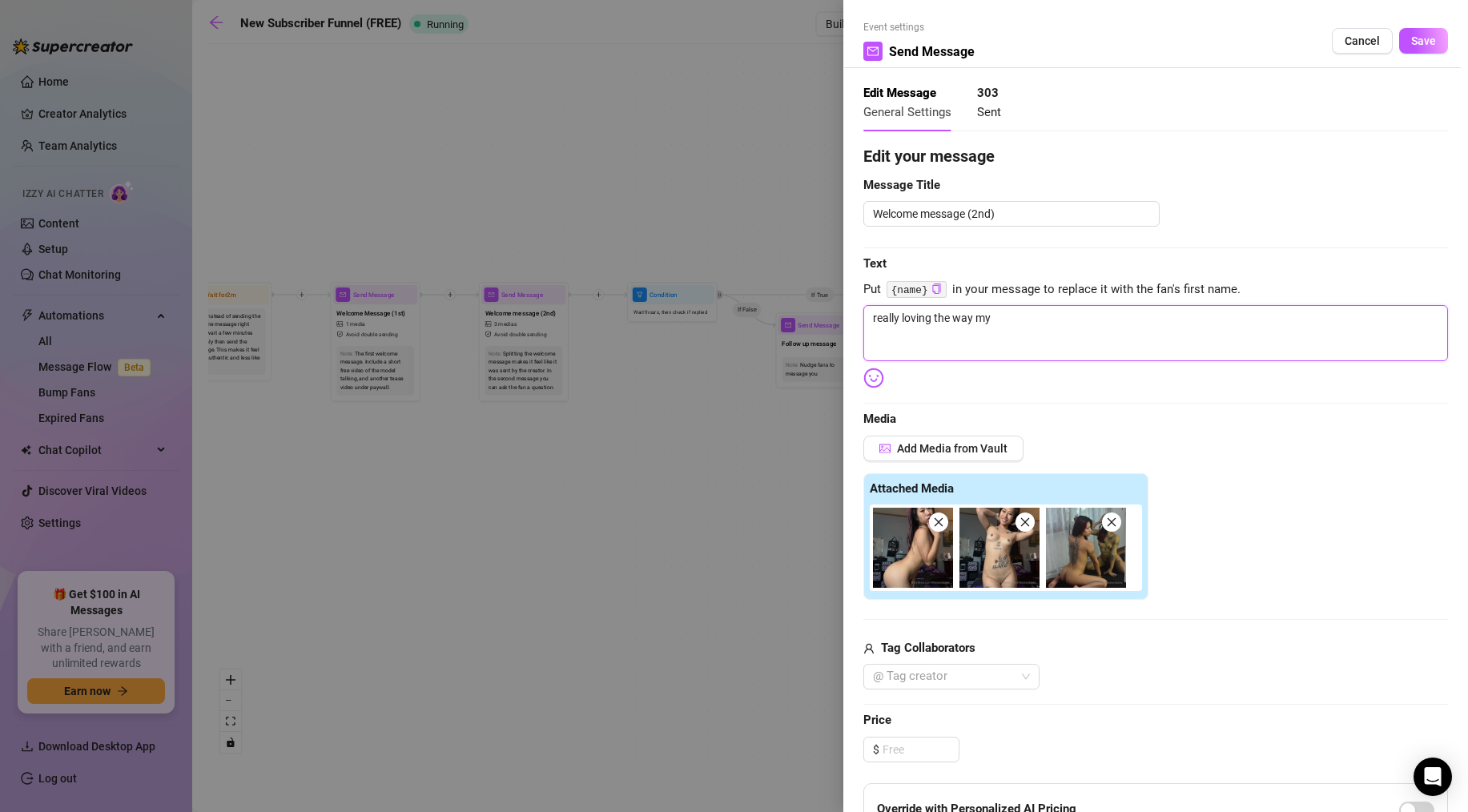
type textarea "really loving the way my b"
type textarea "really loving the way my bo"
type textarea "really loving the way my bod"
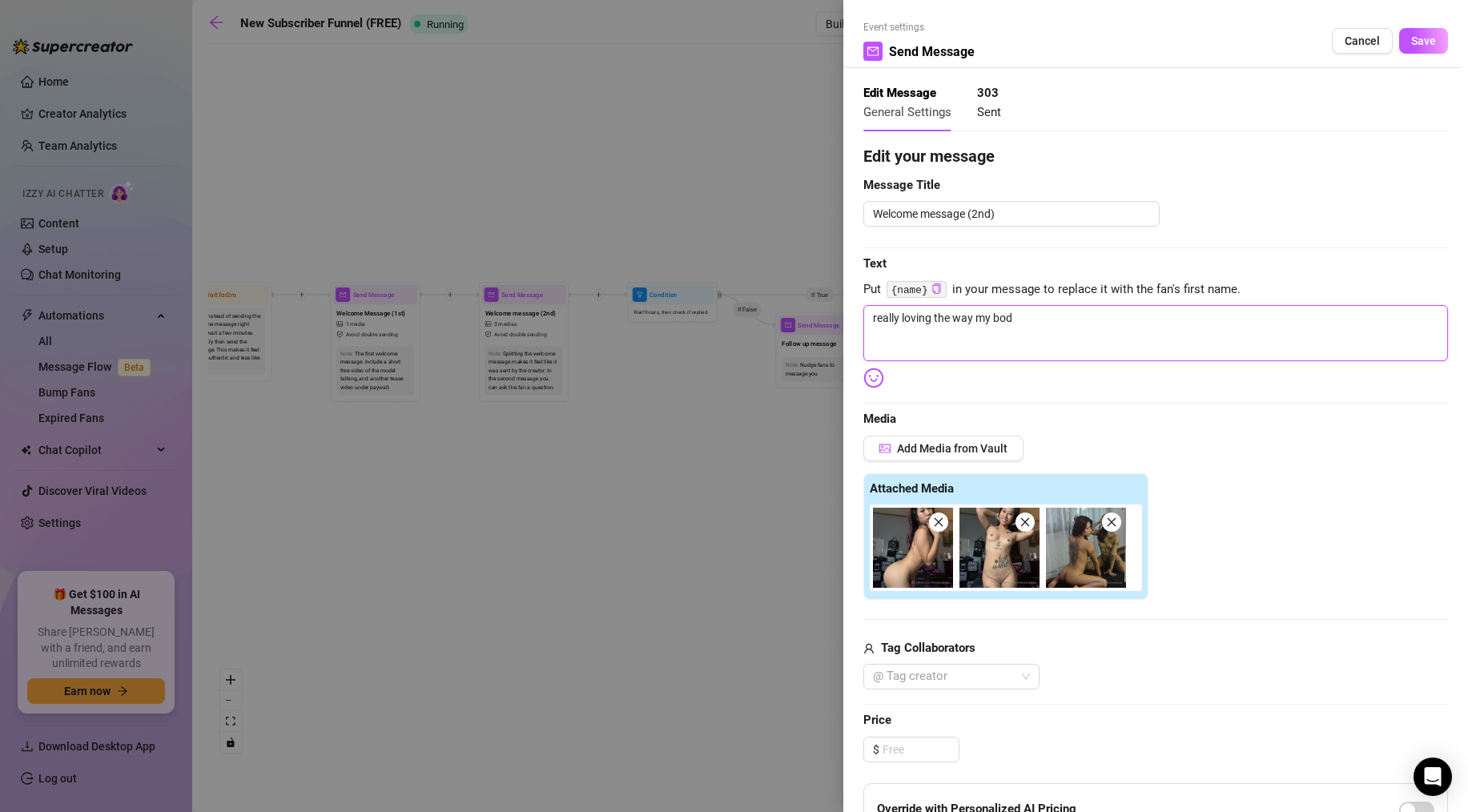
type textarea "really loving the way my body"
type textarea "really loving the way my body l"
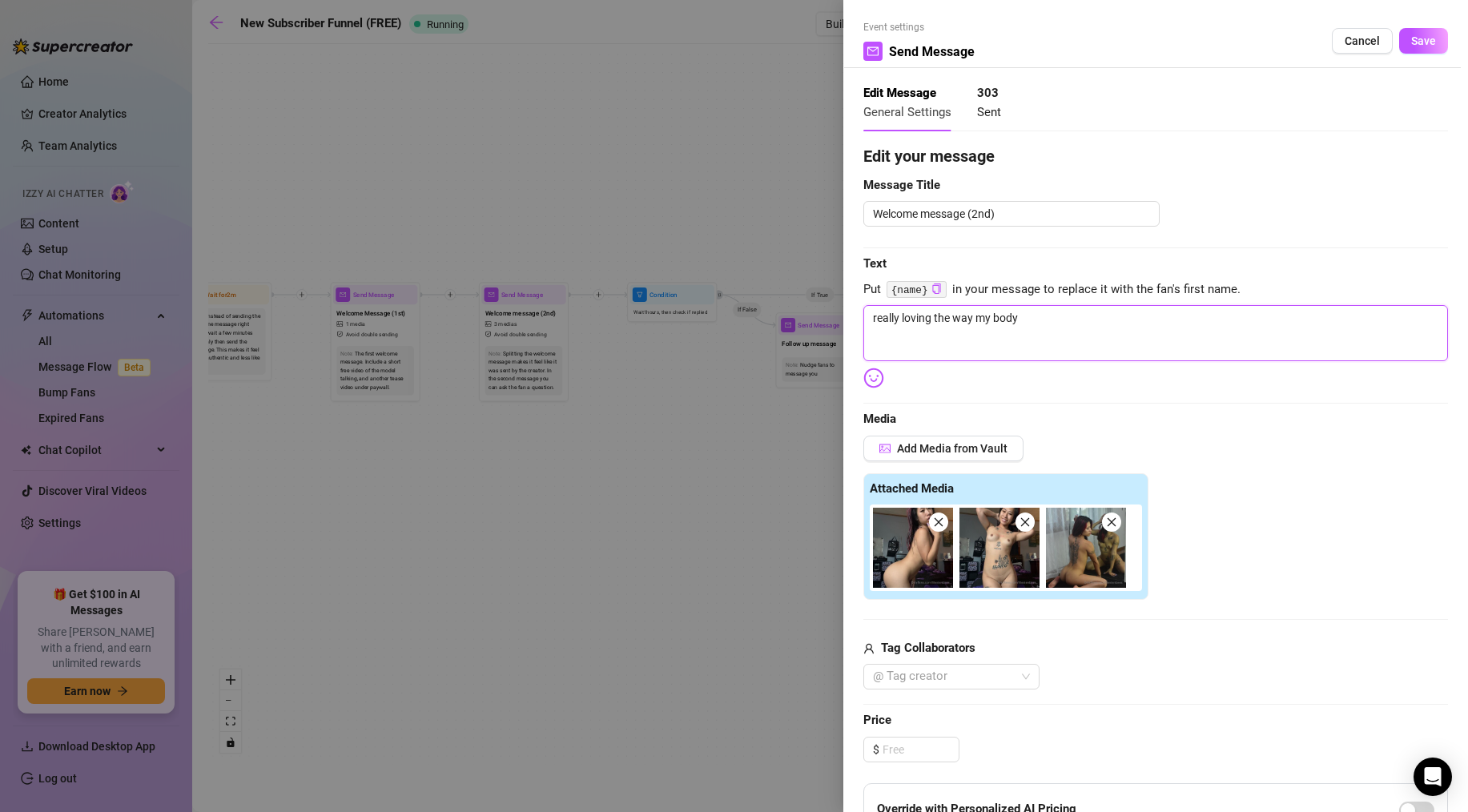
type textarea "really loving the way my body l"
type textarea "really loving the way my body lo"
type textarea "really loving the way my body loo"
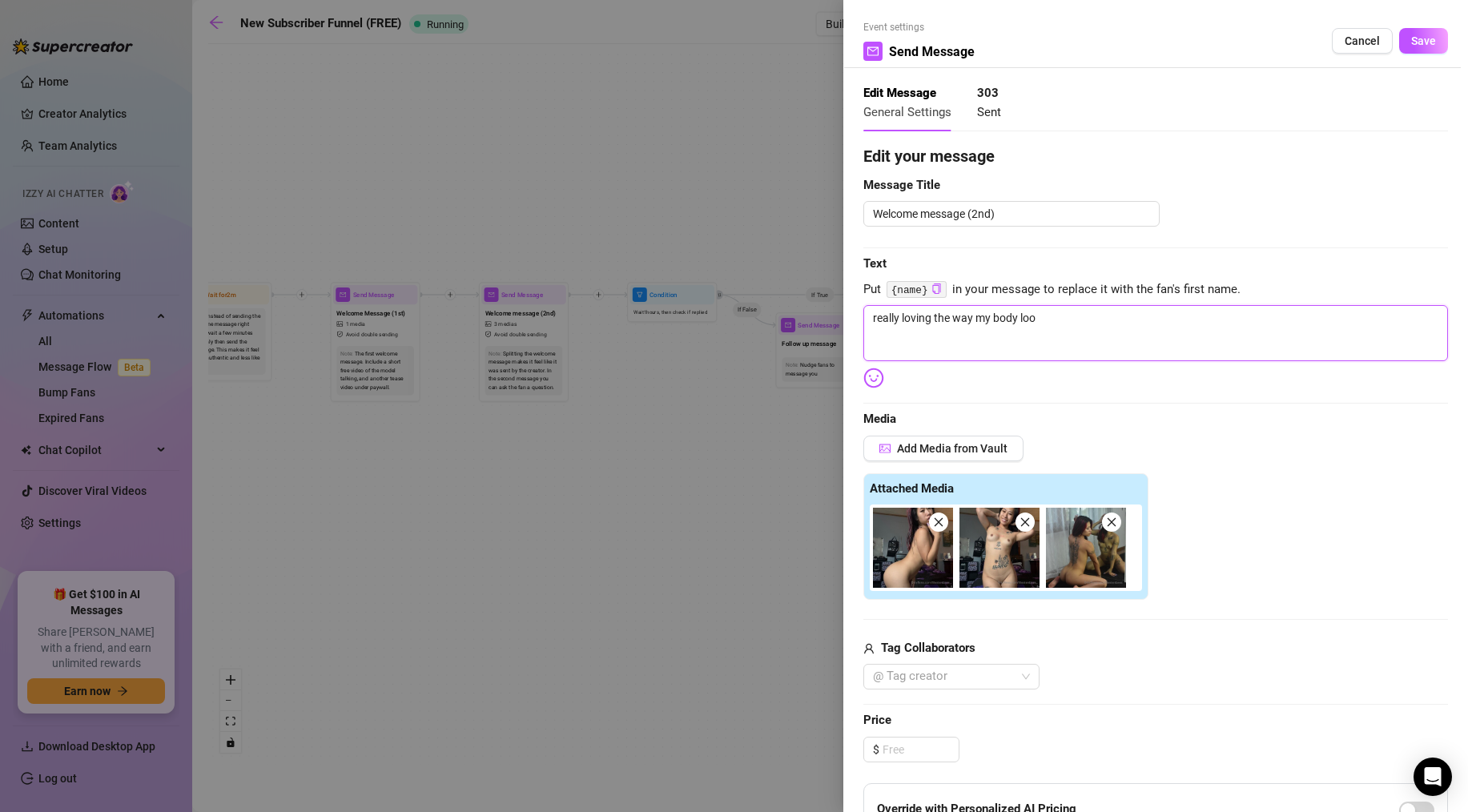
type textarea "really loving the way my body look"
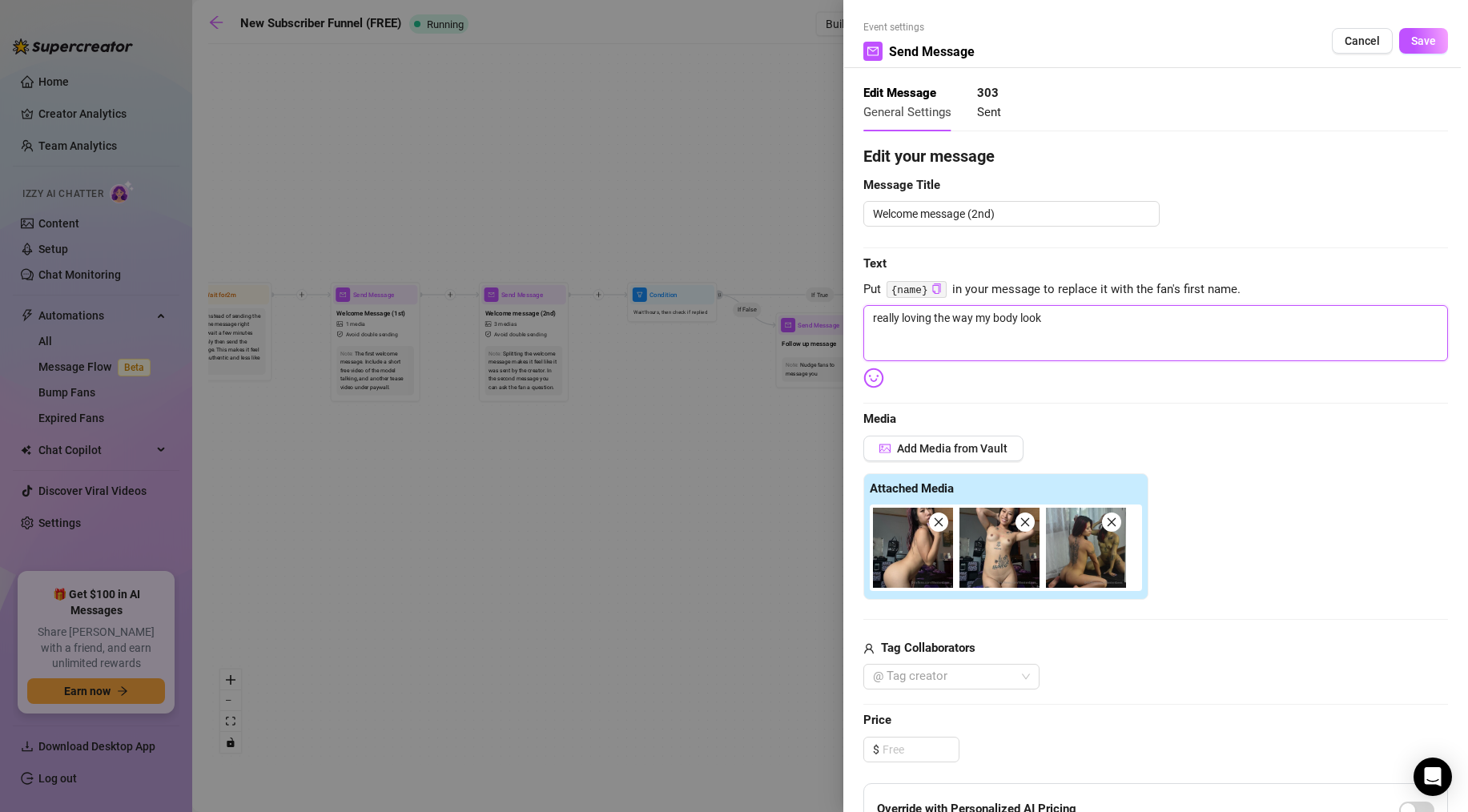
type textarea "really loving the way my body look"
type textarea "really loving the way my body looks"
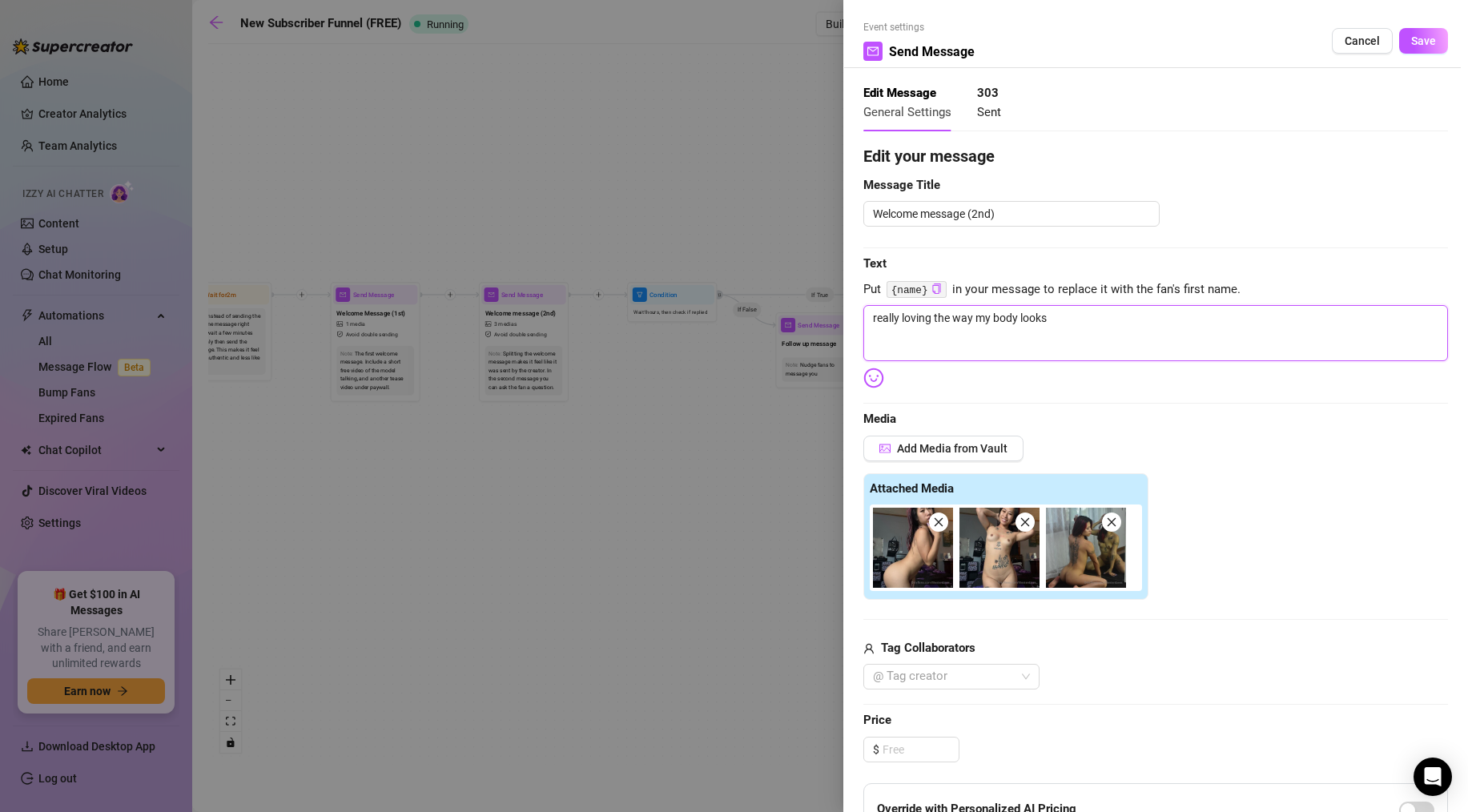
type textarea "really loving the way my body looks i"
type textarea "really loving the way my body looks in"
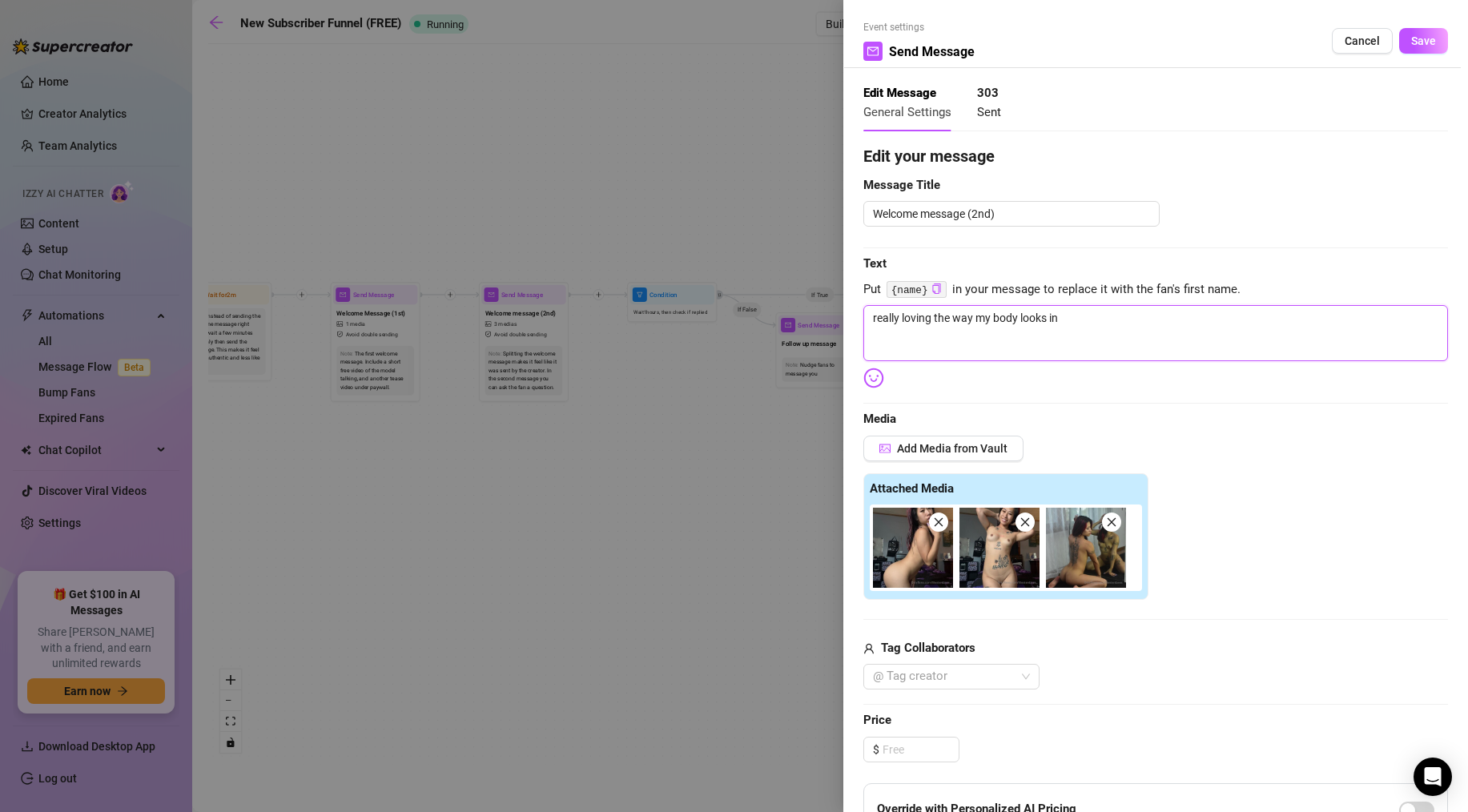
type textarea "really loving the way my body looks in"
type textarea "really loving the way my body looks in t"
type textarea "really loving the way my body looks in th"
type textarea "really loving the way my body looks in the"
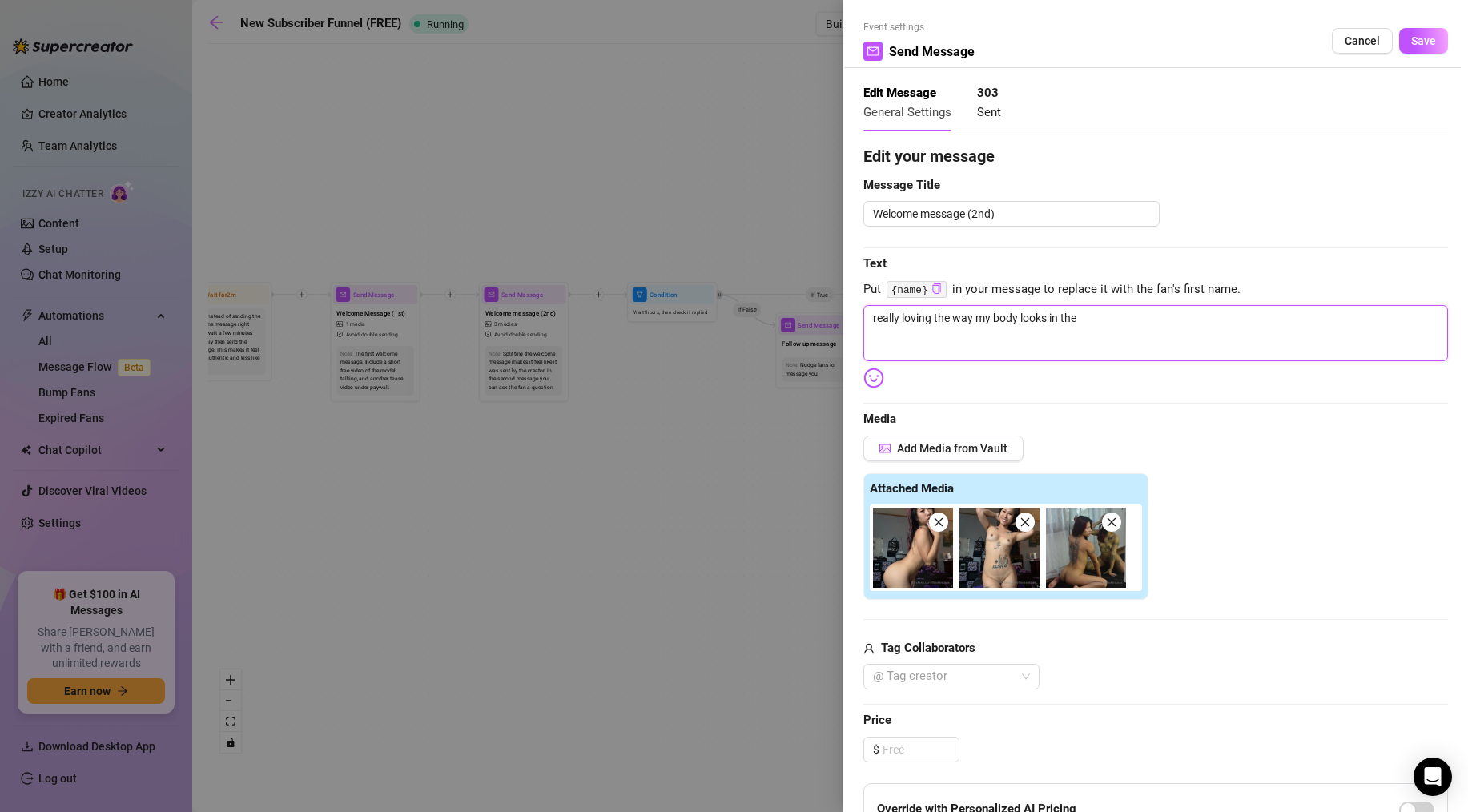
type textarea "really loving the way my body looks in thes"
type textarea "really loving the way my body looks in these"
type textarea "really loving the way my body looks in these,"
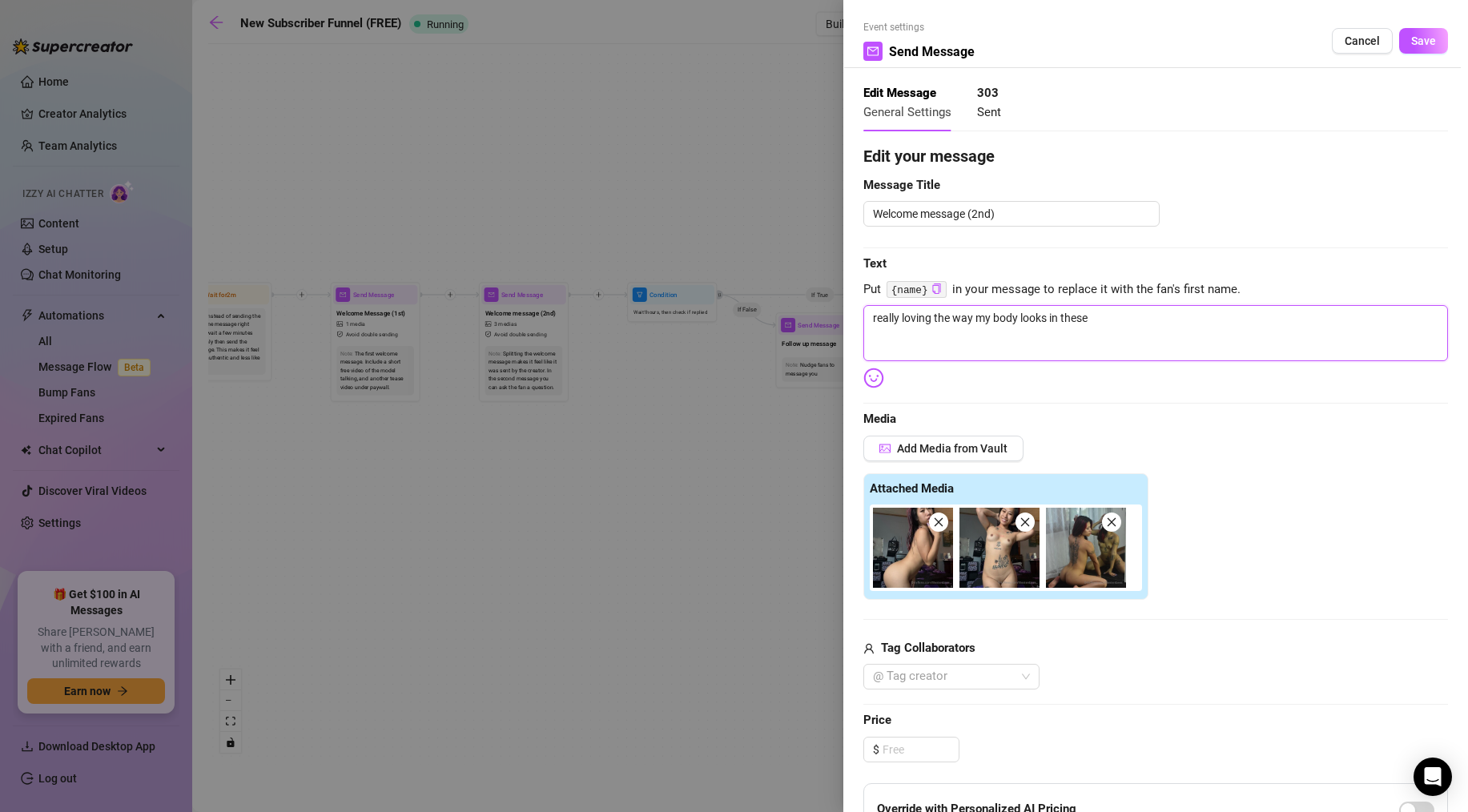
type textarea "really loving the way my body looks in these,"
type textarea "really loving the way my body looks in these, w"
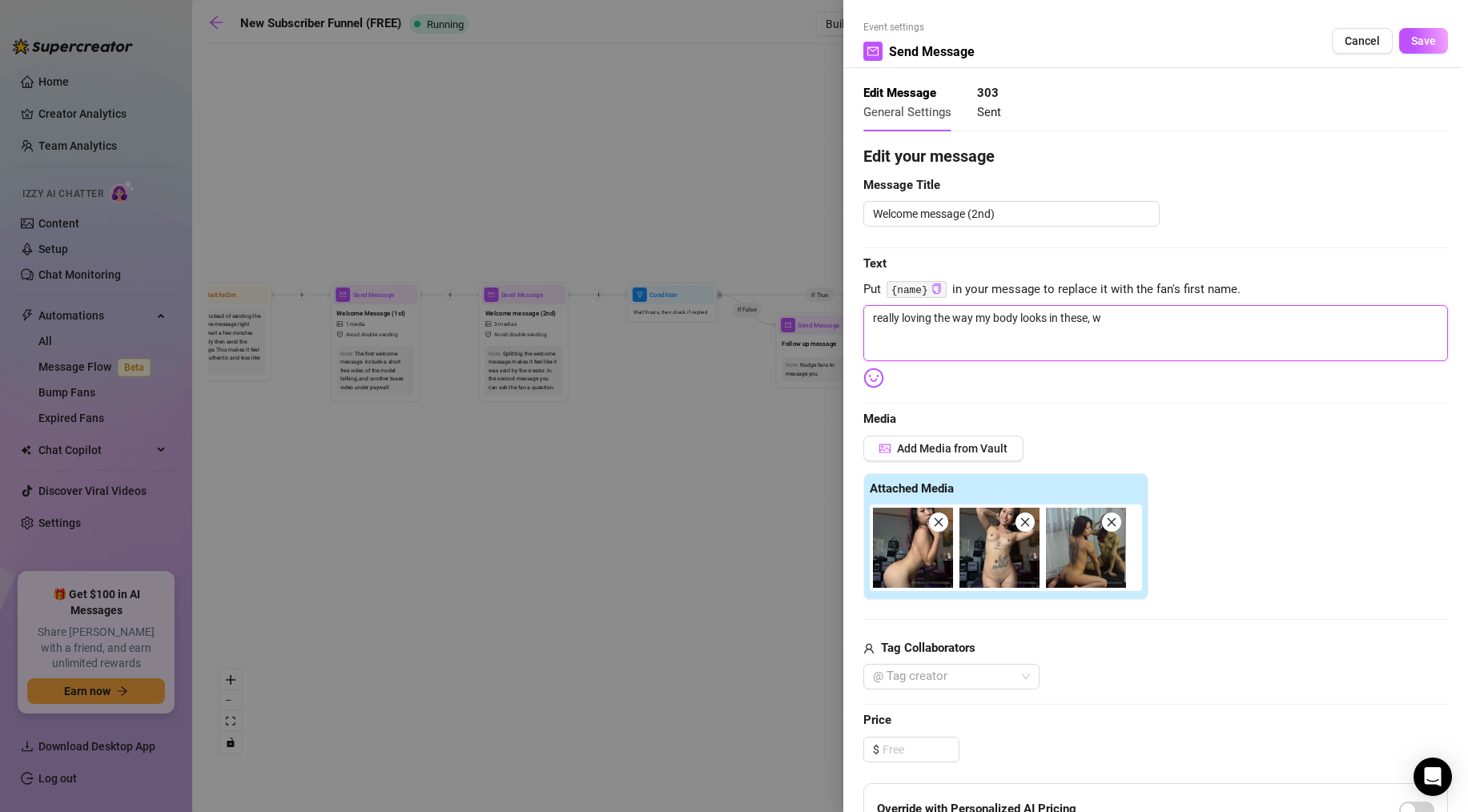
type textarea "really loving the way my body looks in these, wh"
type textarea "really loving the way my body looks in these, wha"
type textarea "really loving the way my body looks in these, what"
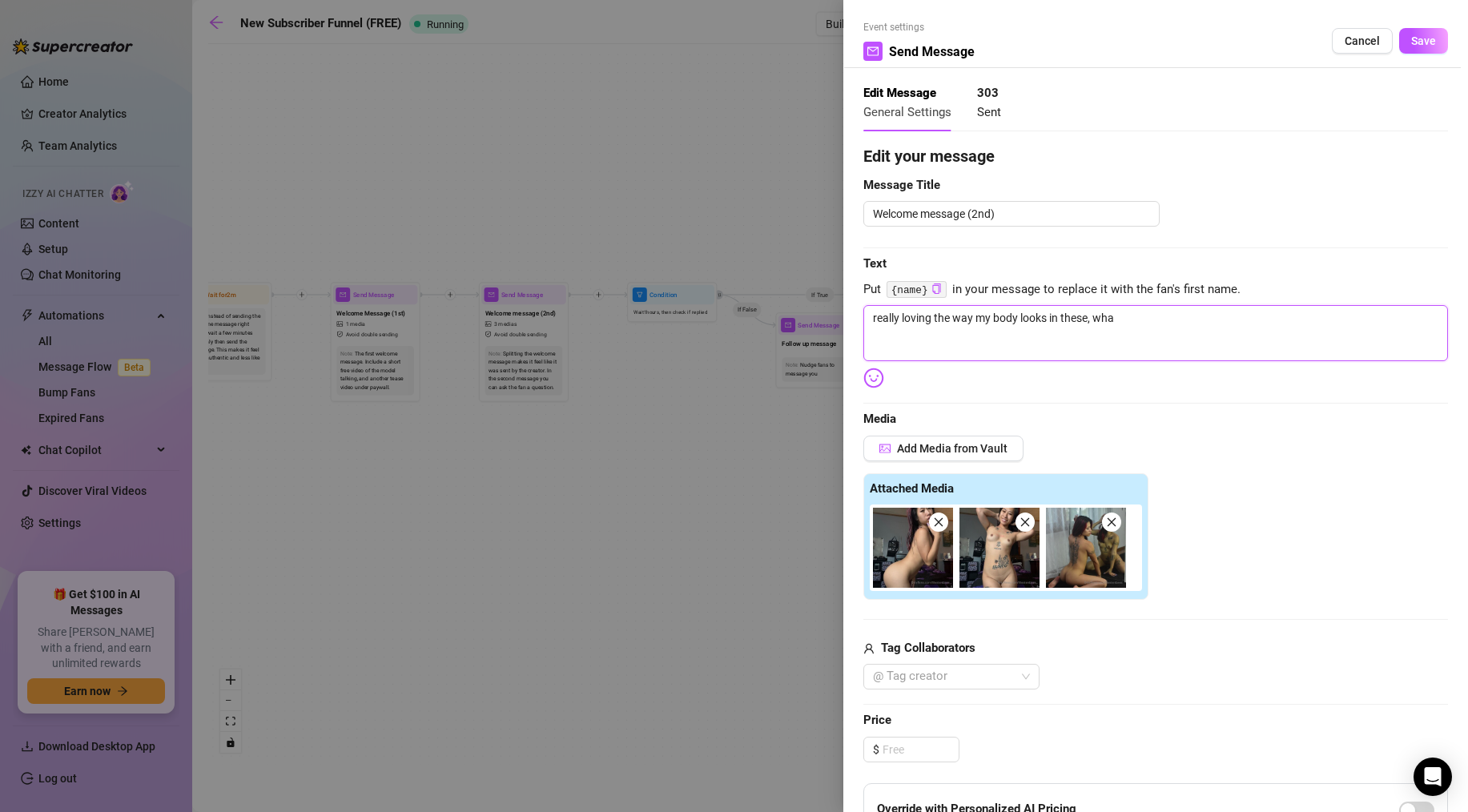
type textarea "really loving the way my body looks in these, what"
type textarea "really loving the way my body looks in these, what d"
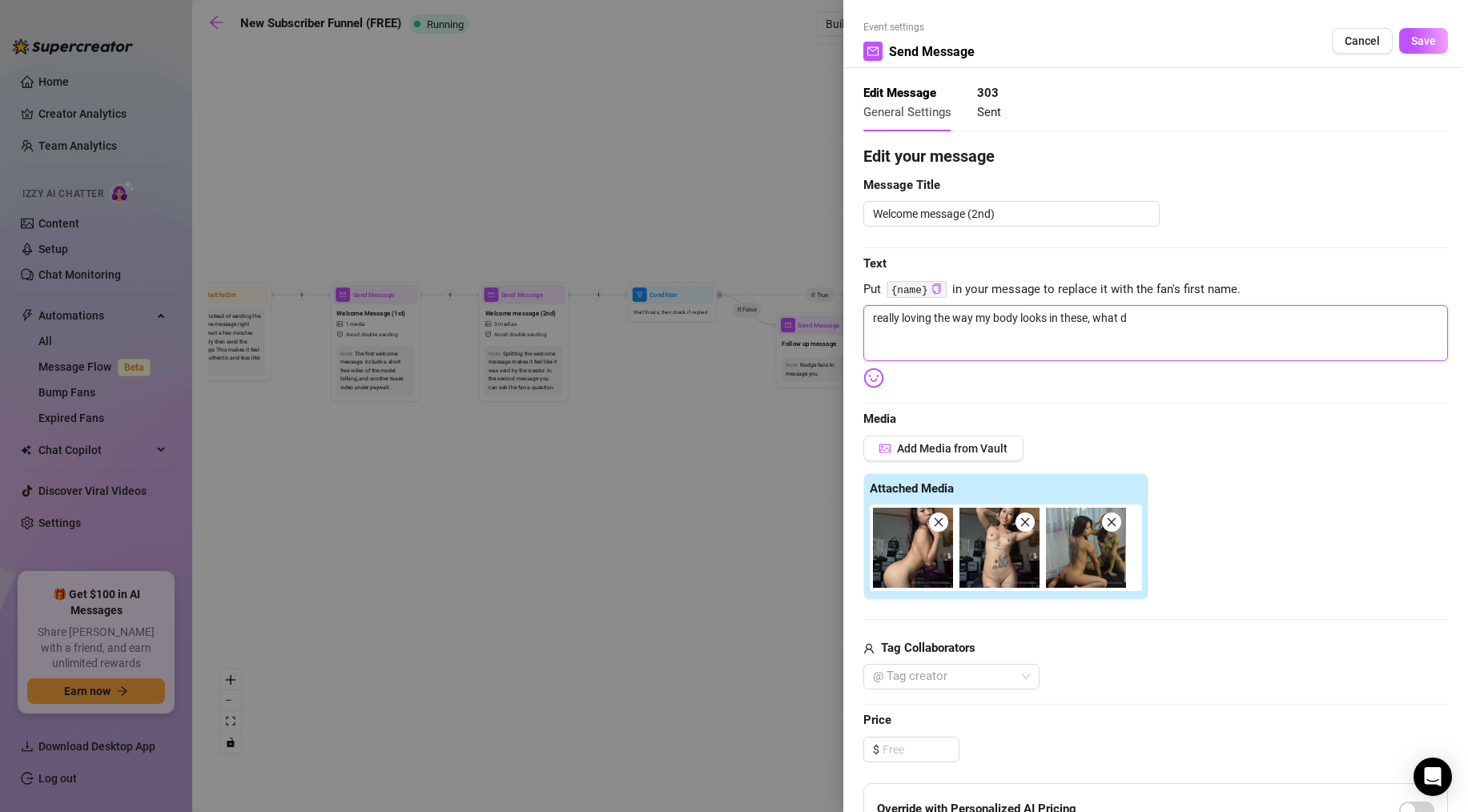
type textarea "really loving the way my body looks in these, what do"
type textarea "really loving the way my body looks in these, what do y"
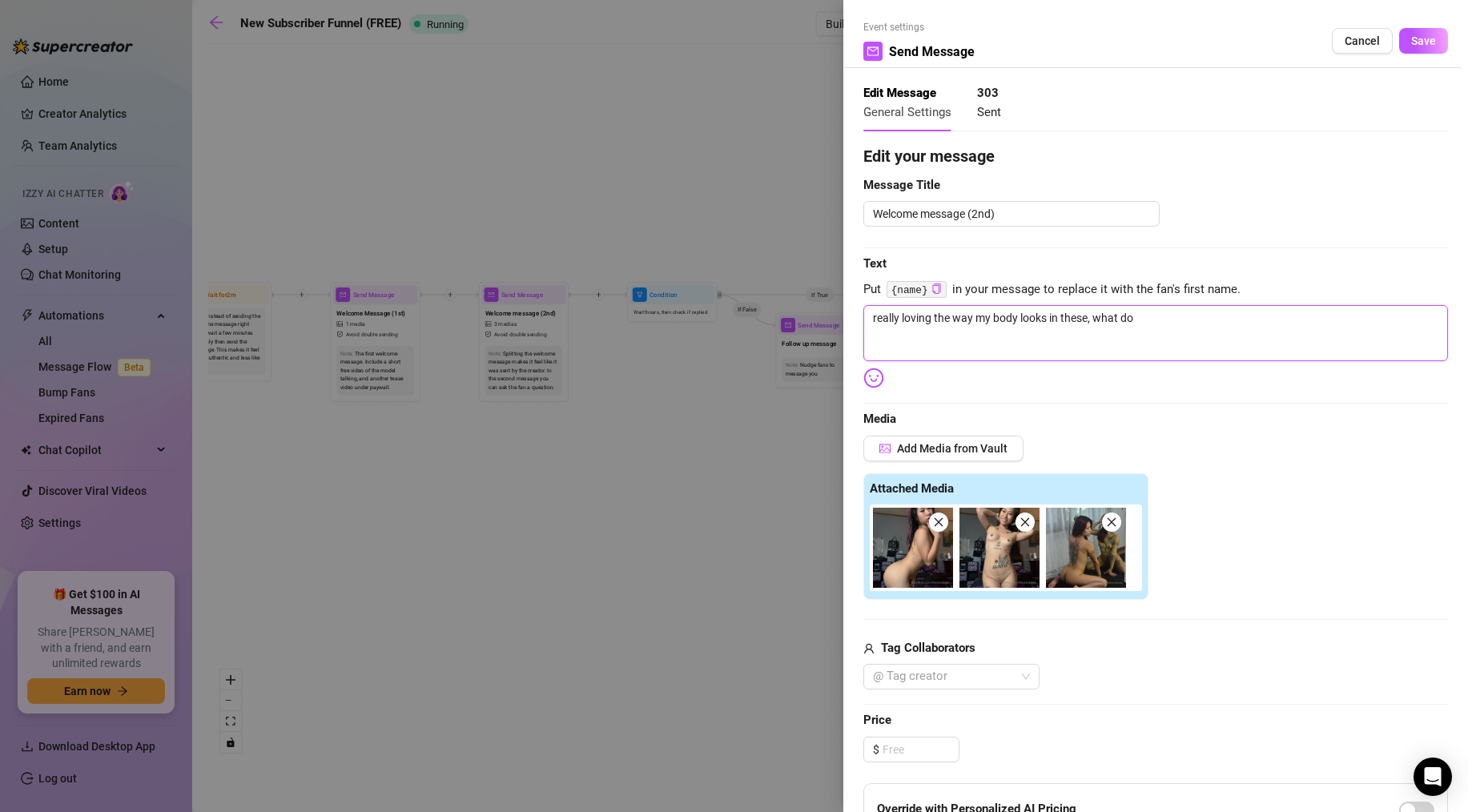
type textarea "really loving the way my body looks in these, what do y"
type textarea "really loving the way my body looks in these, what do yo"
type textarea "really loving the way my body looks in these, what do you"
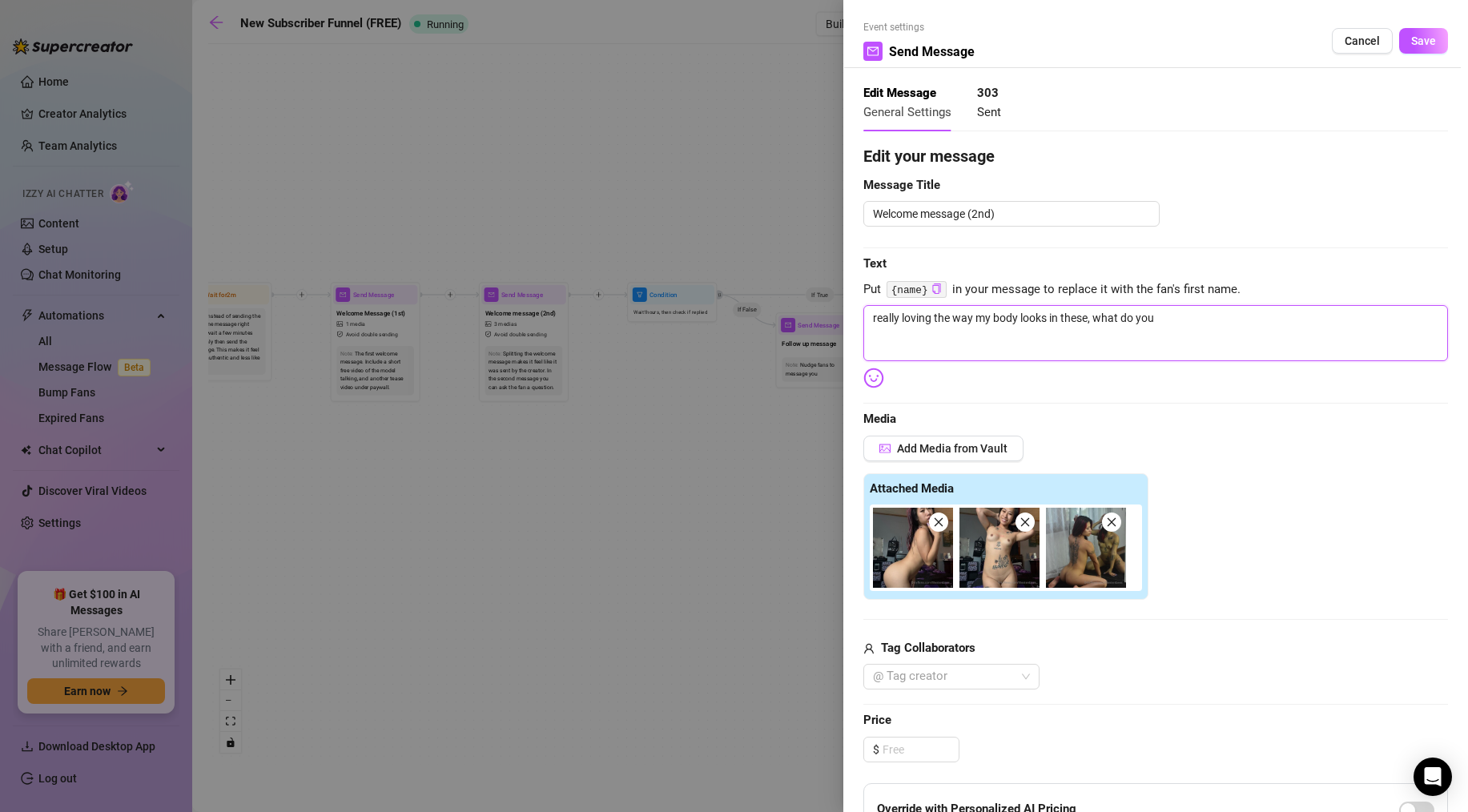
type textarea "really loving the way my body looks in these, what do you"
type textarea "really loving the way my body looks in these, what do you t"
type textarea "really loving the way my body looks in these, what do you th"
type textarea "really loving the way my body looks in these, what do you thi"
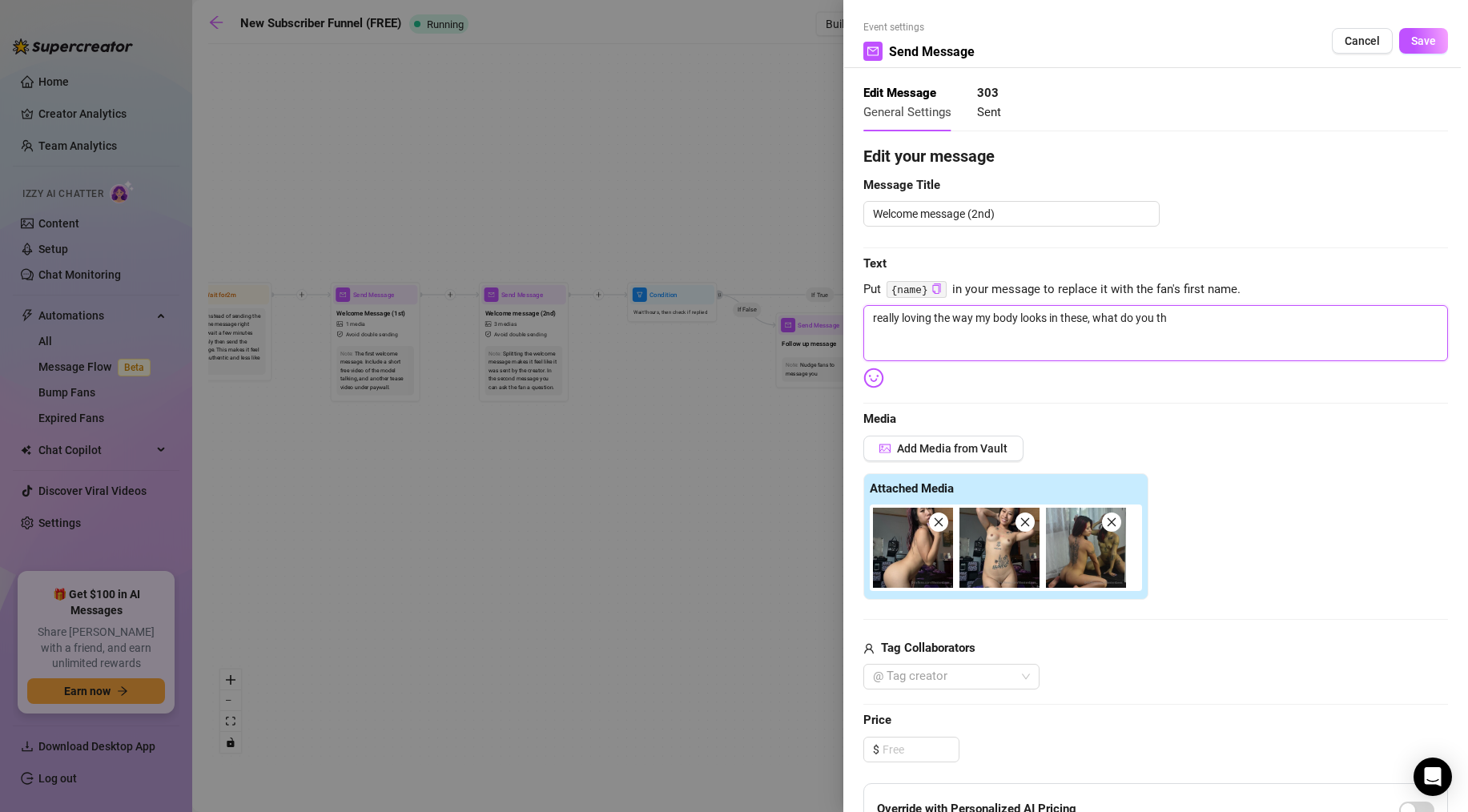
type textarea "really loving the way my body looks in these, what do you thi"
type textarea "really loving the way my body looks in these, what do you th"
type textarea "really loving the way my body looks in these, what do you thi"
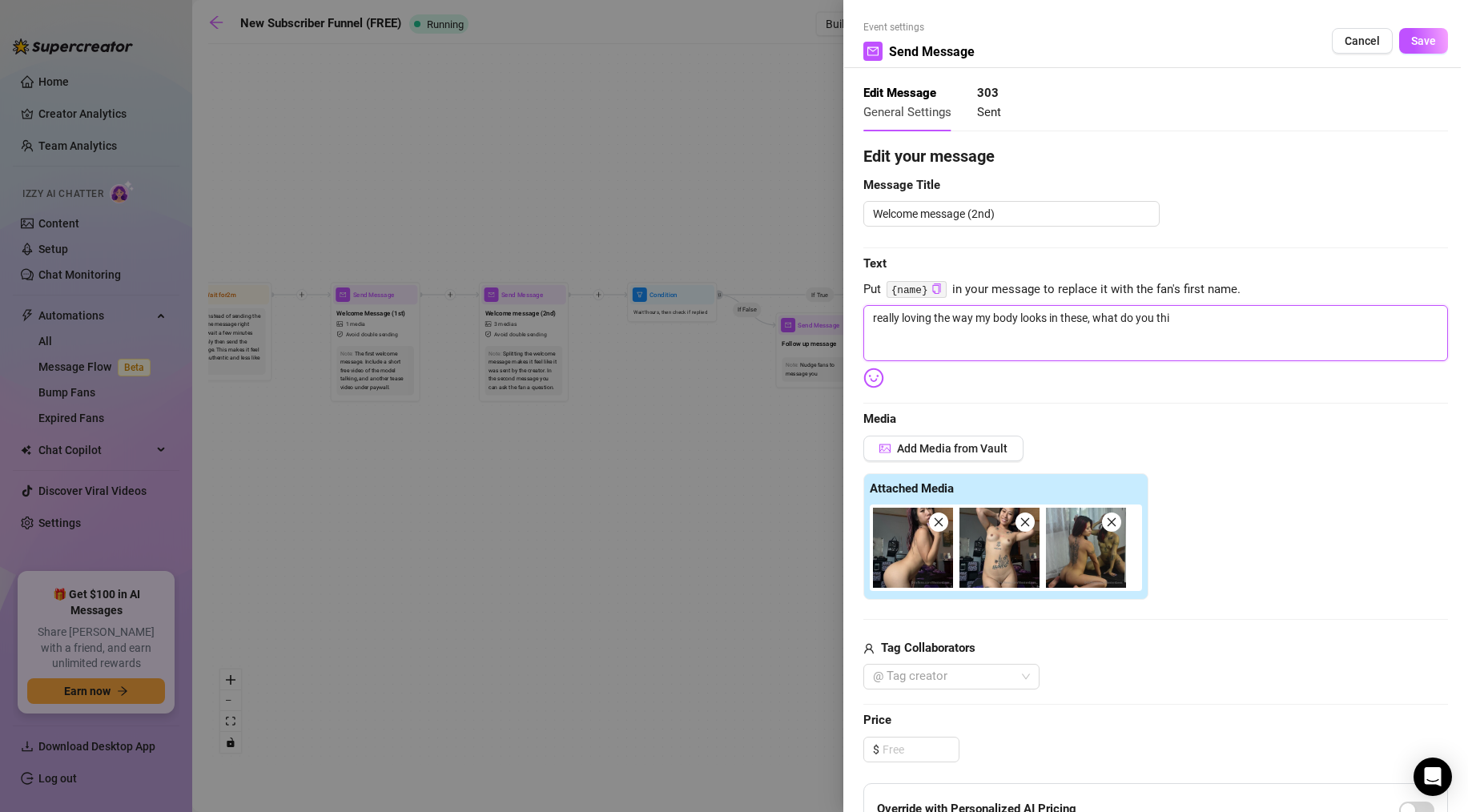
type textarea "really loving the way my body looks in these, what do you thin"
type textarea "really loving the way my body looks in these, what do you think"
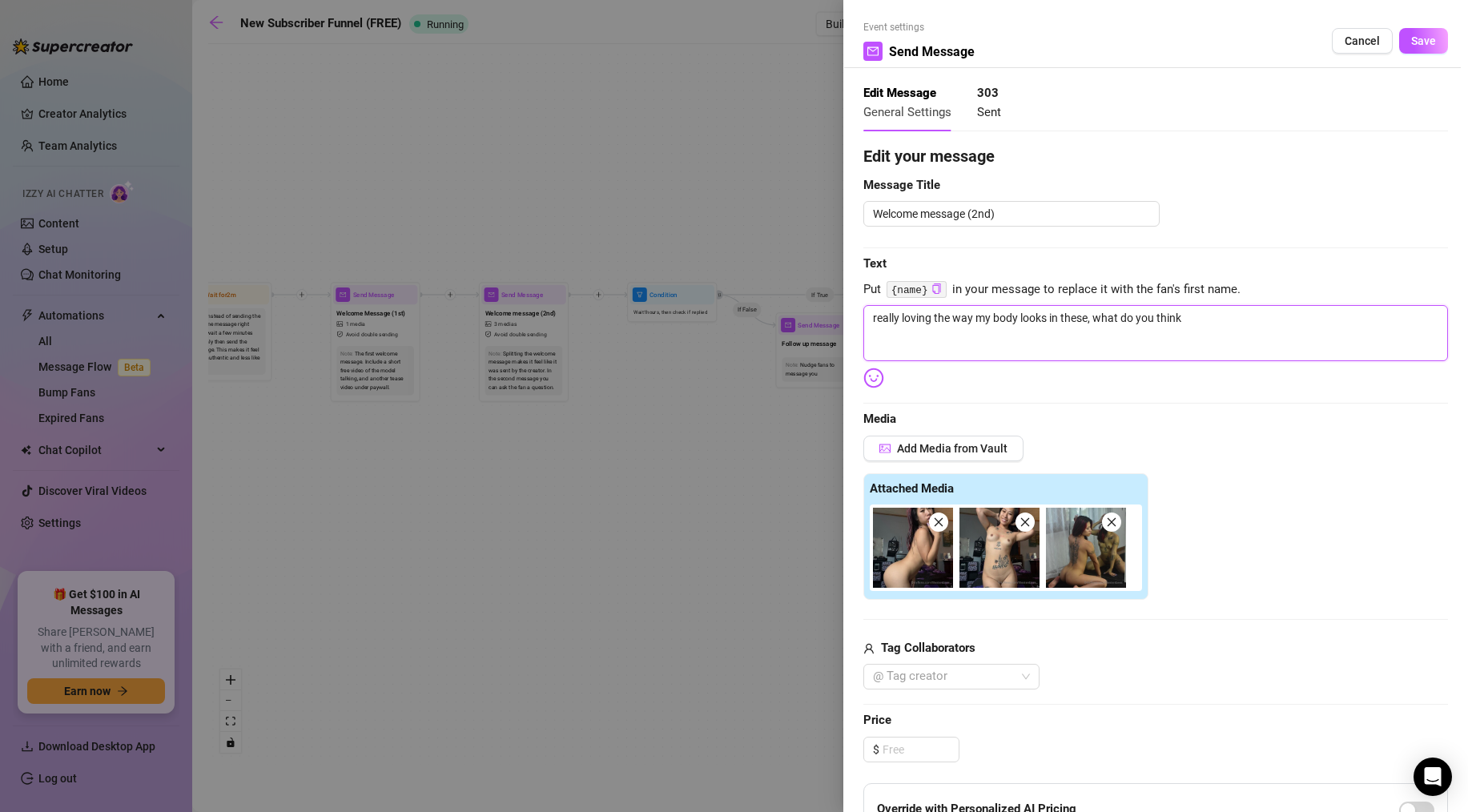
type textarea "really loving the way my body looks in these, what do you think"
type textarea "really loving the way my body looks in these, what do you think a"
type textarea "really loving the way my body looks in these, what do you think ab"
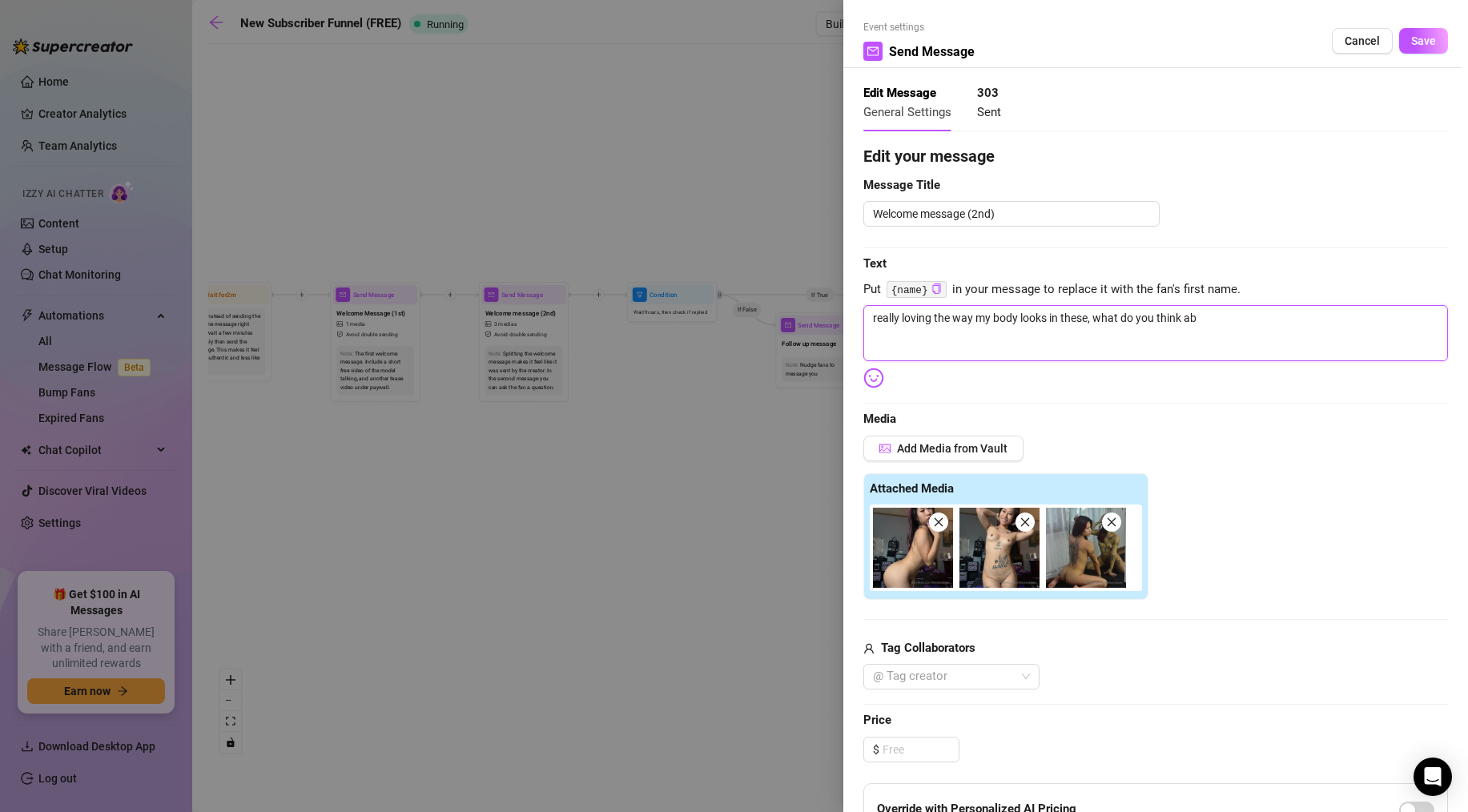
type textarea "really loving the way my body looks in these, what do you think abo"
type textarea "really loving the way my body looks in these, what do you think abou"
type textarea "really loving the way my body looks in these, what do you think about"
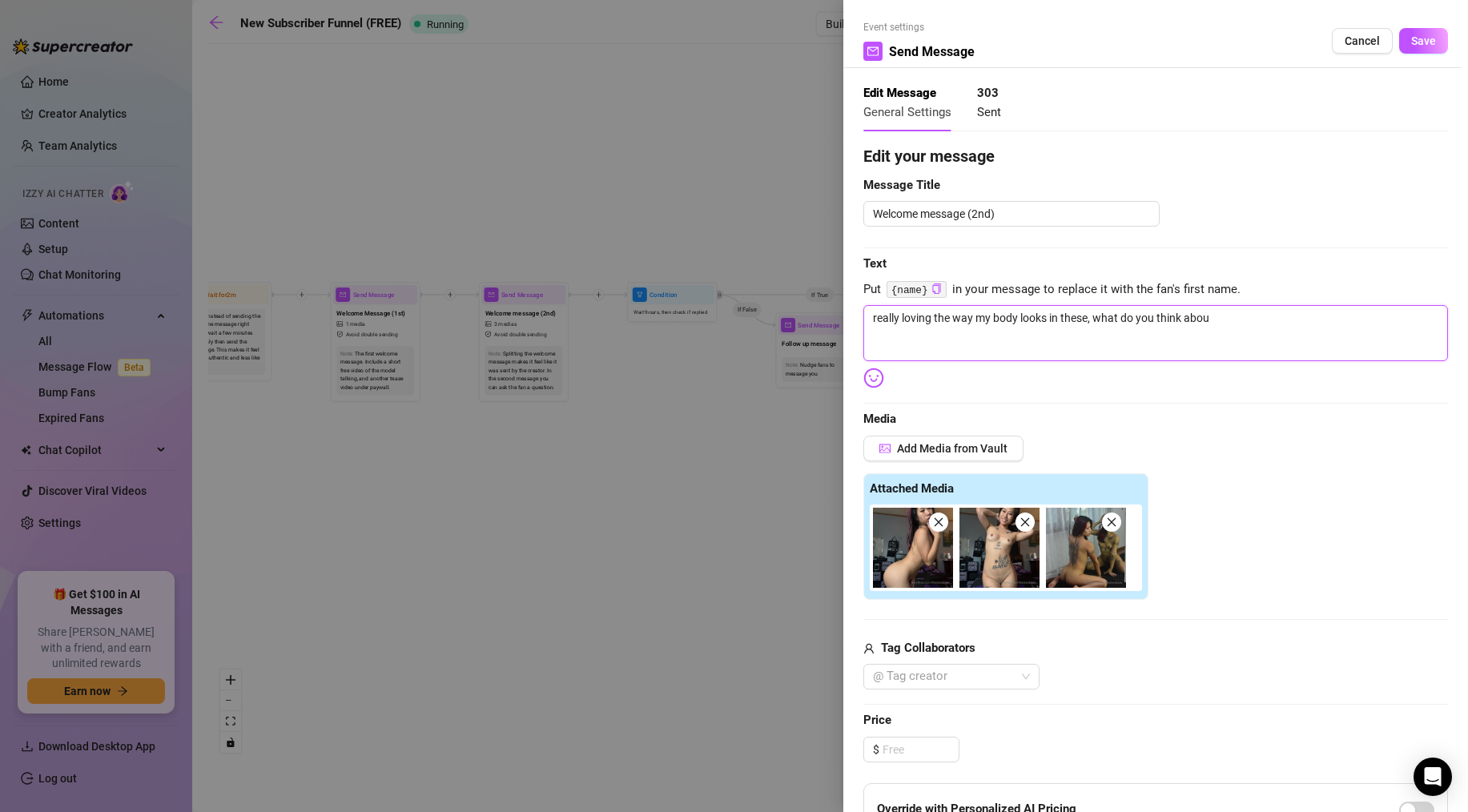
type textarea "really loving the way my body looks in these, what do you think about"
type textarea "really loving the way my body looks in these, what do you think about i"
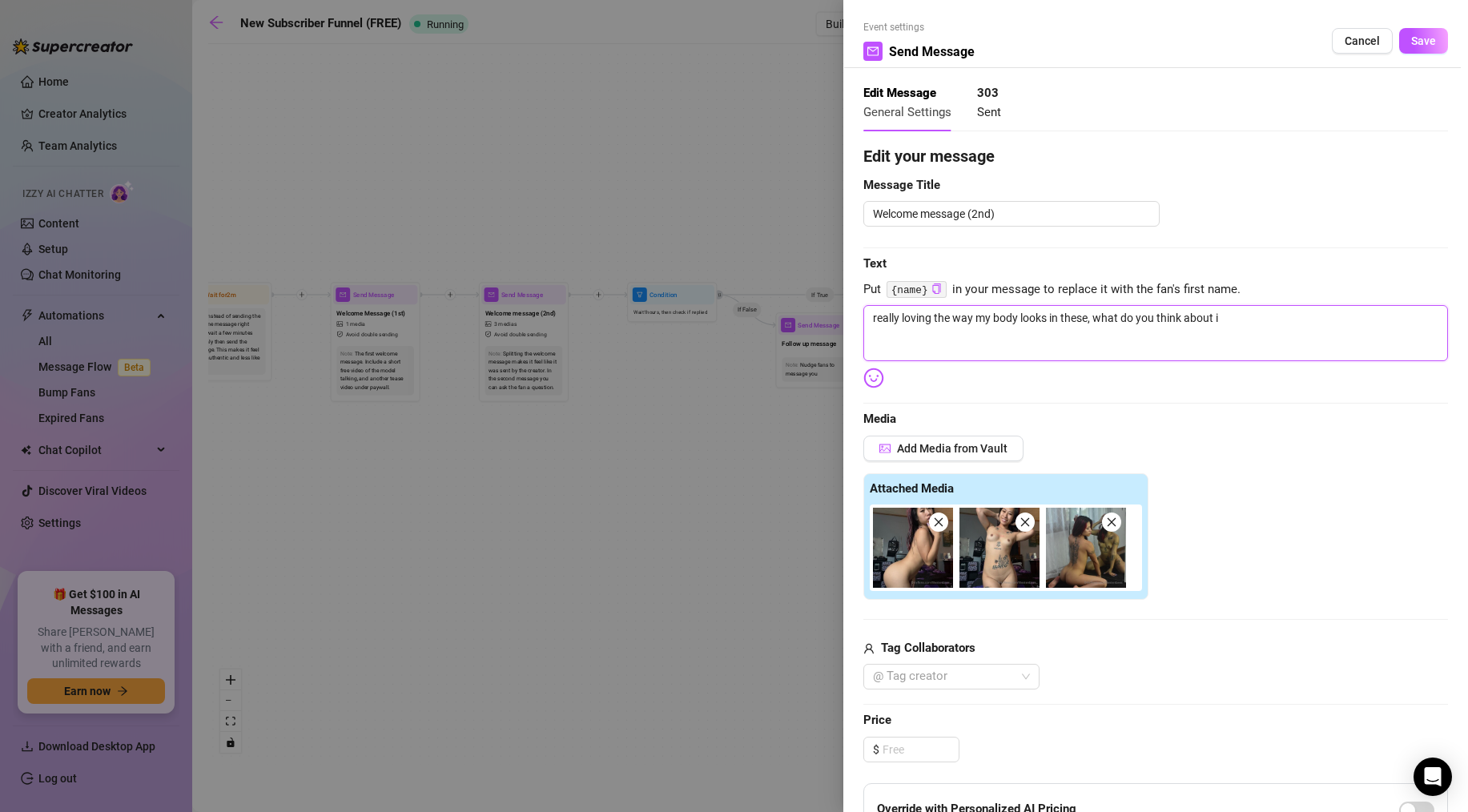
type textarea "really loving the way my body looks in these, what do you think about it"
type textarea "really loving the way my body looks in these, what do you think about it?"
type textarea "really loving the way my body looks in these, what do you think about it??"
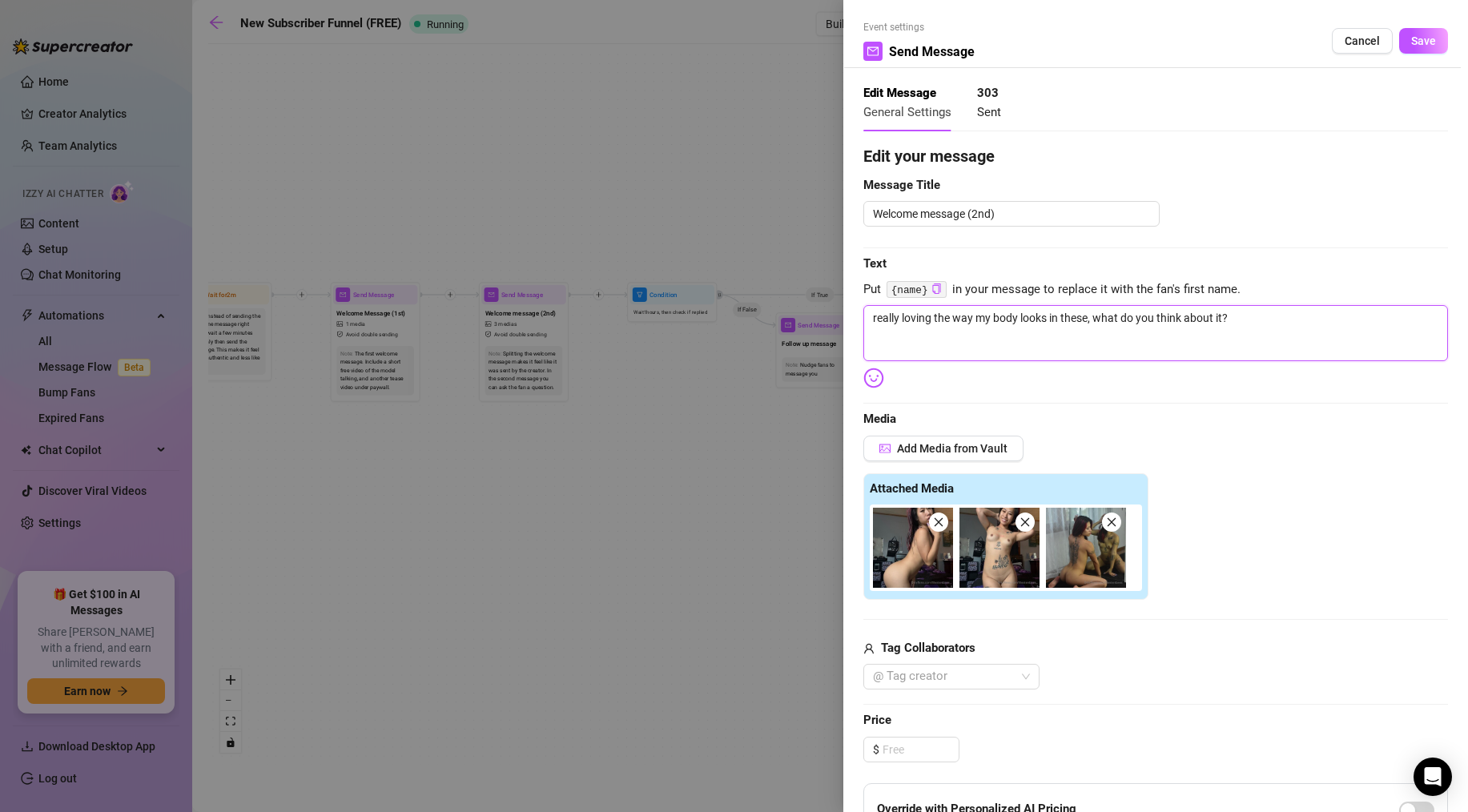
type textarea "really loving the way my body looks in these, what do you think about it??"
type textarea "really loving the way my body looks in these, what do you think about it?"
click at [877, 377] on img at bounding box center [874, 378] width 21 height 21
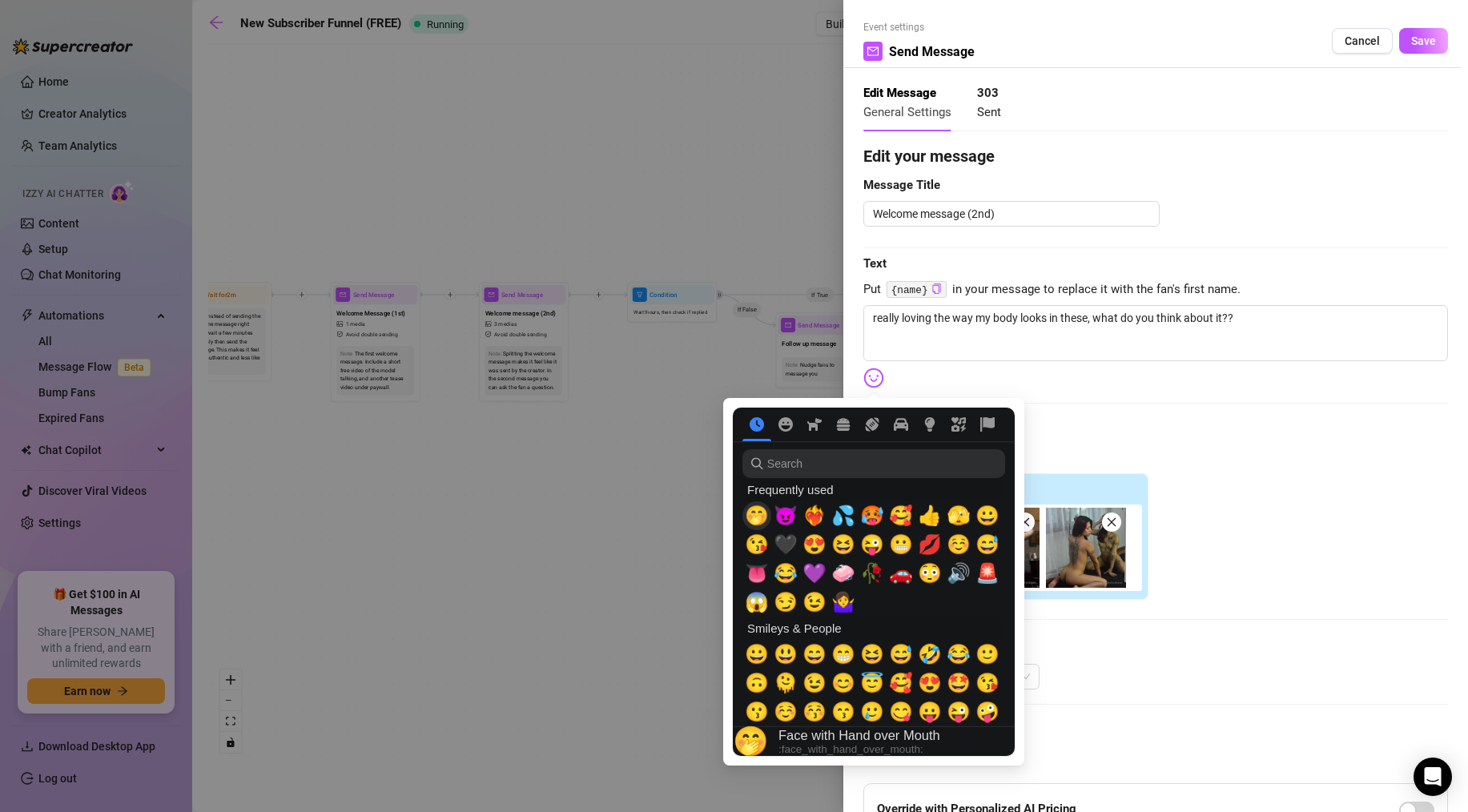
click at [764, 516] on span "🤭" at bounding box center [757, 516] width 24 height 22
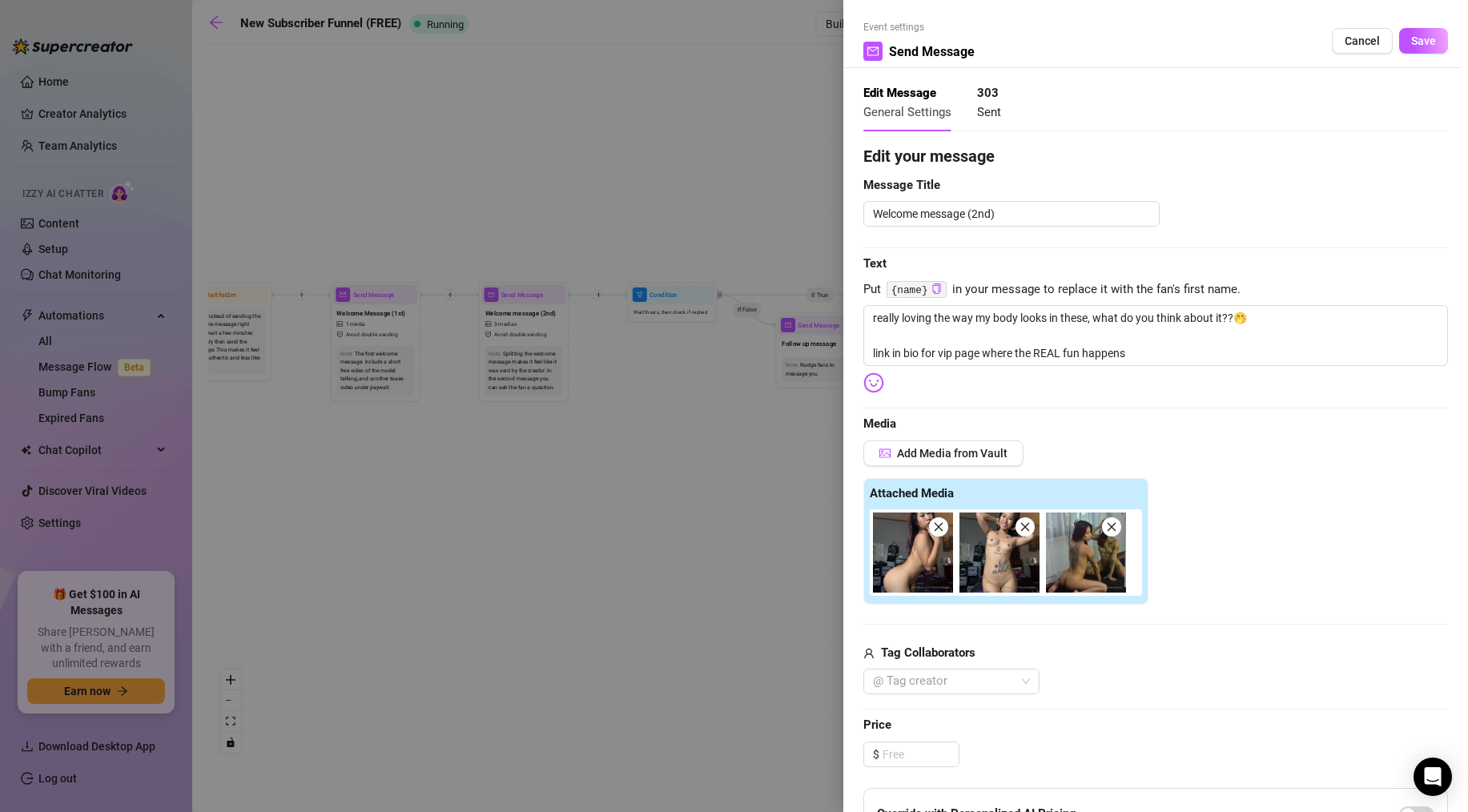
click at [872, 381] on img at bounding box center [874, 383] width 21 height 21
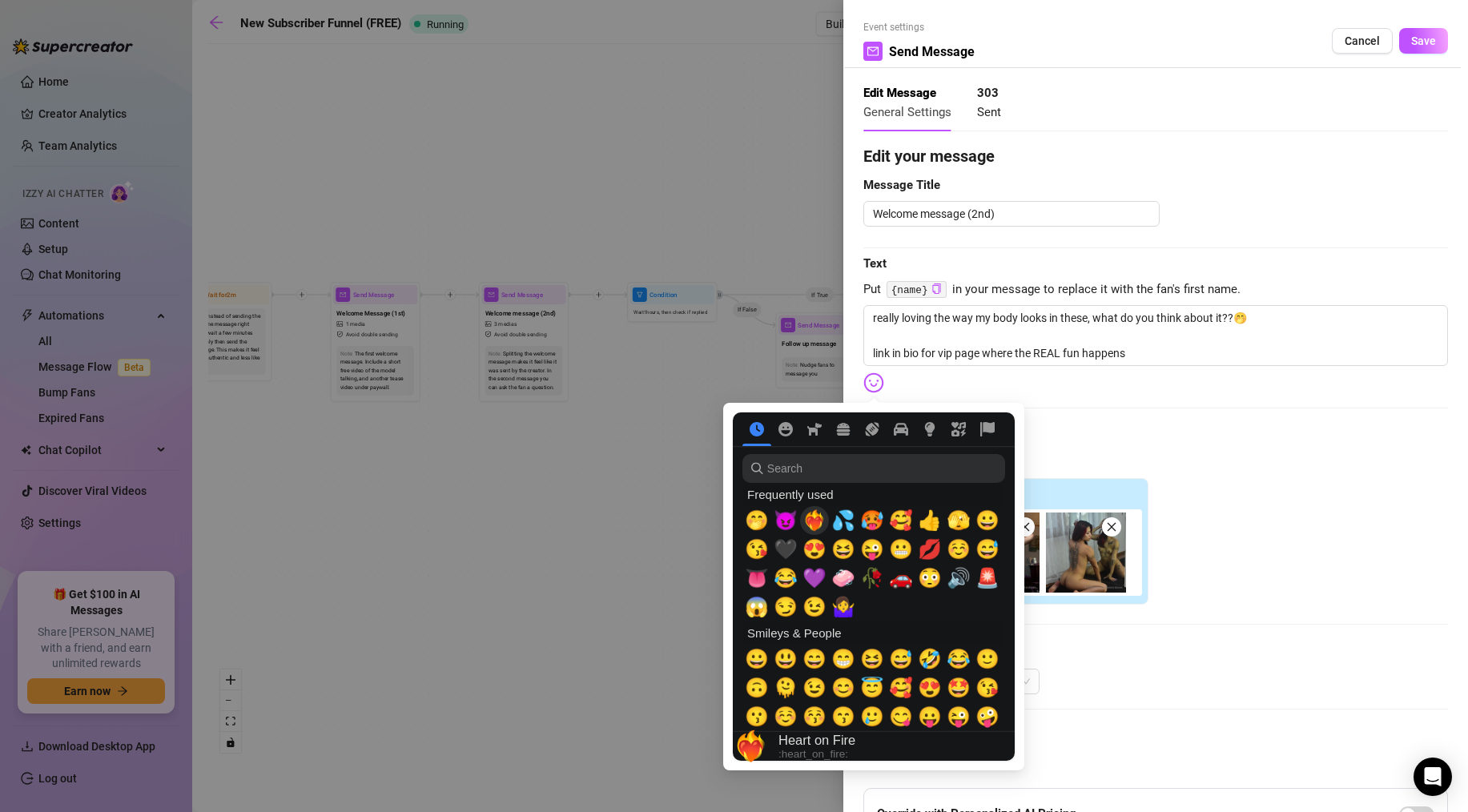
click at [821, 517] on span "❤️‍🔥" at bounding box center [815, 520] width 24 height 22
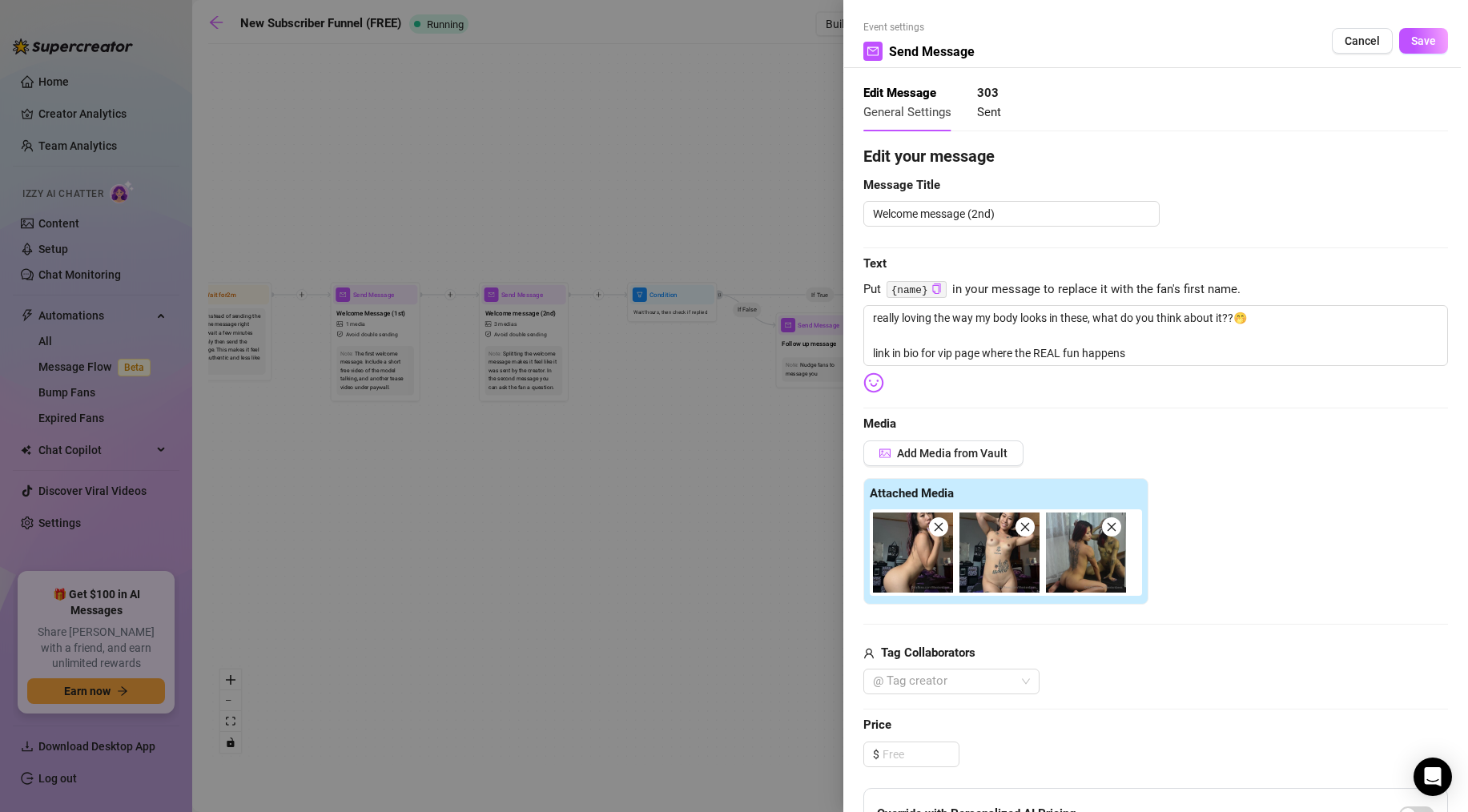
click at [871, 378] on img at bounding box center [874, 383] width 21 height 21
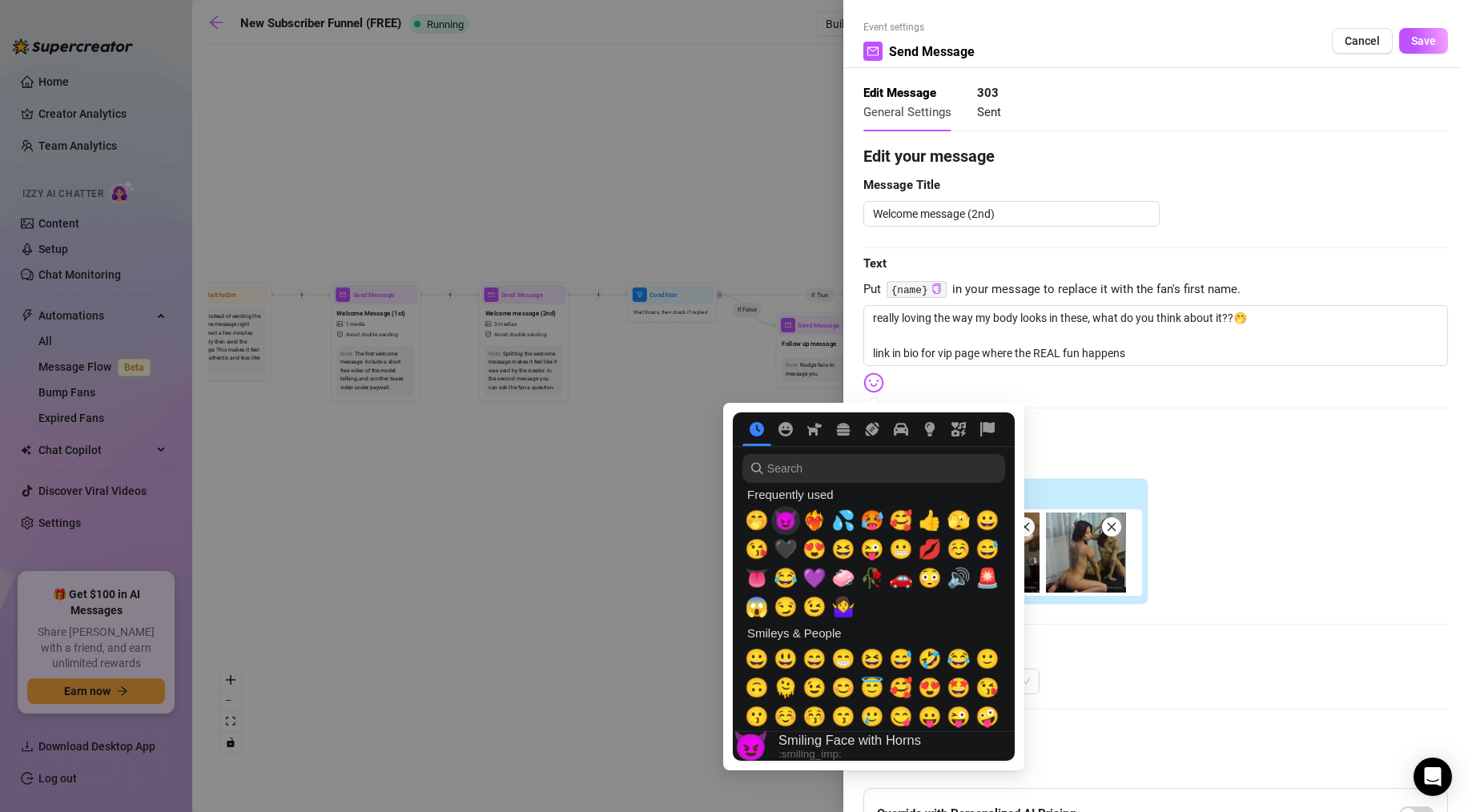
click at [789, 520] on span "😈" at bounding box center [786, 520] width 24 height 22
click at [778, 521] on span "😈" at bounding box center [786, 520] width 24 height 22
click at [805, 521] on span "❤️‍🔥" at bounding box center [815, 520] width 24 height 22
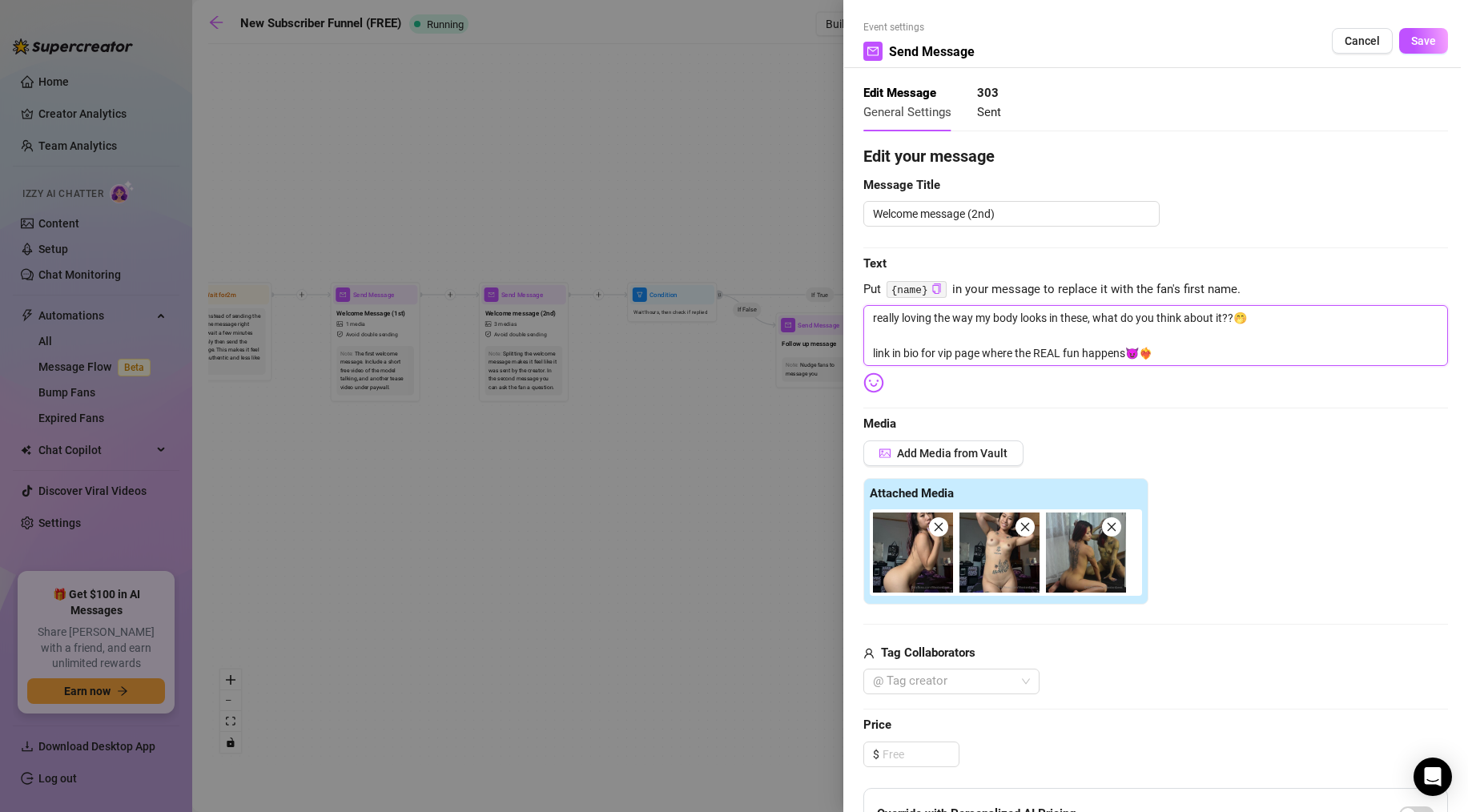
click at [1186, 336] on textarea "really loving the way my body looks in these, what do you think about it??🤭 lin…" at bounding box center [1156, 335] width 585 height 61
click at [1205, 349] on textarea "really loving the way my body looks in these, what do you think about it??🤭 lin…" at bounding box center [1156, 335] width 585 height 61
click at [1404, 39] on button "Save" at bounding box center [1423, 41] width 49 height 26
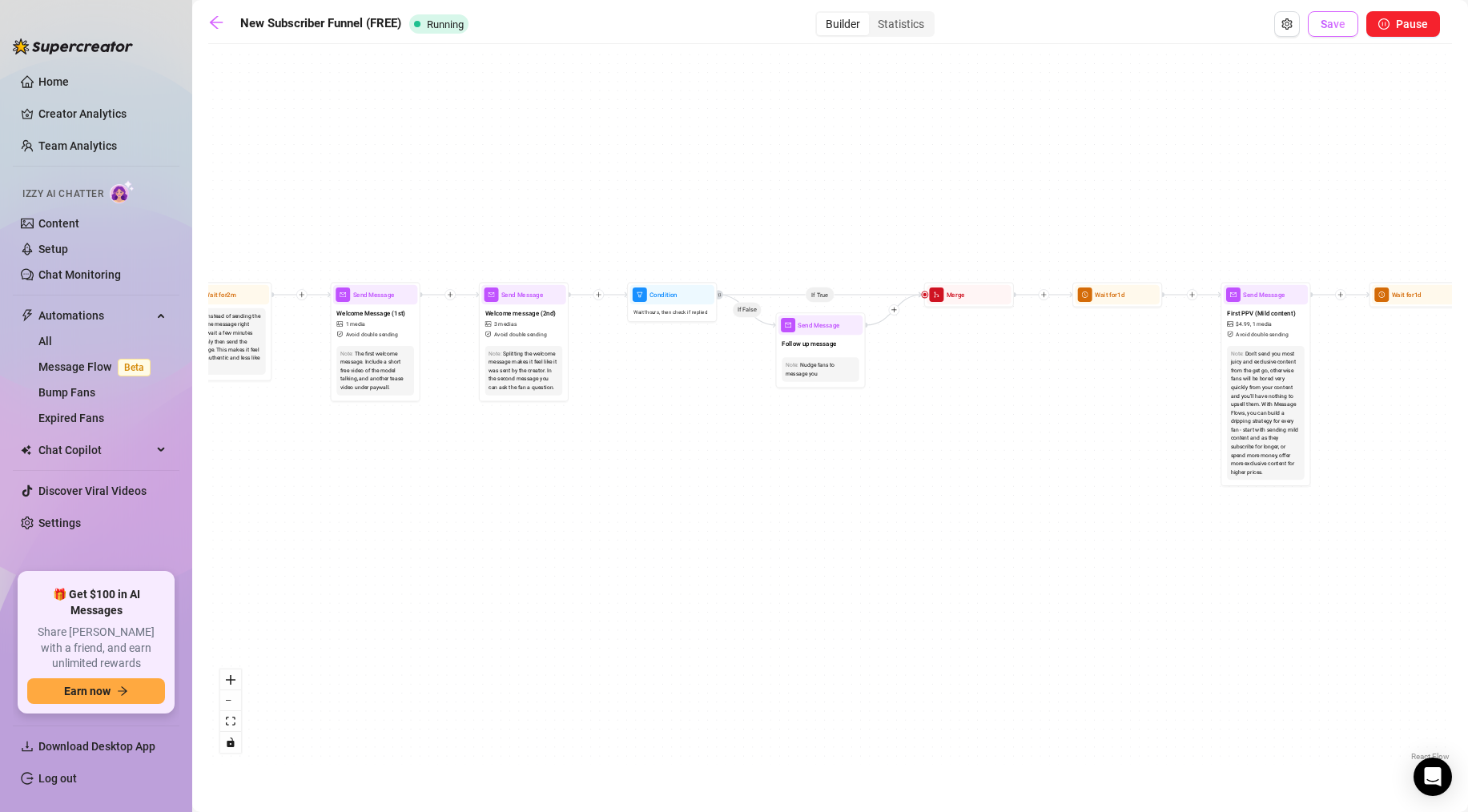
click at [1329, 31] on button "Save" at bounding box center [1332, 24] width 51 height 26
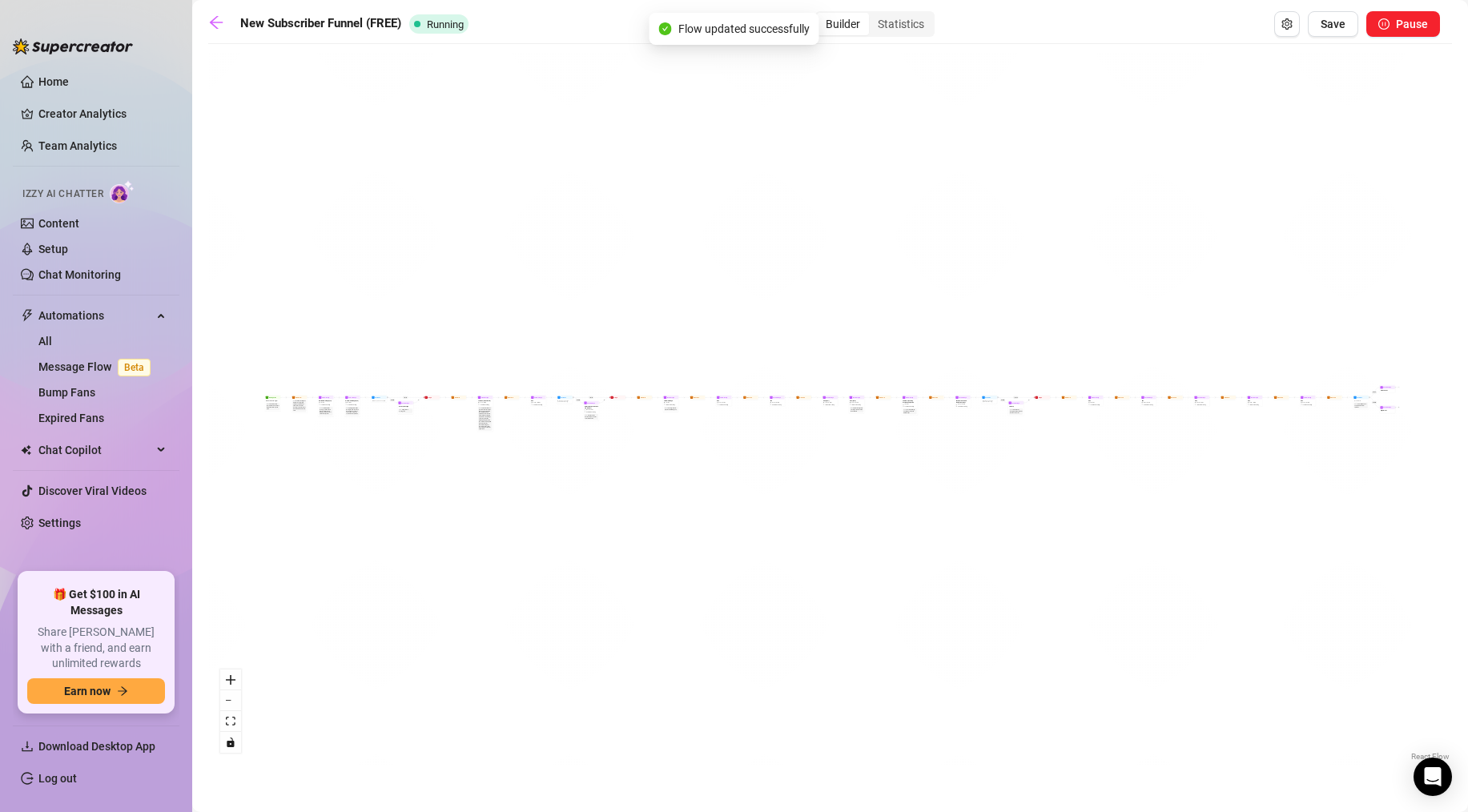
scroll to position [0, 0]
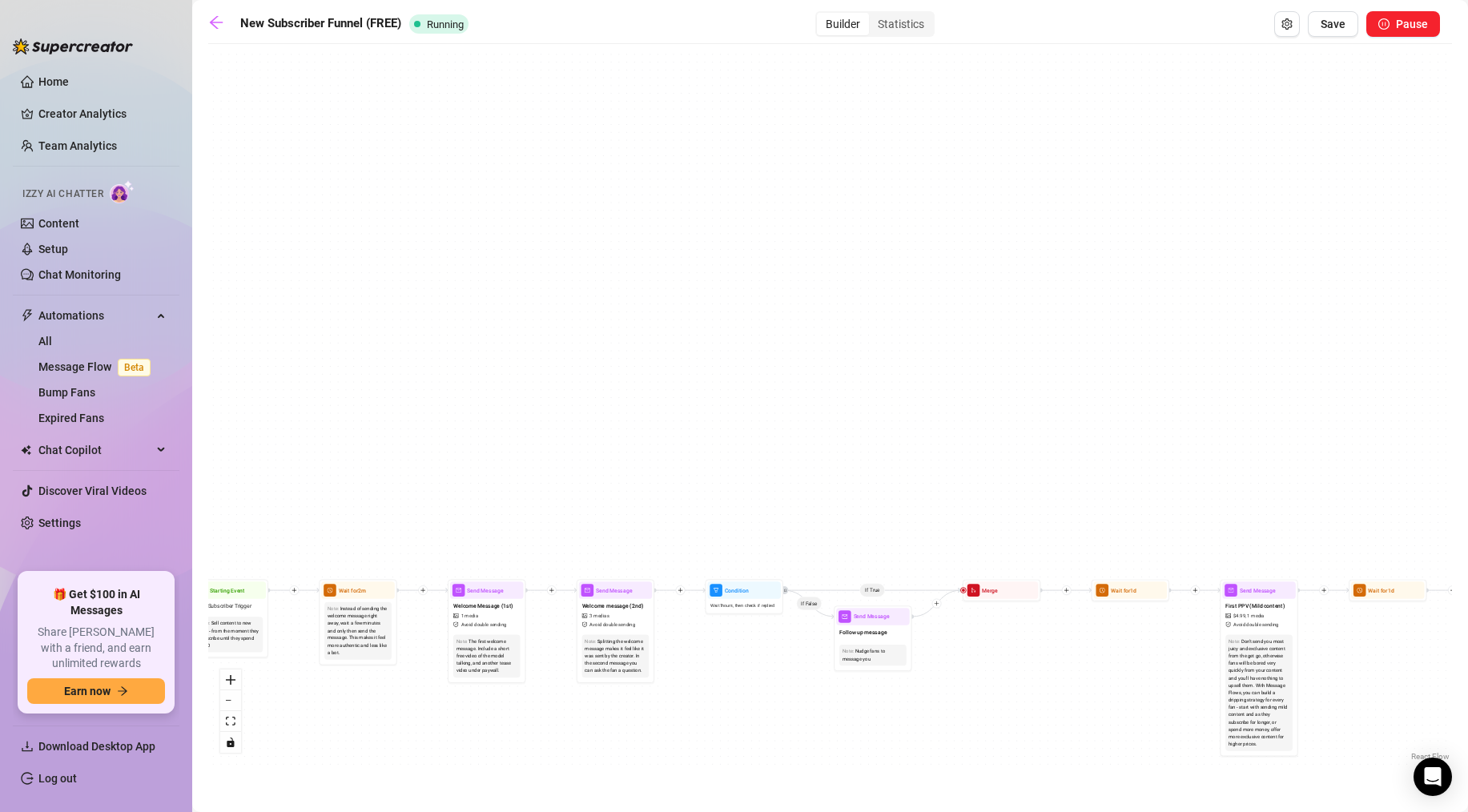
drag, startPoint x: 553, startPoint y: 409, endPoint x: 633, endPoint y: 170, distance: 252.0
click at [634, 168] on div "If True If False If True If False If True If False If True If False Merge Merge…" at bounding box center [830, 409] width 1244 height 712
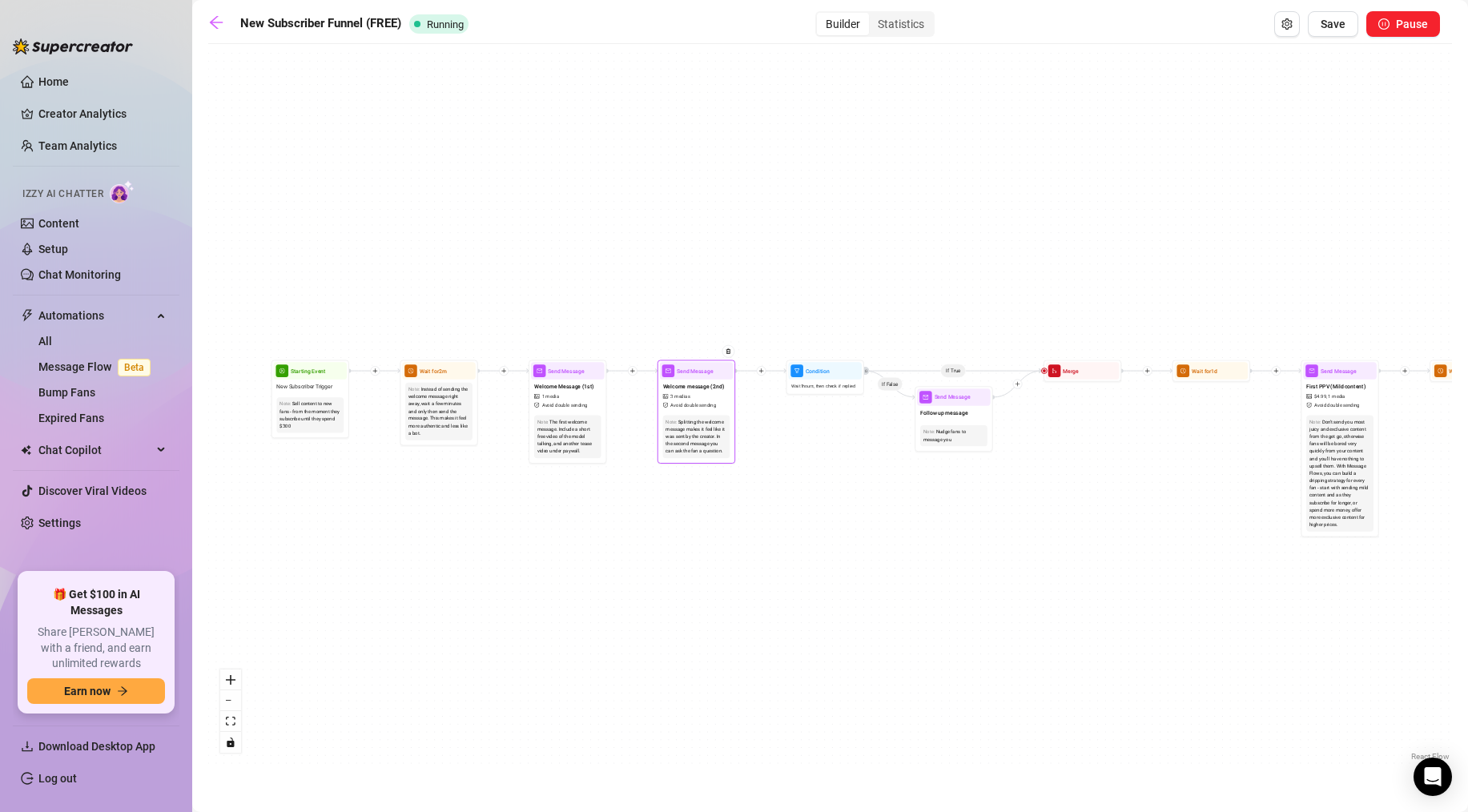
click at [683, 373] on span "Send Message" at bounding box center [695, 371] width 36 height 9
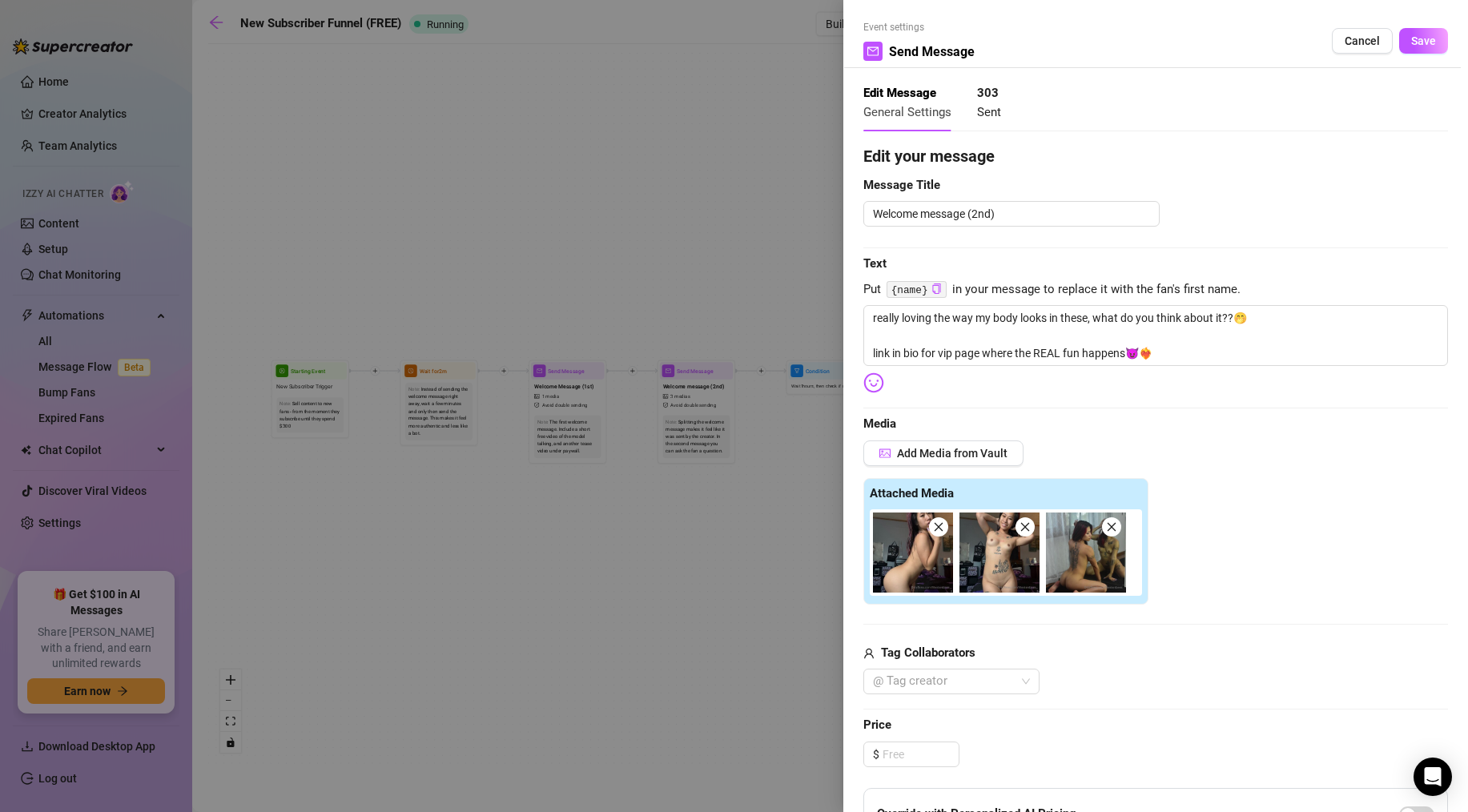
click at [646, 172] on div at bounding box center [734, 406] width 1468 height 812
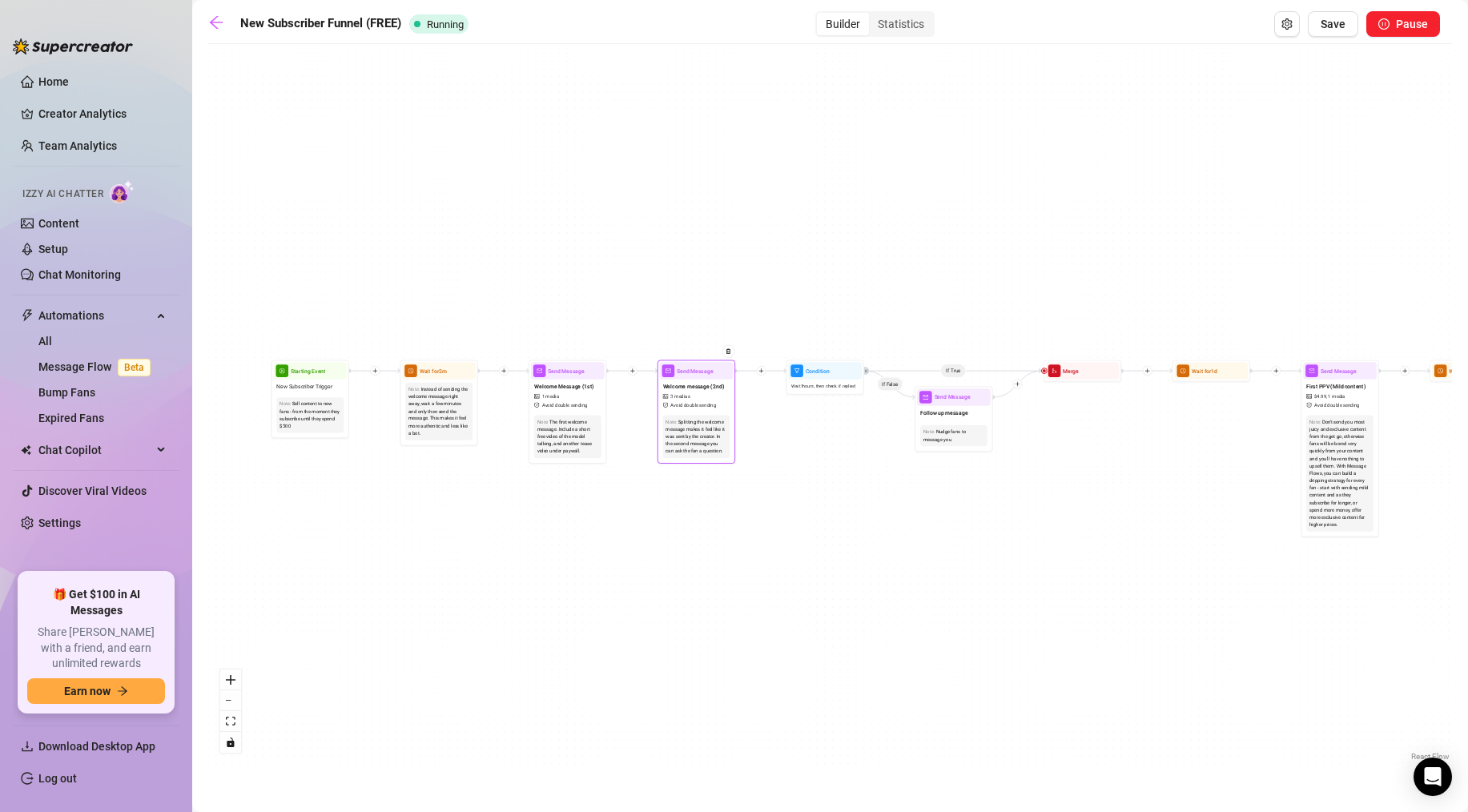
click at [681, 364] on div "Send Message" at bounding box center [697, 371] width 74 height 17
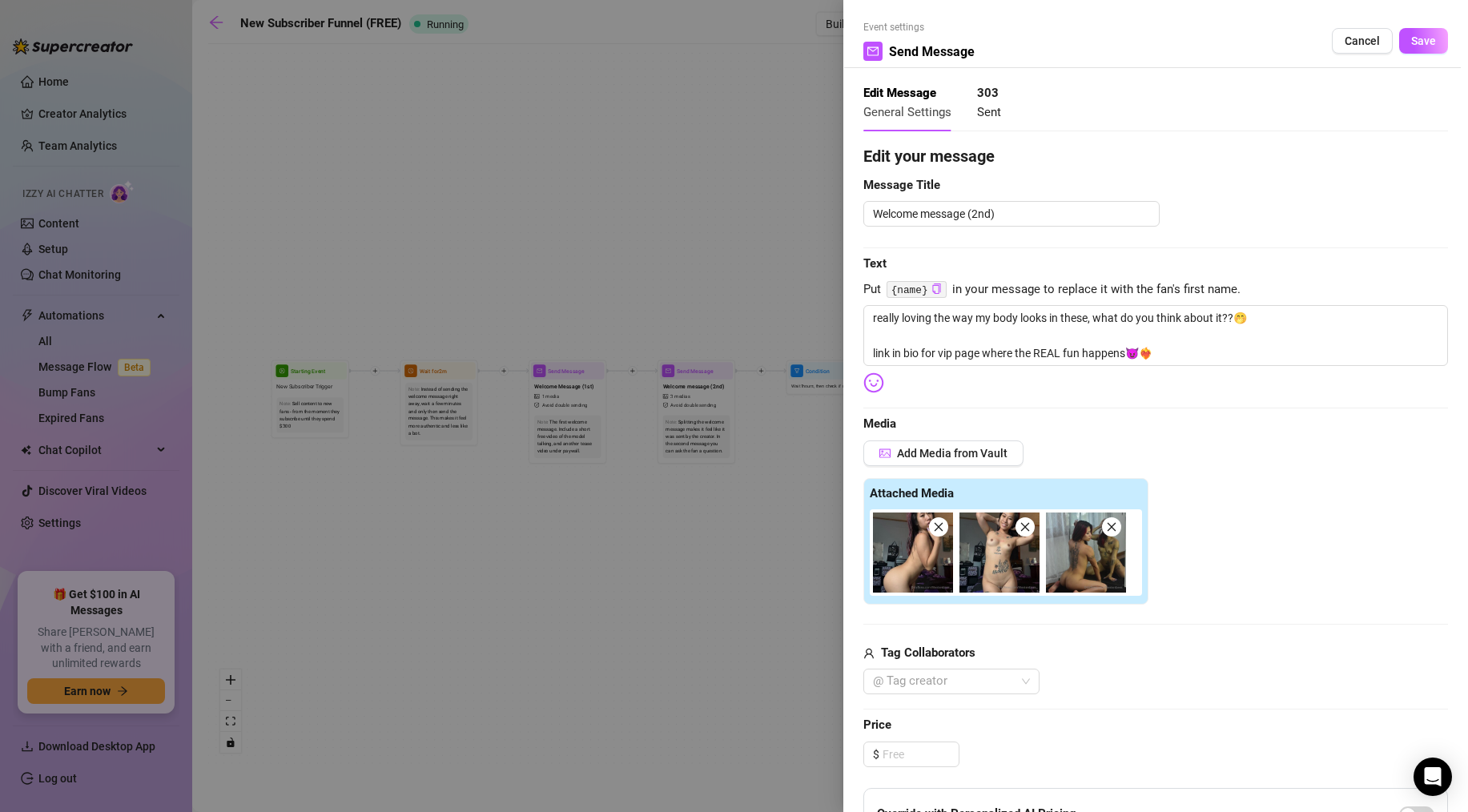
click at [651, 213] on div at bounding box center [734, 406] width 1468 height 812
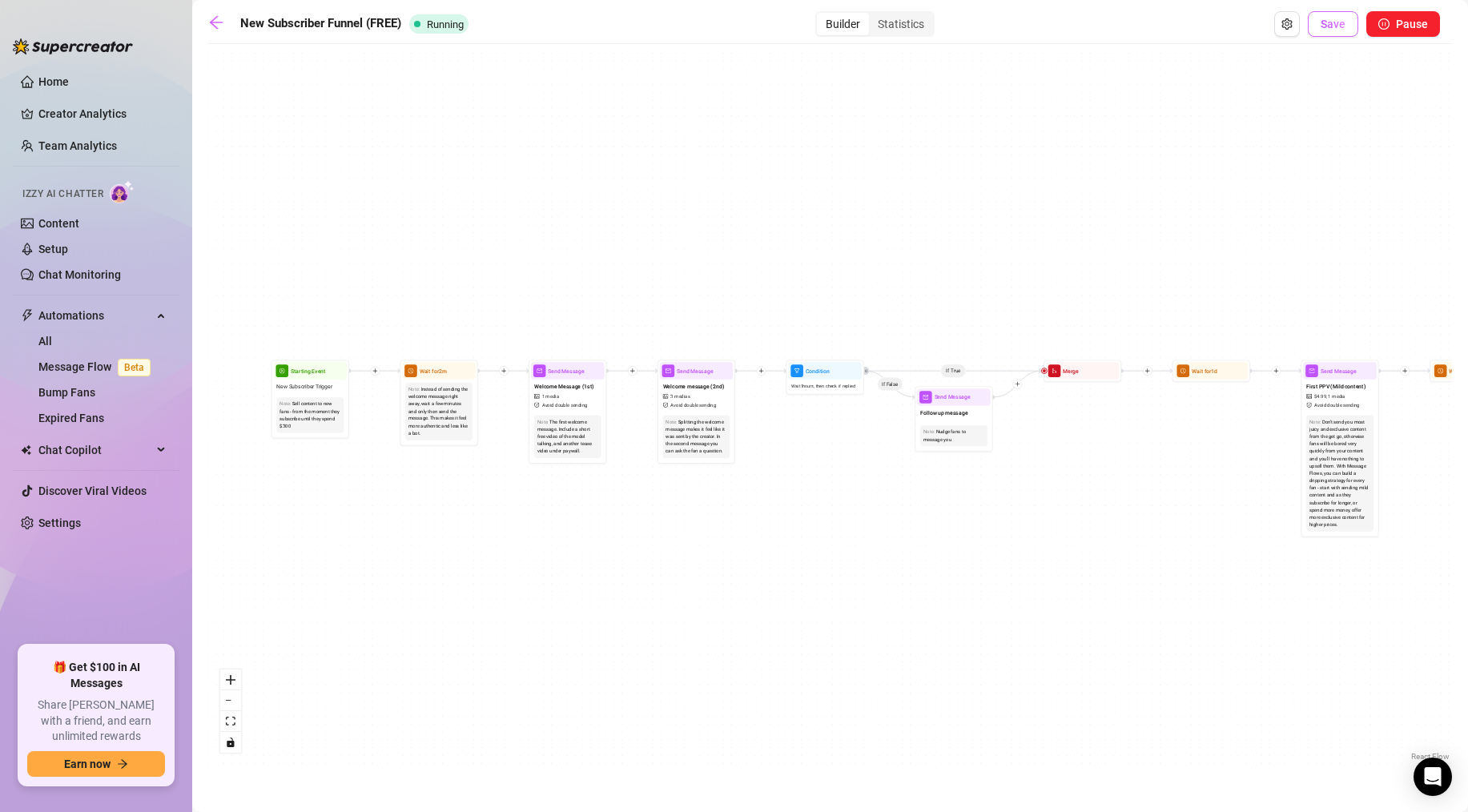
click at [1350, 19] on button "Save" at bounding box center [1332, 24] width 51 height 26
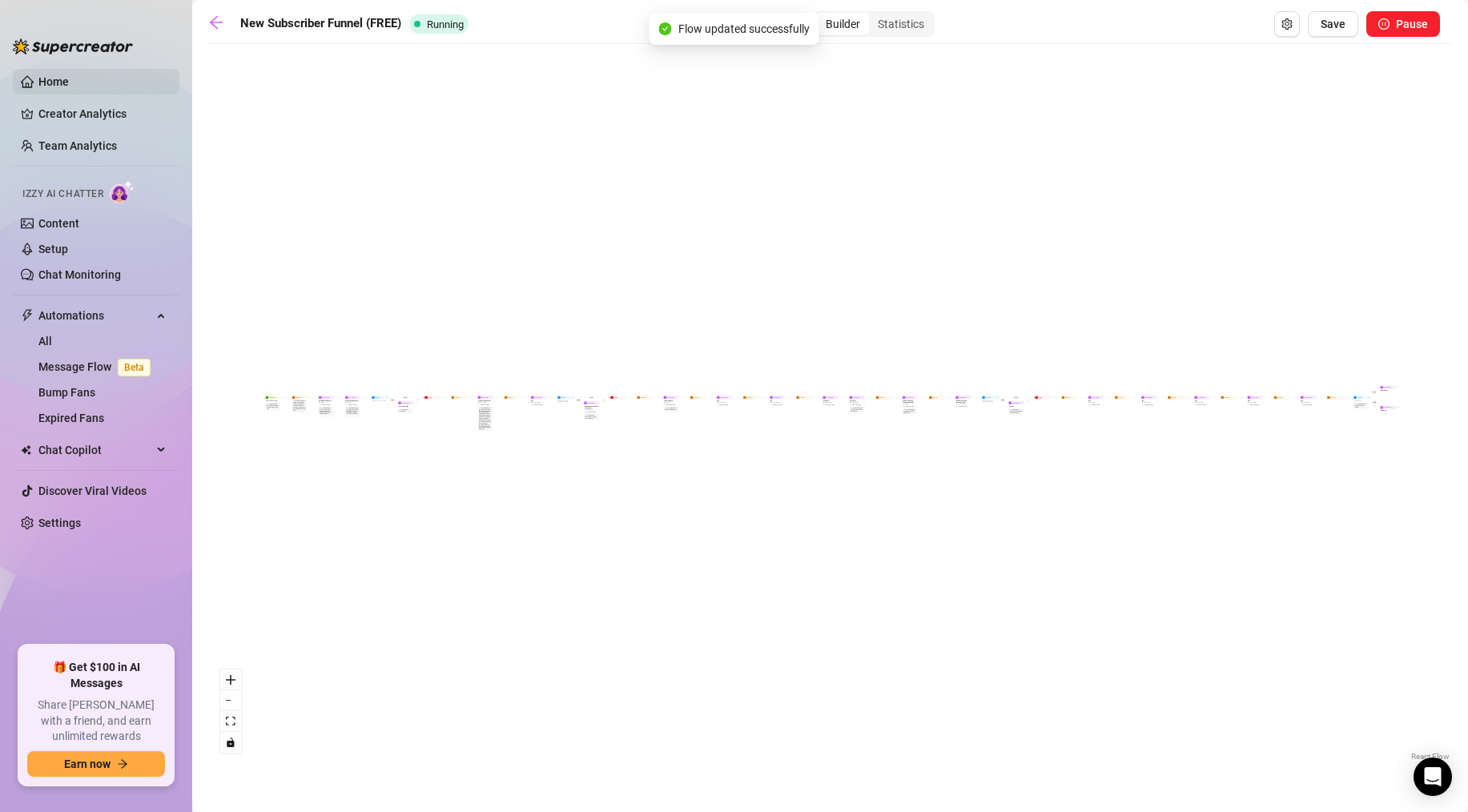
click at [56, 86] on link "Home" at bounding box center [53, 82] width 30 height 13
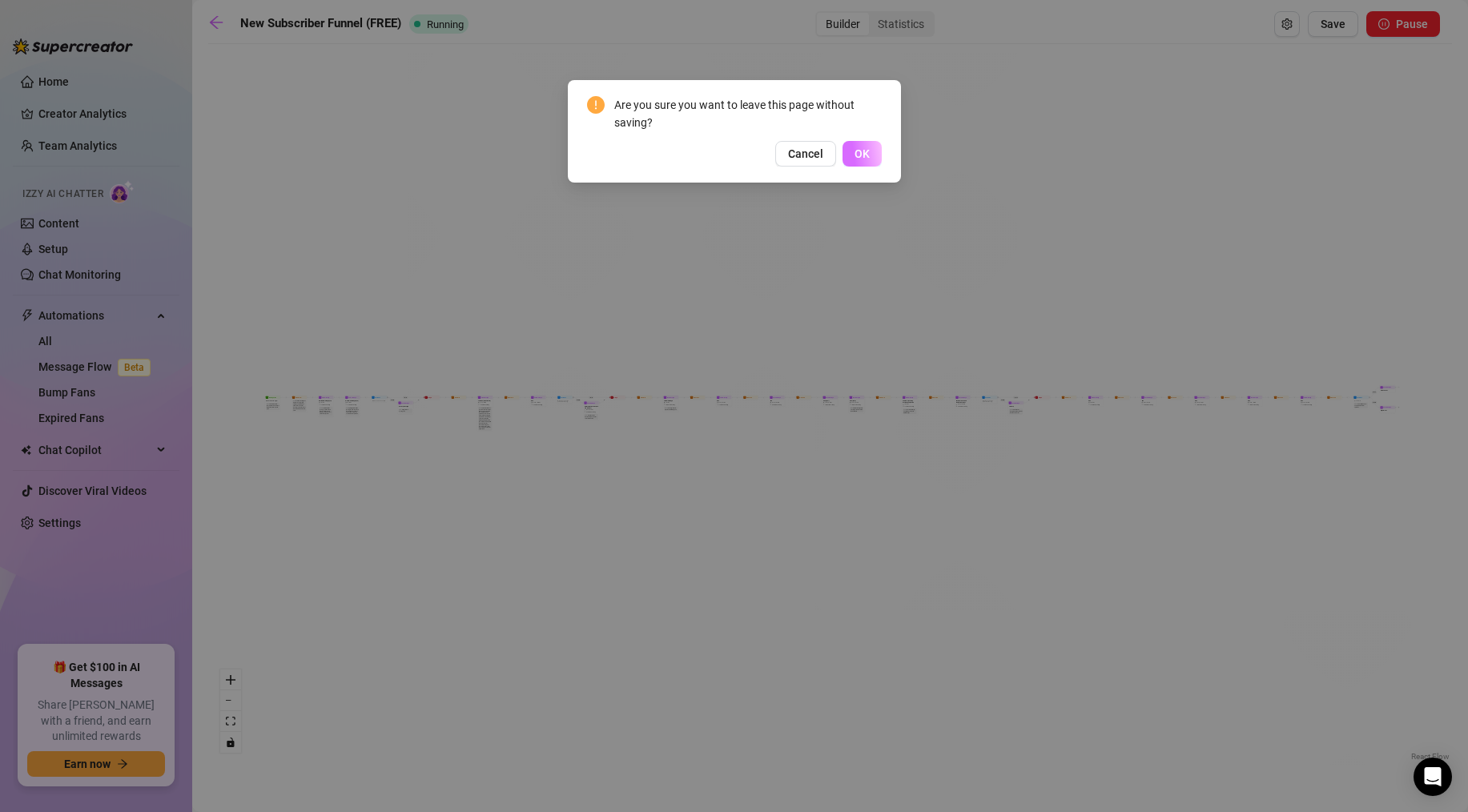
click at [864, 149] on span "OK" at bounding box center [862, 154] width 15 height 13
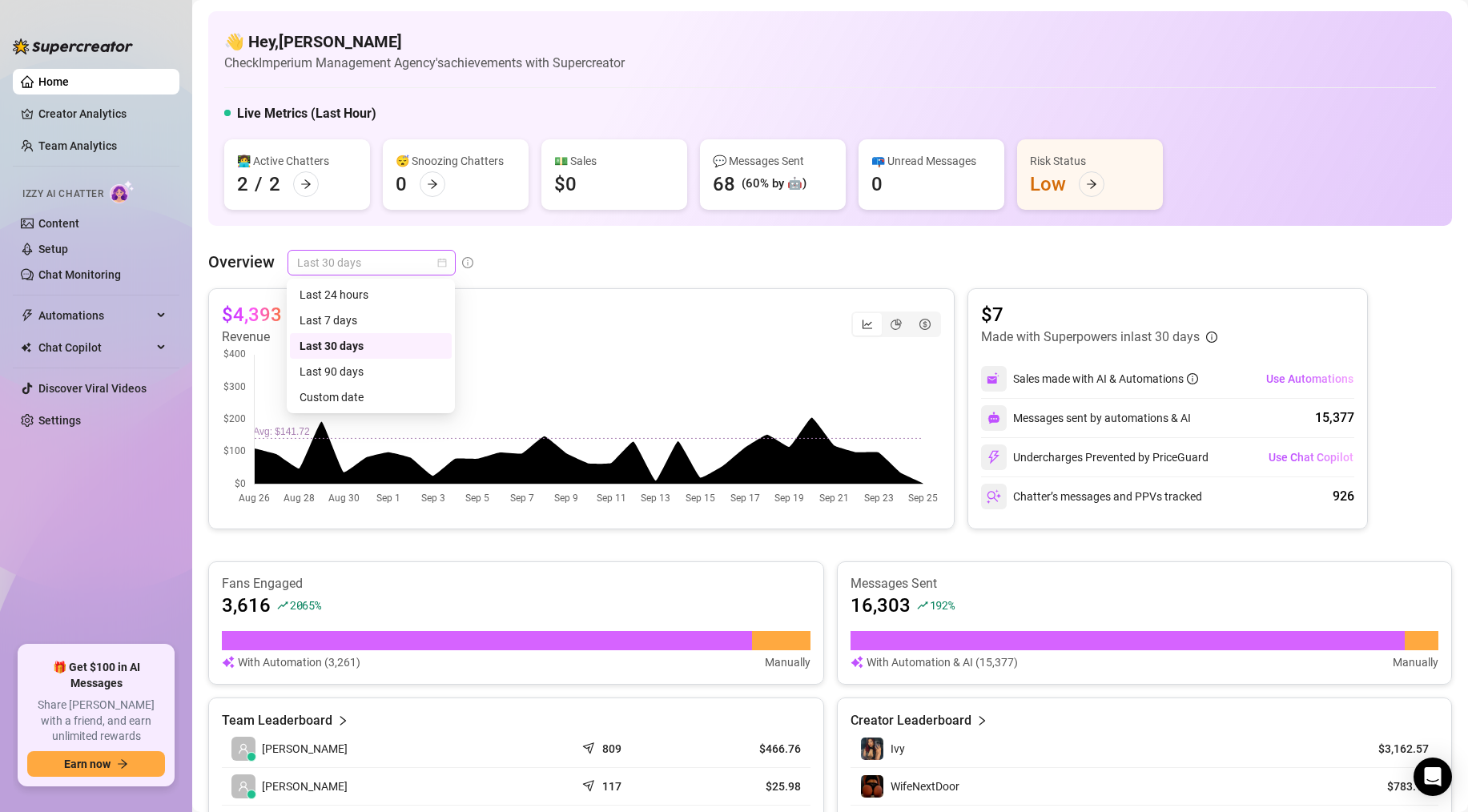
click at [392, 255] on span "Last 30 days" at bounding box center [372, 263] width 149 height 24
click at [364, 291] on div "Last 24 hours" at bounding box center [371, 294] width 143 height 18
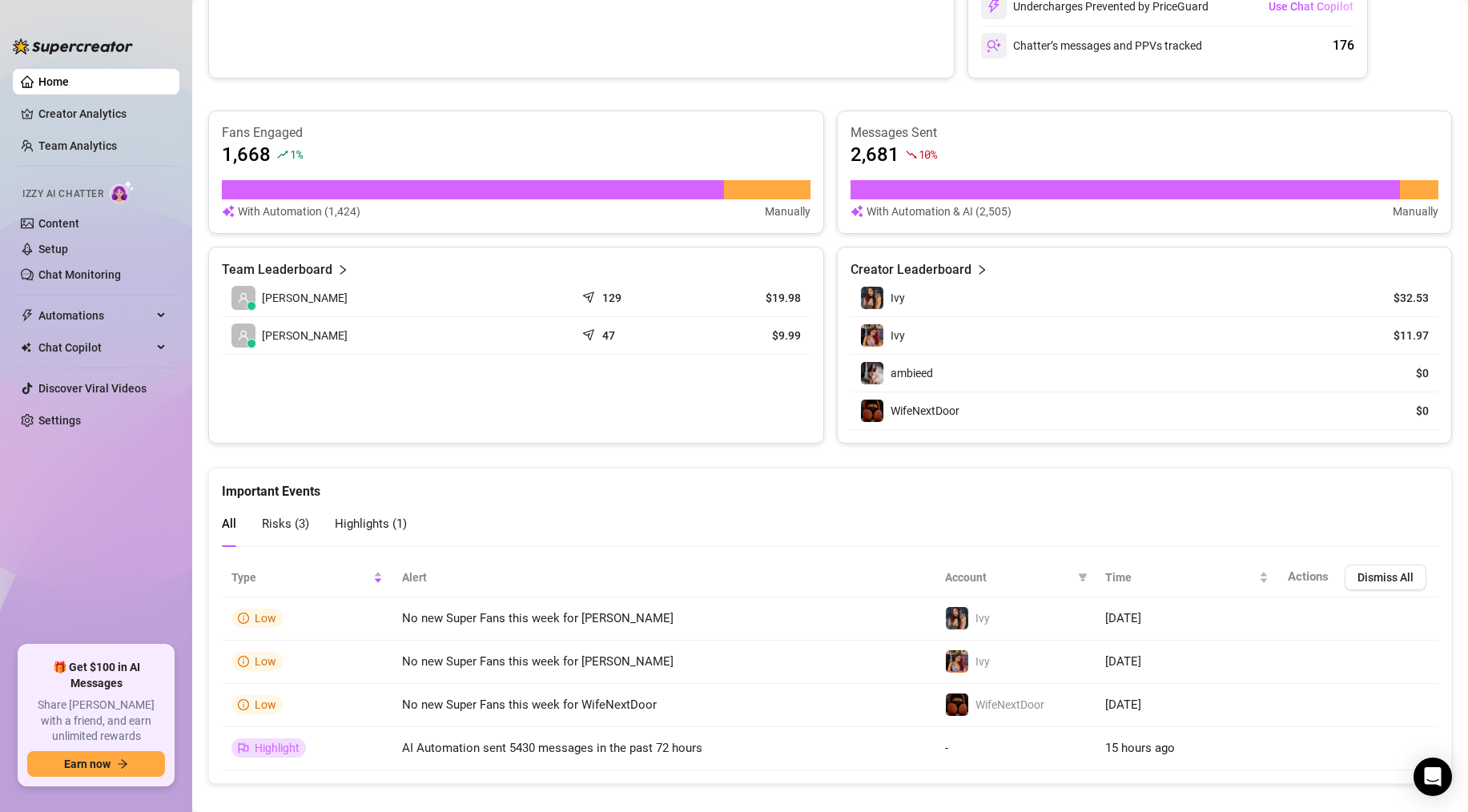
scroll to position [492, 0]
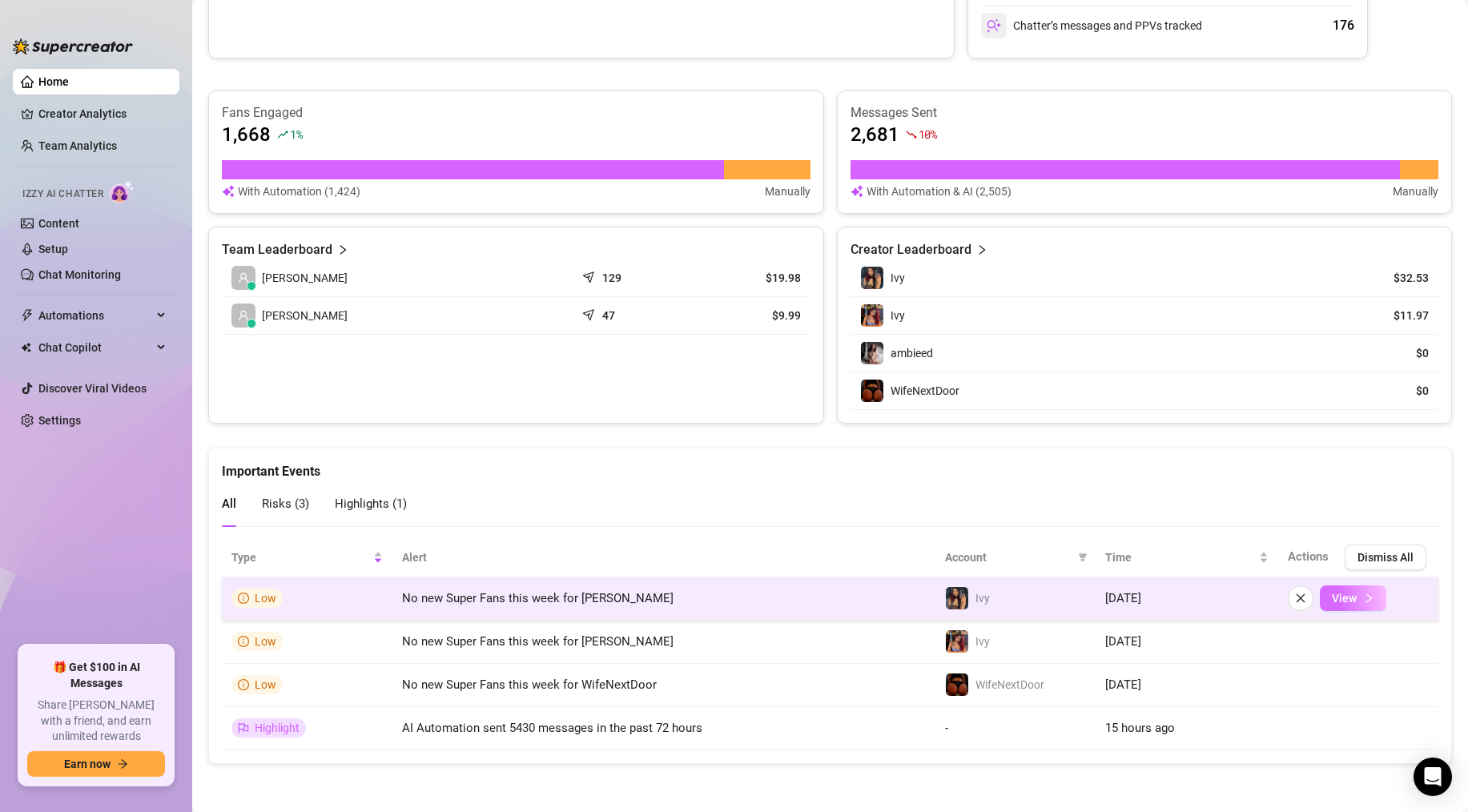
click at [1340, 595] on span "View" at bounding box center [1344, 597] width 25 height 13
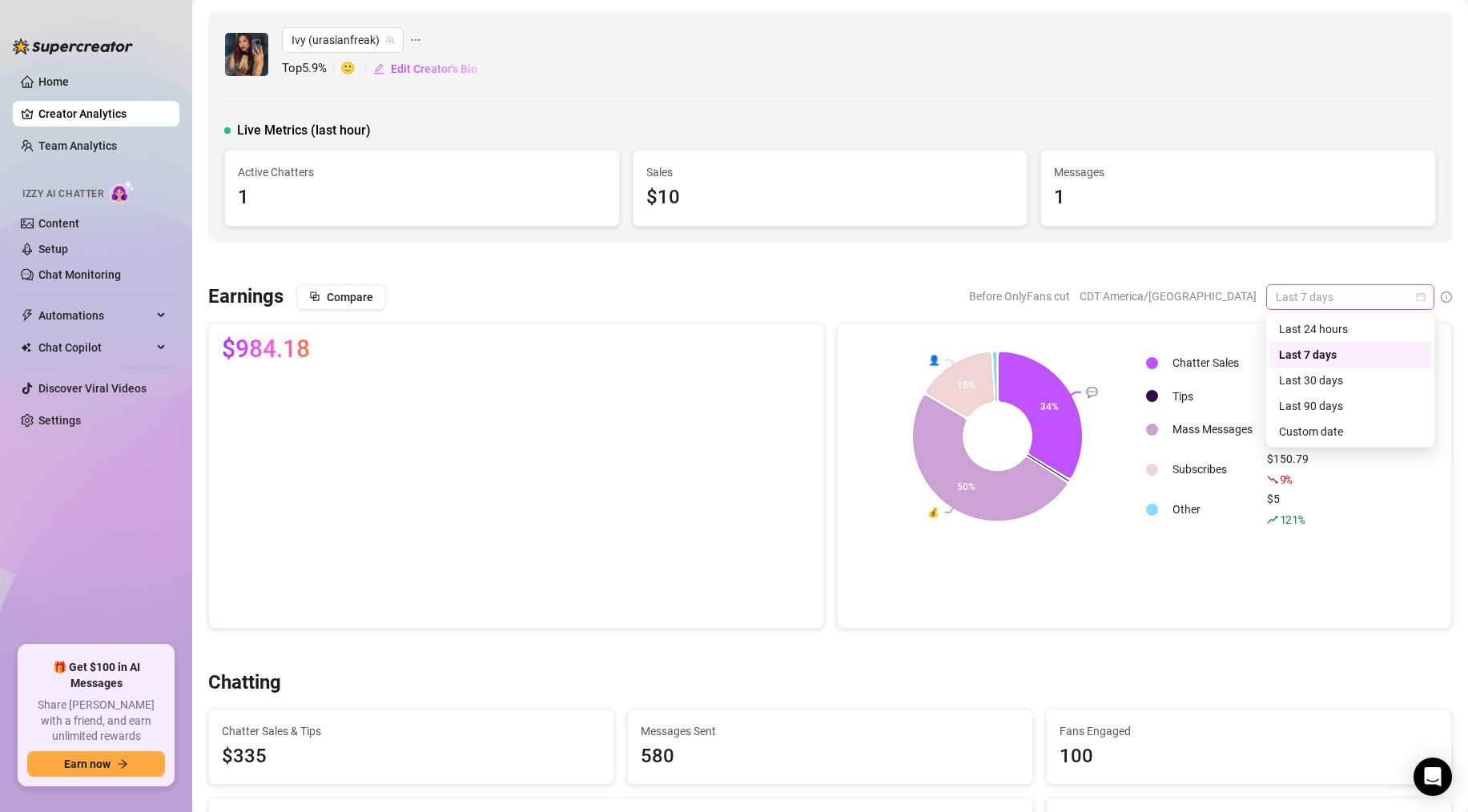
click at [1308, 294] on span "Last 7 days" at bounding box center [1350, 297] width 149 height 24
click at [1288, 320] on div "Last 24 hours" at bounding box center [1350, 329] width 143 height 18
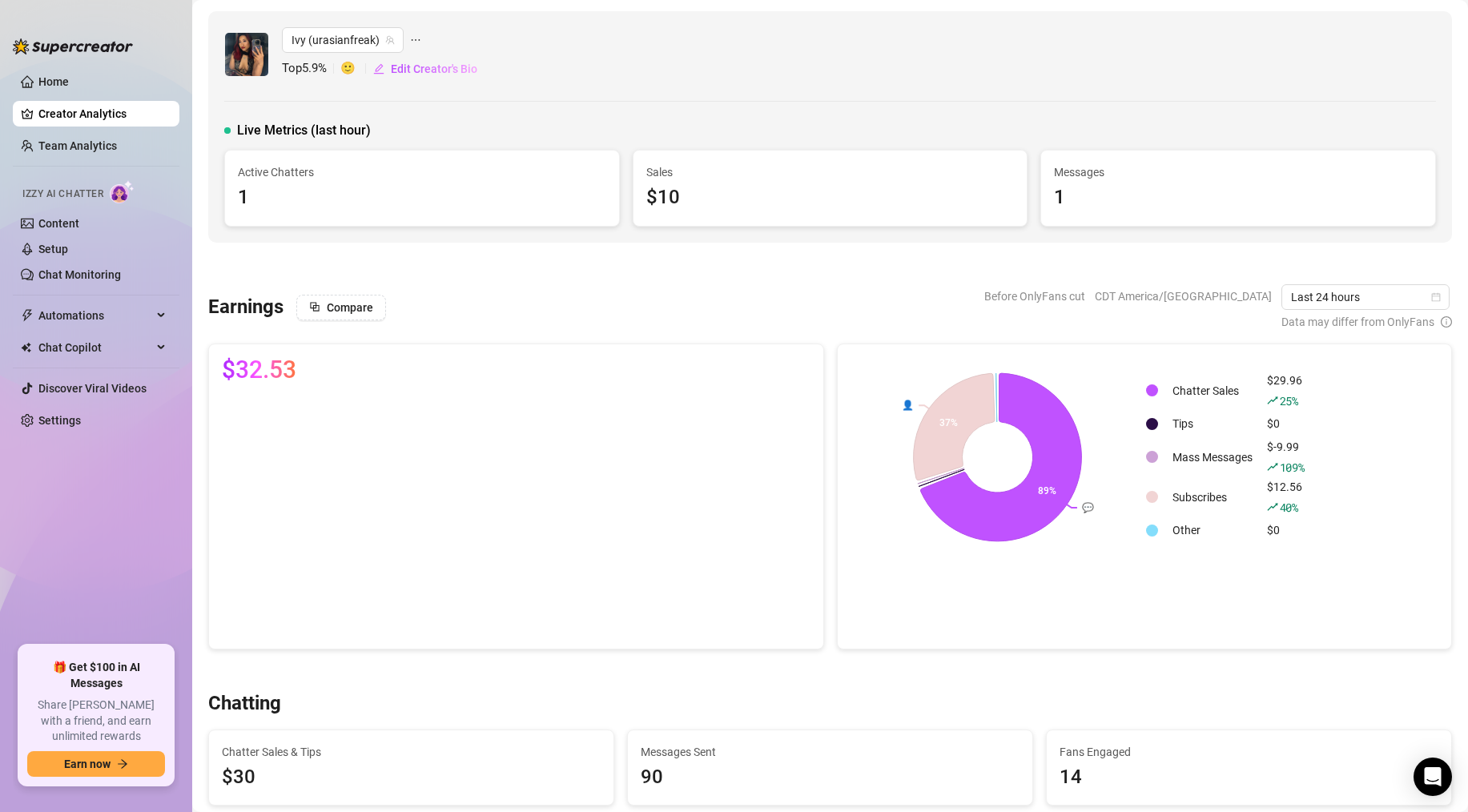
click at [88, 118] on link "Creator Analytics" at bounding box center [102, 114] width 128 height 26
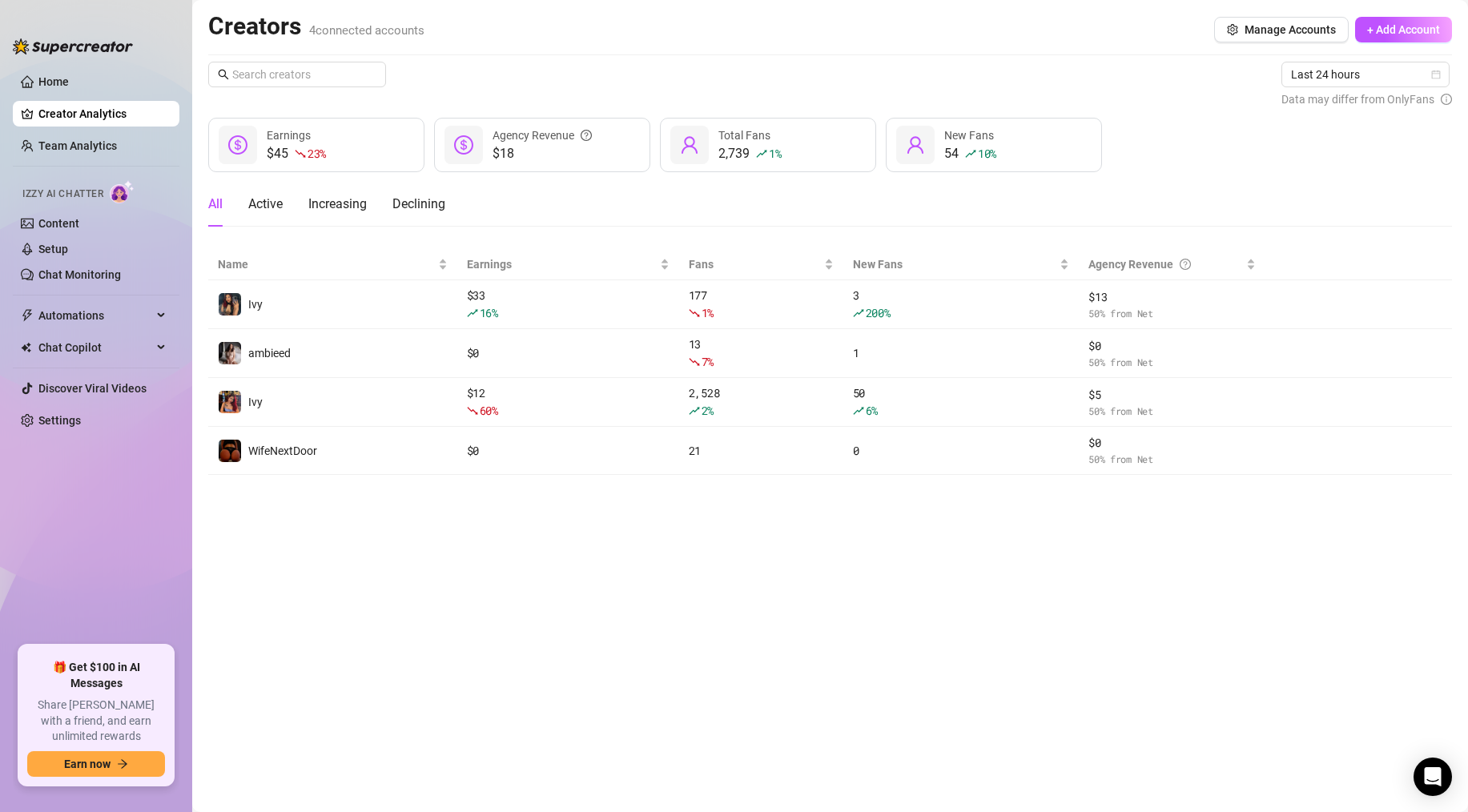
click at [82, 118] on link "Creator Analytics" at bounding box center [102, 114] width 128 height 26
click at [1337, 79] on span "Last 24 hours" at bounding box center [1366, 75] width 149 height 24
click at [1313, 108] on div "Last 24 hours" at bounding box center [1367, 106] width 143 height 18
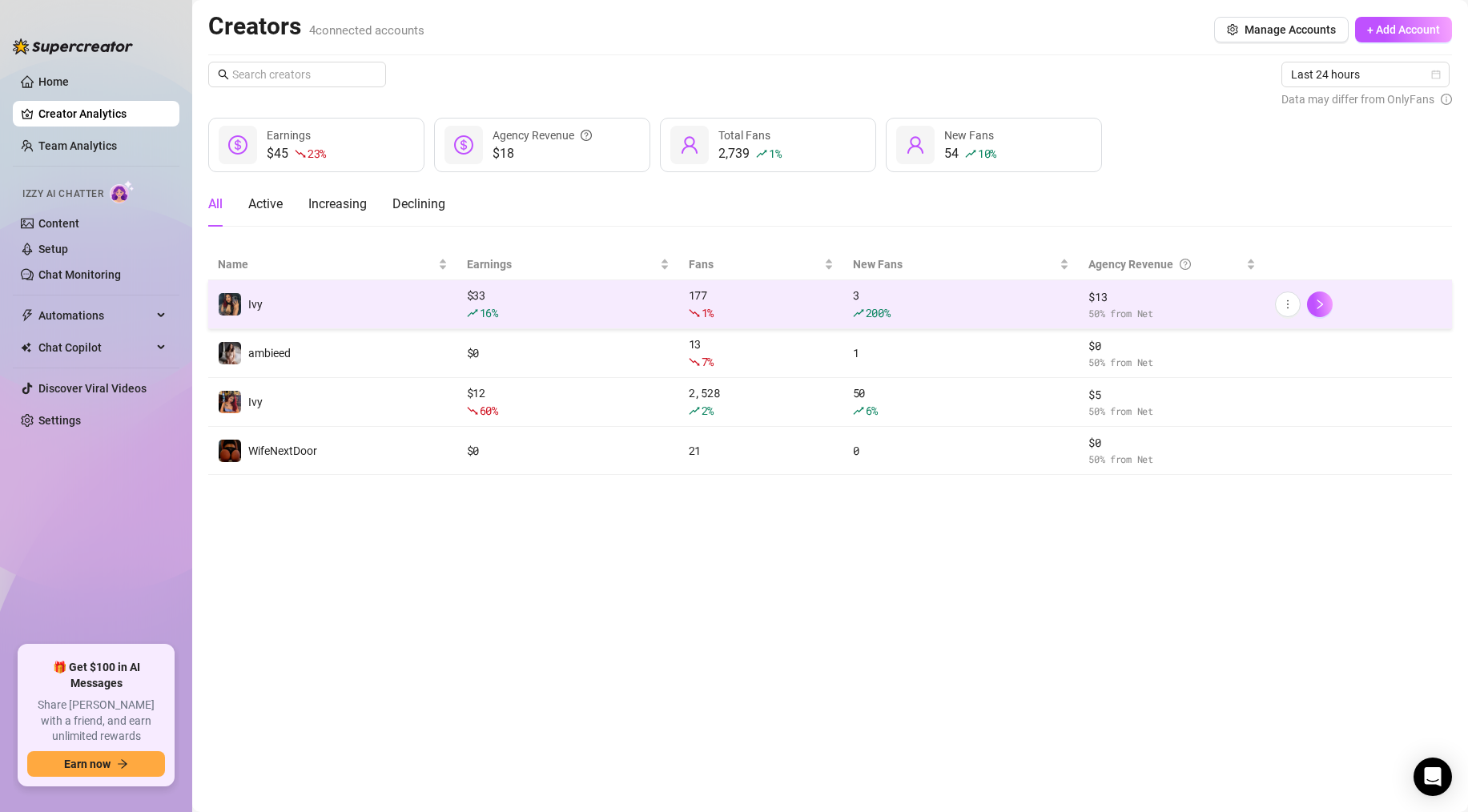
click at [1052, 310] on div "200 %" at bounding box center [961, 312] width 216 height 18
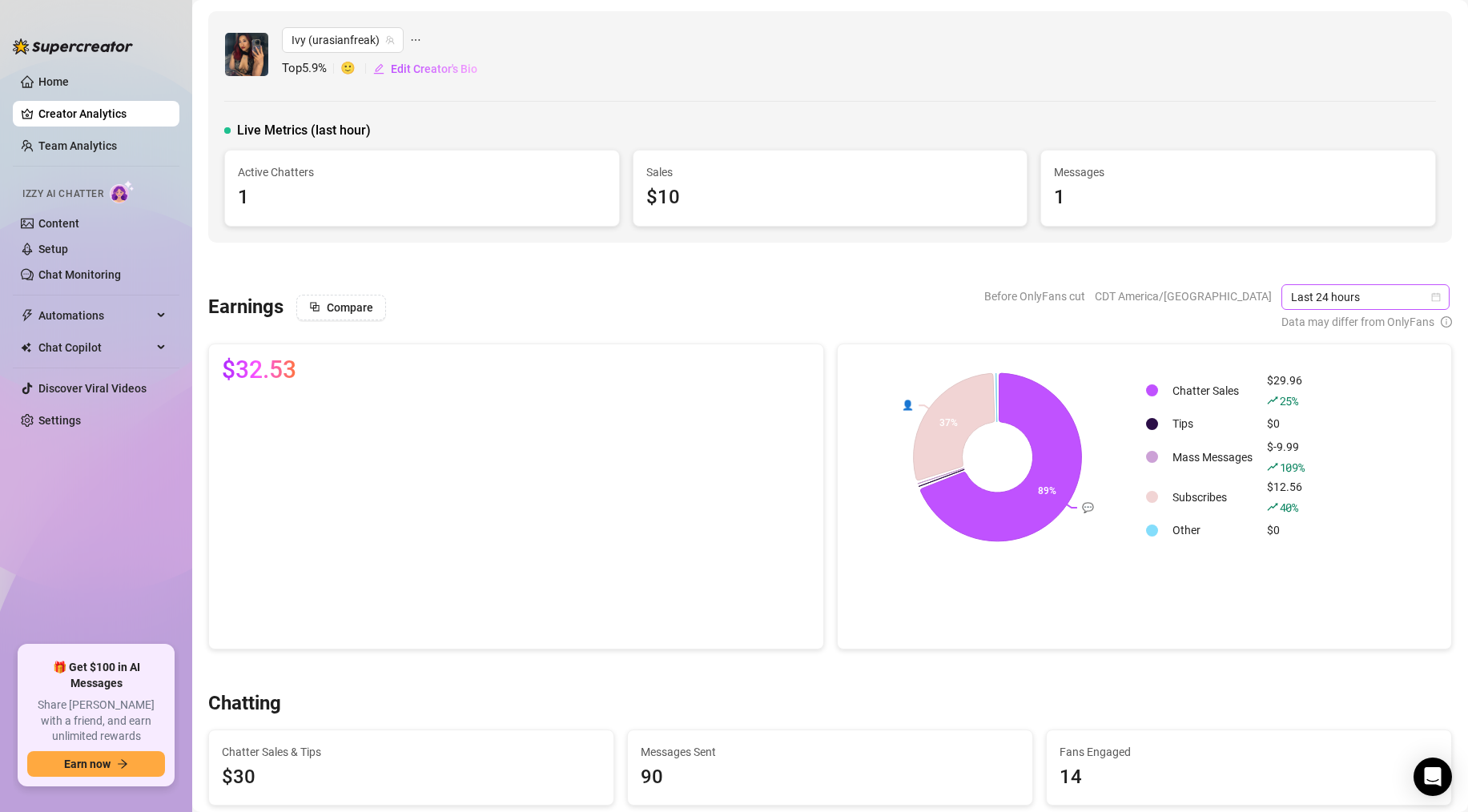
click at [1319, 288] on span "Last 24 hours" at bounding box center [1366, 297] width 149 height 24
click at [1326, 342] on div "Last 7 days" at bounding box center [1367, 354] width 161 height 26
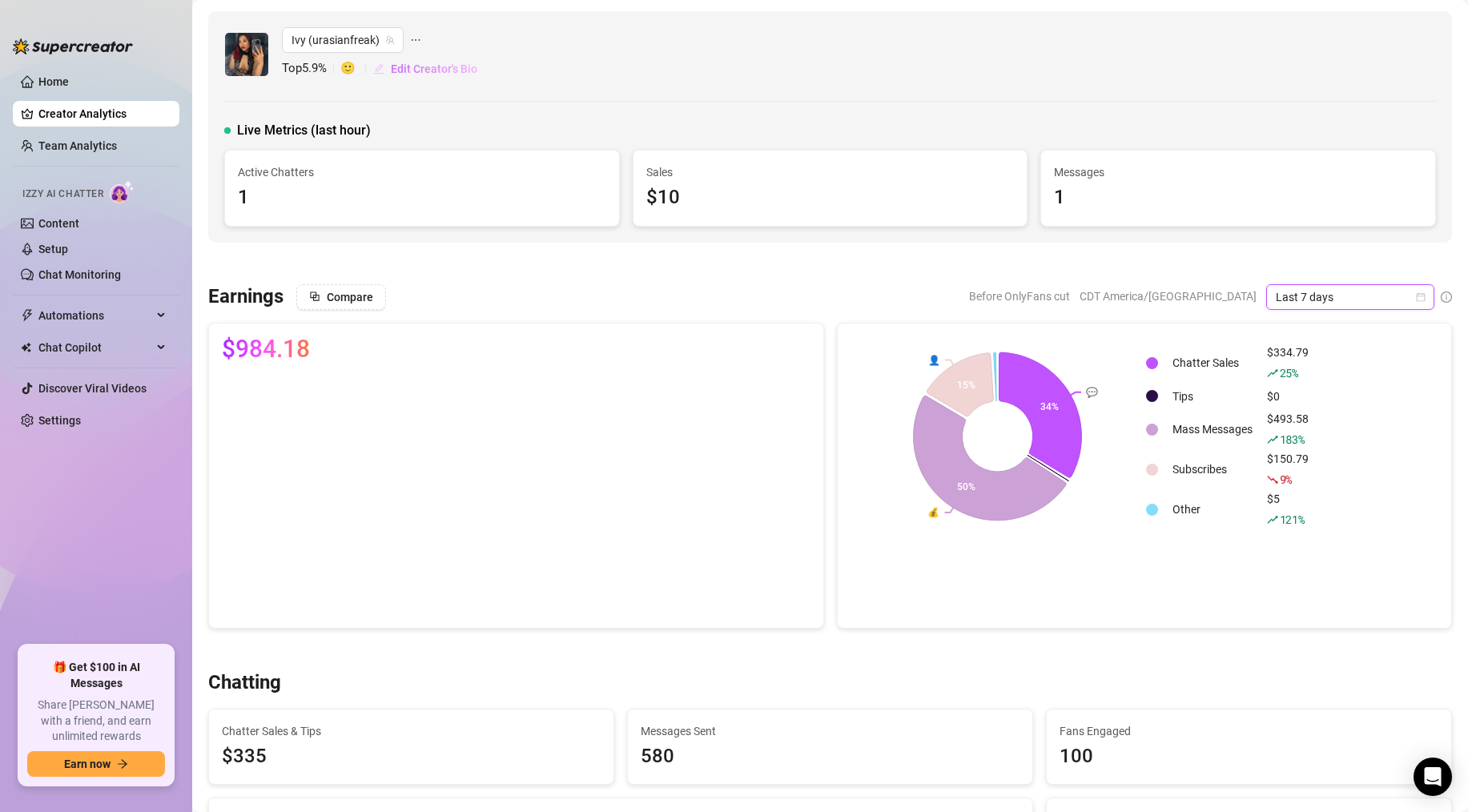
click at [403, 68] on span "Edit Creator's Bio" at bounding box center [434, 69] width 87 height 13
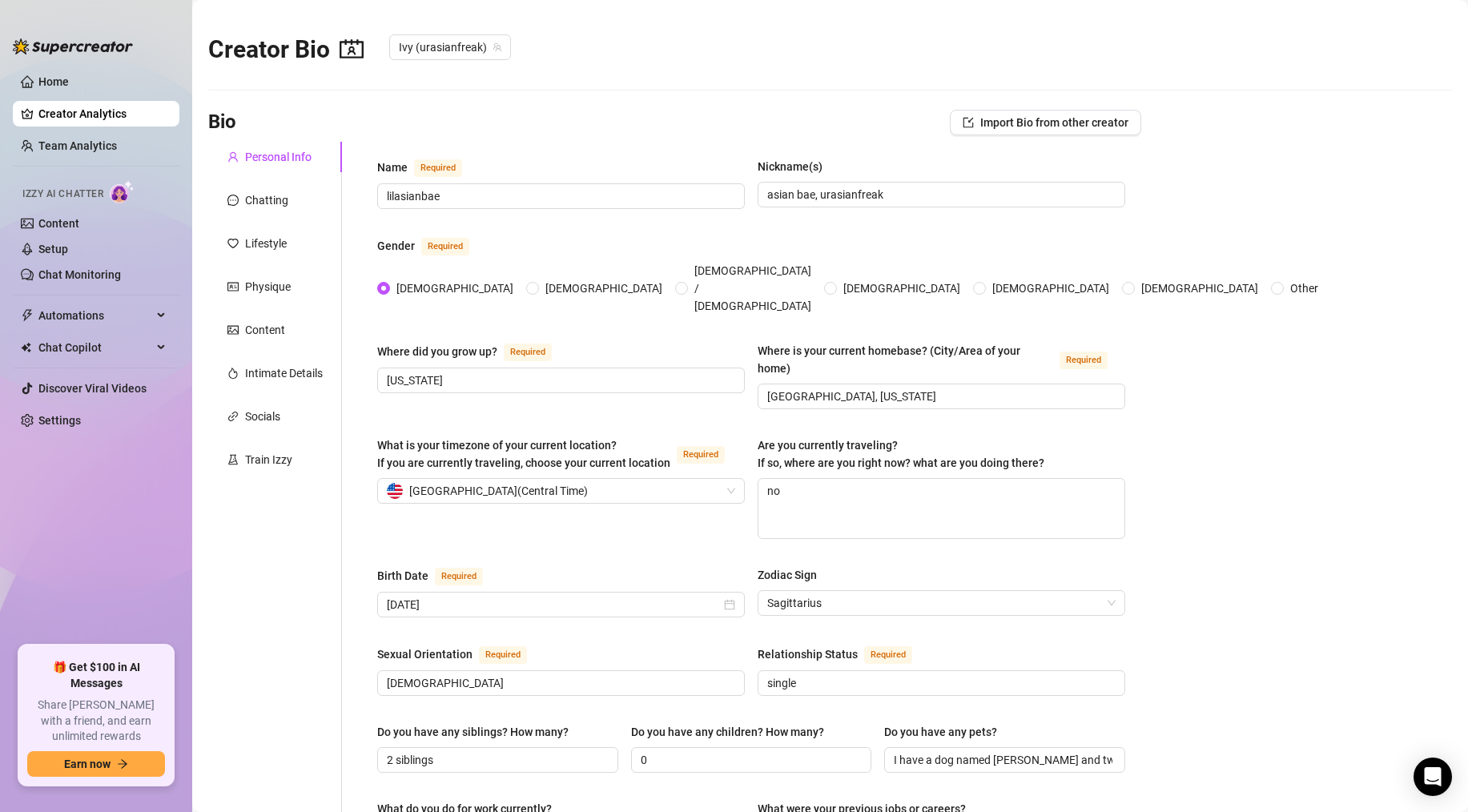
click at [64, 115] on link "Creator Analytics" at bounding box center [102, 114] width 128 height 26
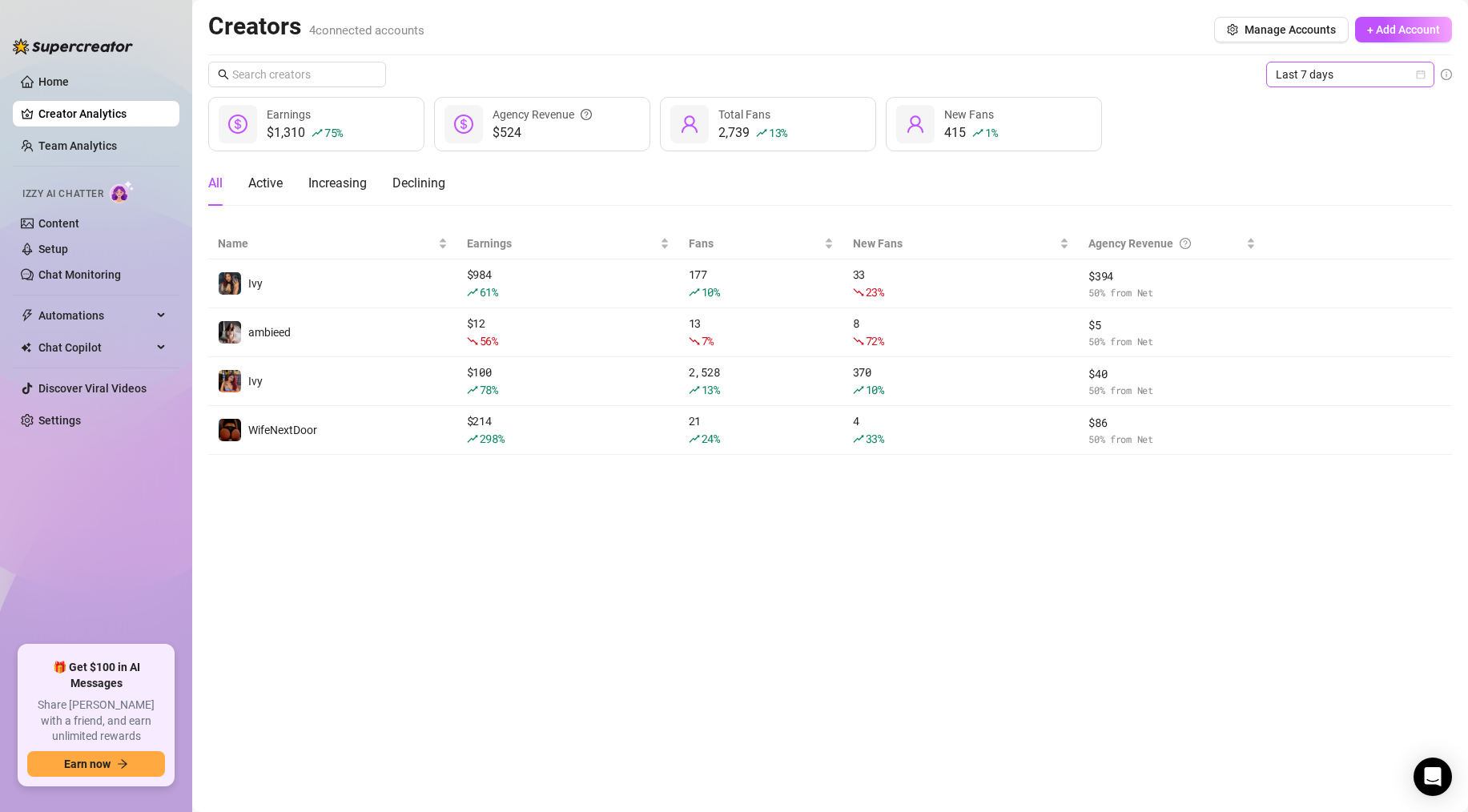
click at [1301, 84] on span "Last 7 days" at bounding box center [1350, 75] width 149 height 24
click at [1306, 130] on div "Last 7 days" at bounding box center [1350, 132] width 143 height 18
